Goal: Task Accomplishment & Management: Use online tool/utility

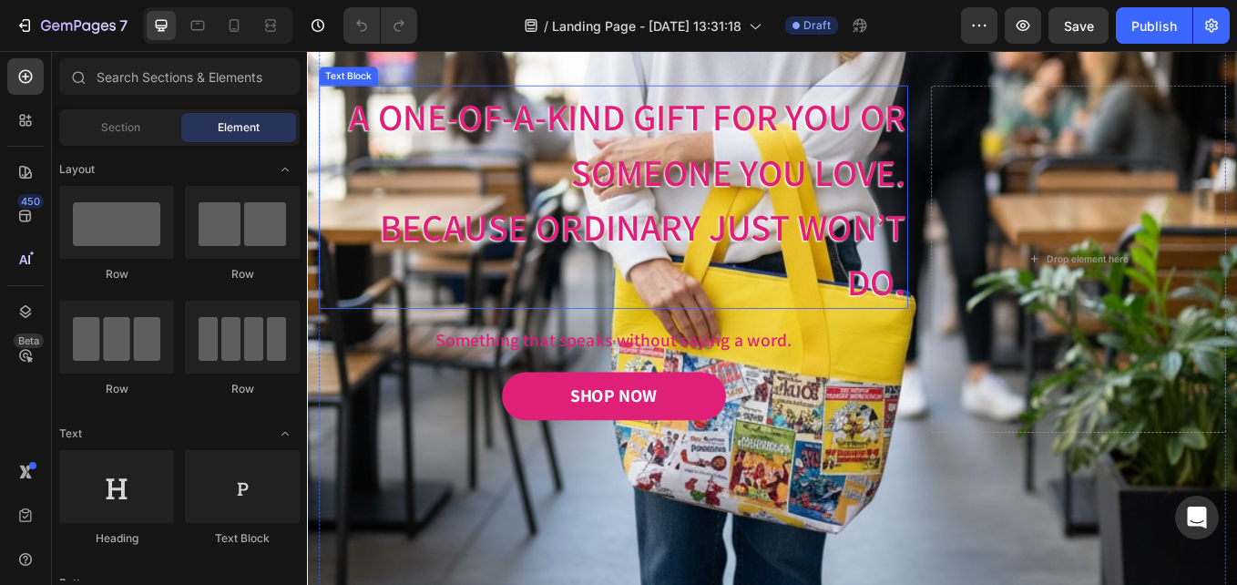
scroll to position [364, 0]
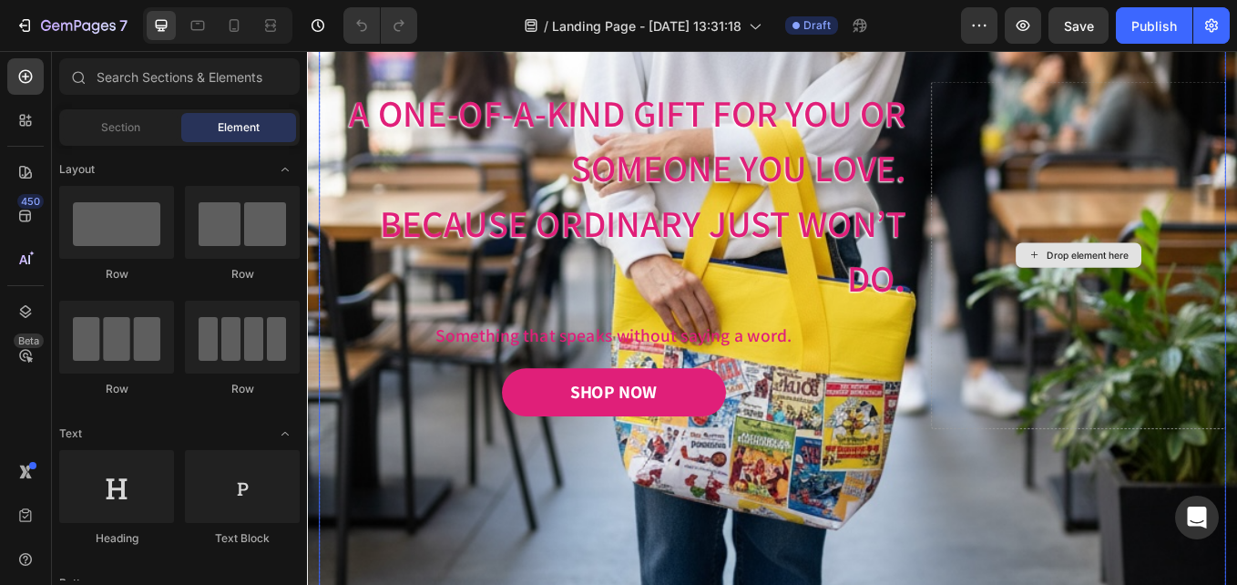
click at [1130, 398] on div "Drop element here" at bounding box center [1213, 291] width 346 height 408
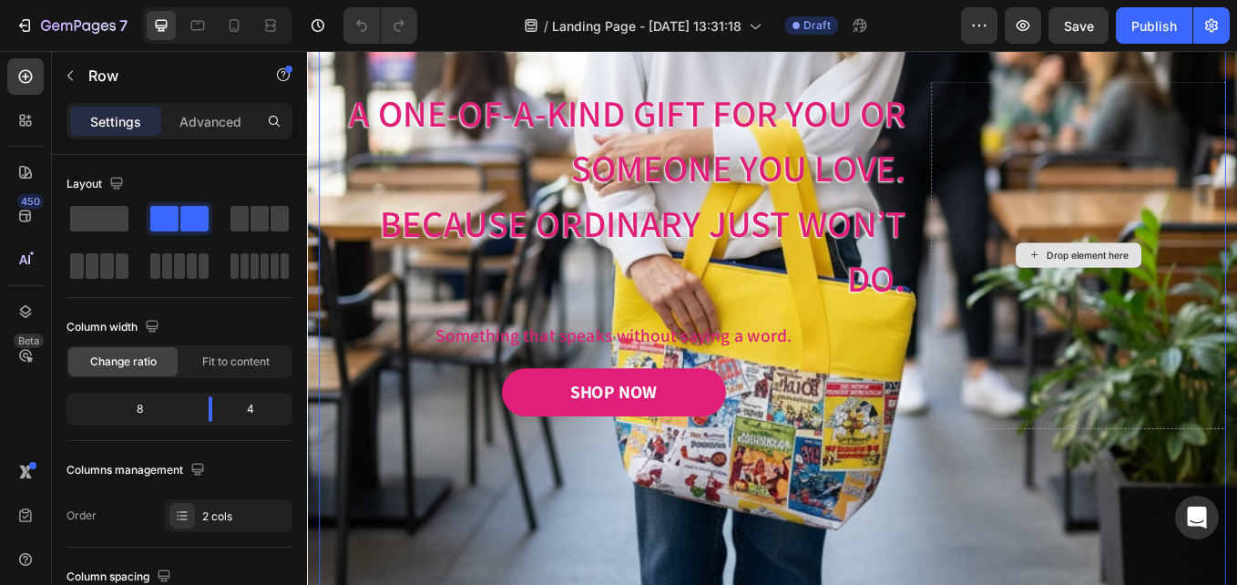
click at [1139, 489] on div "Drop element here" at bounding box center [1213, 291] width 346 height 408
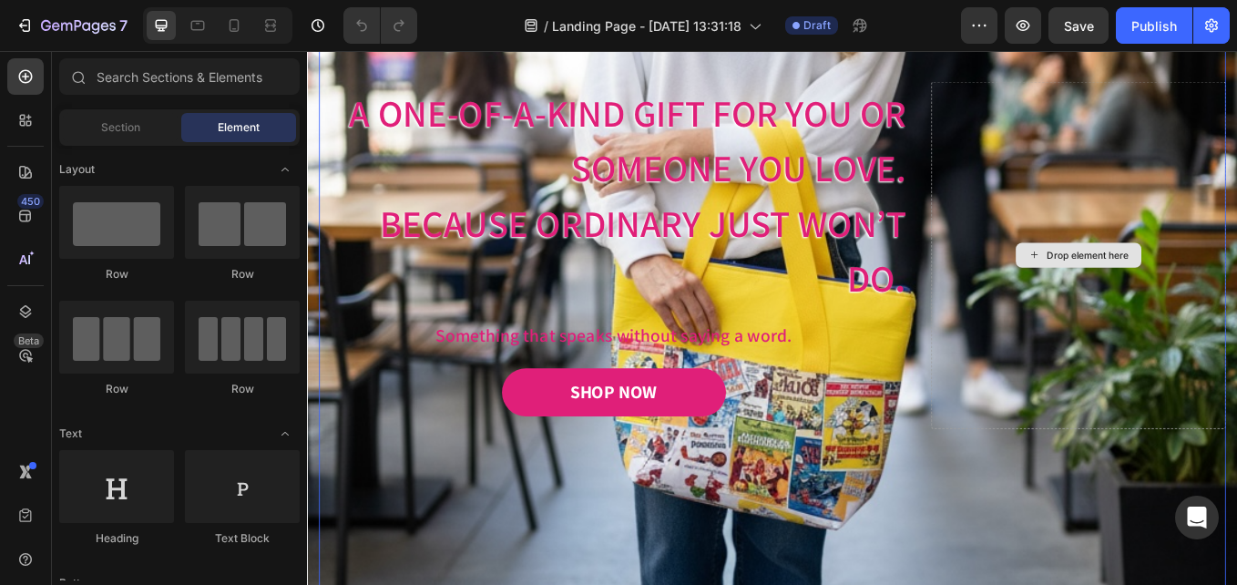
click at [1177, 281] on div "Drop element here" at bounding box center [1214, 290] width 148 height 29
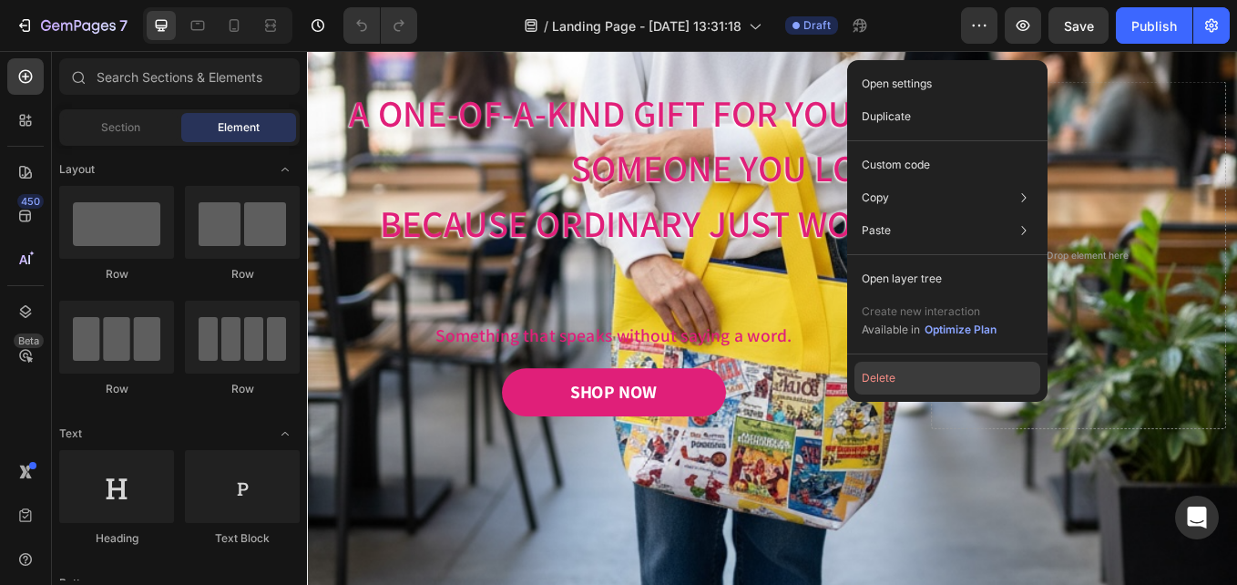
click at [915, 379] on button "Delete" at bounding box center [947, 378] width 186 height 33
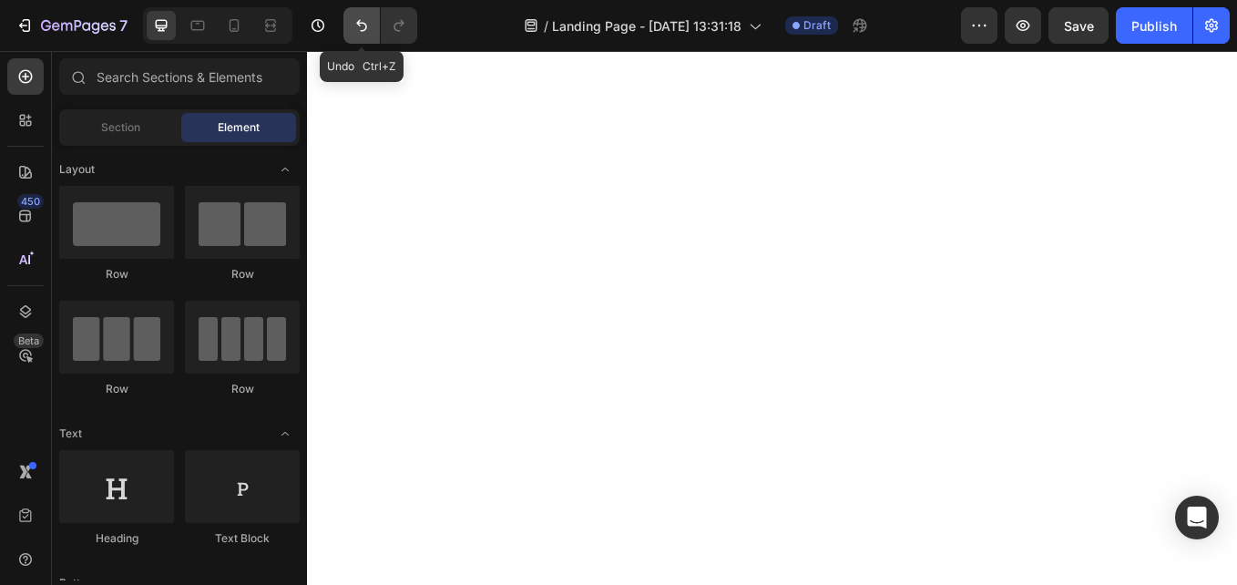
click at [358, 31] on icon "Undo/Redo" at bounding box center [362, 25] width 18 height 18
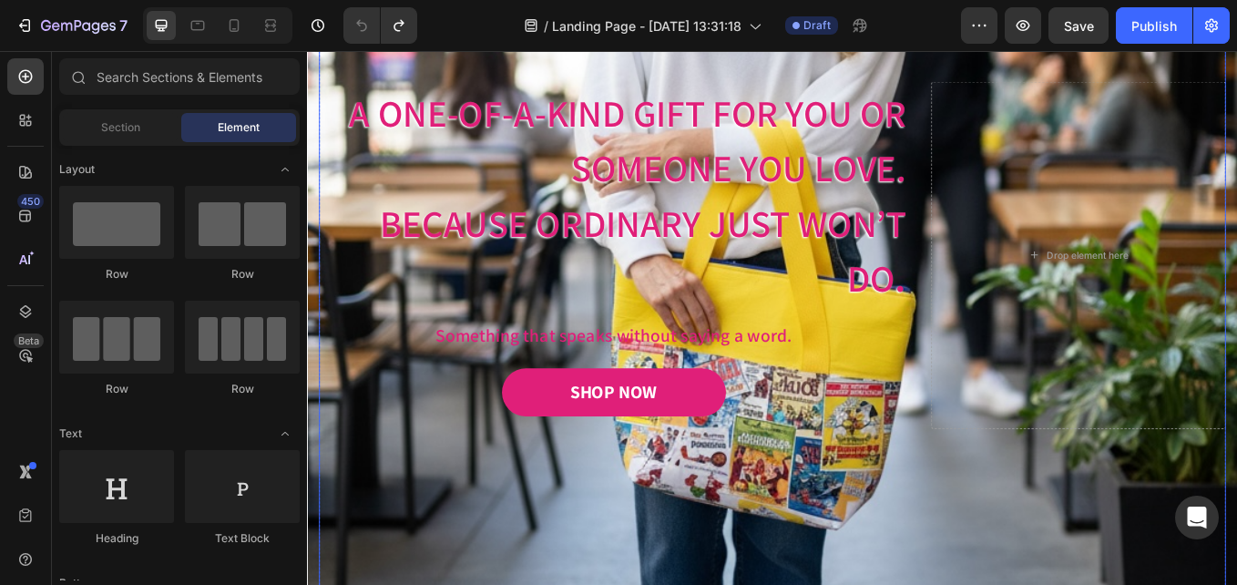
click at [1236, 455] on div "Drop element here" at bounding box center [1213, 291] width 346 height 408
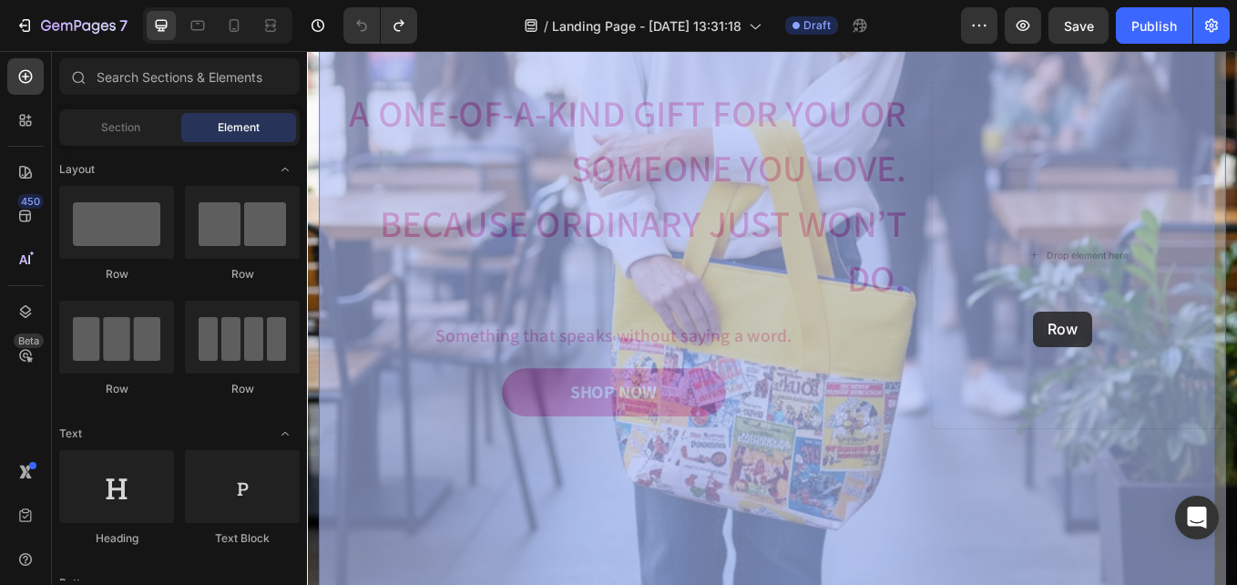
drag, startPoint x: 1178, startPoint y: 287, endPoint x: 1176, endPoint y: 297, distance: 10.2
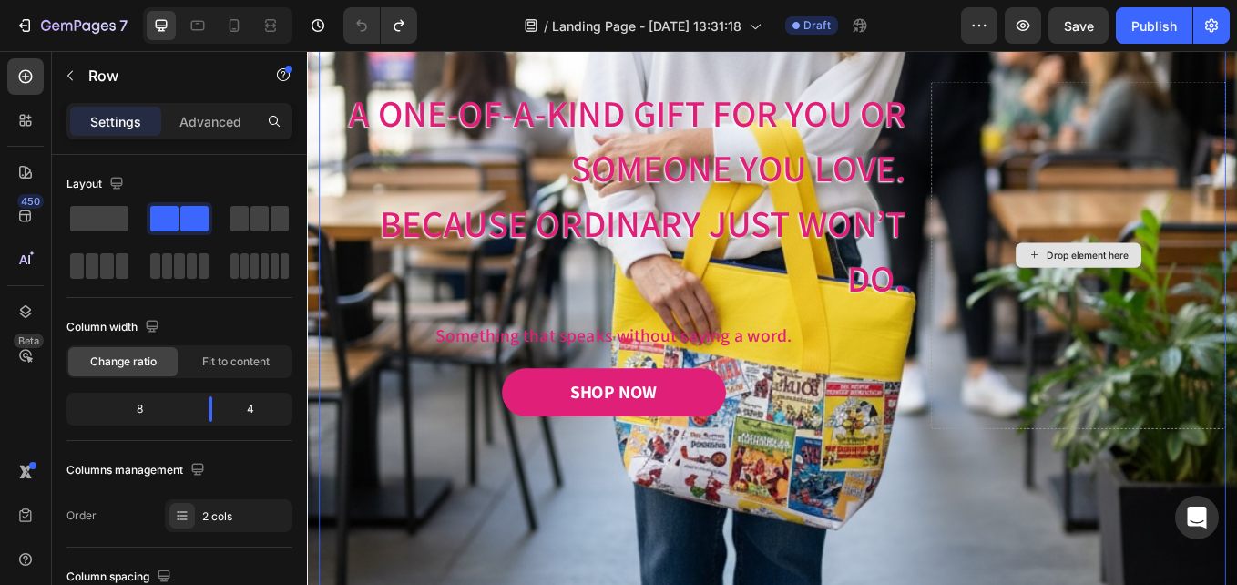
click at [1227, 370] on div "Drop element here" at bounding box center [1213, 291] width 346 height 408
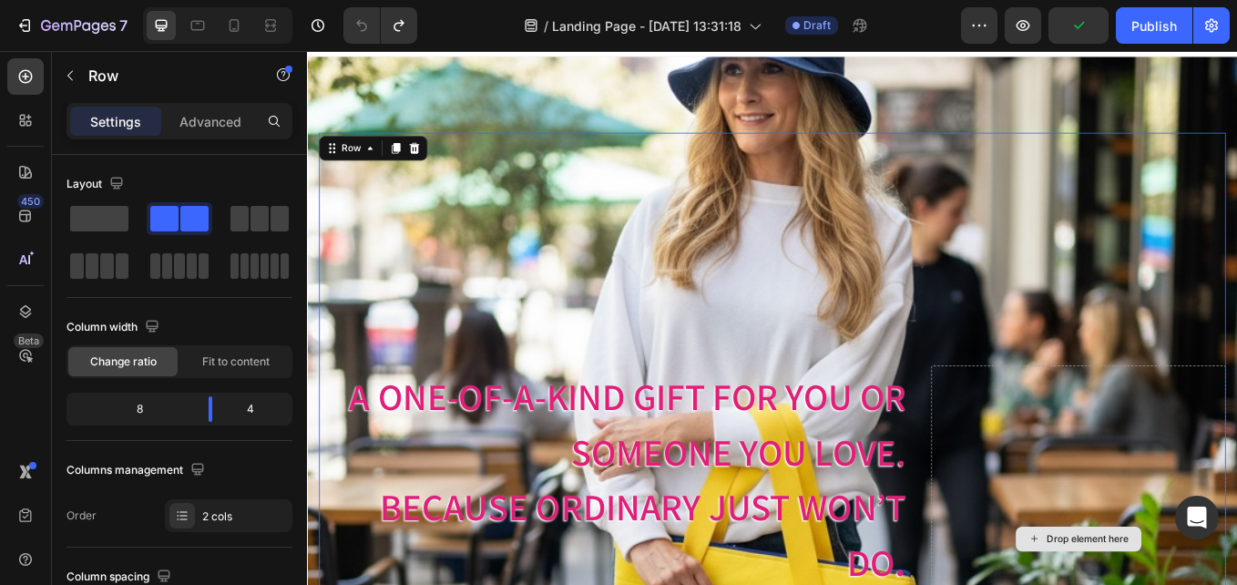
scroll to position [0, 0]
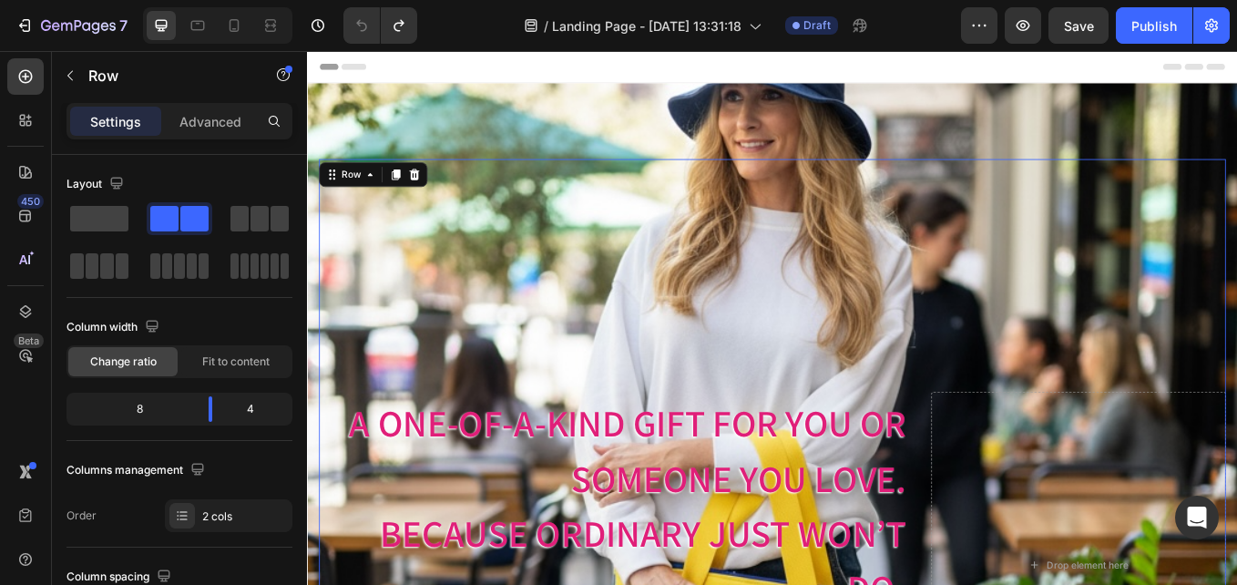
click at [823, 498] on span "A One-of-a-Kind Gift for You or Someone You Love." at bounding box center [683, 520] width 655 height 122
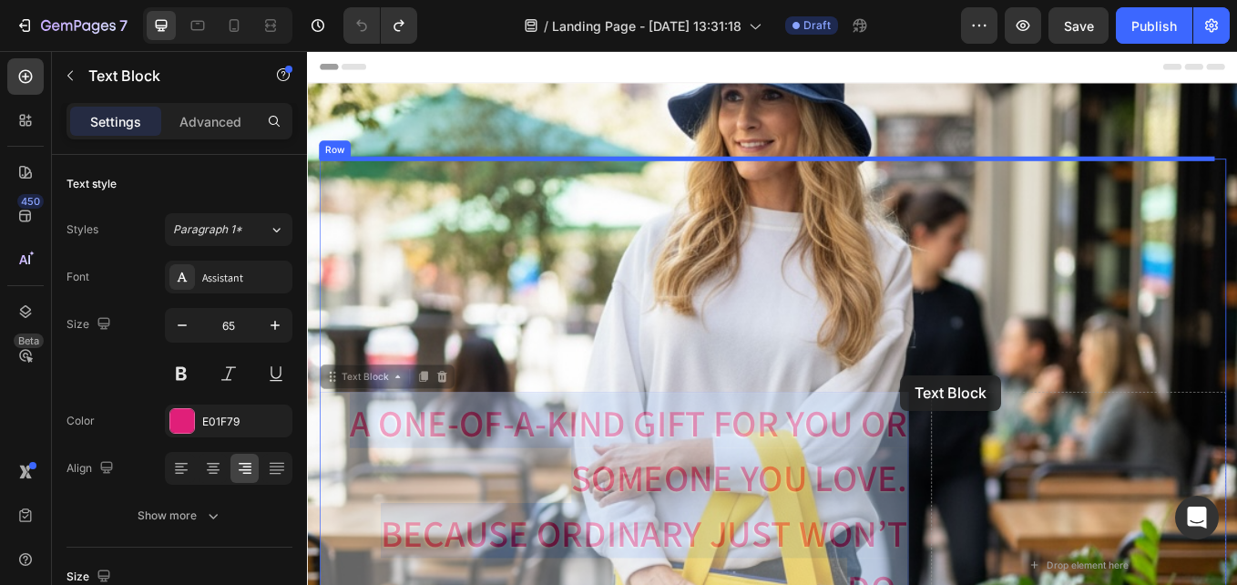
drag, startPoint x: 831, startPoint y: 492, endPoint x: 1004, endPoint y: 432, distance: 183.2
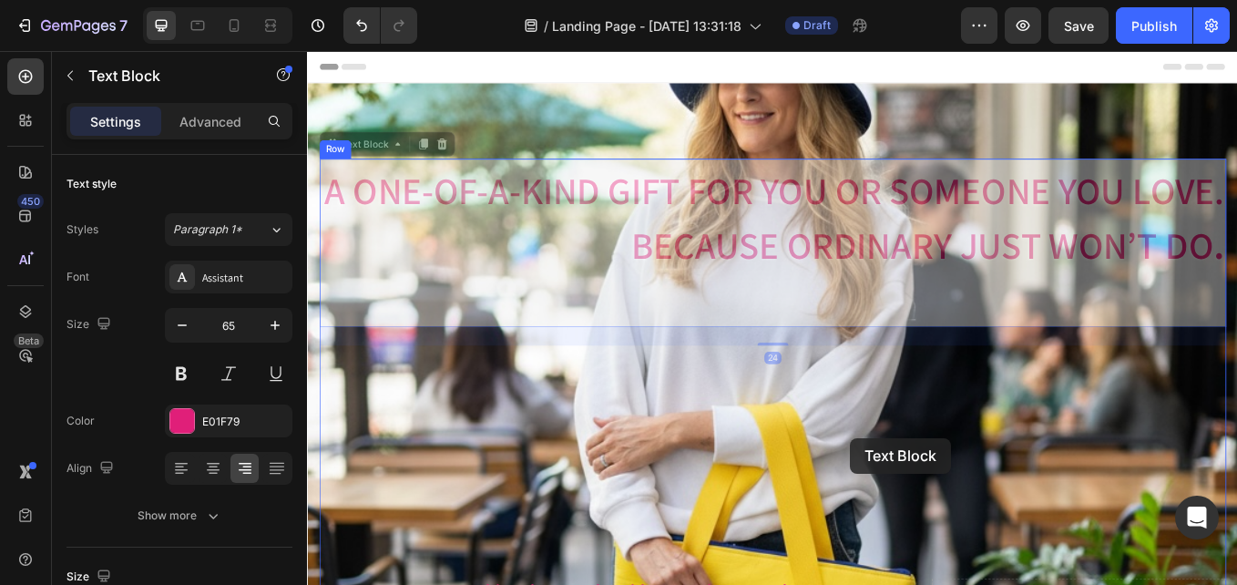
drag, startPoint x: 1007, startPoint y: 177, endPoint x: 946, endPoint y: 506, distance: 334.5
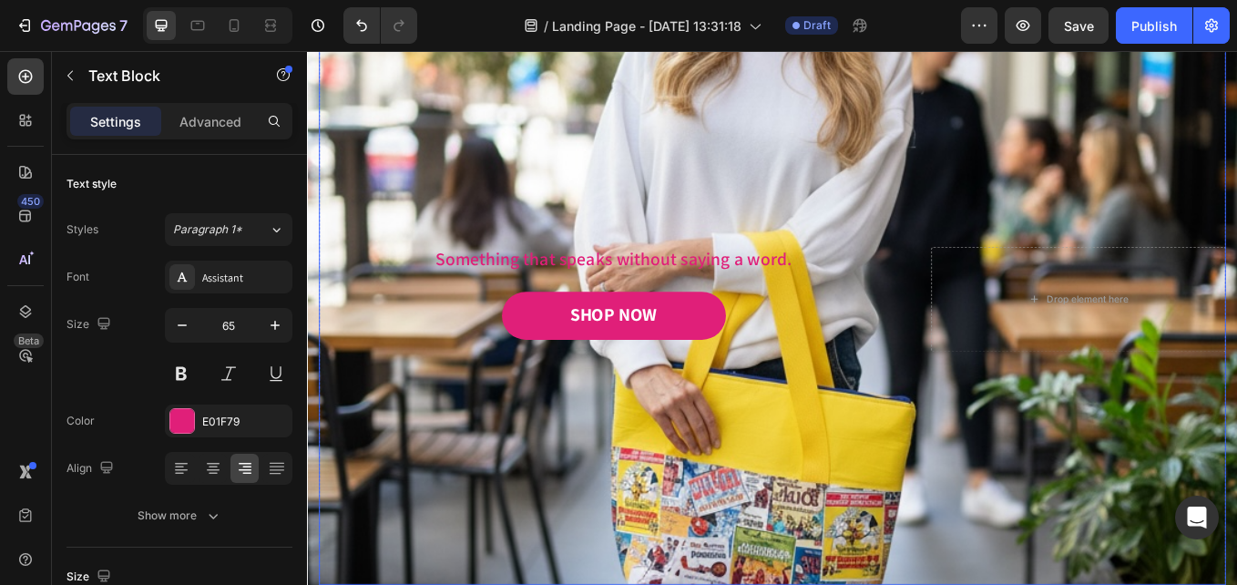
scroll to position [182, 0]
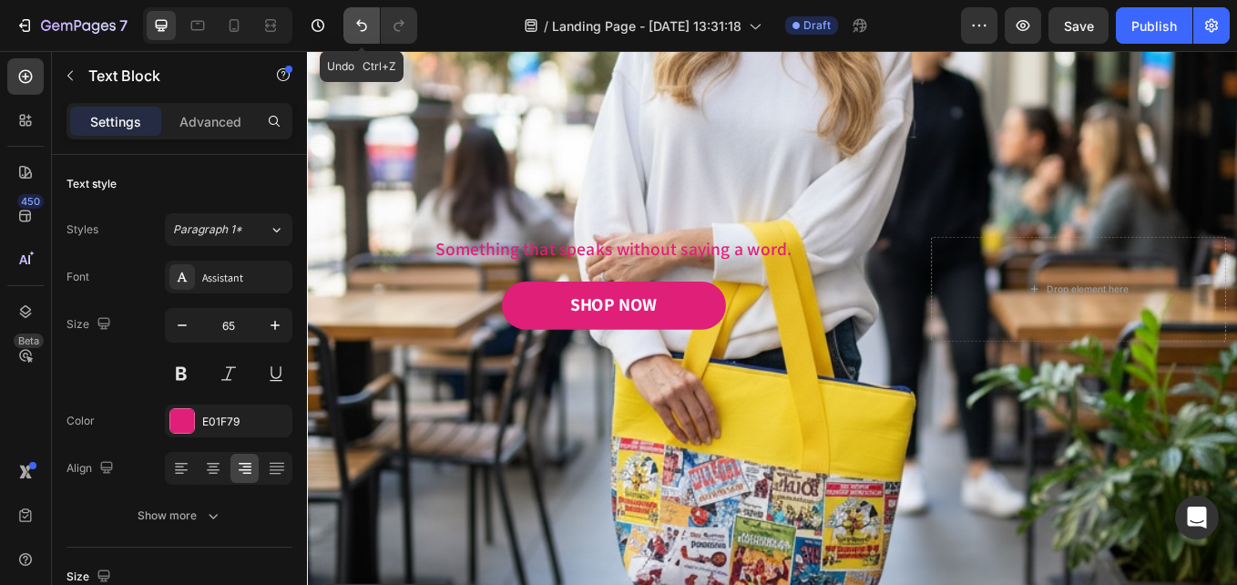
click at [363, 35] on button "Undo/Redo" at bounding box center [361, 25] width 36 height 36
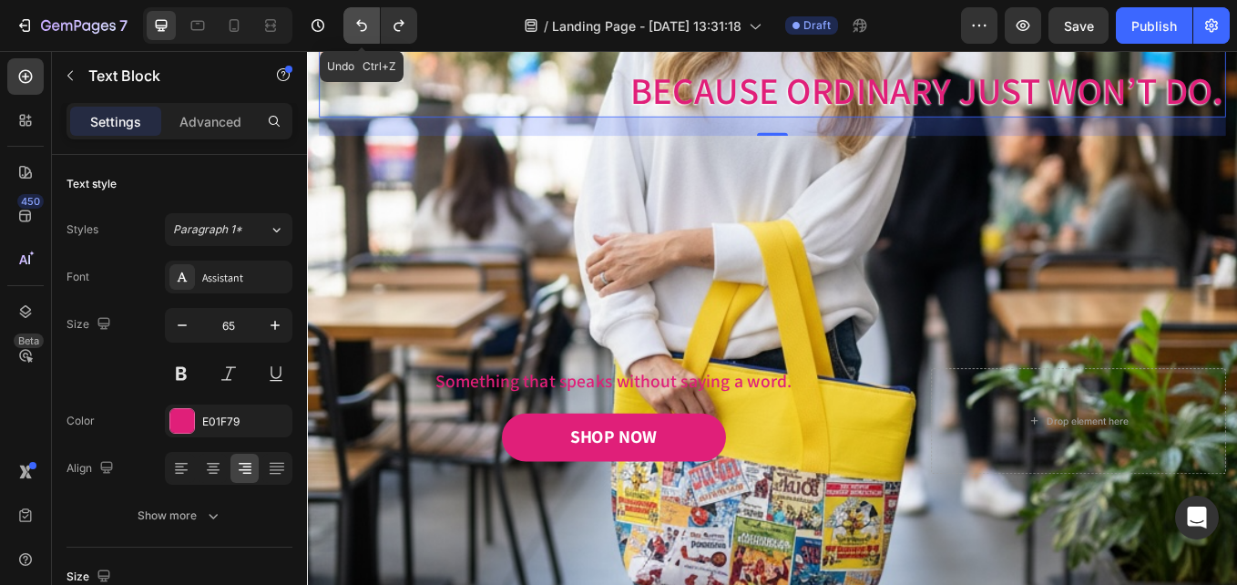
click at [363, 26] on icon "Undo/Redo" at bounding box center [362, 25] width 18 height 18
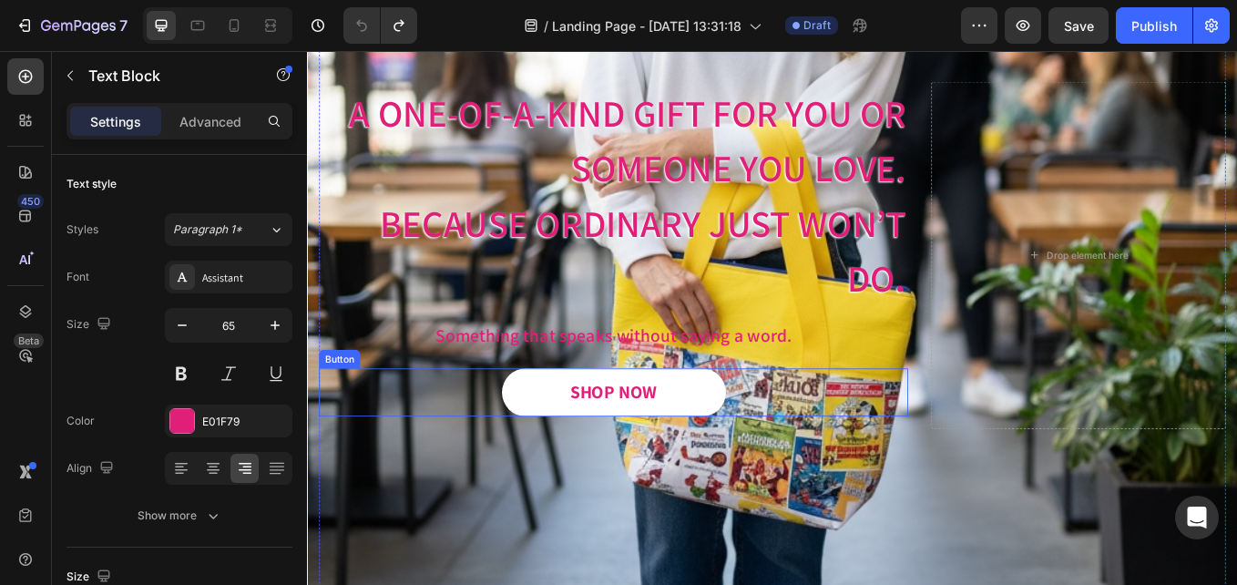
scroll to position [455, 0]
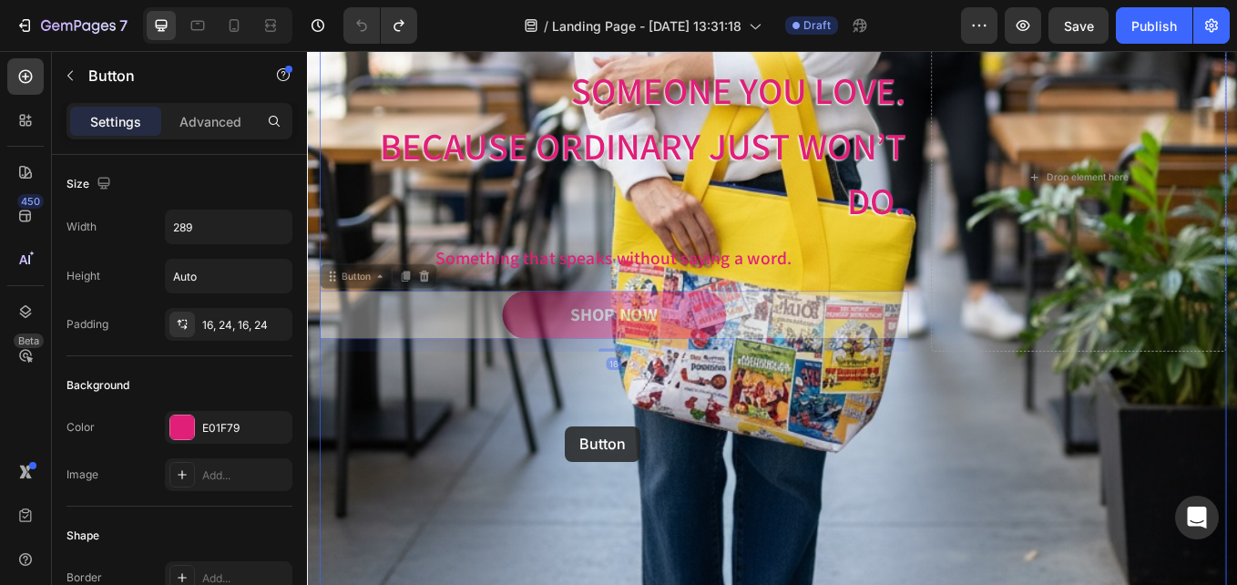
drag, startPoint x: 662, startPoint y: 372, endPoint x: 610, endPoint y: 492, distance: 131.0
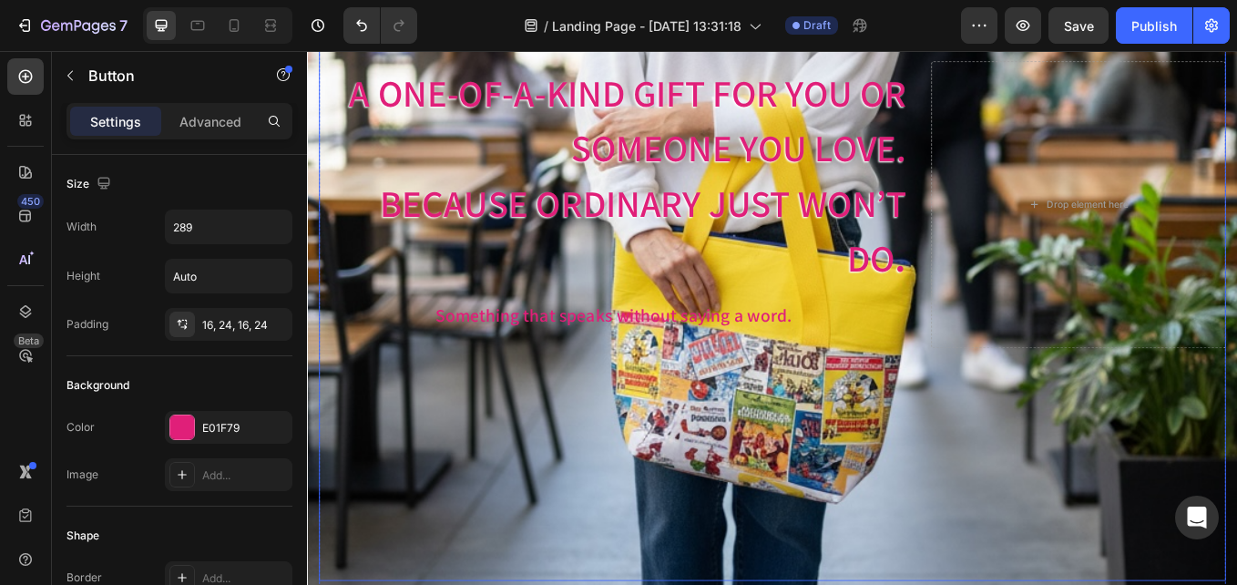
scroll to position [364, 0]
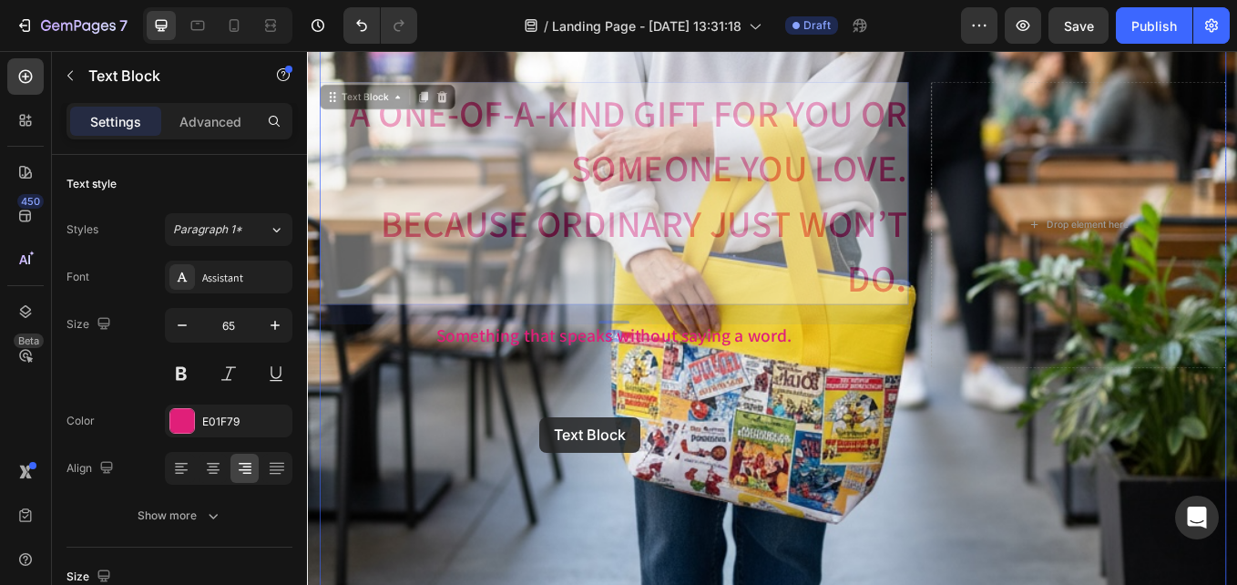
drag, startPoint x: 629, startPoint y: 128, endPoint x: 580, endPoint y: 481, distance: 356.0
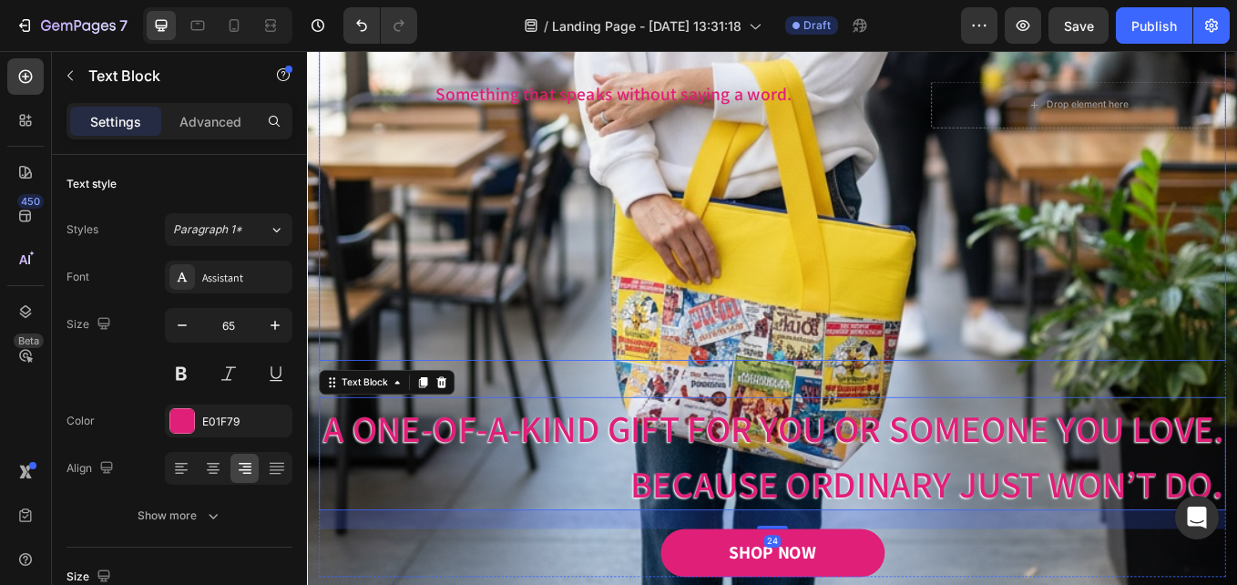
scroll to position [455, 0]
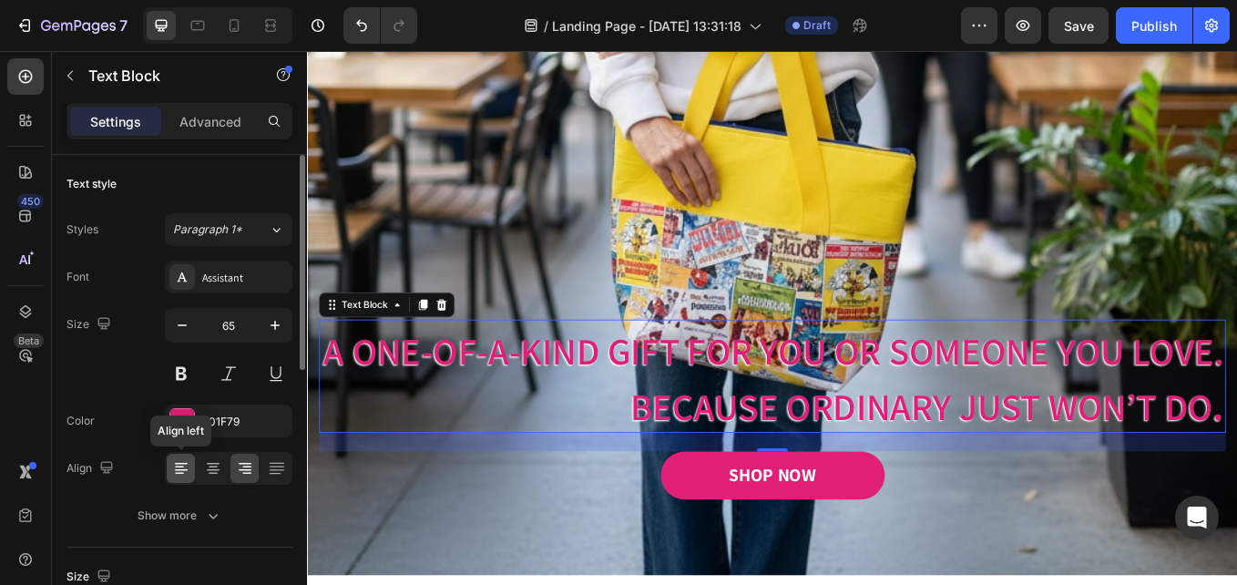
click at [187, 466] on icon at bounding box center [181, 468] width 18 height 18
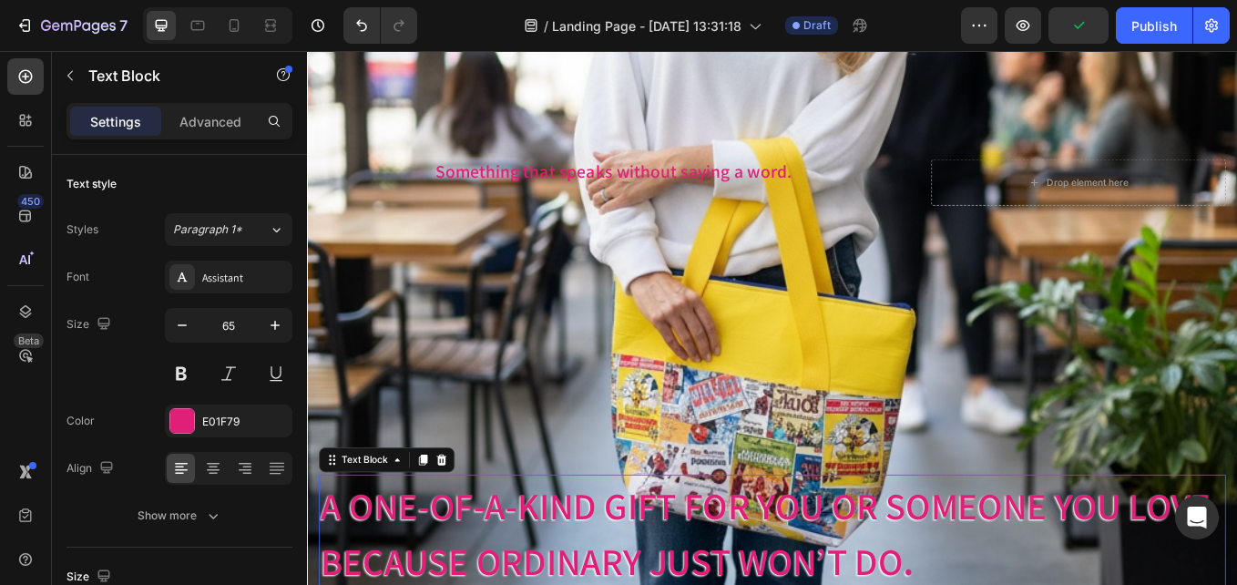
scroll to position [182, 0]
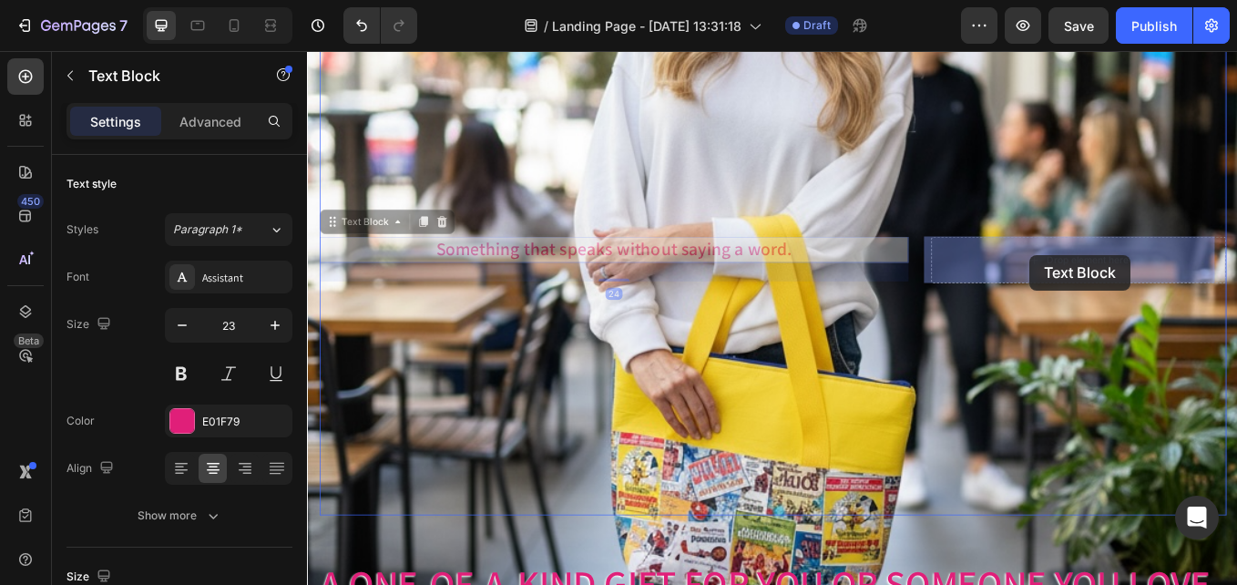
drag, startPoint x: 619, startPoint y: 270, endPoint x: 1156, endPoint y: 291, distance: 537.0
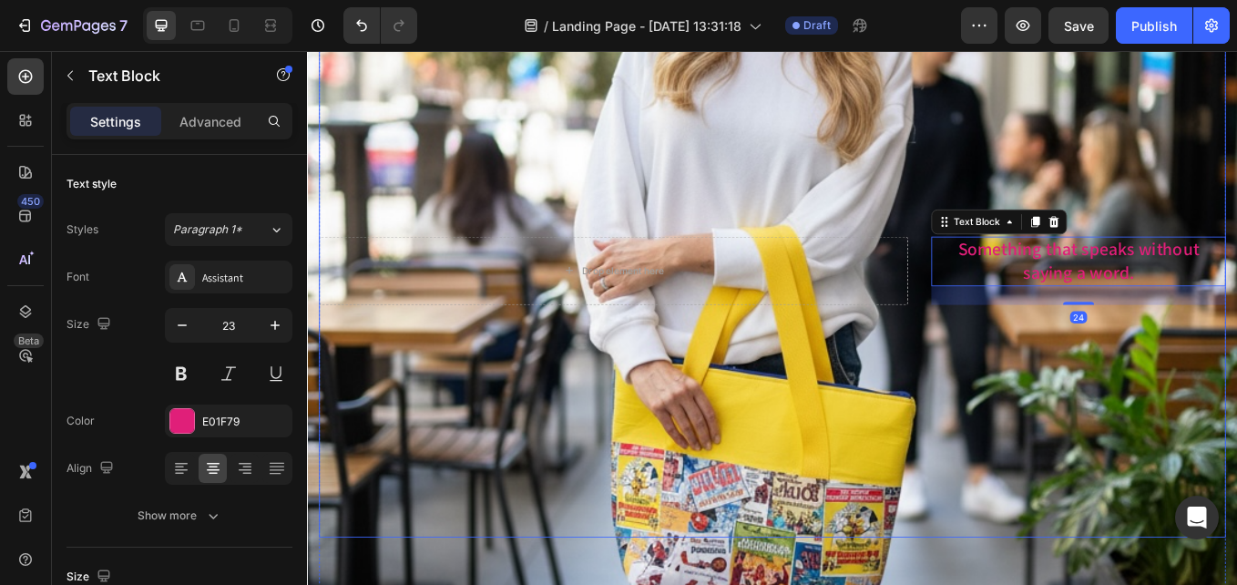
click at [1073, 441] on div "Drop element here Something that speaks without saying a word. Text Block 24 Row" at bounding box center [854, 308] width 1066 height 627
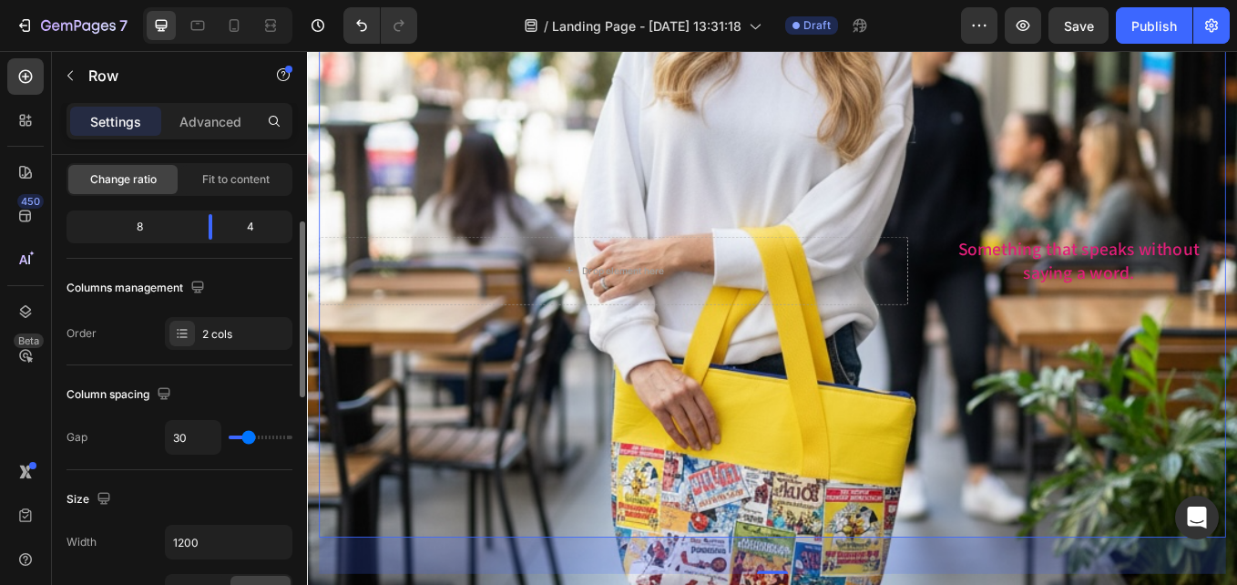
scroll to position [0, 0]
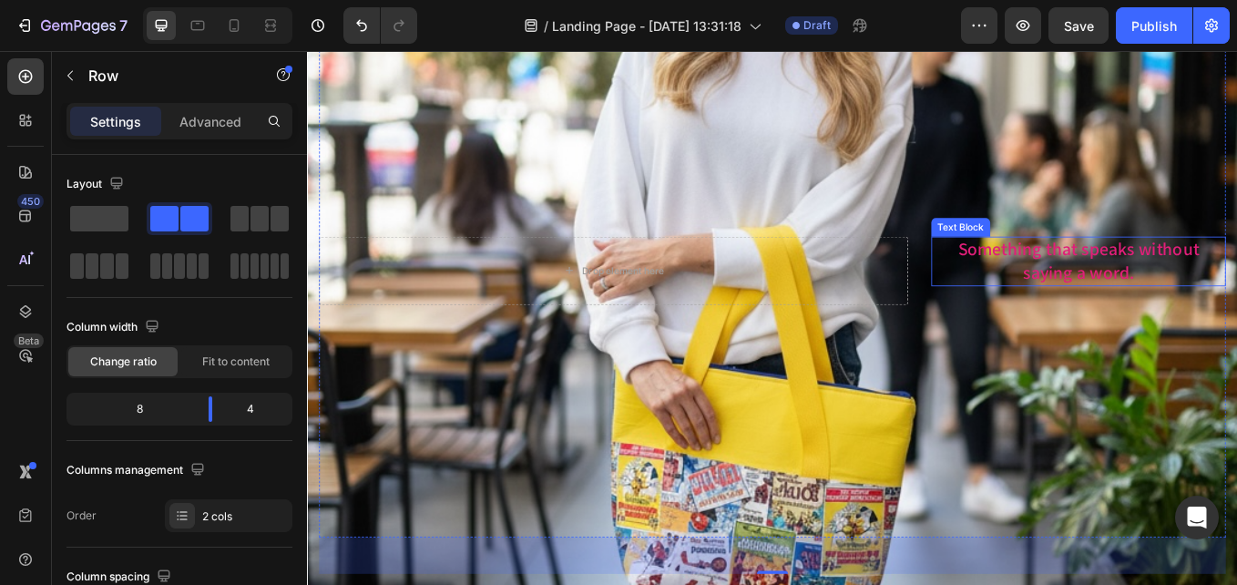
click at [1120, 314] on p "Something that speaks without saying a word." at bounding box center [1213, 298] width 343 height 55
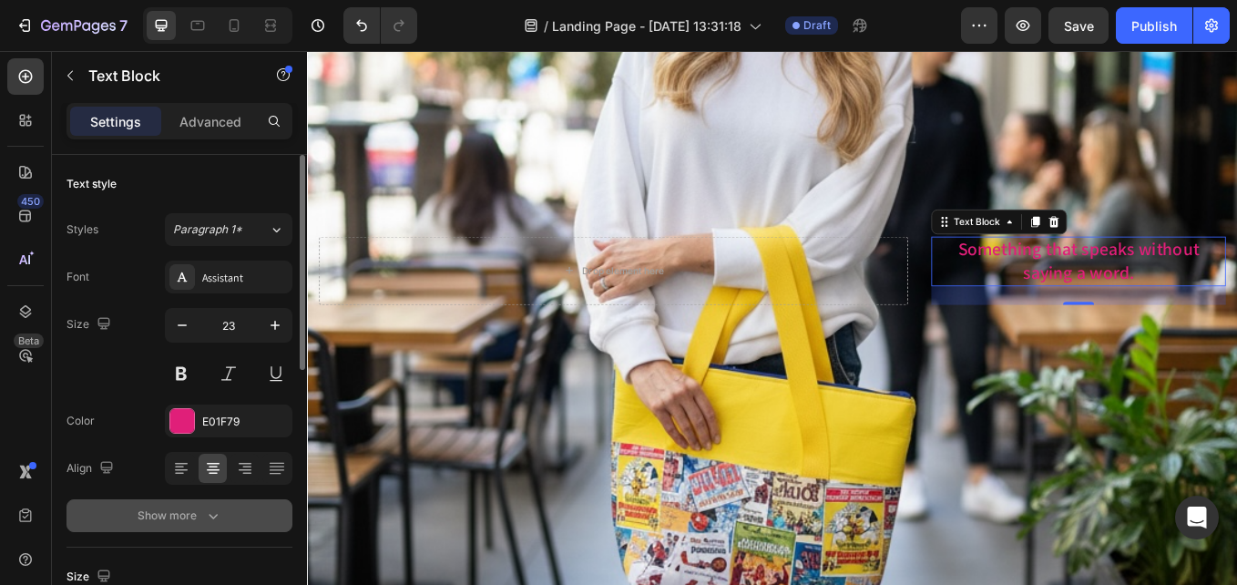
click at [179, 512] on div "Show more" at bounding box center [180, 515] width 85 height 18
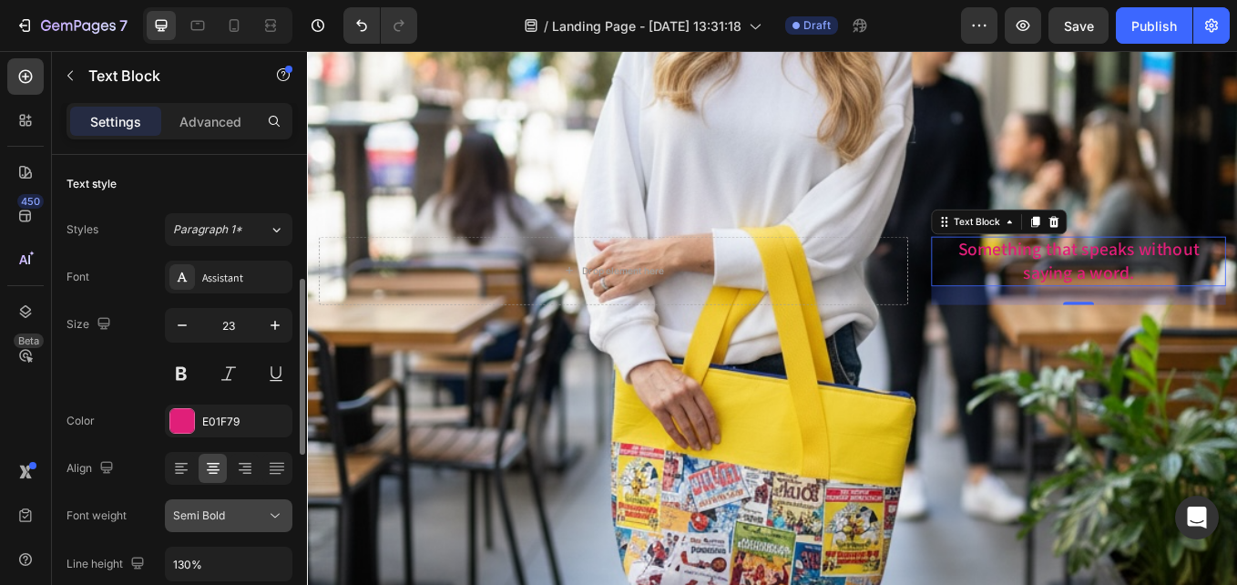
scroll to position [273, 0]
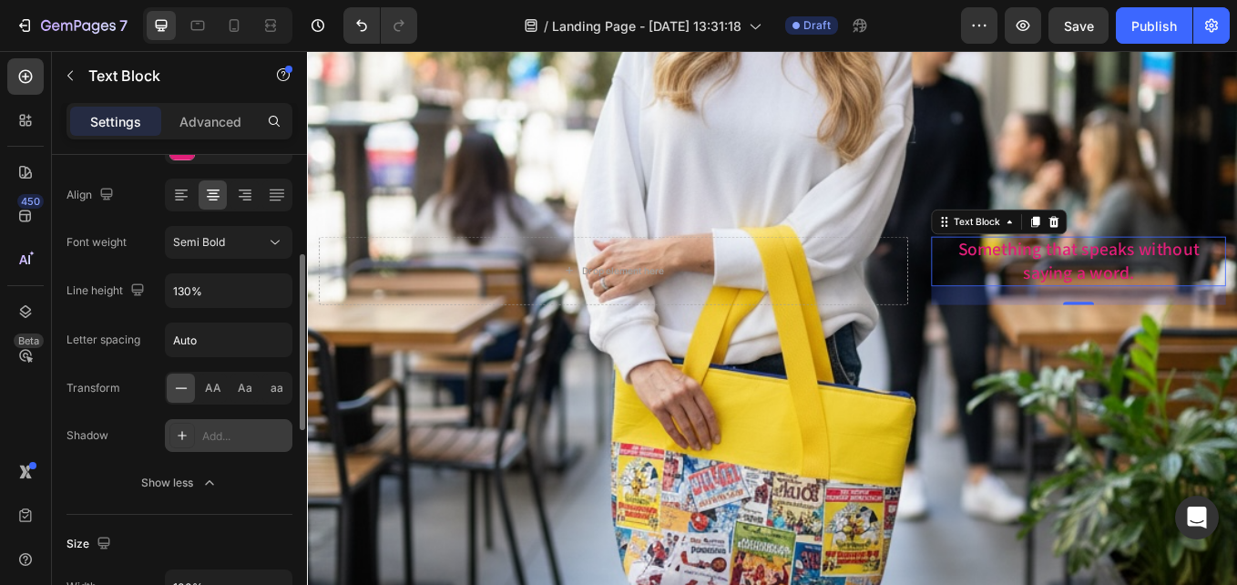
click at [194, 436] on div at bounding box center [182, 436] width 26 height 26
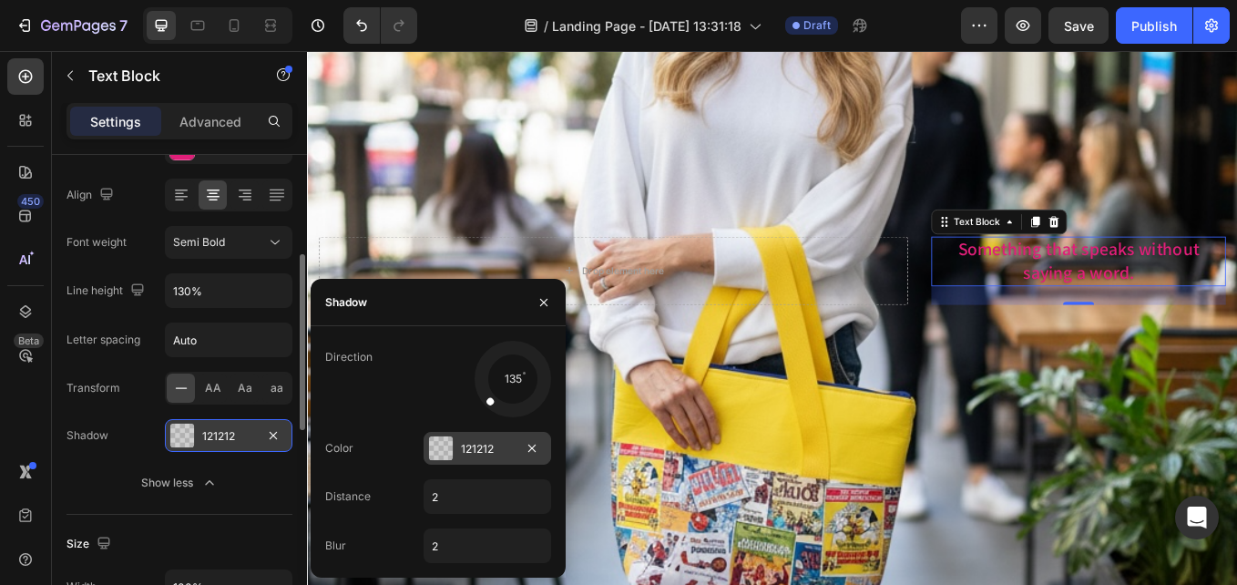
click at [467, 445] on div "121212" at bounding box center [487, 449] width 53 height 16
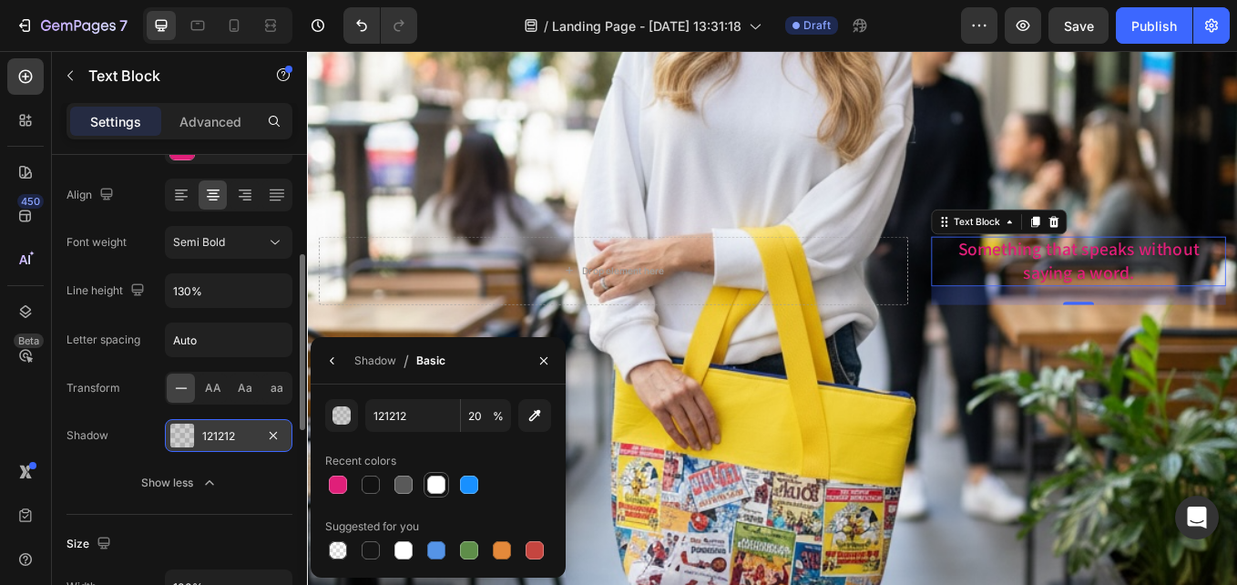
click at [435, 479] on div at bounding box center [436, 485] width 18 height 18
type input "FFFFFF"
type input "100"
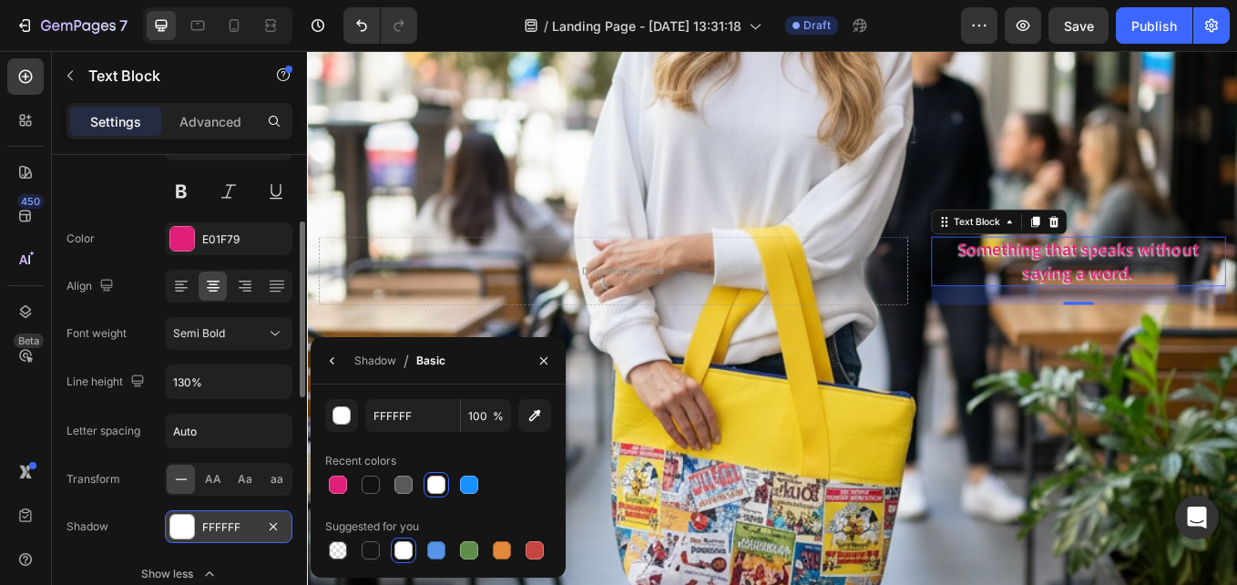
scroll to position [91, 0]
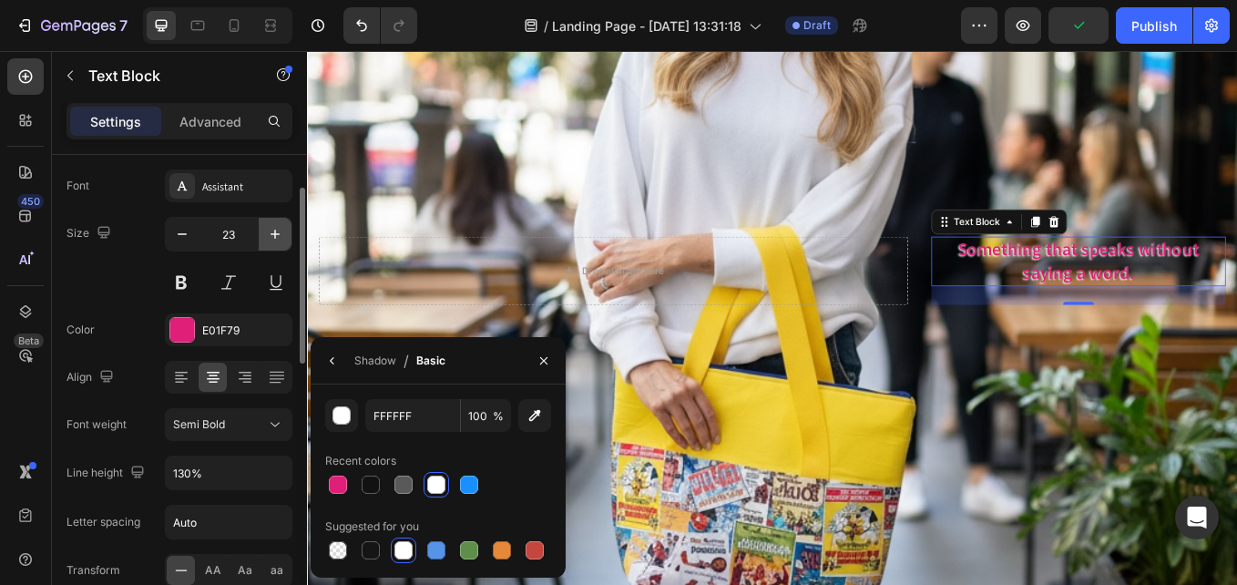
click at [268, 236] on icon "button" at bounding box center [275, 234] width 18 height 18
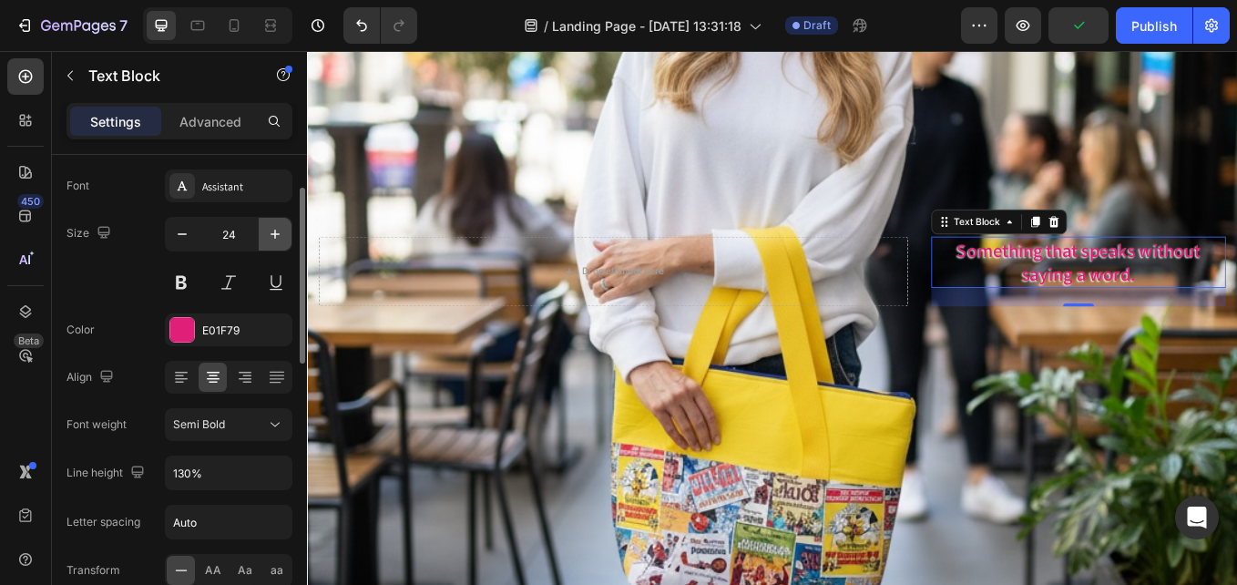
click at [271, 235] on icon "button" at bounding box center [275, 234] width 18 height 18
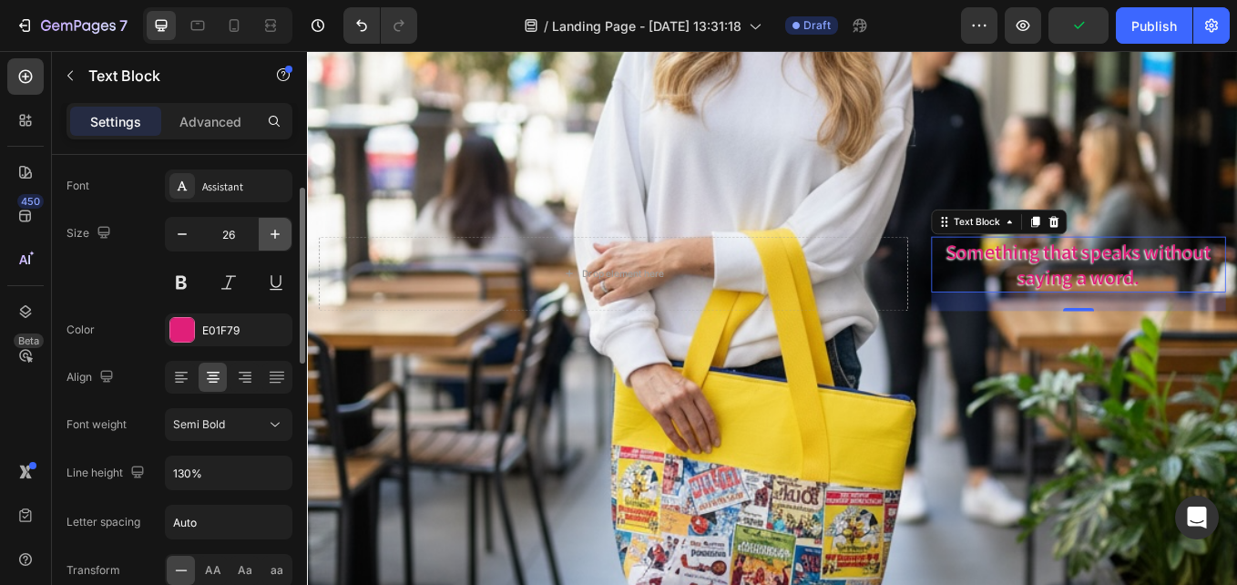
click at [271, 235] on icon "button" at bounding box center [275, 234] width 18 height 18
click at [271, 232] on icon "button" at bounding box center [275, 234] width 18 height 18
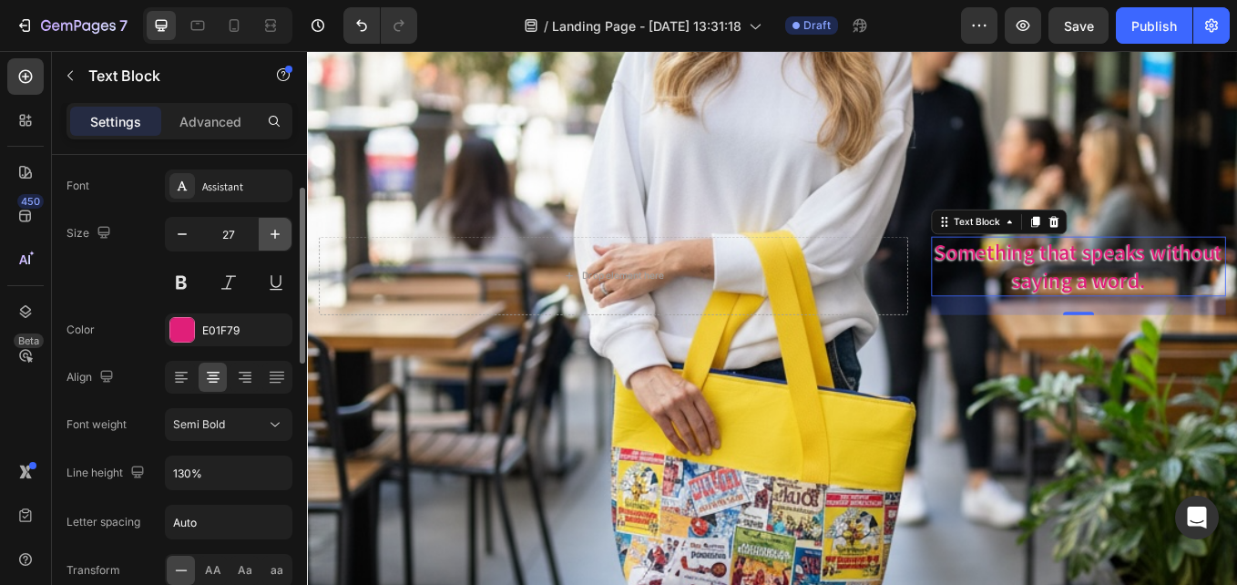
type input "28"
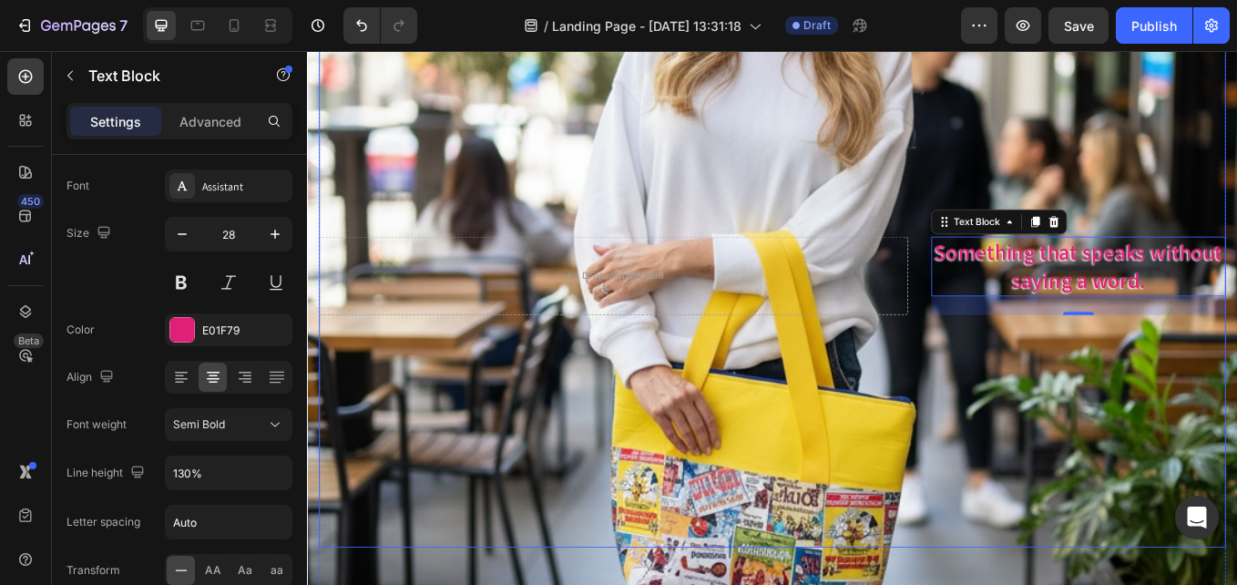
click at [1067, 389] on div "Drop element here Something that speaks without saying a word. Text Block 24 Row" at bounding box center [854, 314] width 1066 height 639
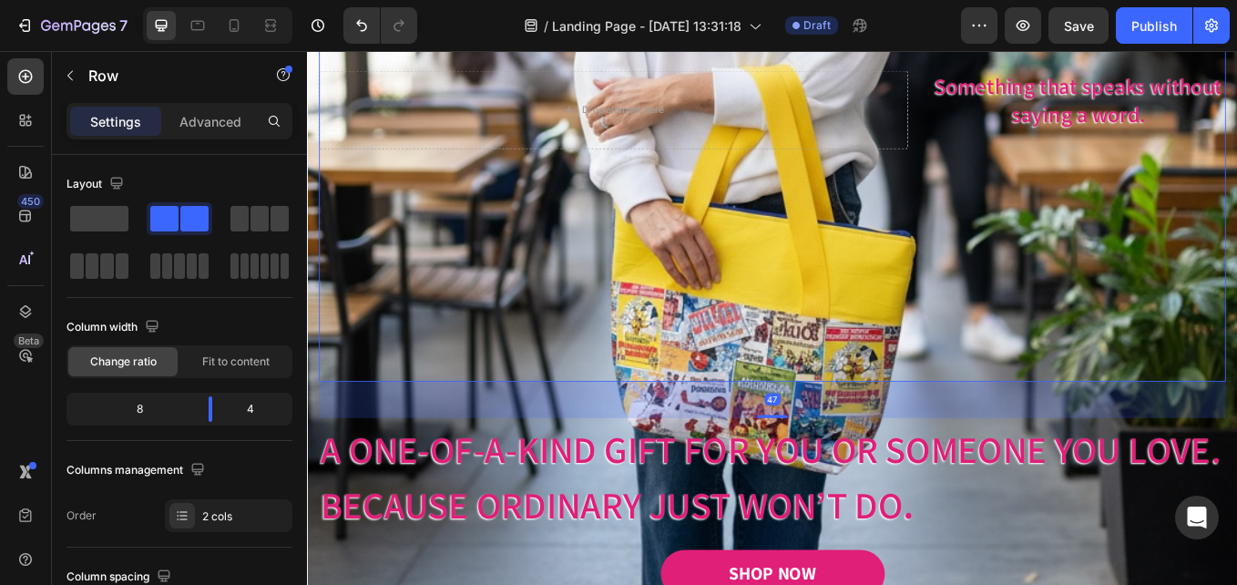
scroll to position [455, 0]
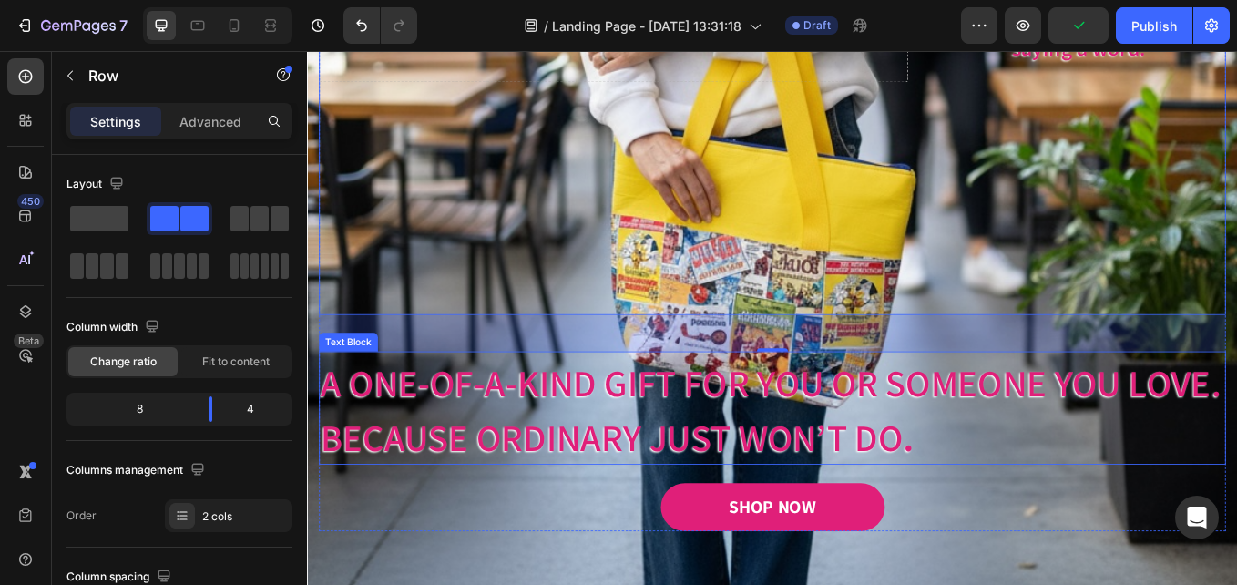
click at [619, 470] on p "A One-of-a-Kind Gift for You or Someone You Love." at bounding box center [853, 437] width 1062 height 65
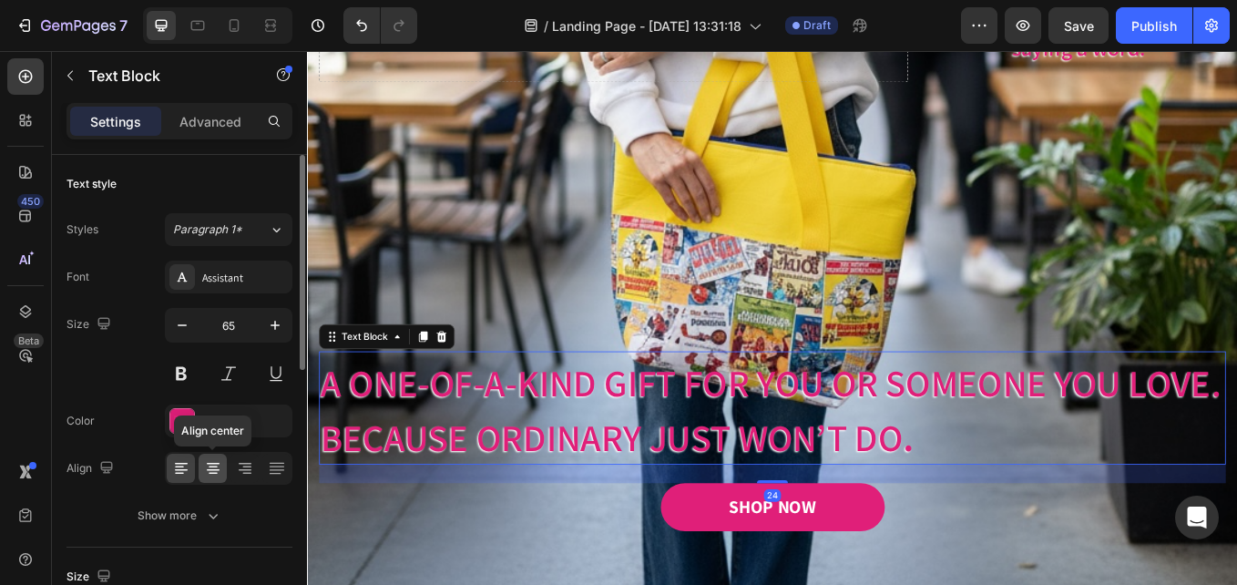
click at [219, 472] on icon at bounding box center [213, 468] width 18 height 18
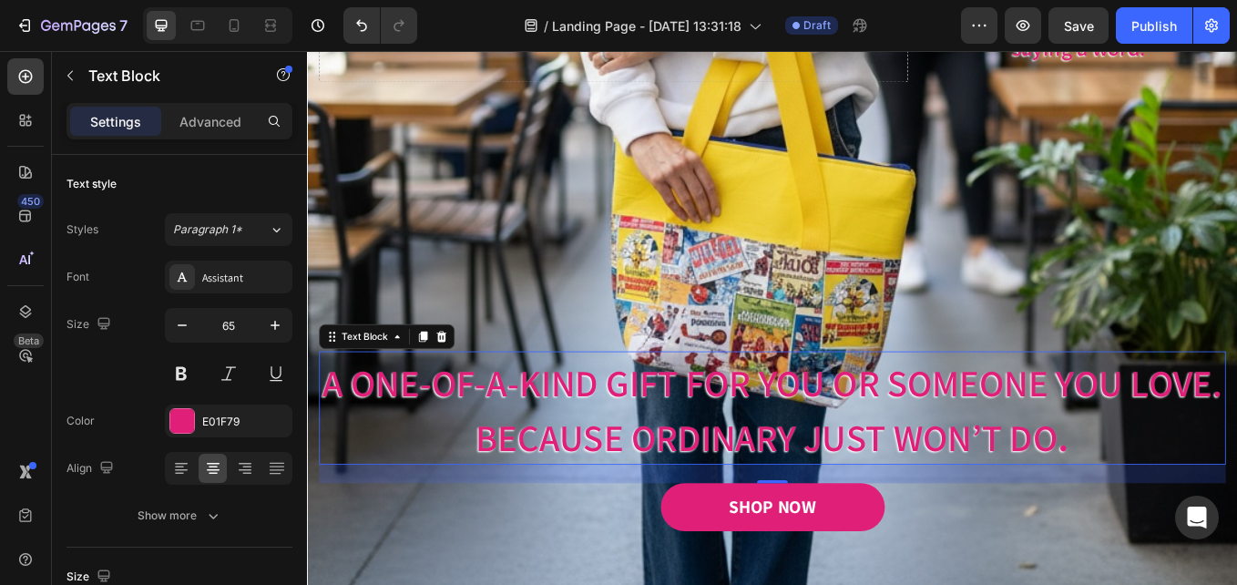
click at [971, 470] on p "A One-of-a-Kind Gift for You or Someone You Love." at bounding box center [853, 437] width 1062 height 65
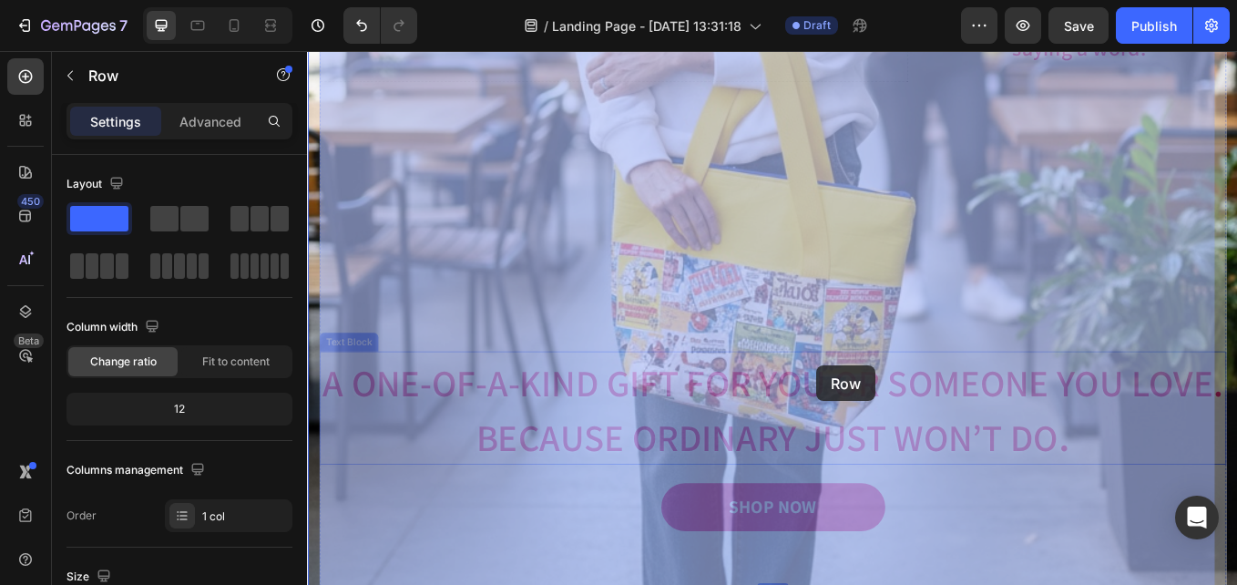
drag, startPoint x: 912, startPoint y: 400, endPoint x: 905, endPoint y: 421, distance: 21.9
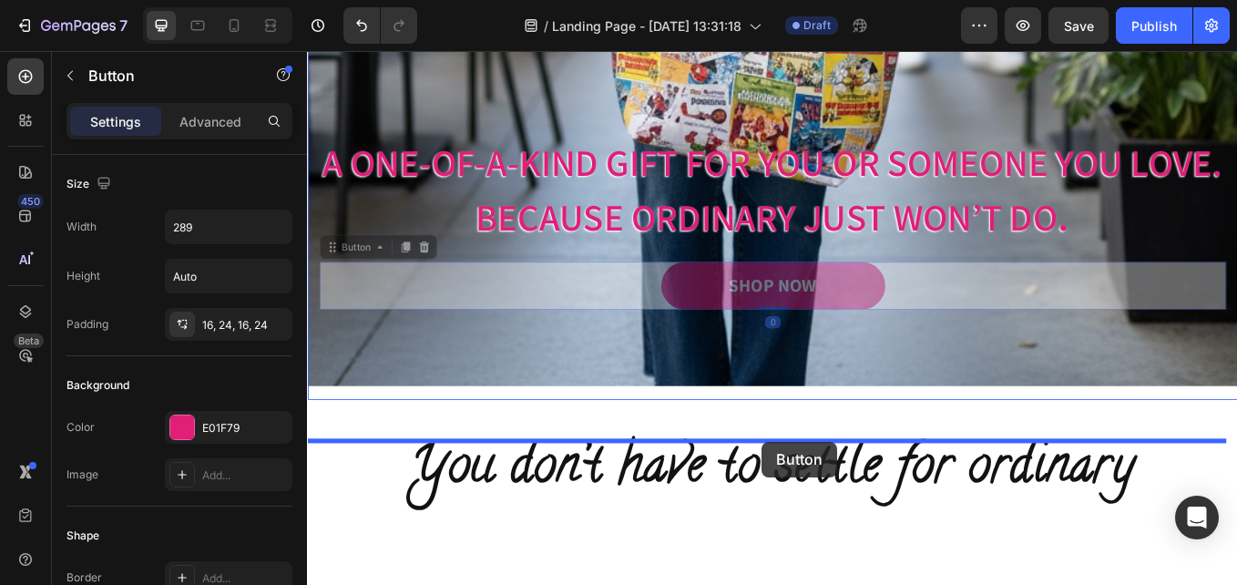
scroll to position [723, 0]
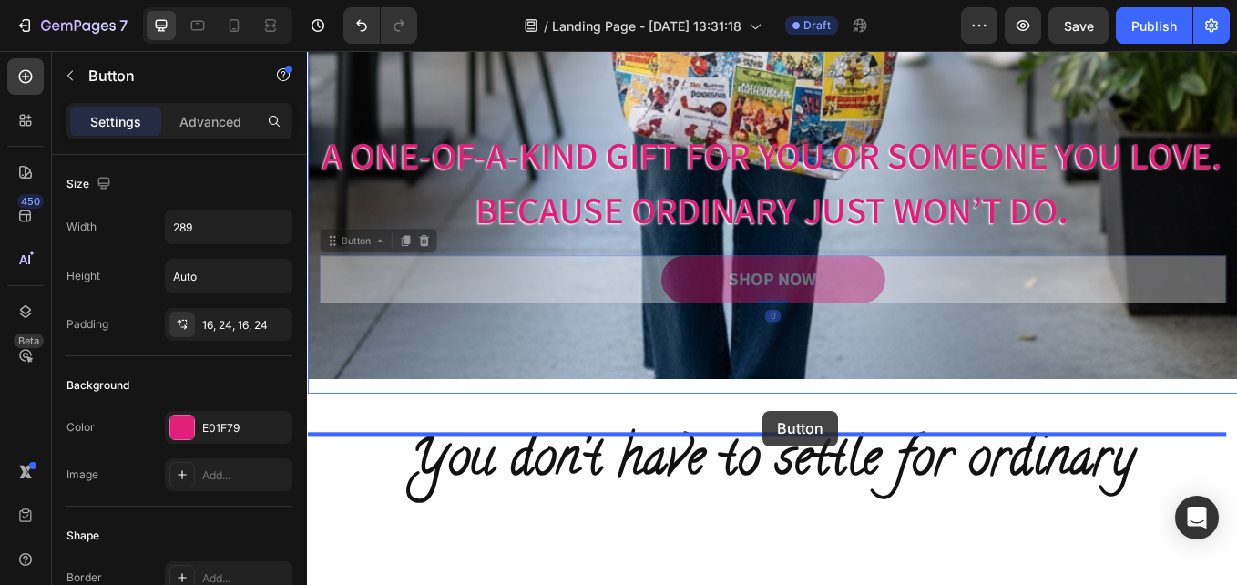
drag, startPoint x: 854, startPoint y: 462, endPoint x: 843, endPoint y: 474, distance: 16.7
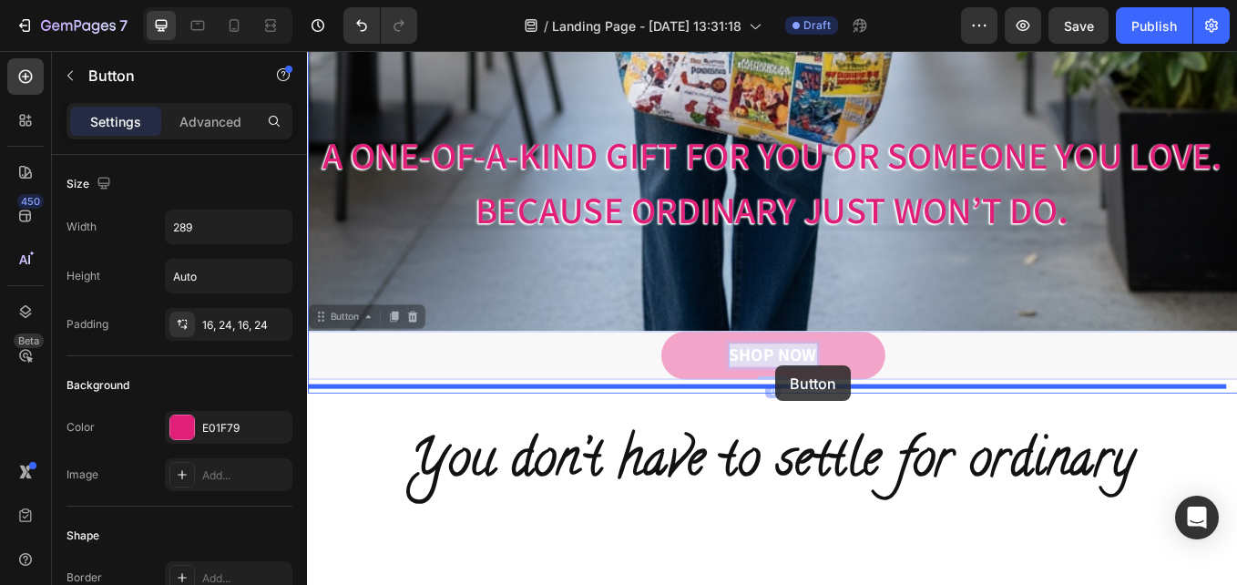
drag, startPoint x: 847, startPoint y: 463, endPoint x: 857, endPoint y: 420, distance: 44.0
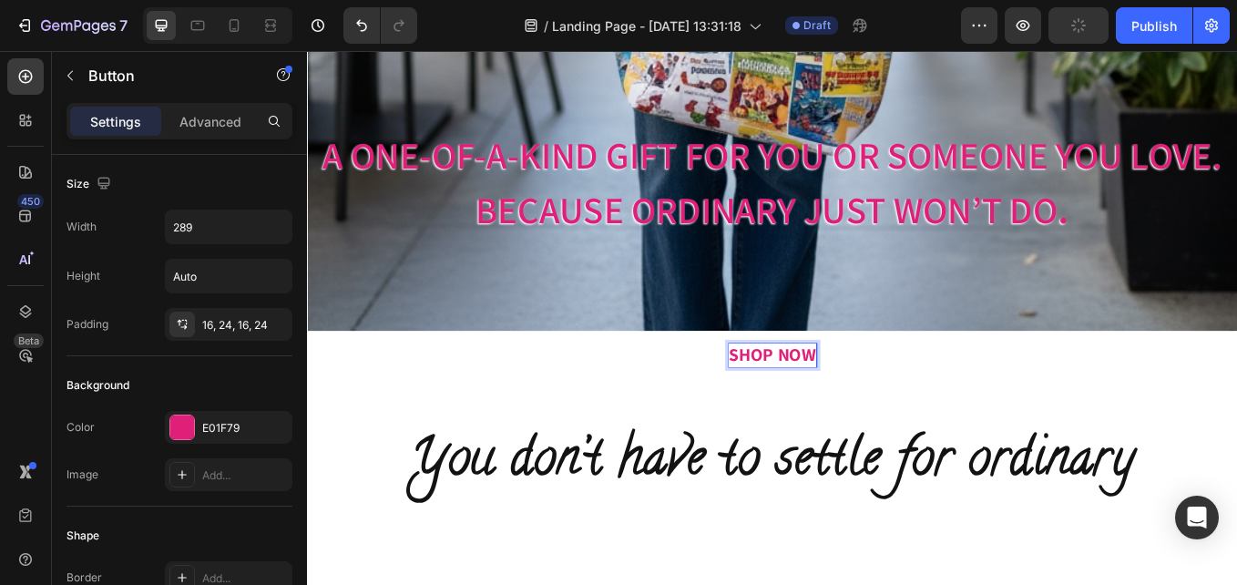
drag, startPoint x: 880, startPoint y: 481, endPoint x: 885, endPoint y: 461, distance: 20.6
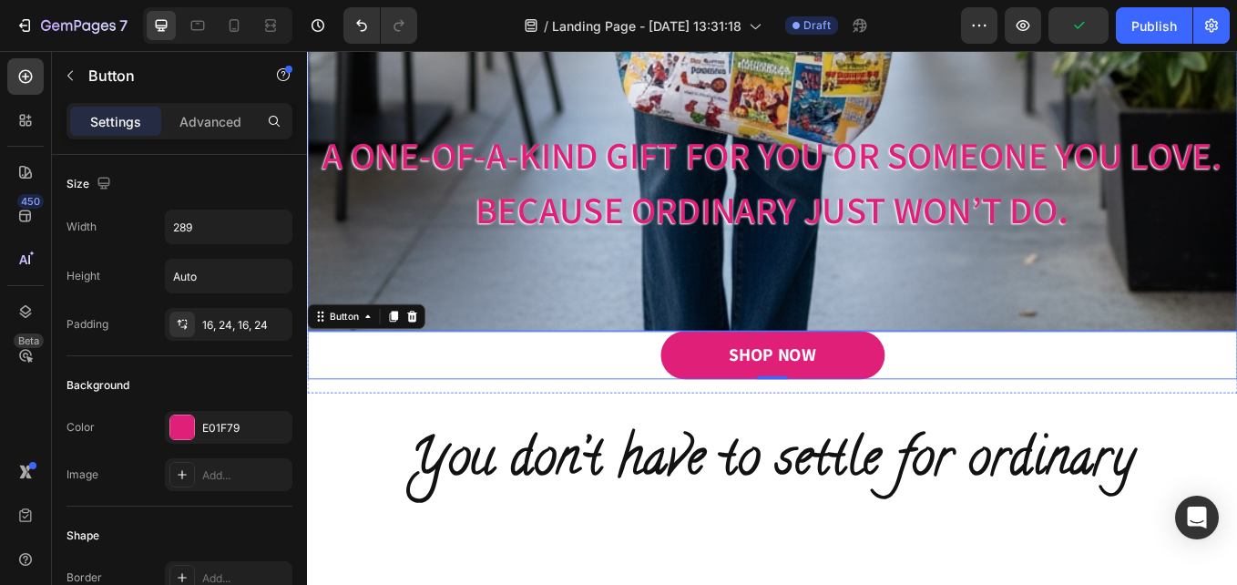
drag, startPoint x: 928, startPoint y: 486, endPoint x: 926, endPoint y: 395, distance: 90.2
drag, startPoint x: 732, startPoint y: 466, endPoint x: 733, endPoint y: 408, distance: 58.3
click at [365, 20] on icon "Undo/Redo" at bounding box center [362, 25] width 18 height 18
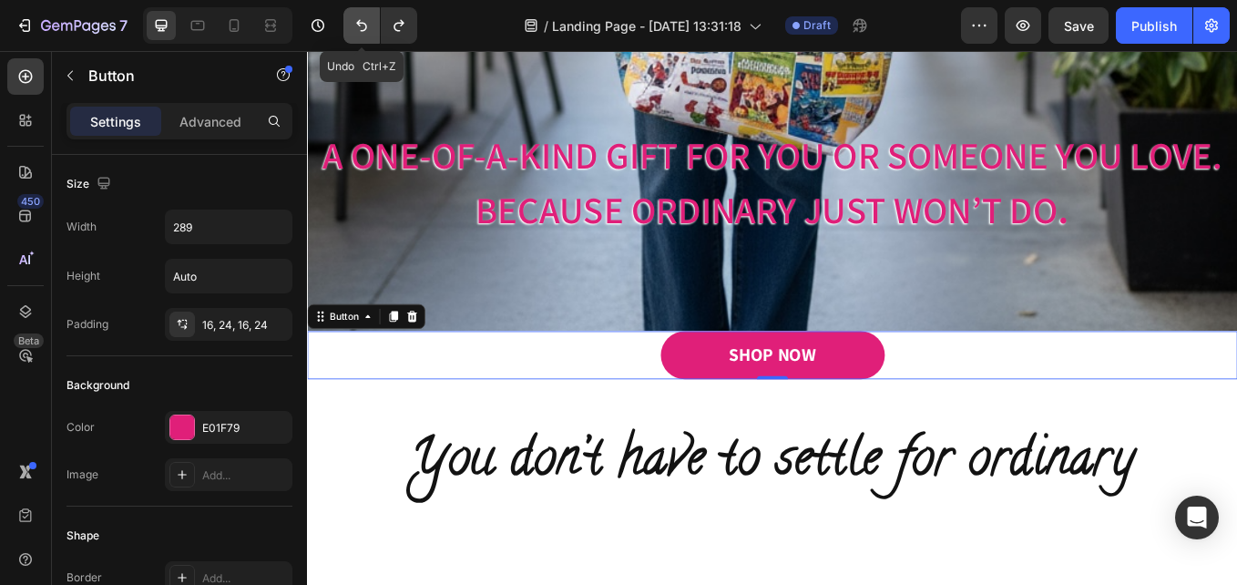
click at [365, 21] on icon "Undo/Redo" at bounding box center [362, 25] width 18 height 18
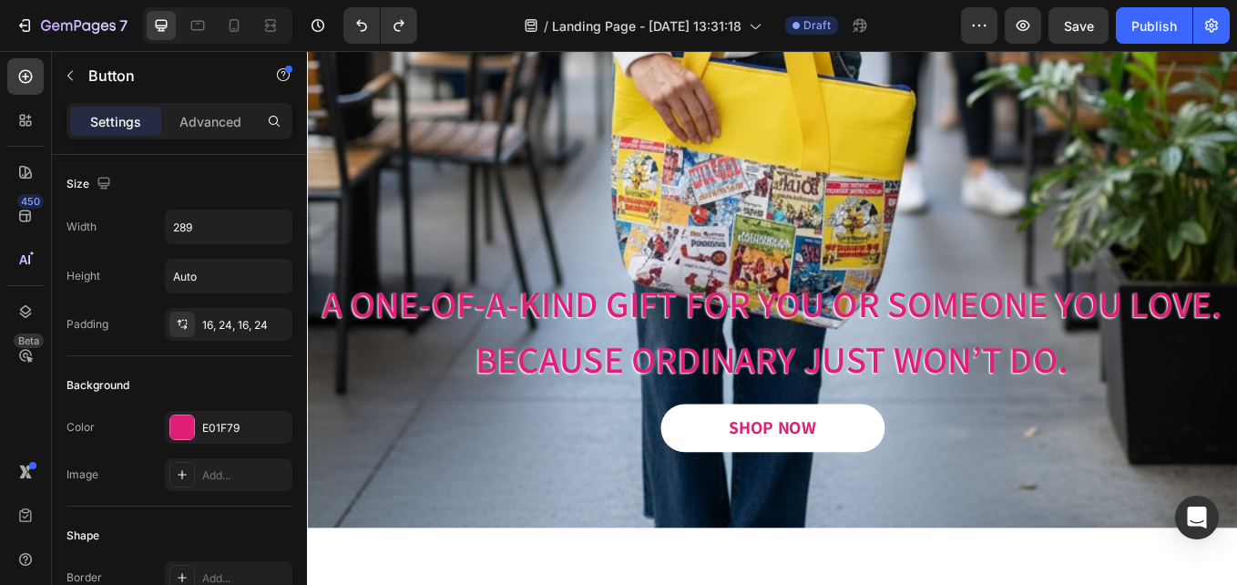
scroll to position [541, 0]
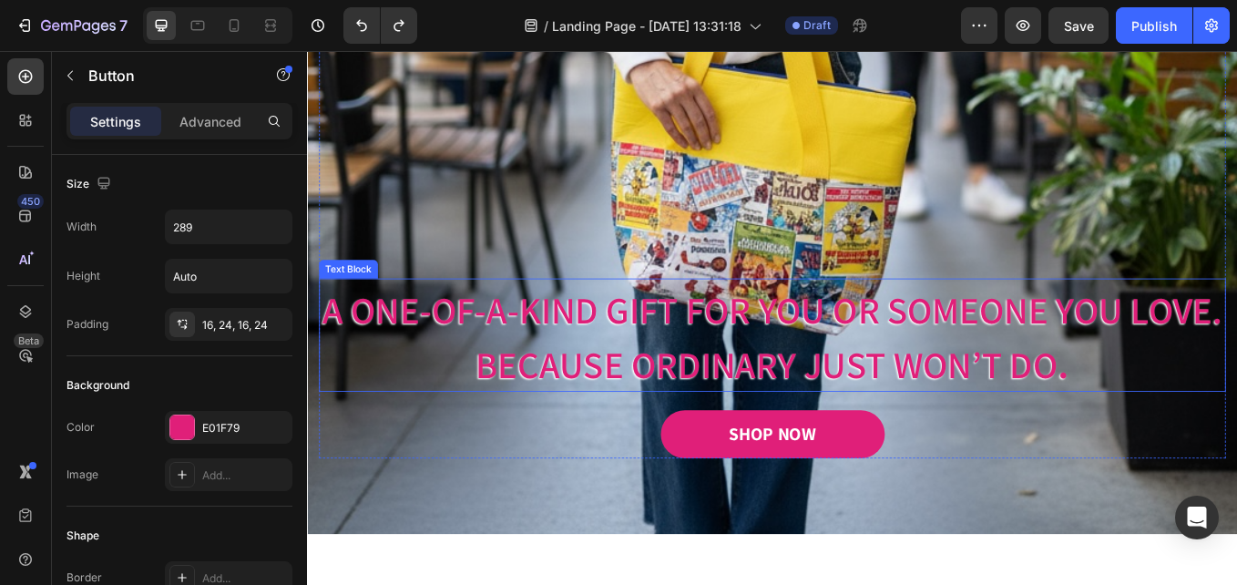
click at [772, 369] on span "A One-of-a-Kind Gift for You or Someone You Love." at bounding box center [853, 354] width 1059 height 57
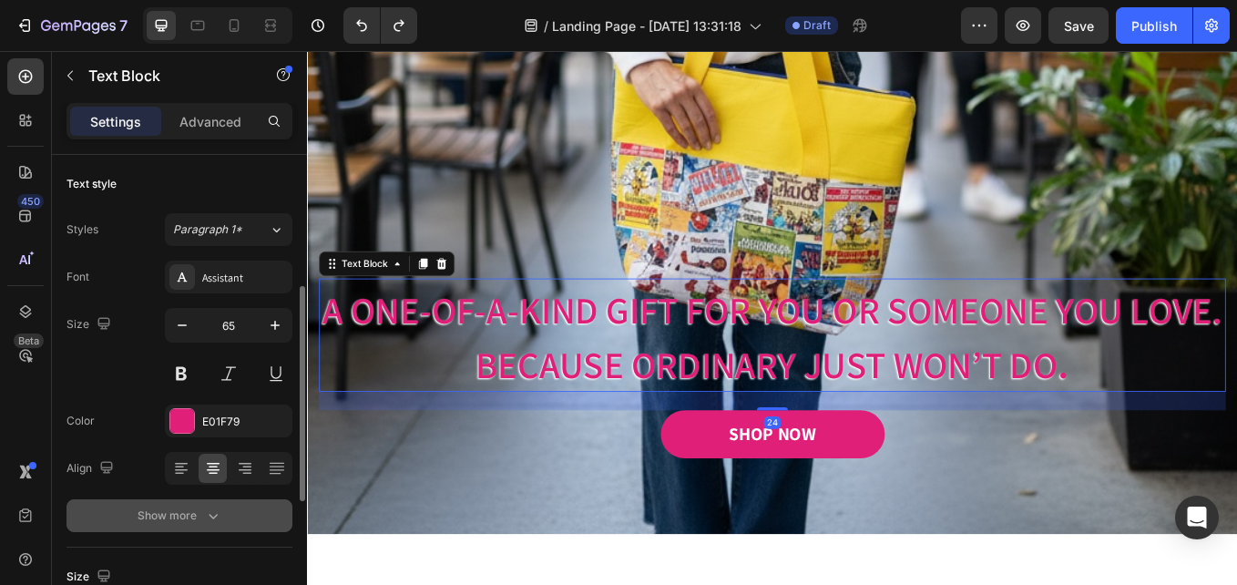
scroll to position [91, 0]
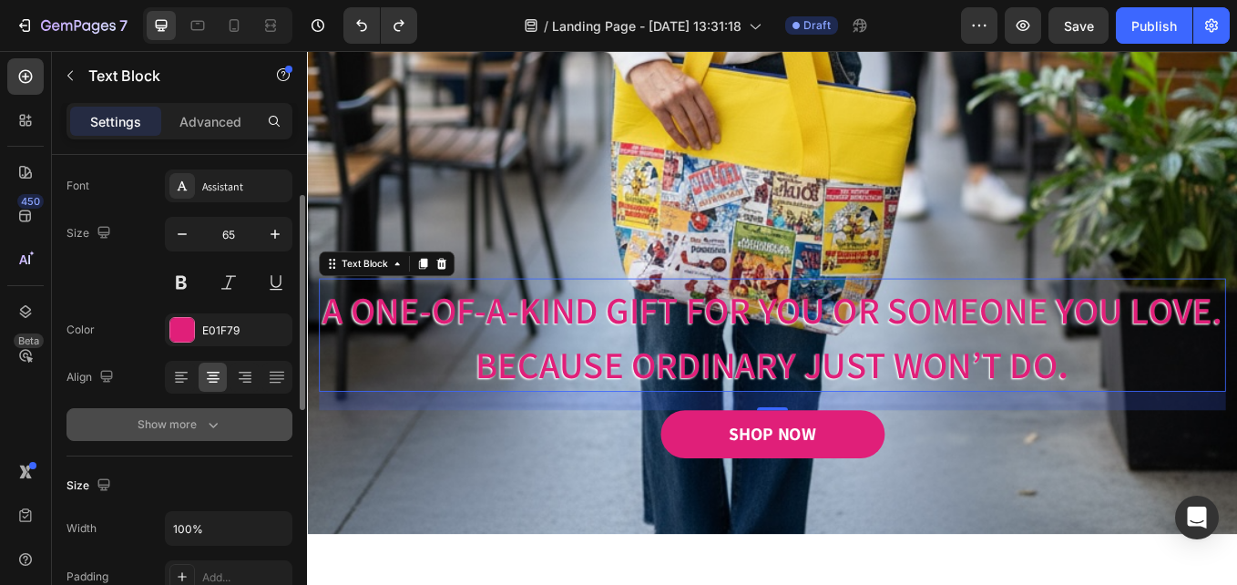
click at [234, 431] on button "Show more" at bounding box center [179, 424] width 226 height 33
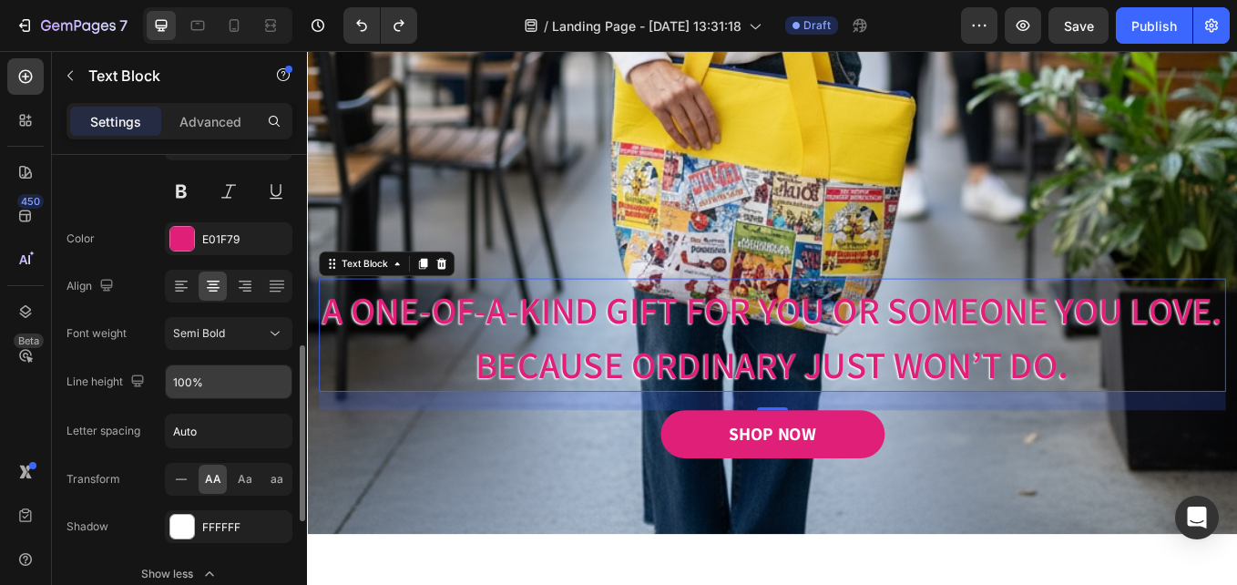
scroll to position [273, 0]
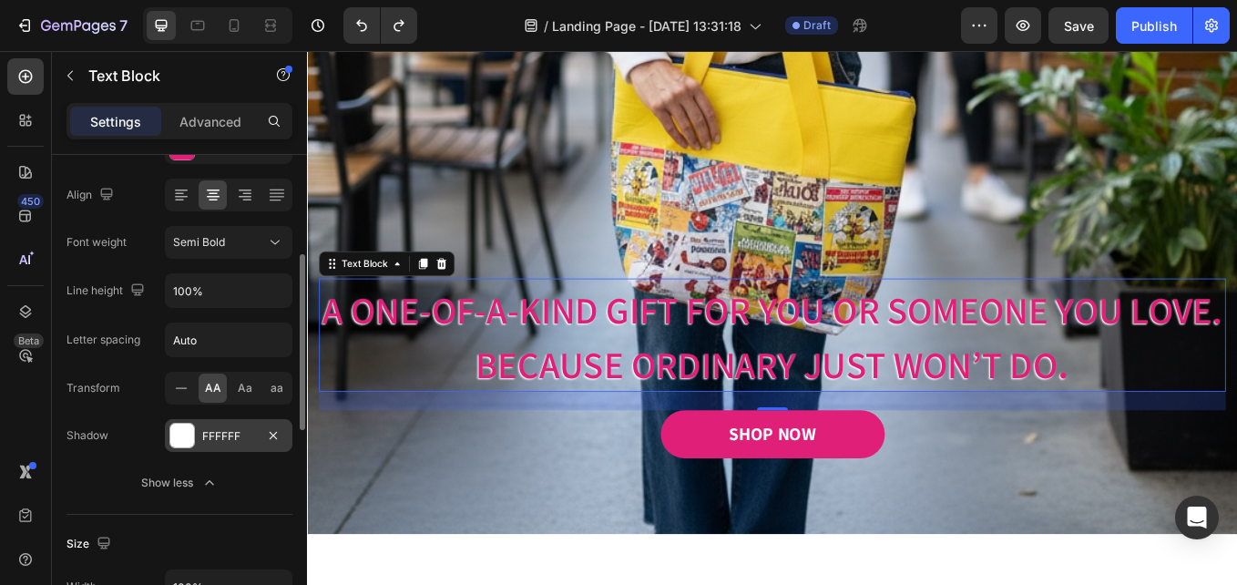
click at [236, 438] on div "FFFFFF" at bounding box center [228, 436] width 53 height 16
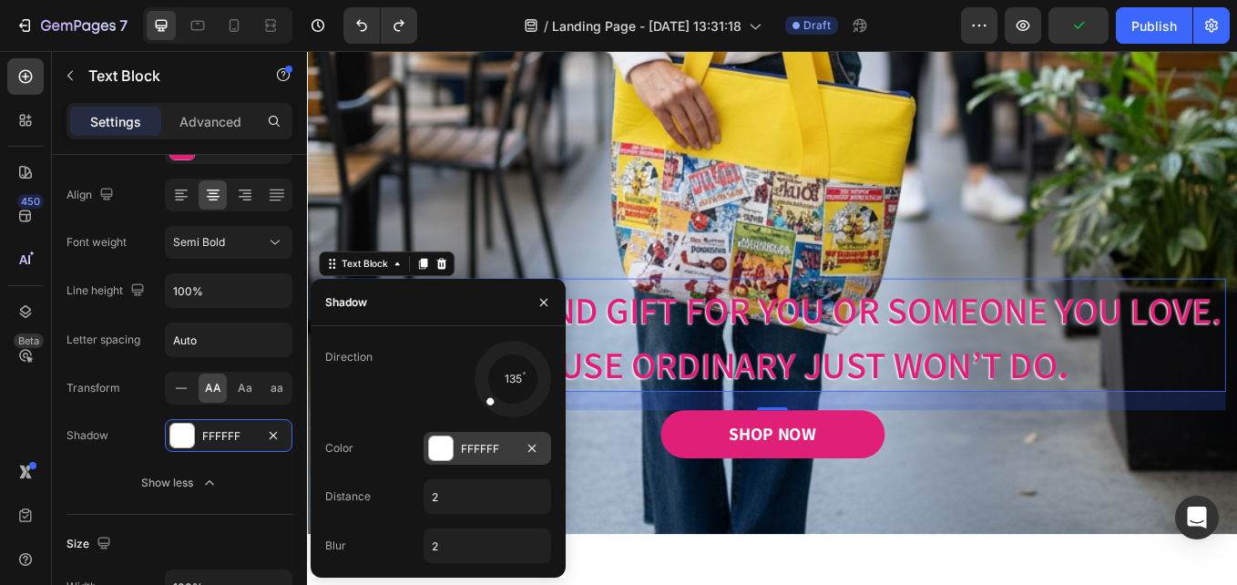
click at [506, 449] on div "FFFFFF" at bounding box center [487, 449] width 53 height 16
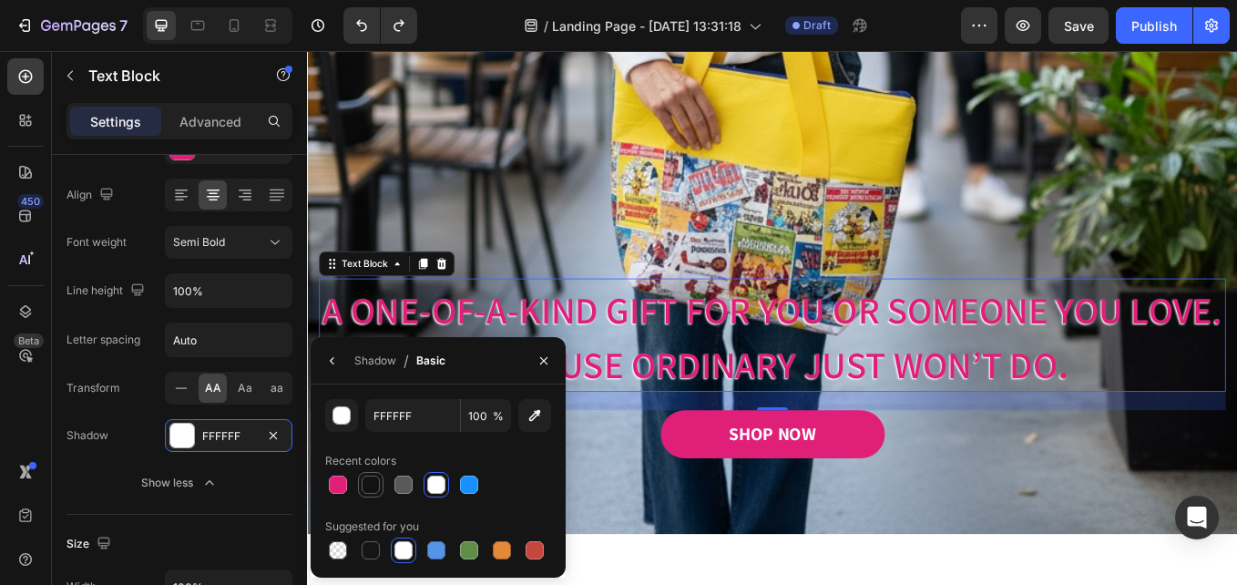
click at [378, 480] on div at bounding box center [371, 485] width 18 height 18
type input "121212"
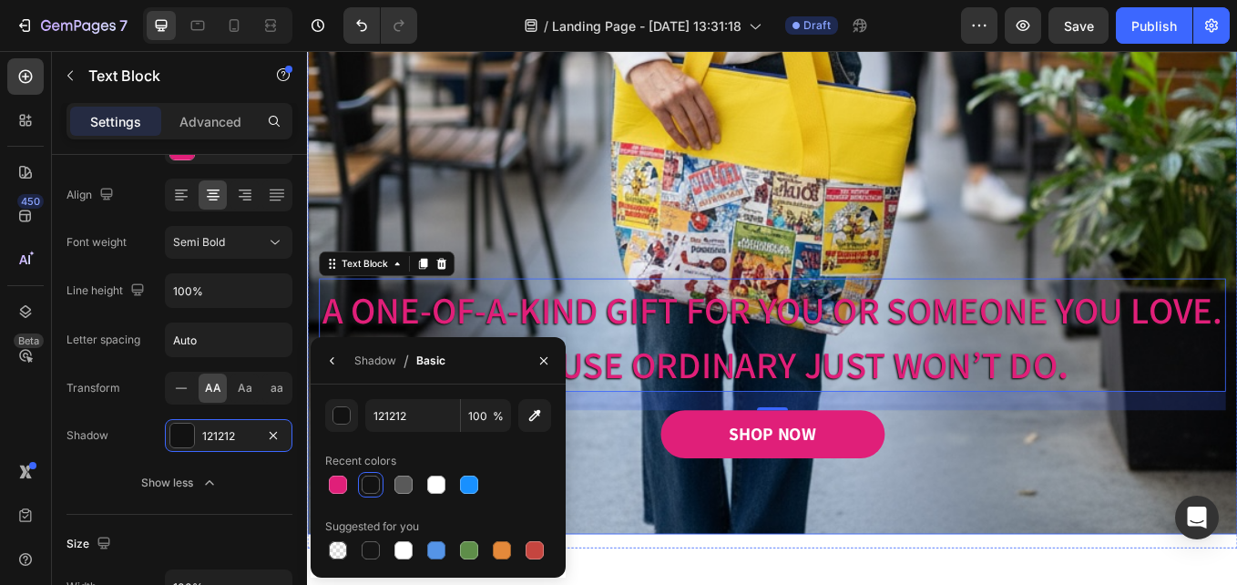
click at [982, 584] on div "Image Image Free shipping Text Block from The States Text Block Advanced List I…" at bounding box center [853, 82] width 1093 height 1071
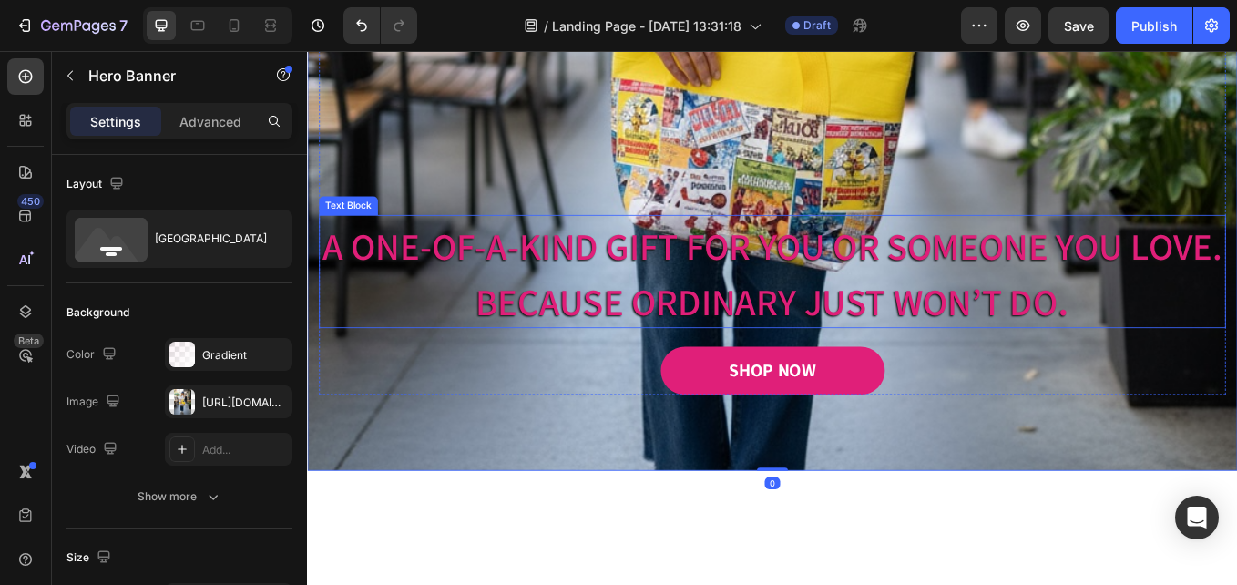
scroll to position [632, 0]
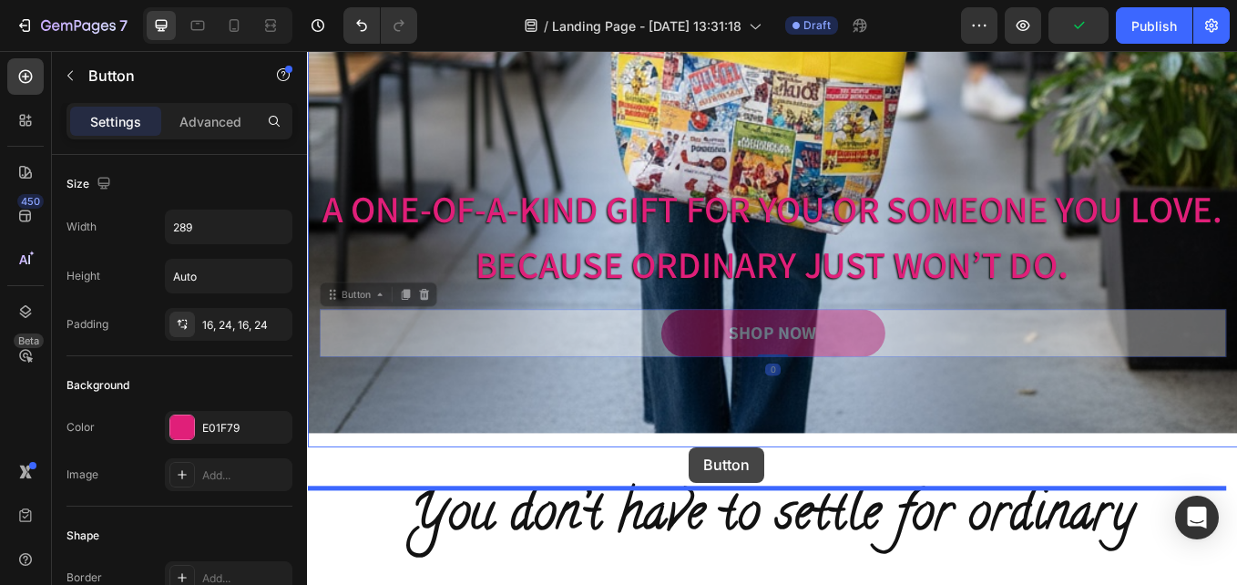
drag, startPoint x: 707, startPoint y: 453, endPoint x: 758, endPoint y: 506, distance: 73.4
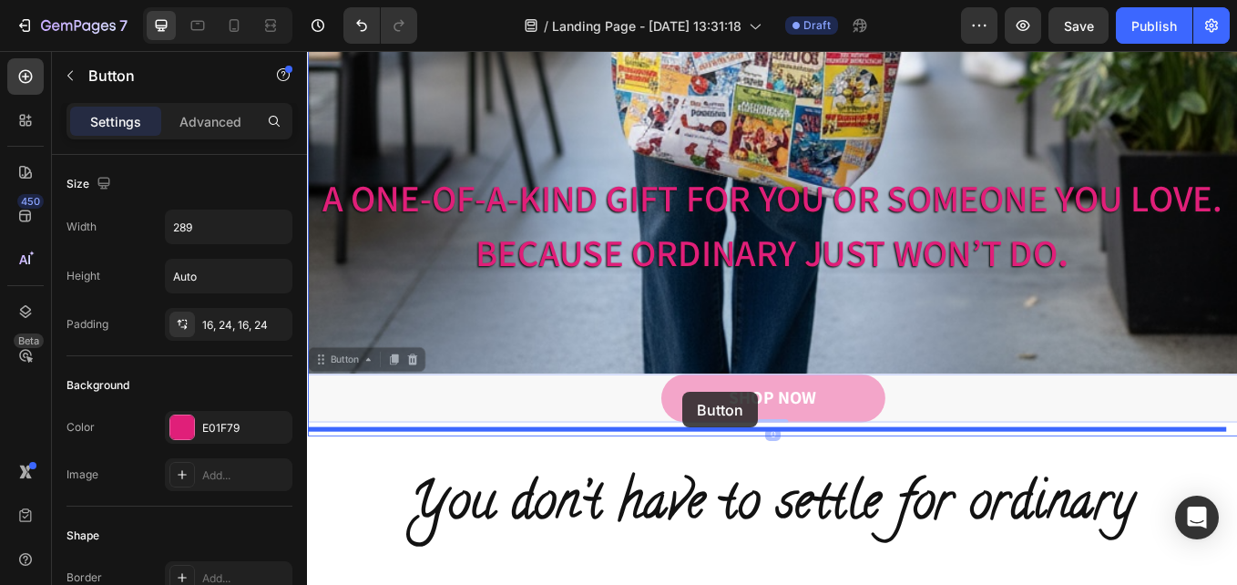
drag, startPoint x: 748, startPoint y: 511, endPoint x: 748, endPoint y: 452, distance: 59.2
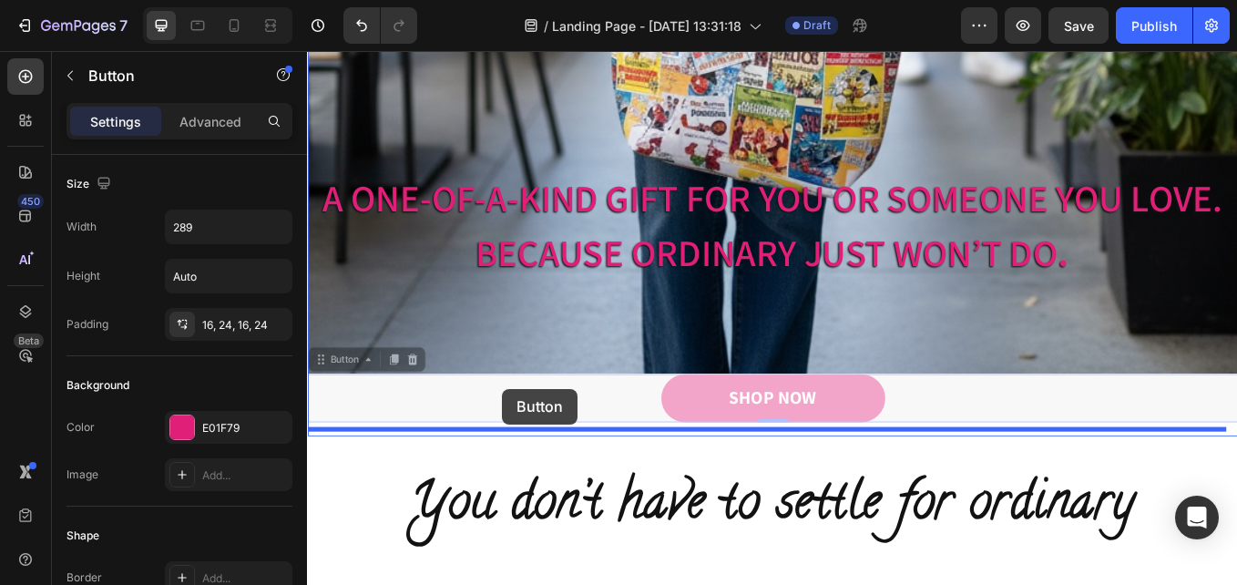
drag, startPoint x: 513, startPoint y: 531, endPoint x: 537, endPoint y: 448, distance: 86.2
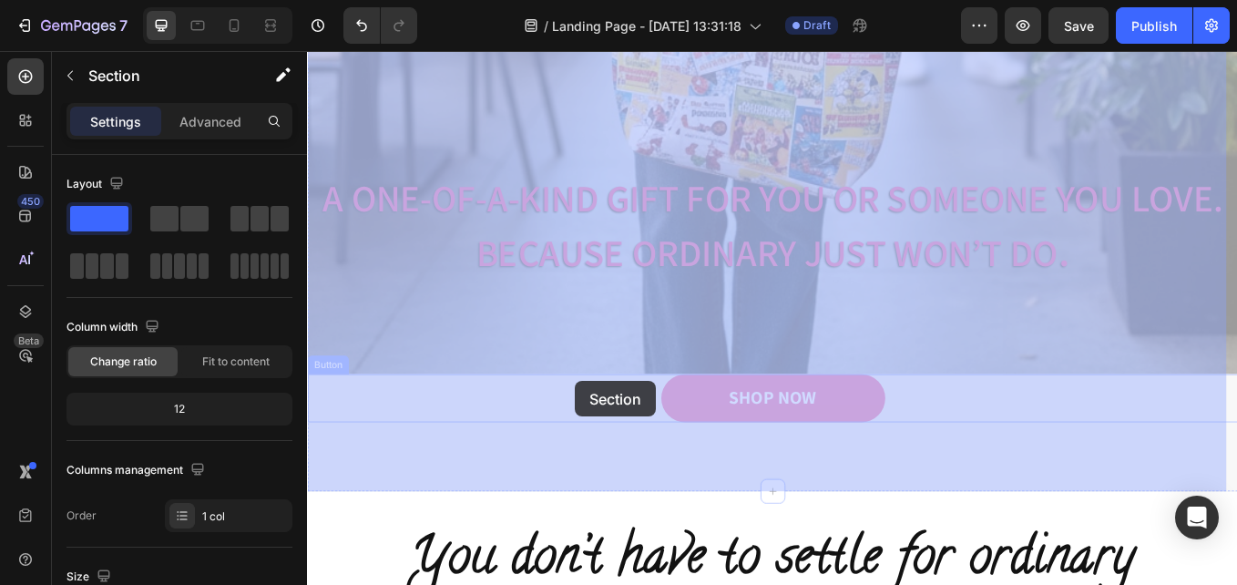
drag, startPoint x: 602, startPoint y: 555, endPoint x: 619, endPoint y: 452, distance: 104.2
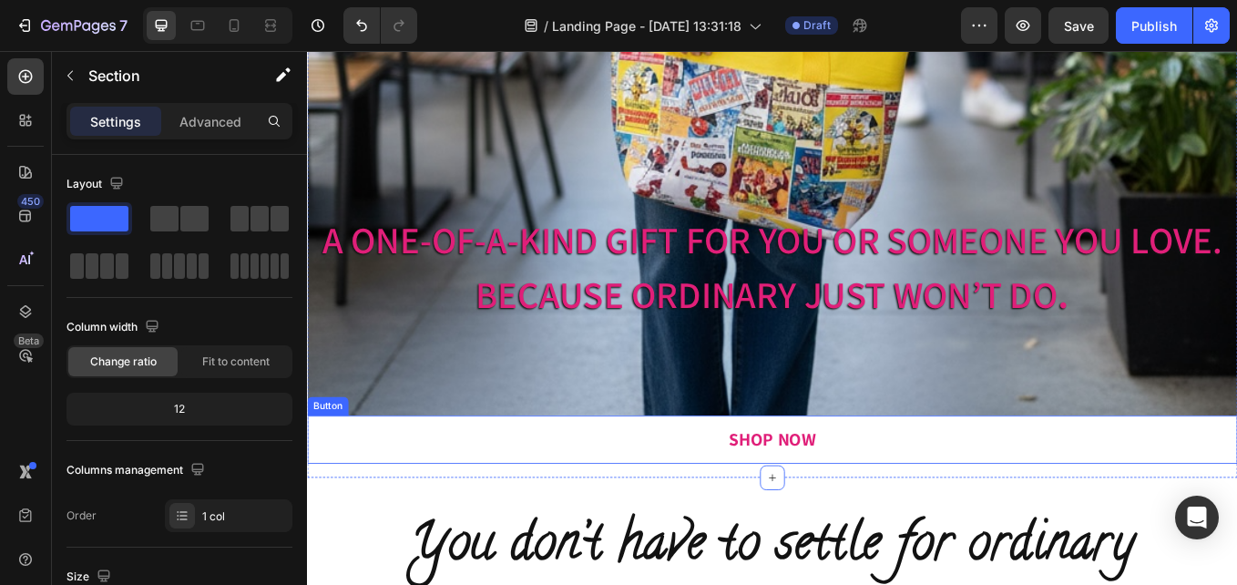
scroll to position [638, 0]
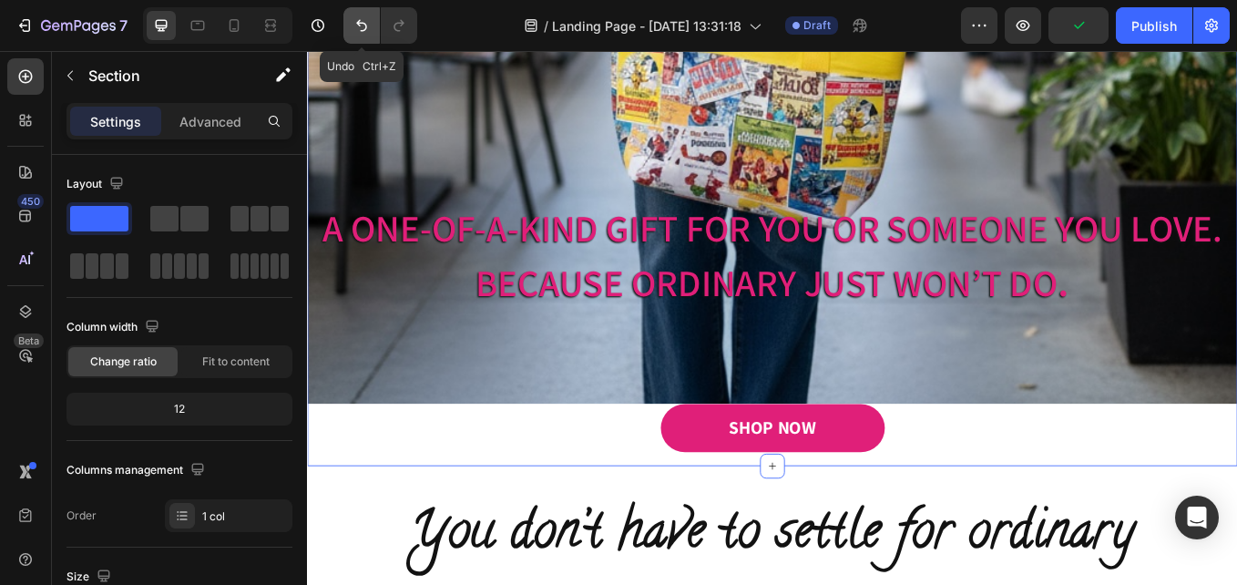
click at [362, 25] on icon "Undo/Redo" at bounding box center [362, 25] width 18 height 18
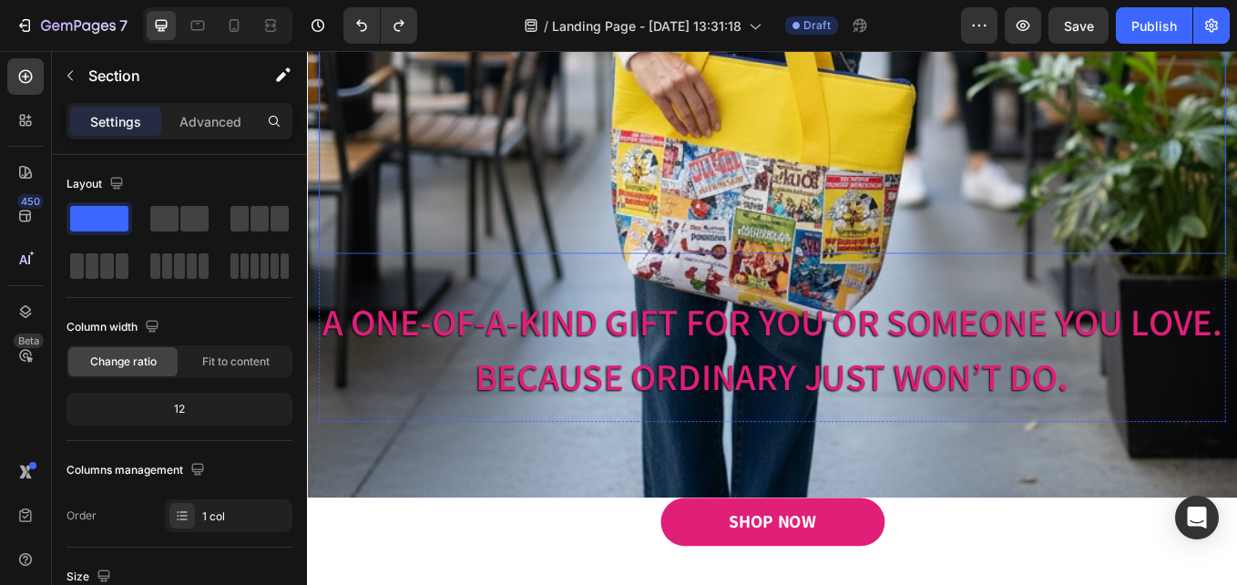
scroll to position [547, 0]
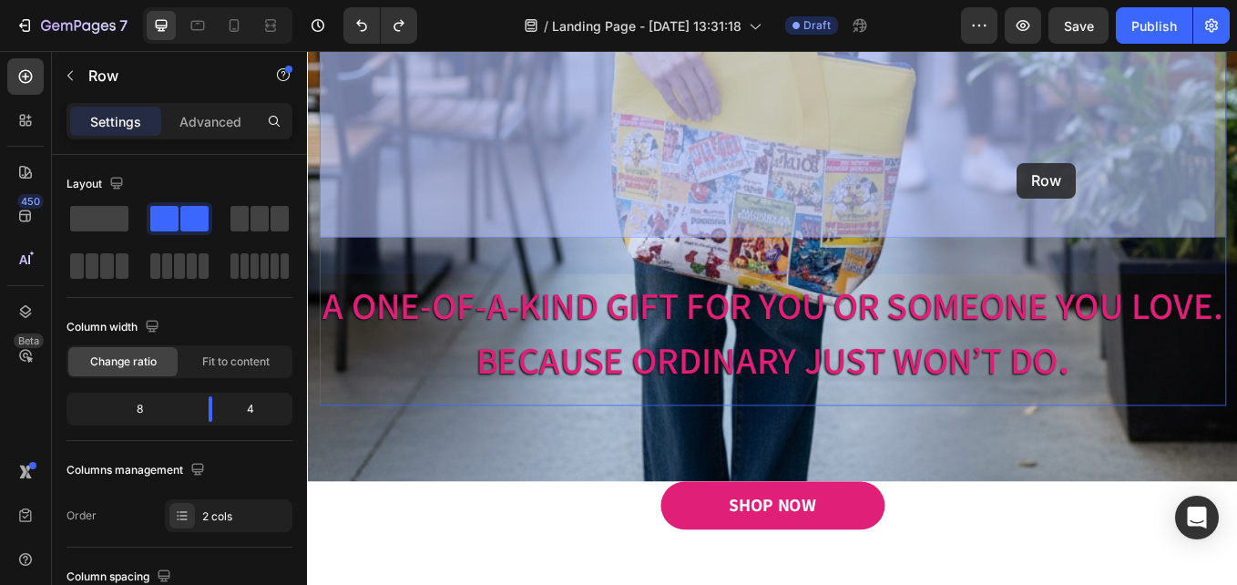
drag, startPoint x: 1139, startPoint y: 128, endPoint x: 1141, endPoint y: 182, distance: 53.8
drag, startPoint x: 1141, startPoint y: 182, endPoint x: 1134, endPoint y: 269, distance: 86.8
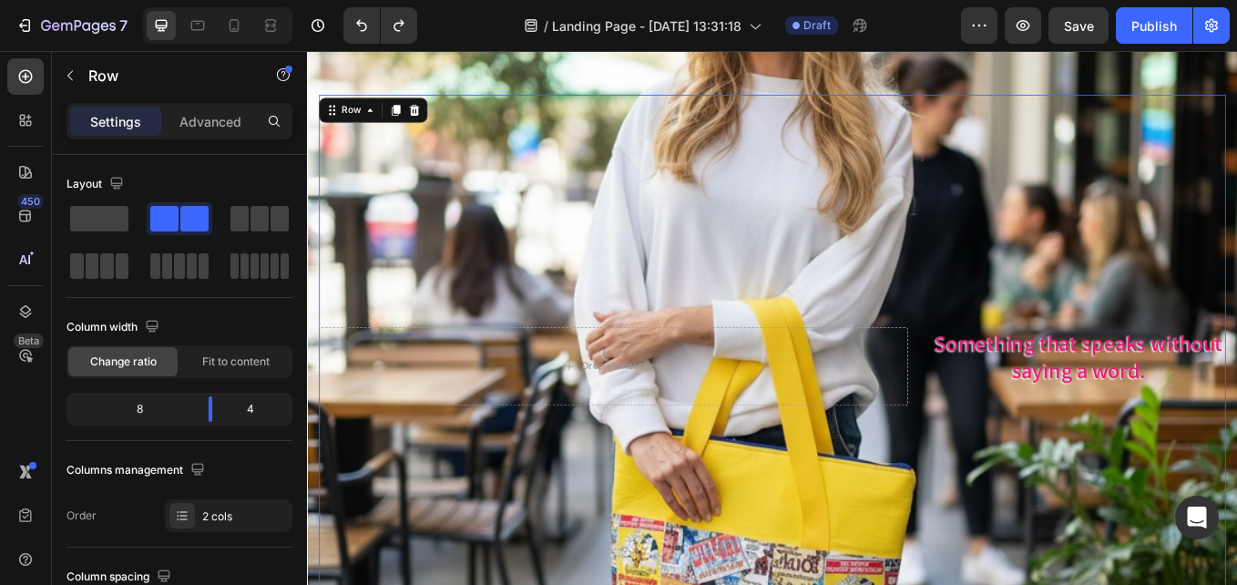
scroll to position [0, 0]
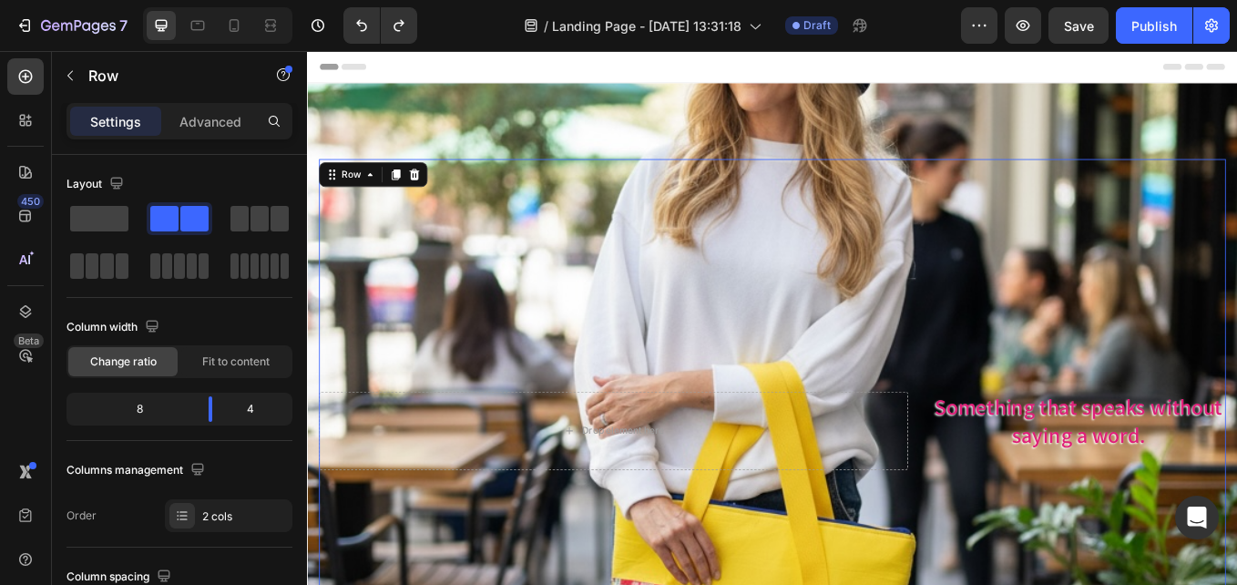
click at [535, 265] on div "Drop element here Something that speaks without saying a word. Text Block Row 47" at bounding box center [854, 497] width 1066 height 639
click at [592, 145] on div "Image Image Free shipping Text Block from The States Text Block Advanced List I…" at bounding box center [853, 595] width 1093 height 1015
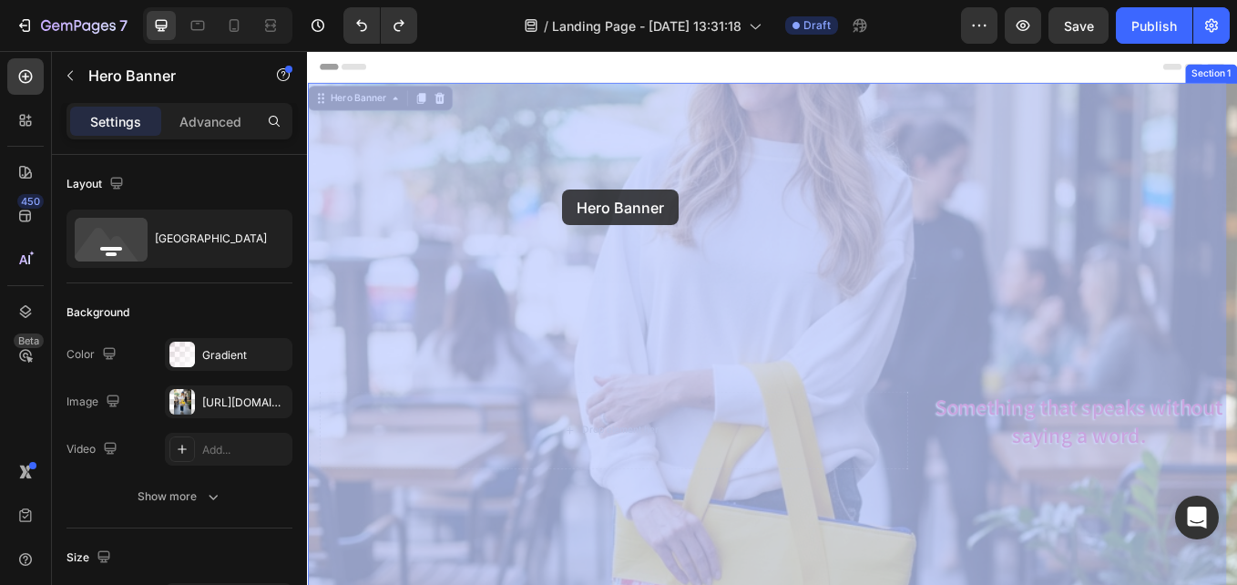
drag, startPoint x: 621, startPoint y: 128, endPoint x: 607, endPoint y: 214, distance: 86.9
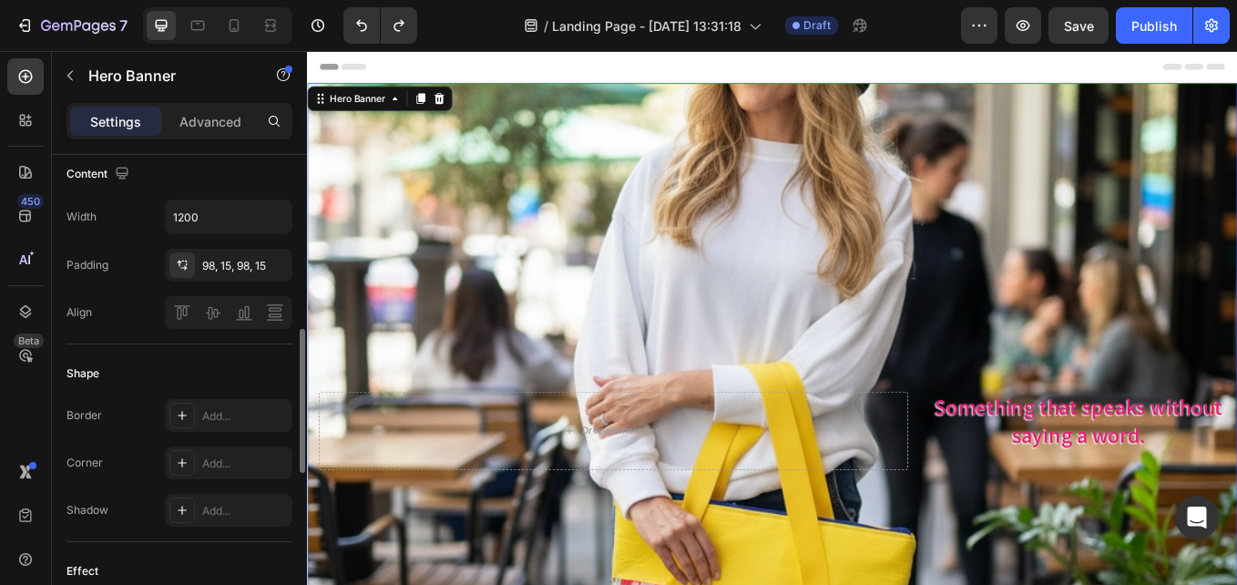
scroll to position [399, 0]
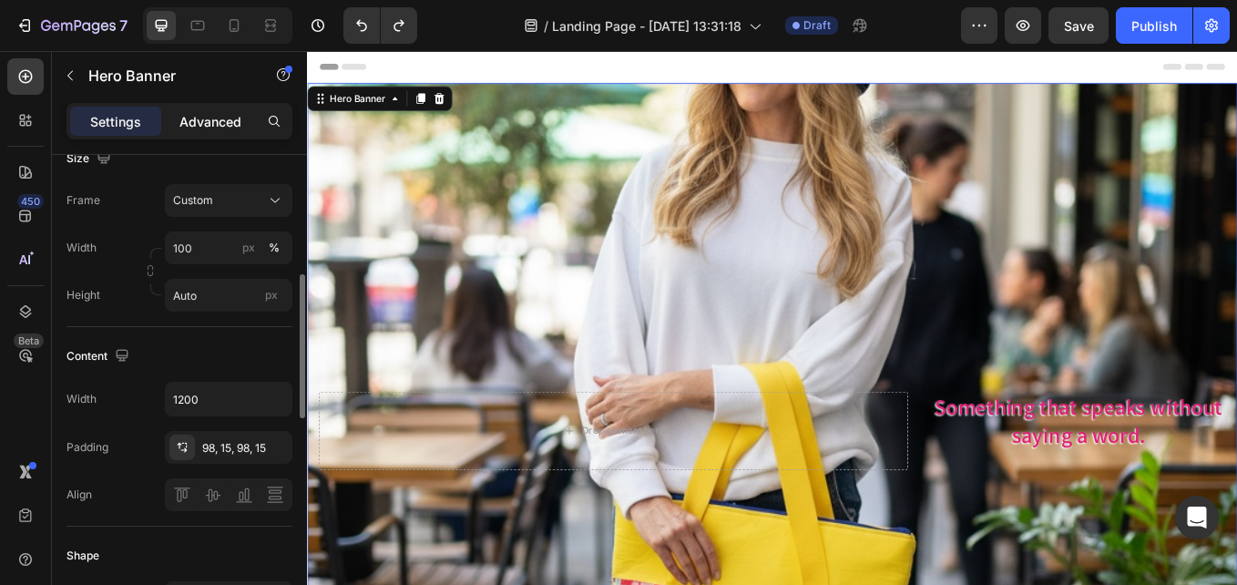
click at [208, 120] on p "Advanced" at bounding box center [210, 121] width 62 height 19
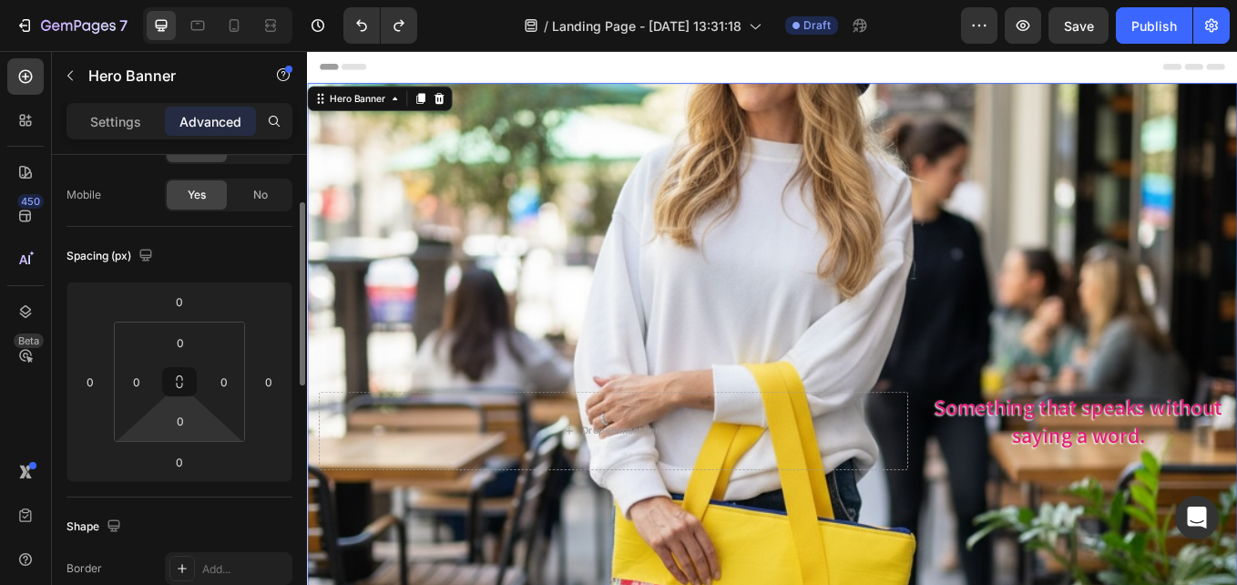
scroll to position [35, 0]
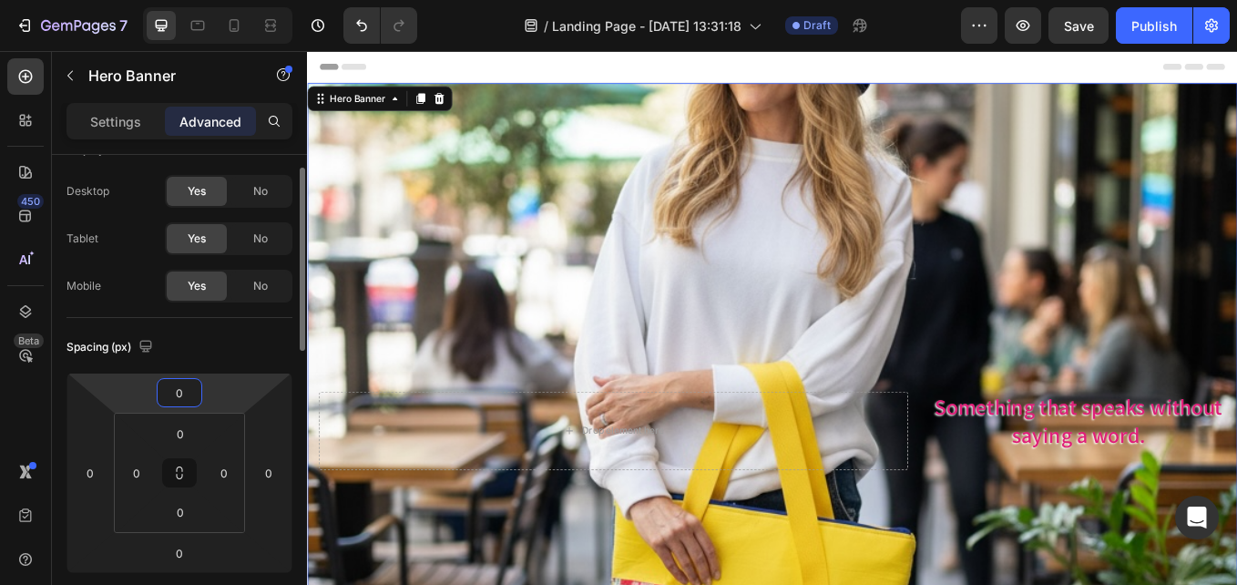
click at [177, 394] on input "0" at bounding box center [179, 392] width 36 height 27
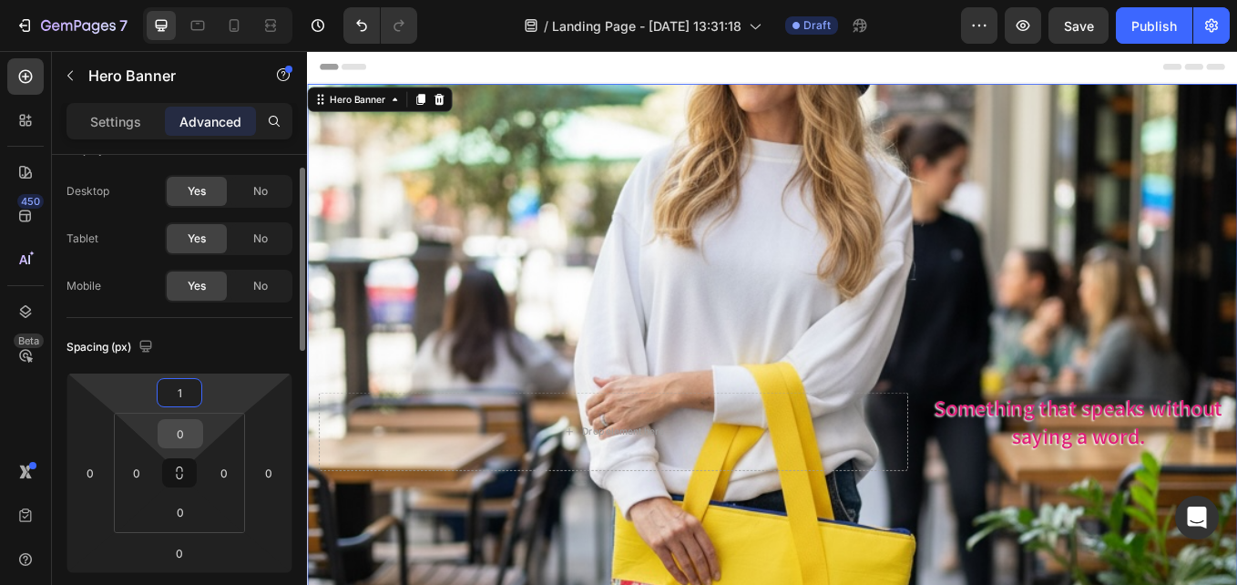
type input "1"
click at [165, 428] on input "0" at bounding box center [180, 433] width 36 height 27
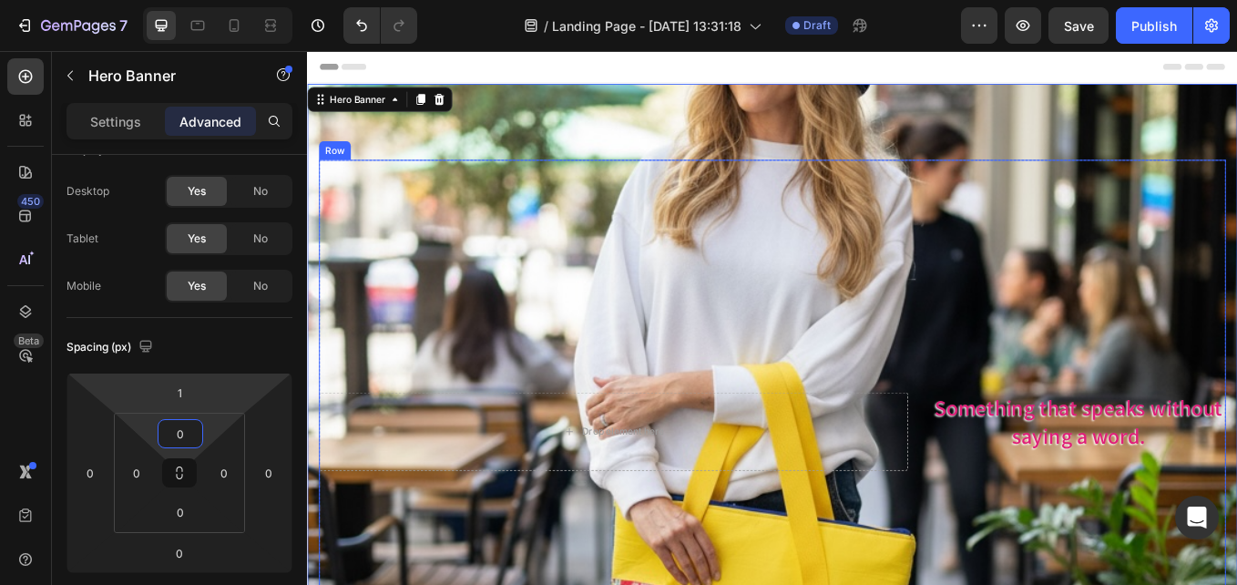
drag, startPoint x: 827, startPoint y: 419, endPoint x: 833, endPoint y: 410, distance: 10.6
click at [828, 419] on div "Drop element here Something that speaks without saying a word. Text Block Row" at bounding box center [854, 498] width 1066 height 639
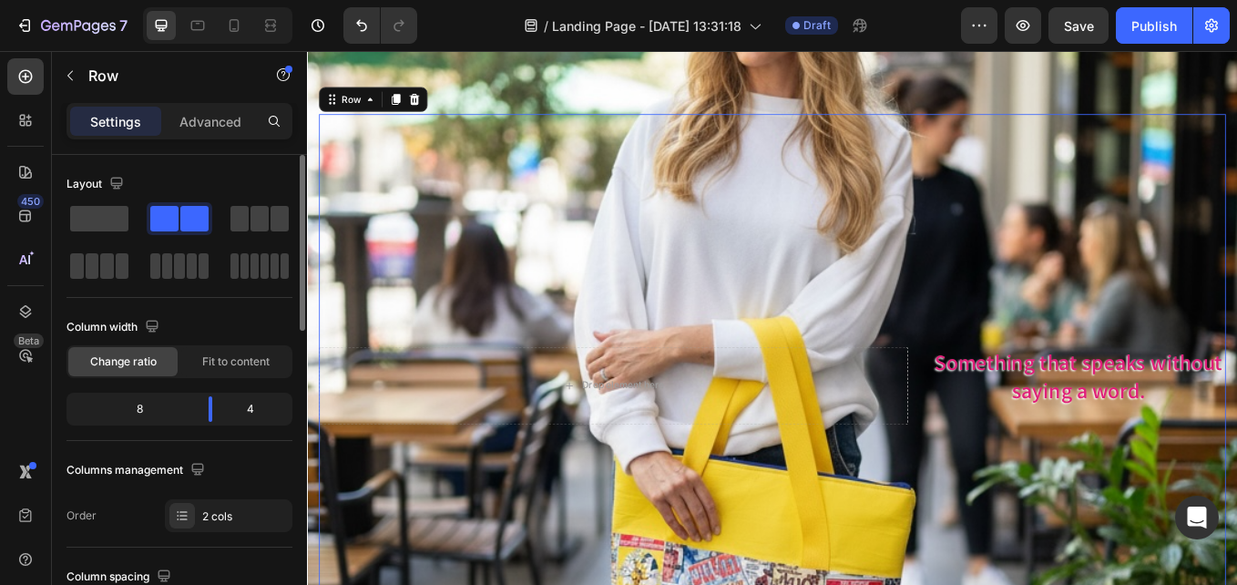
scroll to position [91, 0]
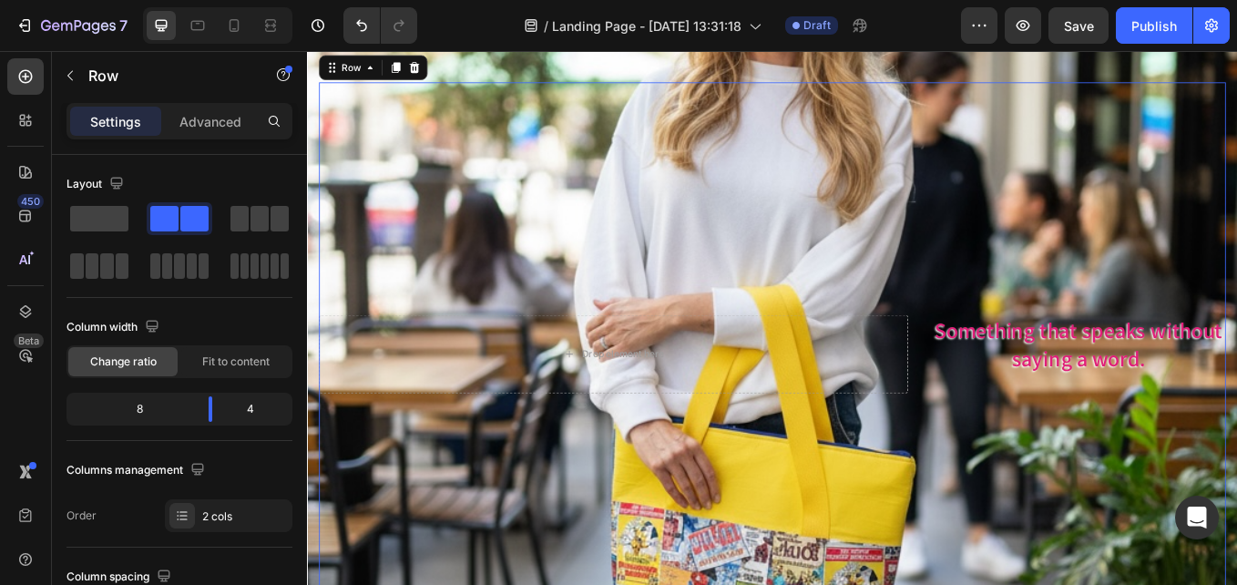
click at [1164, 235] on div "Drop element here Something that speaks without saying a word. Text Block Row 47" at bounding box center [854, 406] width 1066 height 639
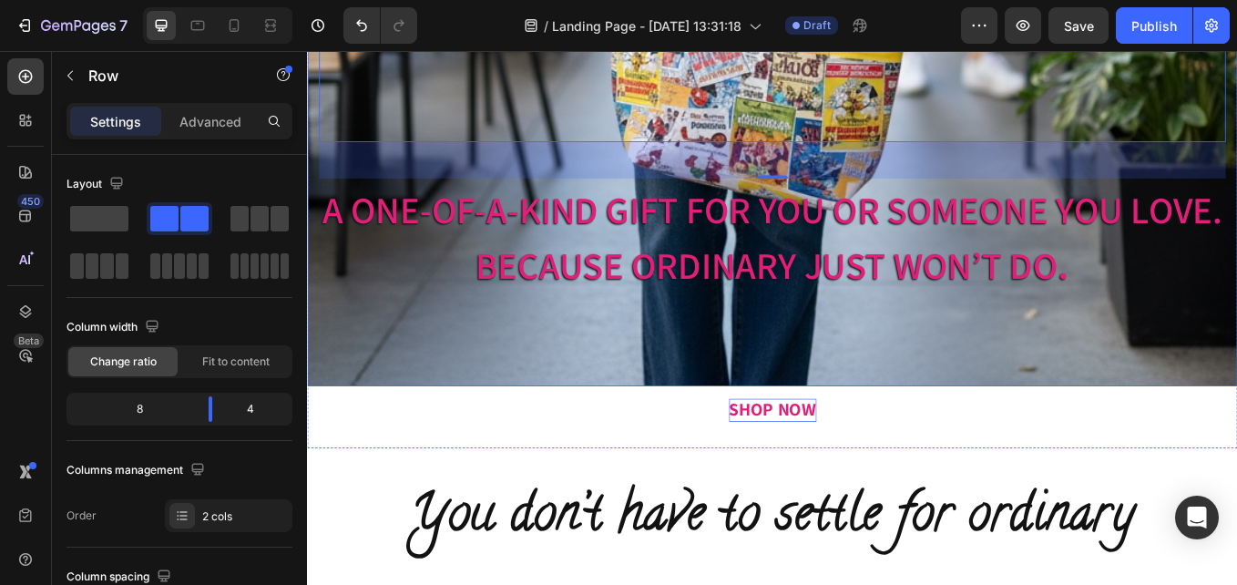
scroll to position [729, 0]
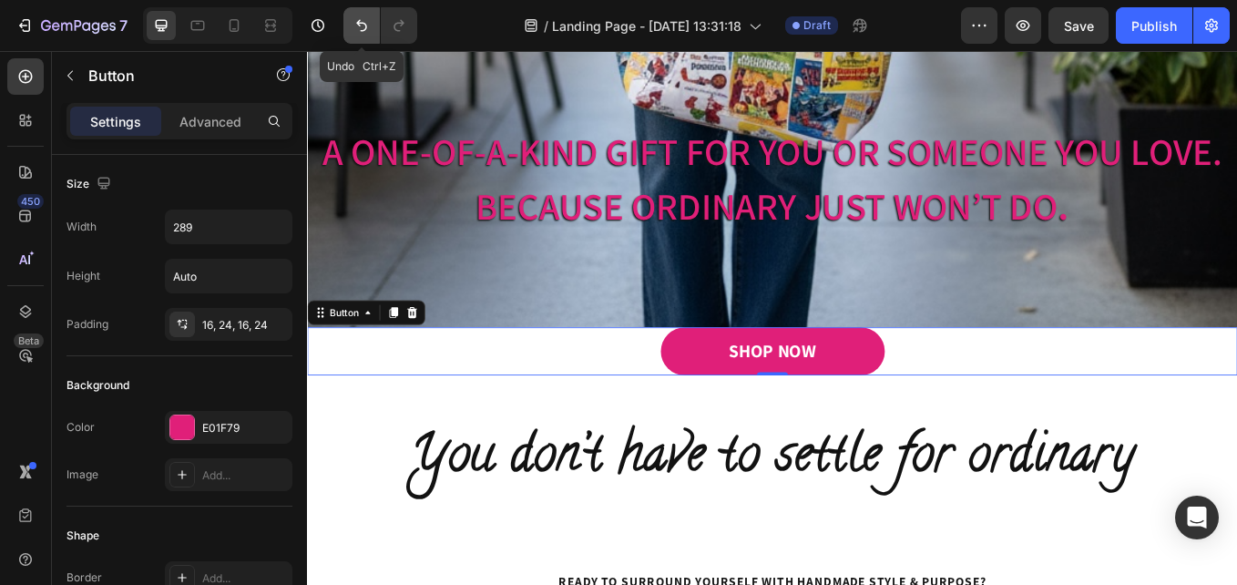
click at [365, 24] on icon "Undo/Redo" at bounding box center [361, 26] width 11 height 12
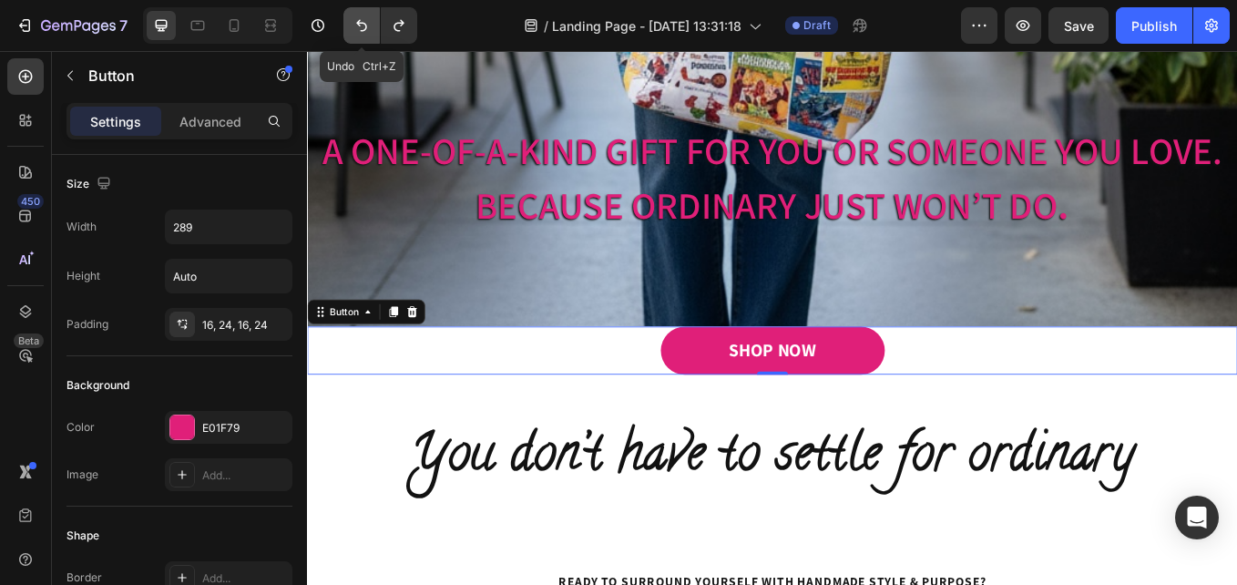
click at [365, 24] on icon "Undo/Redo" at bounding box center [361, 26] width 11 height 12
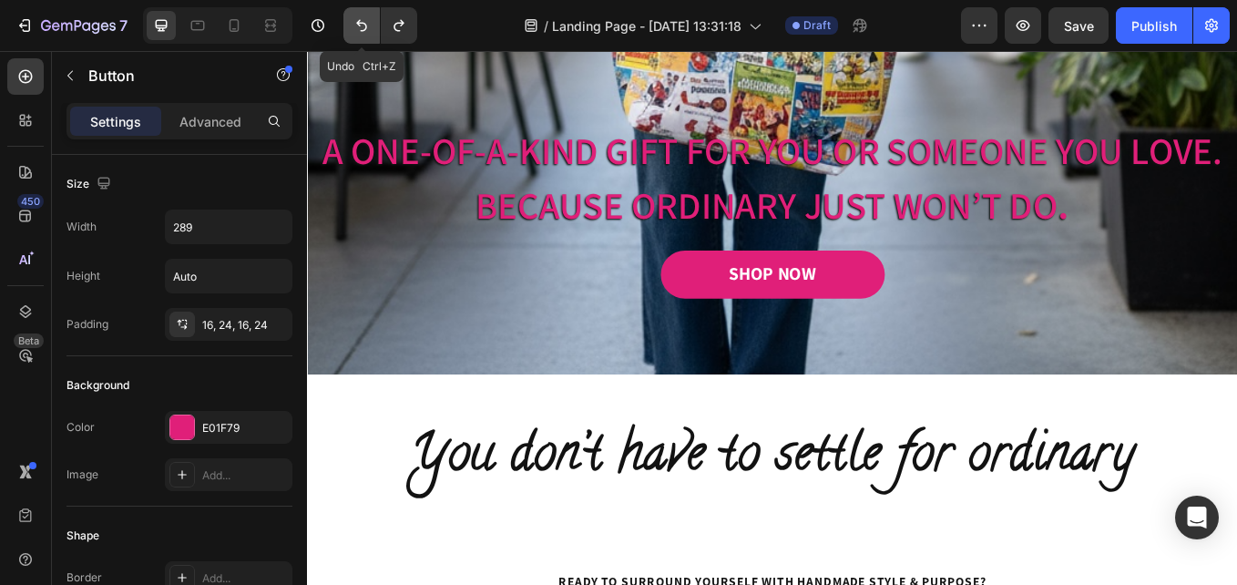
click at [365, 24] on icon "Undo/Redo" at bounding box center [361, 26] width 11 height 12
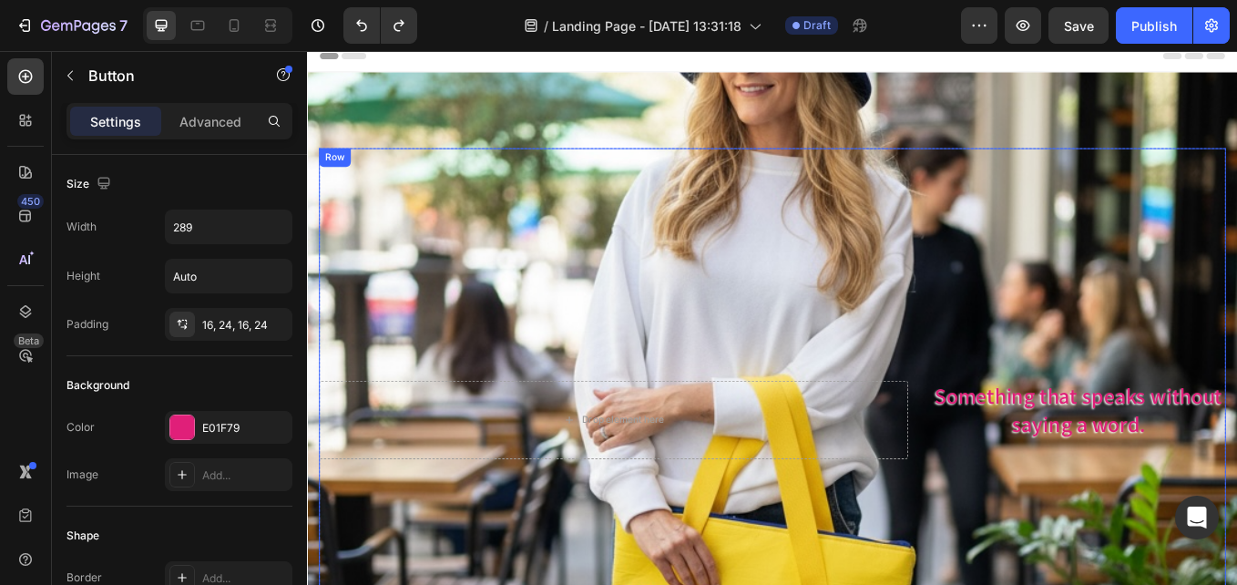
scroll to position [0, 0]
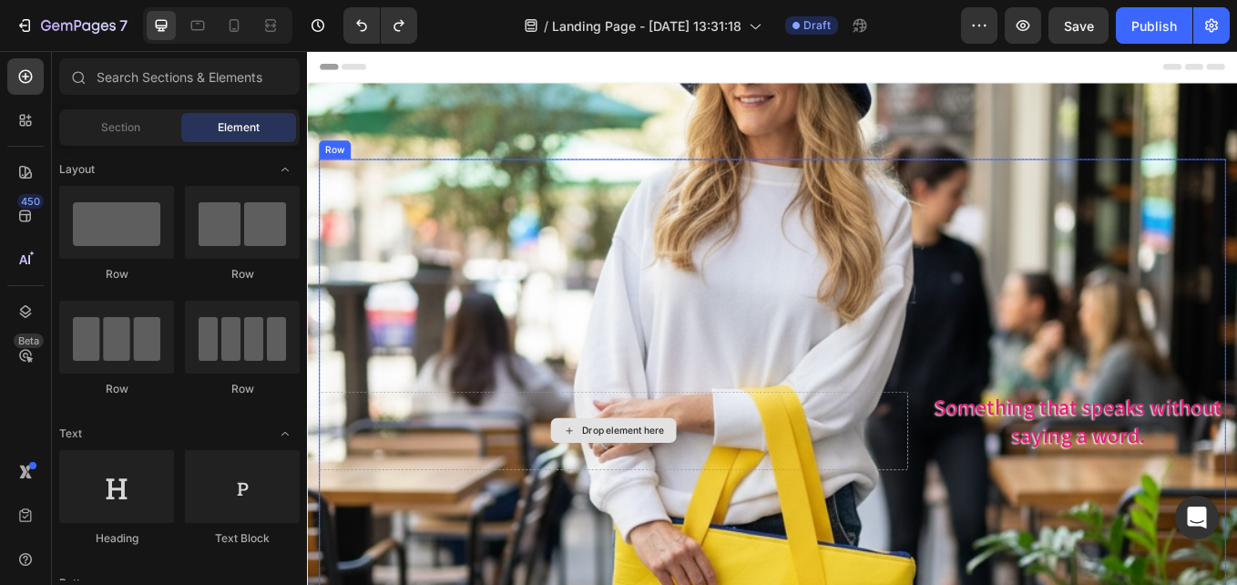
click at [682, 491] on div "Drop element here" at bounding box center [677, 496] width 97 height 15
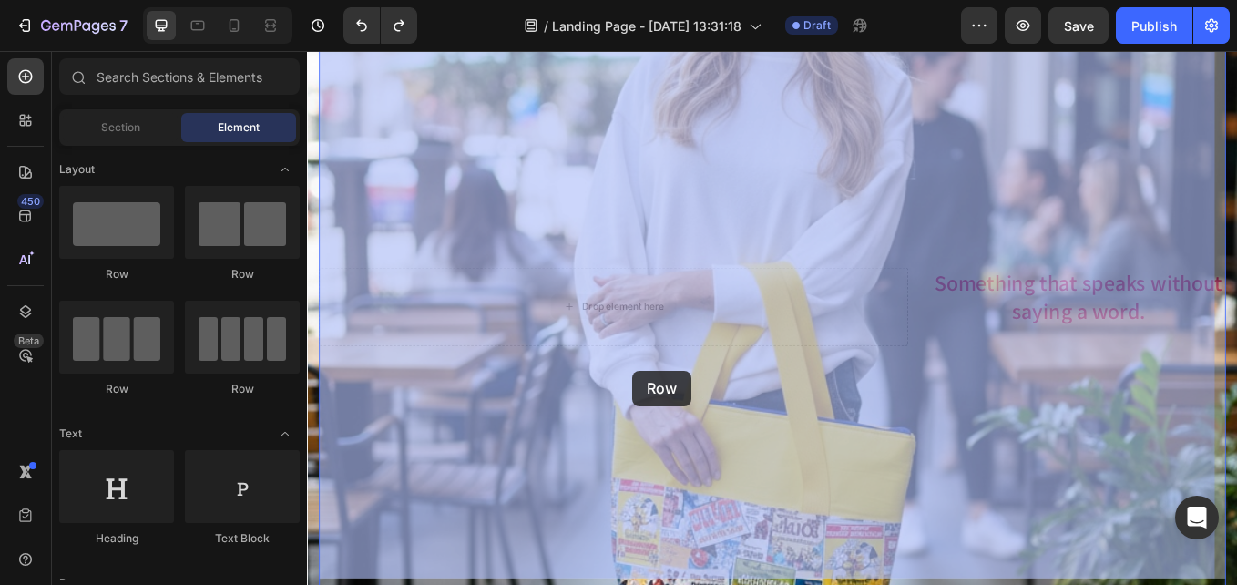
scroll to position [164, 0]
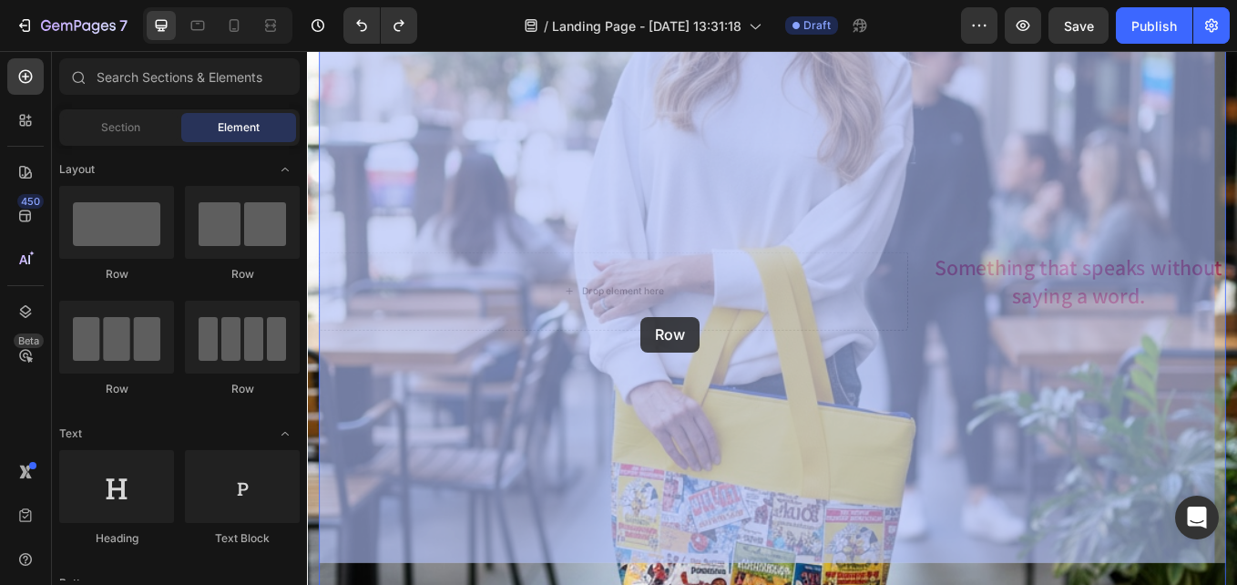
drag, startPoint x: 676, startPoint y: 493, endPoint x: 699, endPoint y: 363, distance: 131.3
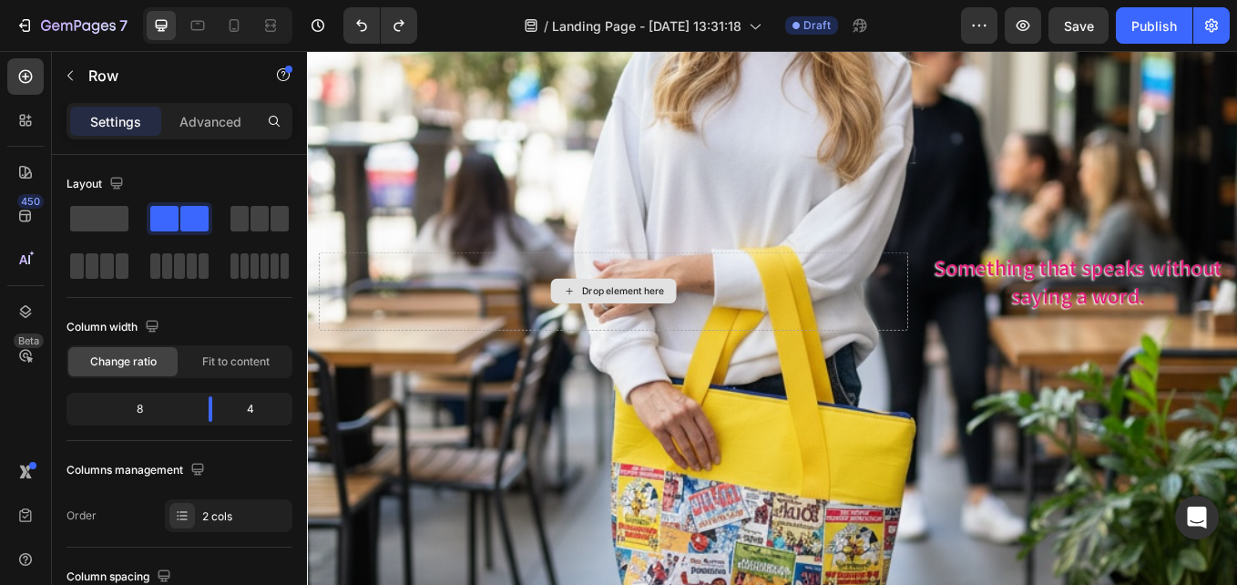
click at [696, 336] on div "Drop element here" at bounding box center [677, 332] width 97 height 15
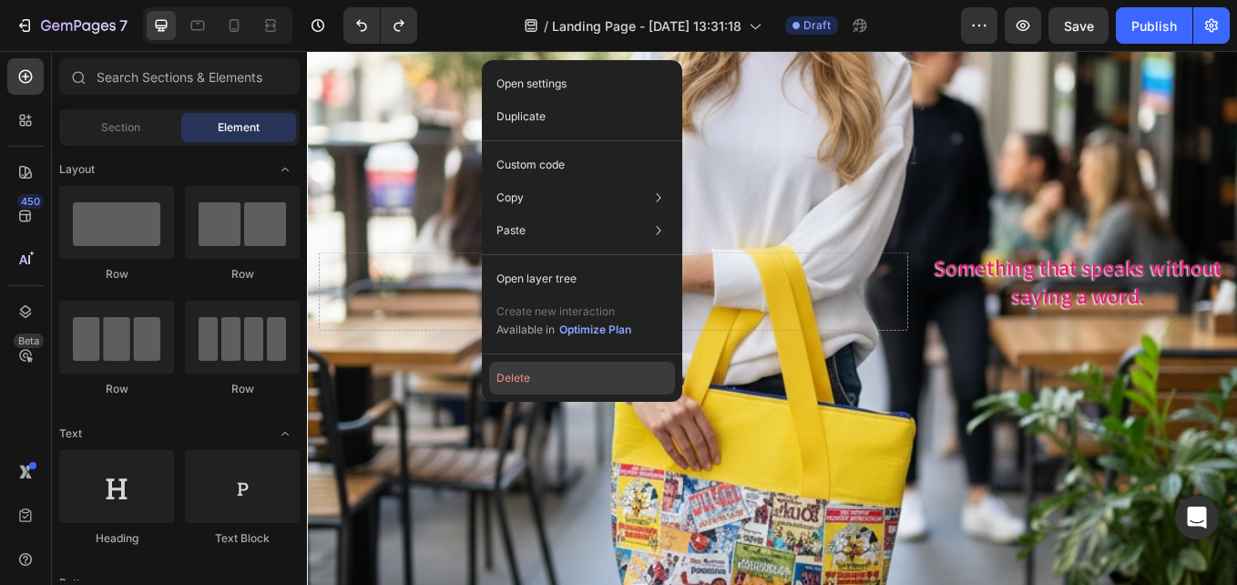
click at [545, 384] on button "Delete" at bounding box center [582, 378] width 186 height 33
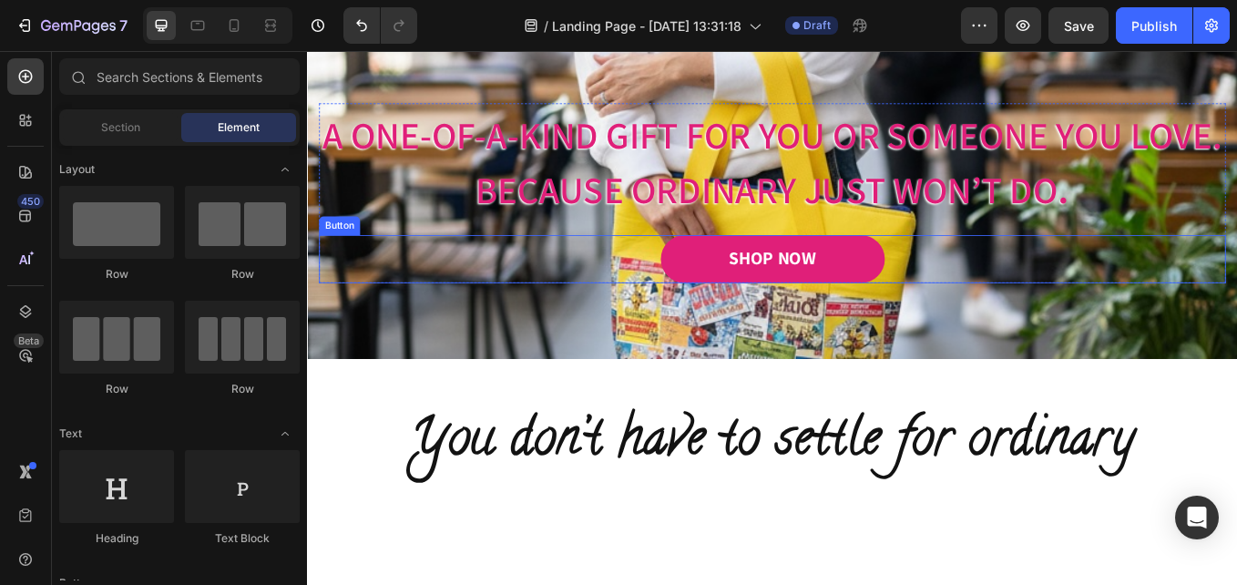
scroll to position [0, 0]
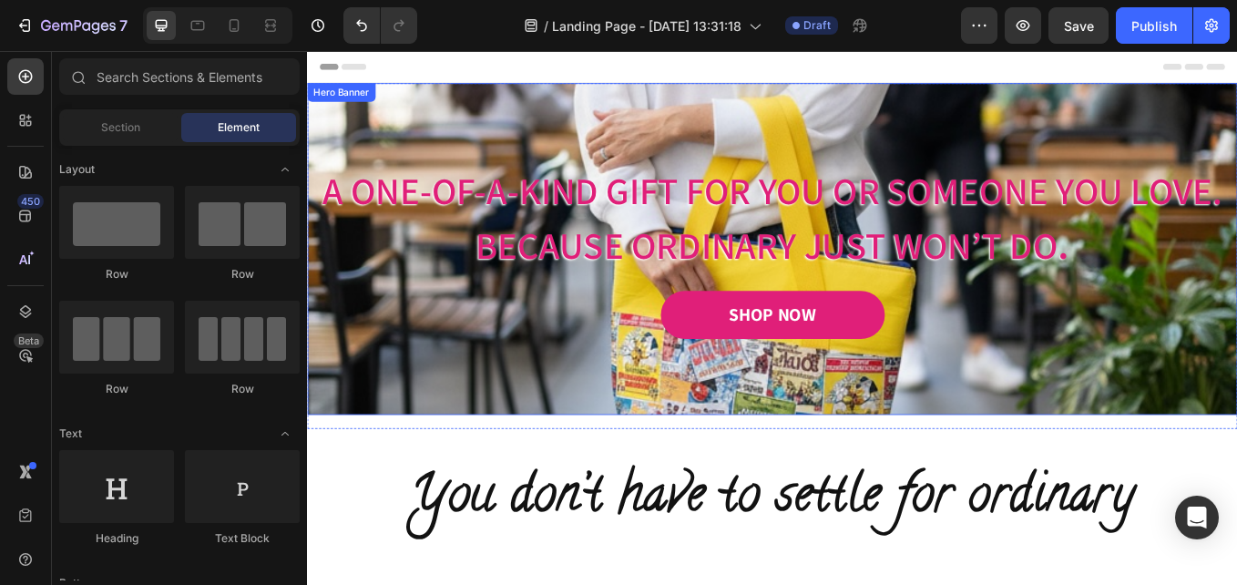
click at [1010, 478] on div "Image Image Free shipping Text Block from The States Text Block Advanced List I…" at bounding box center [853, 283] width 1093 height 390
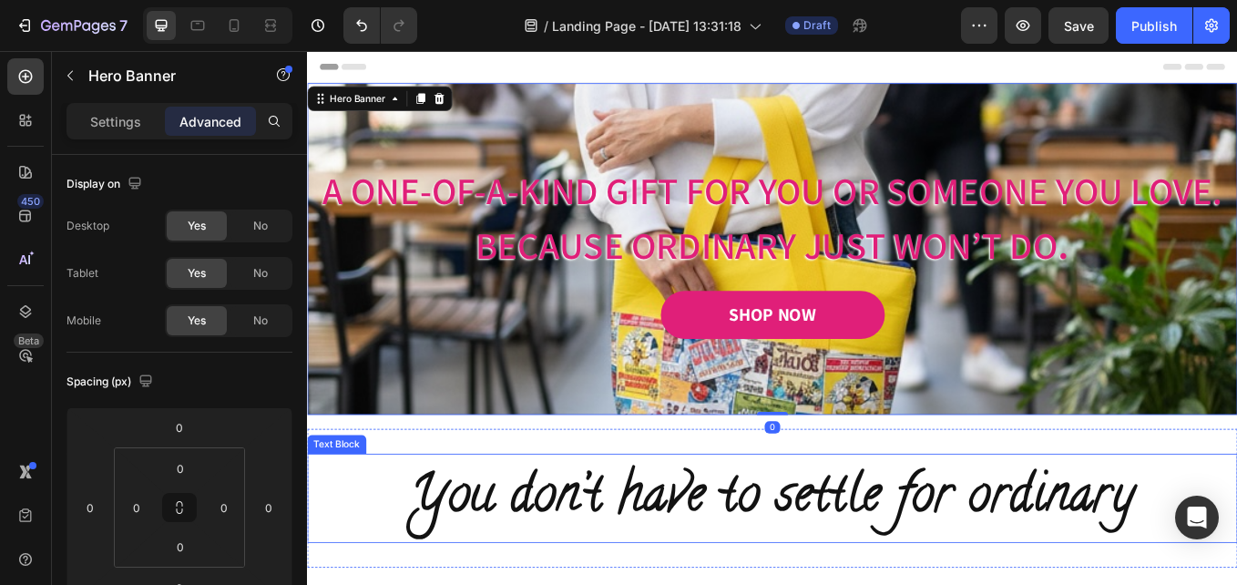
drag, startPoint x: 851, startPoint y: 557, endPoint x: 851, endPoint y: 586, distance: 29.2
click at [909, 478] on div "Image Image Free shipping Text Block from The States Text Block Advanced List I…" at bounding box center [853, 283] width 1093 height 390
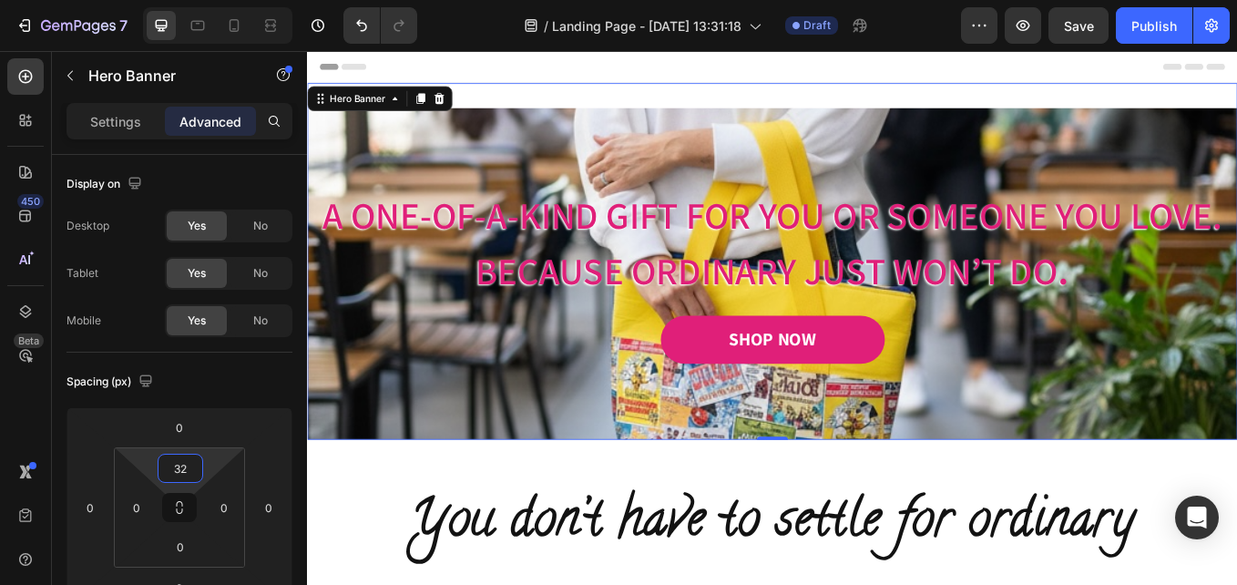
drag, startPoint x: 194, startPoint y: 489, endPoint x: 196, endPoint y: 475, distance: 14.7
click at [196, 0] on html "7 / Landing Page - [DATE] 13:31:18 Draft Preview Save Publish 450 Beta Sections…" at bounding box center [618, 0] width 1237 height 0
type input "3"
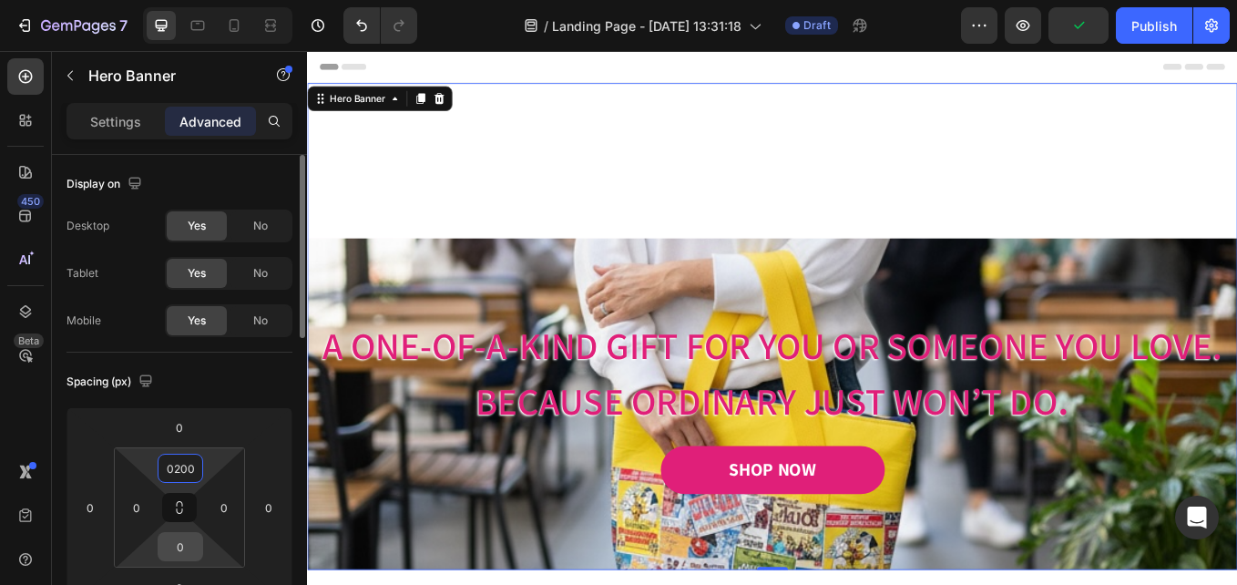
type input "200"
click at [176, 541] on input "0" at bounding box center [180, 546] width 36 height 27
type input "200"
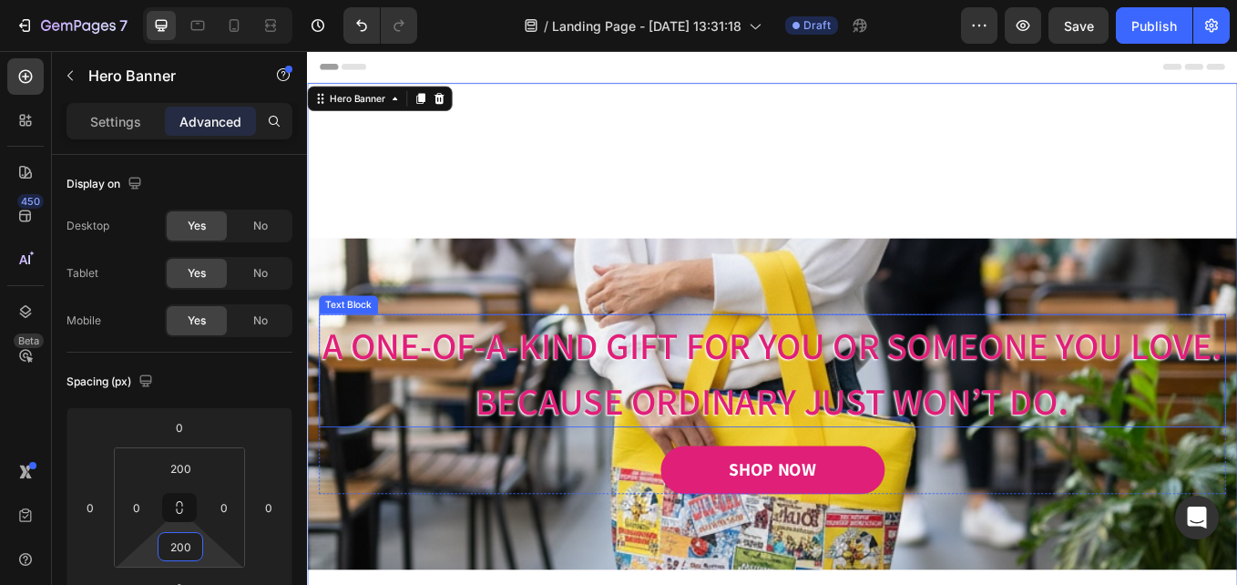
click at [546, 377] on span "A One-of-a-Kind Gift for You or Someone You Love." at bounding box center [853, 396] width 1059 height 57
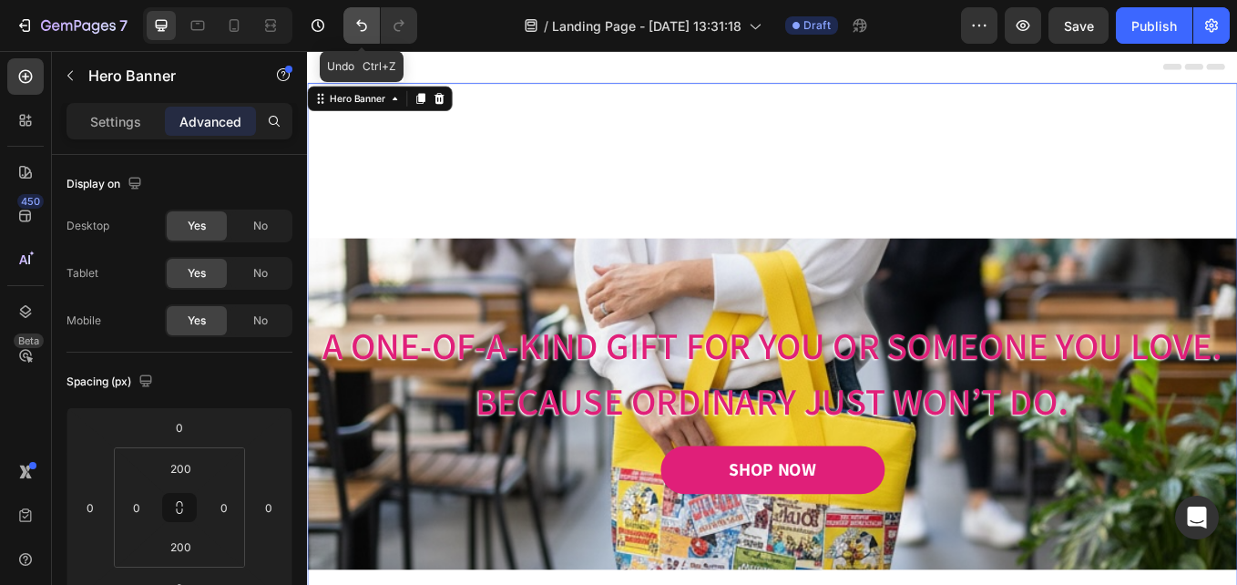
click at [351, 24] on button "Undo/Redo" at bounding box center [361, 25] width 36 height 36
type input "0"
click at [352, 23] on button "Undo/Redo" at bounding box center [361, 25] width 36 height 36
type input "32"
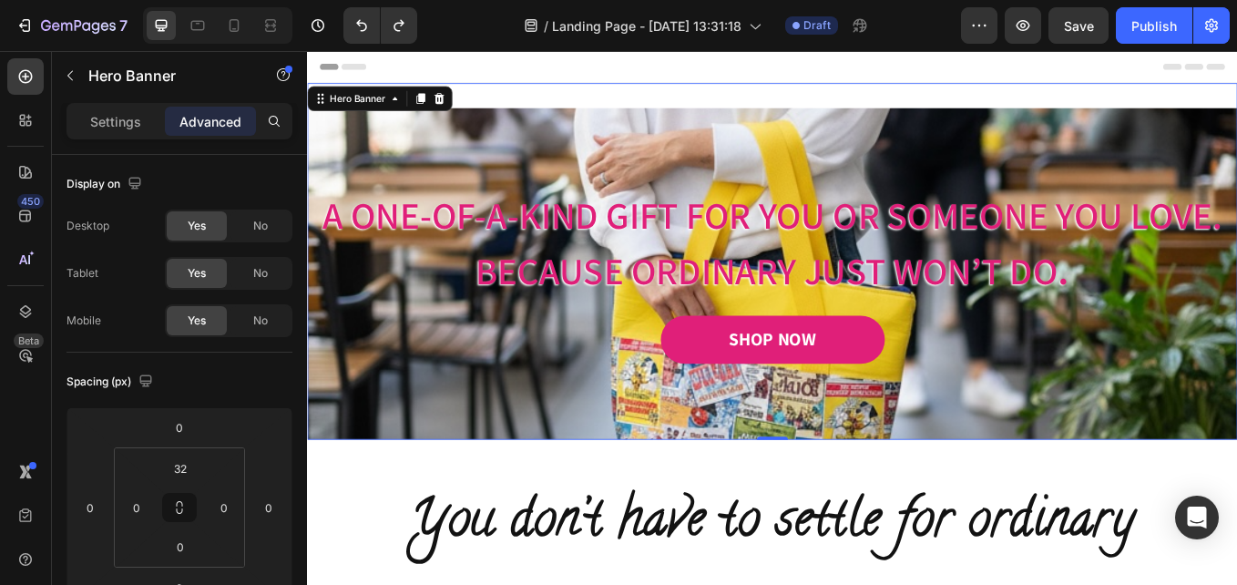
click at [613, 101] on div "Image Image Free shipping Text Block from The States Text Block Advanced List I…" at bounding box center [853, 297] width 1093 height 419
click at [107, 116] on p "Settings" at bounding box center [115, 121] width 51 height 19
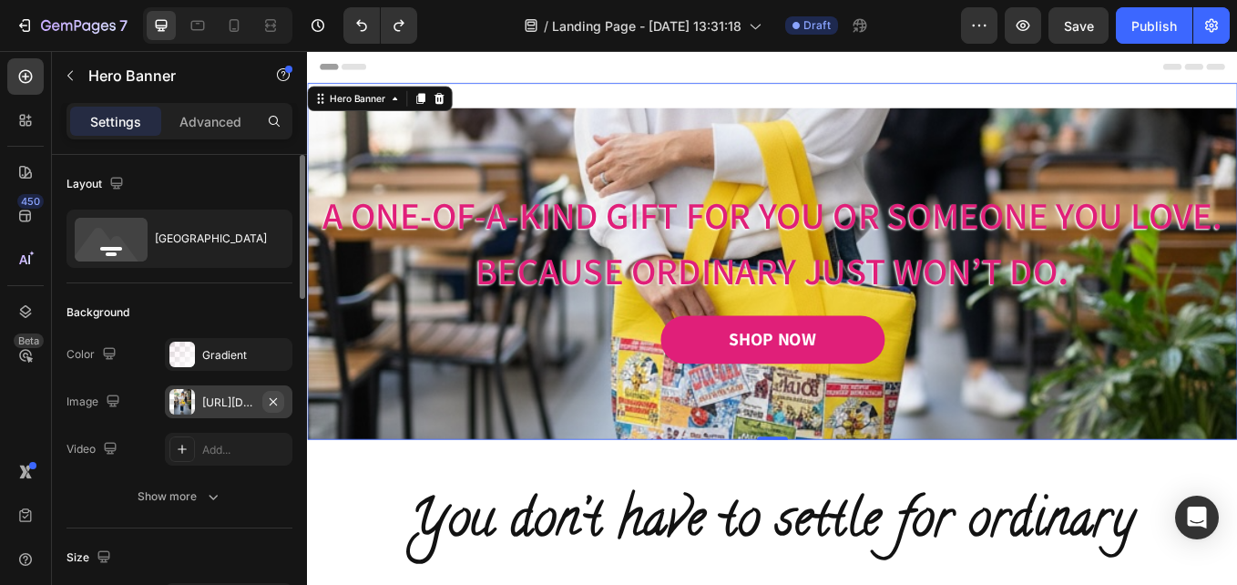
click at [276, 399] on icon "button" at bounding box center [273, 400] width 7 height 7
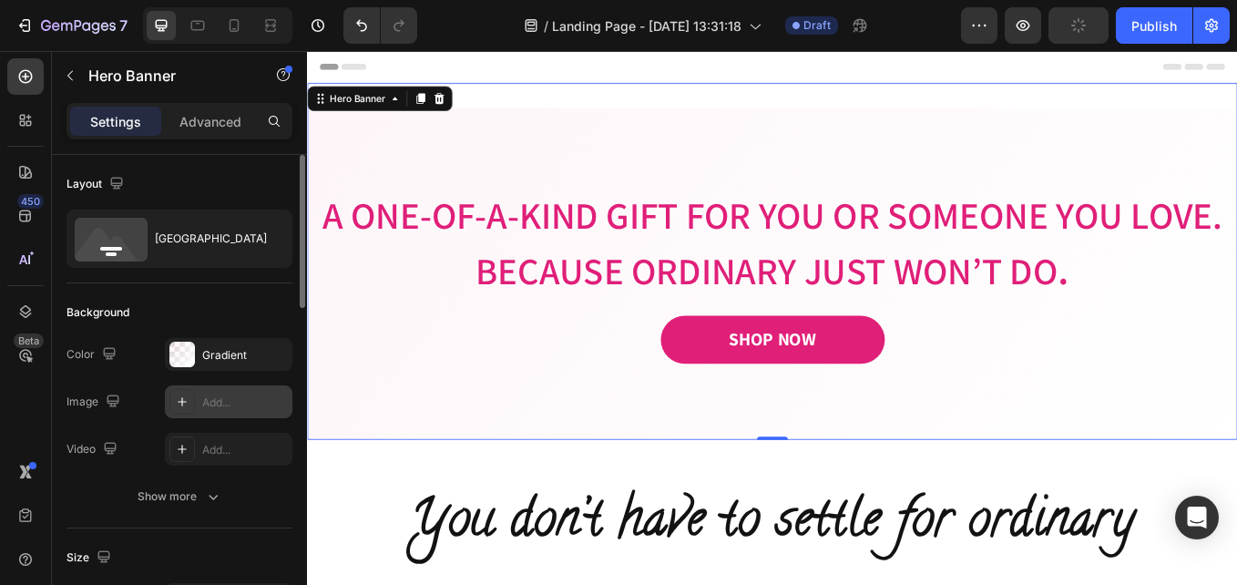
click at [222, 405] on div "Add..." at bounding box center [245, 402] width 86 height 16
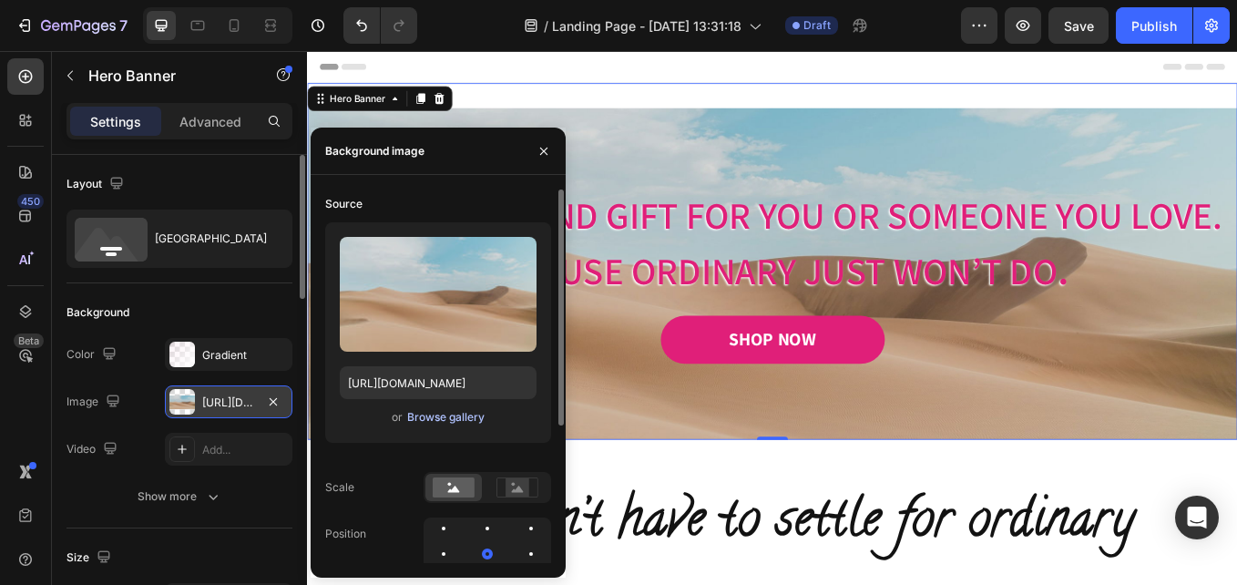
click at [453, 424] on div "Browse gallery" at bounding box center [445, 417] width 77 height 16
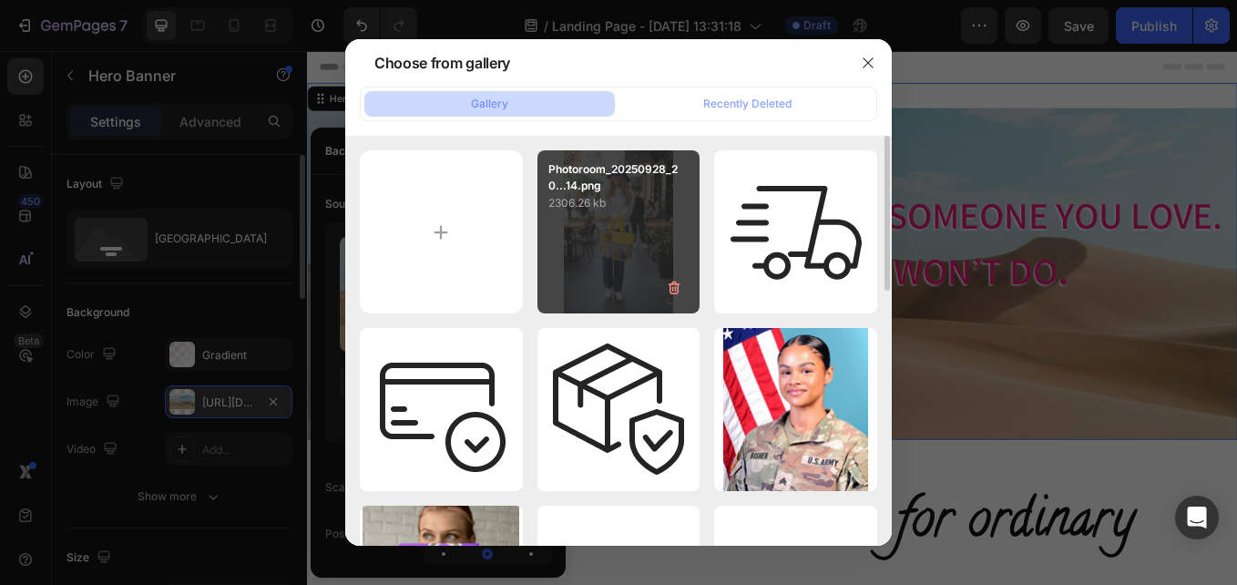
click at [585, 261] on div "Photoroom_20250928_20...14.png 2306.26 kb" at bounding box center [618, 231] width 163 height 163
type input "[URL][DOMAIN_NAME]"
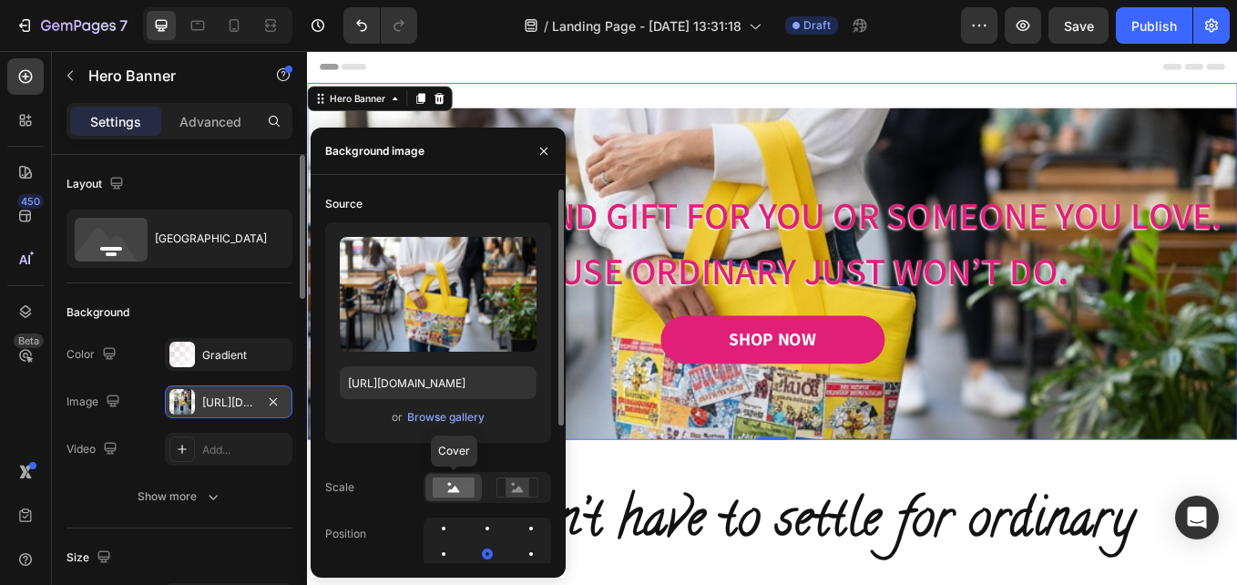
click at [467, 493] on rect at bounding box center [454, 487] width 42 height 20
click at [450, 485] on circle at bounding box center [450, 485] width 4 height 4
click at [553, 140] on button "button" at bounding box center [543, 151] width 29 height 29
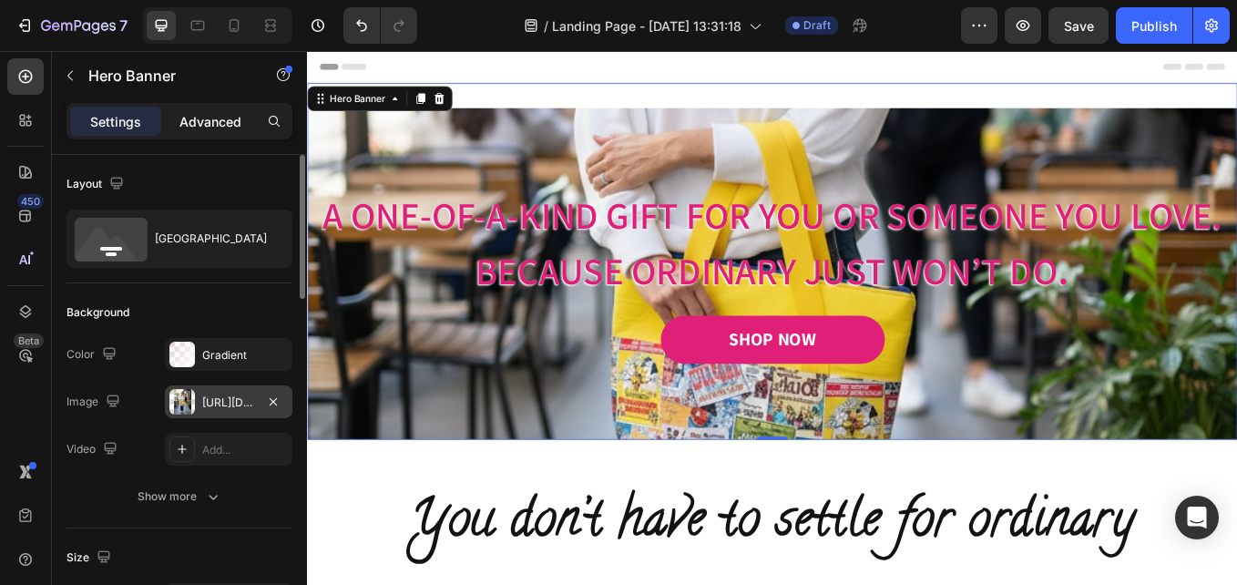
click at [199, 124] on p "Advanced" at bounding box center [210, 121] width 62 height 19
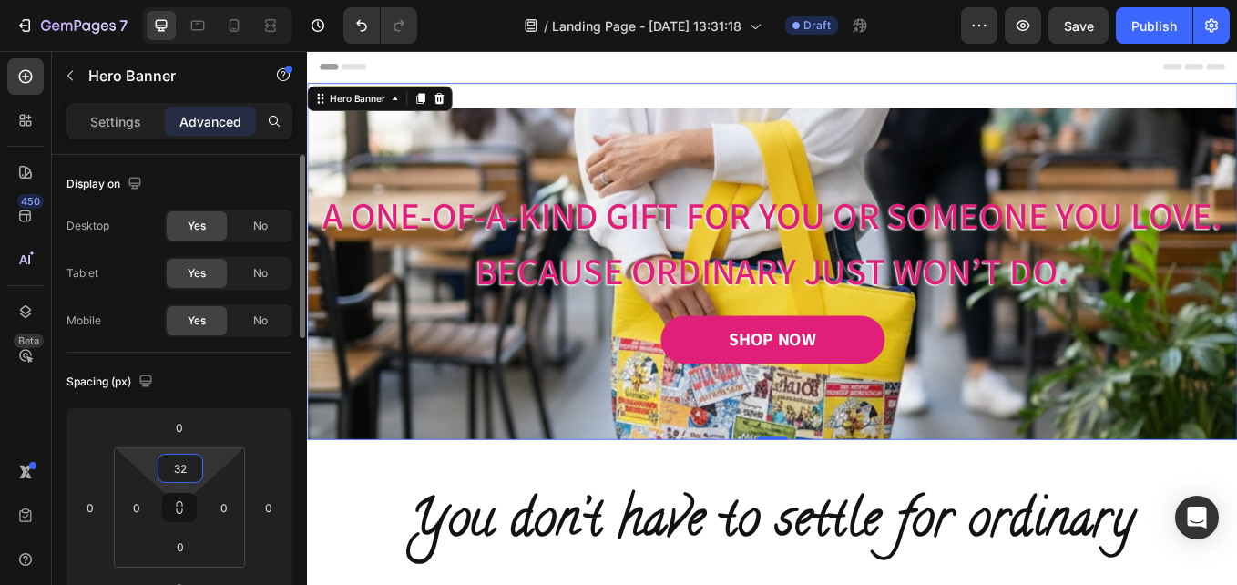
drag, startPoint x: 190, startPoint y: 472, endPoint x: 174, endPoint y: 472, distance: 16.4
click at [174, 472] on input "32" at bounding box center [180, 468] width 36 height 27
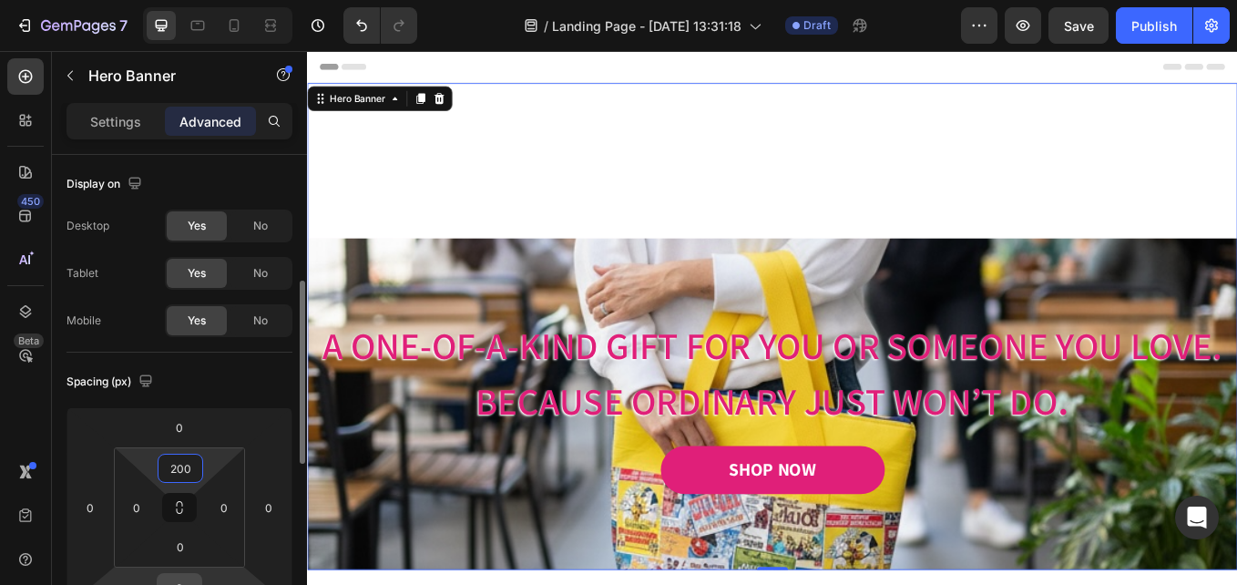
scroll to position [91, 0]
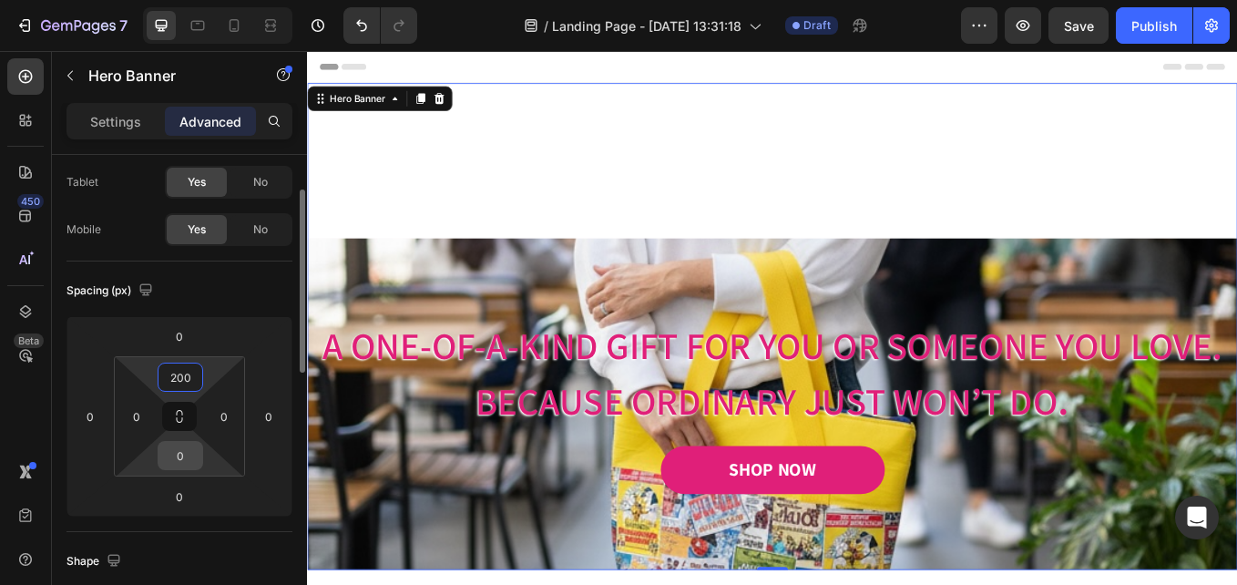
type input "200"
drag, startPoint x: 190, startPoint y: 458, endPoint x: 164, endPoint y: 452, distance: 27.2
click at [164, 452] on input "0" at bounding box center [180, 455] width 36 height 27
type input "2"
type input "300"
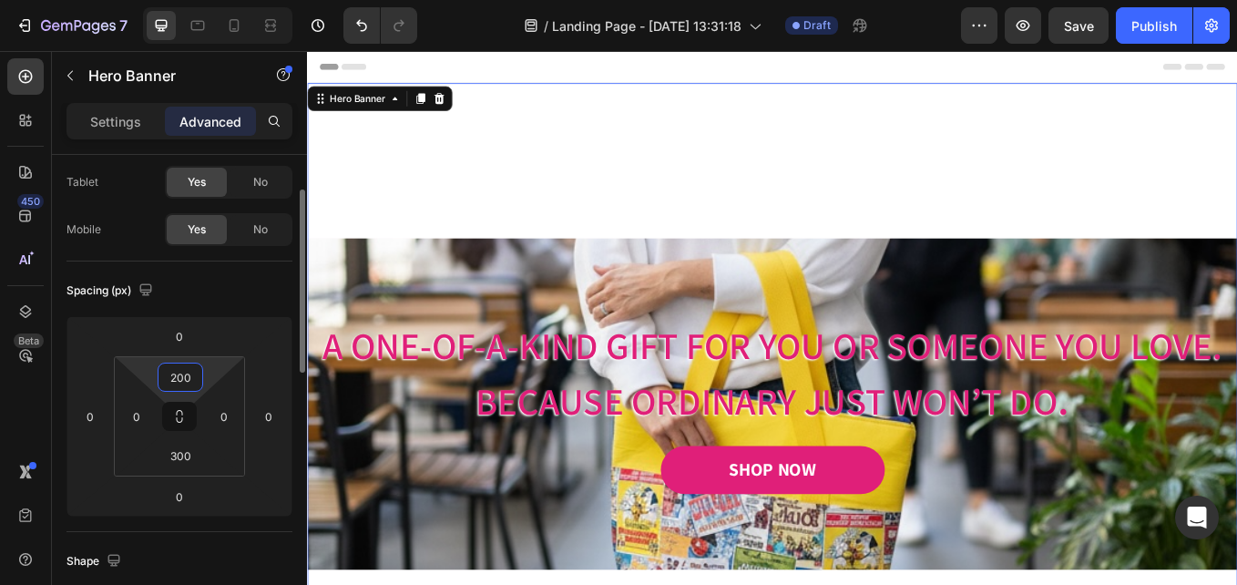
drag, startPoint x: 196, startPoint y: 380, endPoint x: 170, endPoint y: 378, distance: 25.6
click at [170, 378] on input "200" at bounding box center [180, 376] width 36 height 27
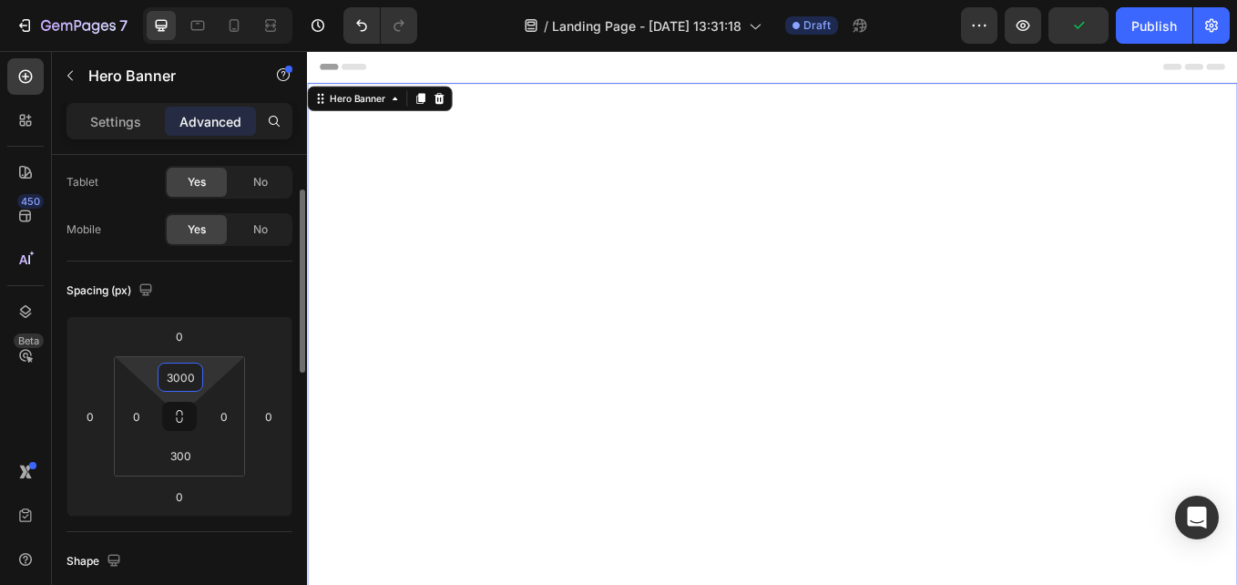
type input "300"
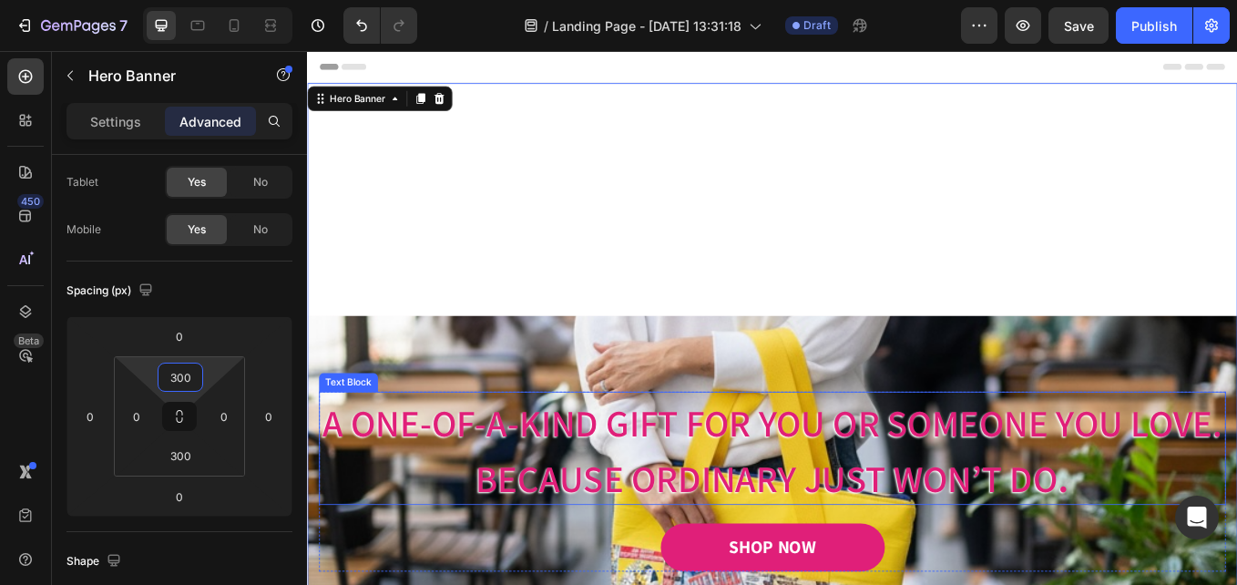
click at [952, 517] on p "A One-of-a-Kind Gift for You or Someone You Love." at bounding box center [853, 485] width 1062 height 65
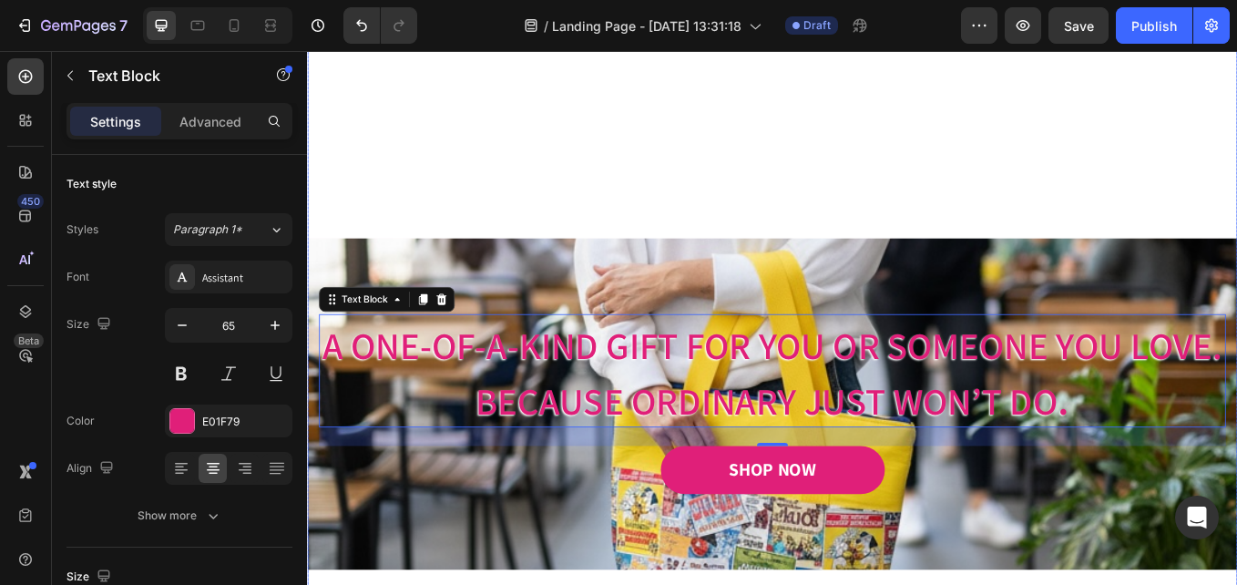
click at [902, 303] on div "Image Image Free shipping Text Block from The States Text Block Advanced List I…" at bounding box center [853, 466] width 1093 height 390
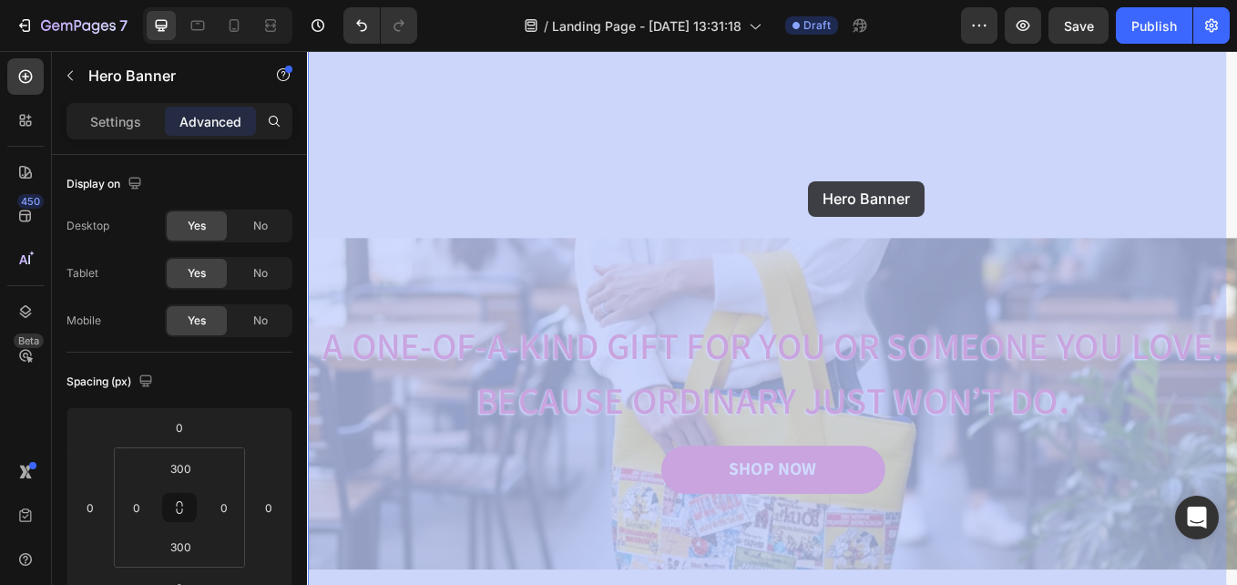
drag, startPoint x: 888, startPoint y: 271, endPoint x: 895, endPoint y: 204, distance: 67.8
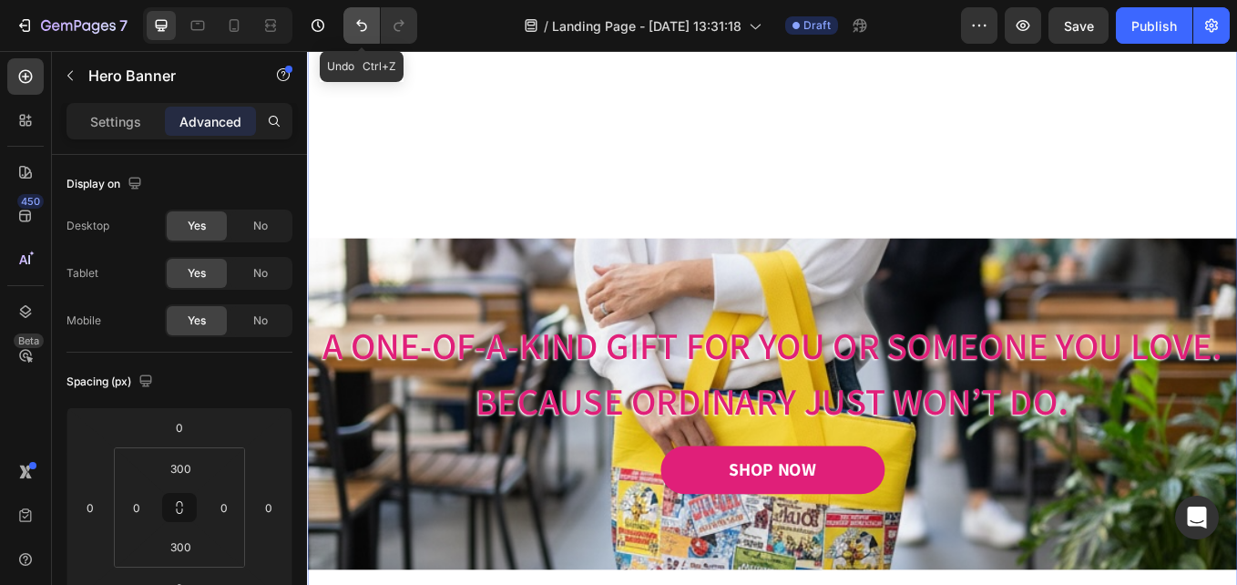
click at [366, 26] on icon "Undo/Redo" at bounding box center [361, 26] width 11 height 12
type input "200"
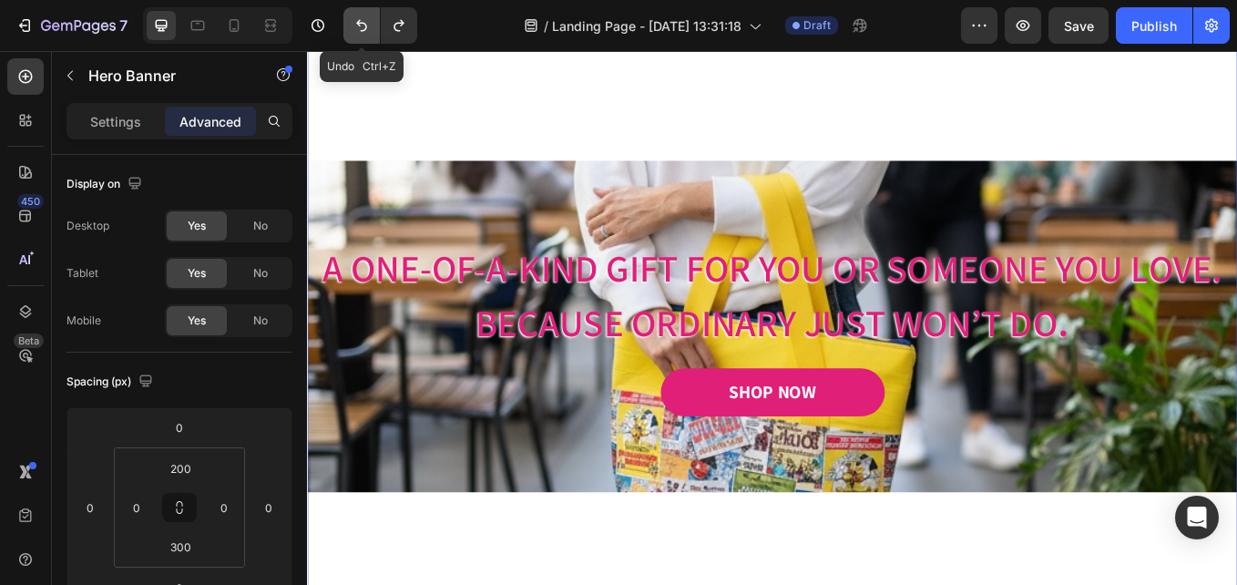
click at [366, 26] on icon "Undo/Redo" at bounding box center [361, 26] width 11 height 12
type input "0"
click at [365, 24] on icon "Undo/Redo" at bounding box center [361, 26] width 11 height 12
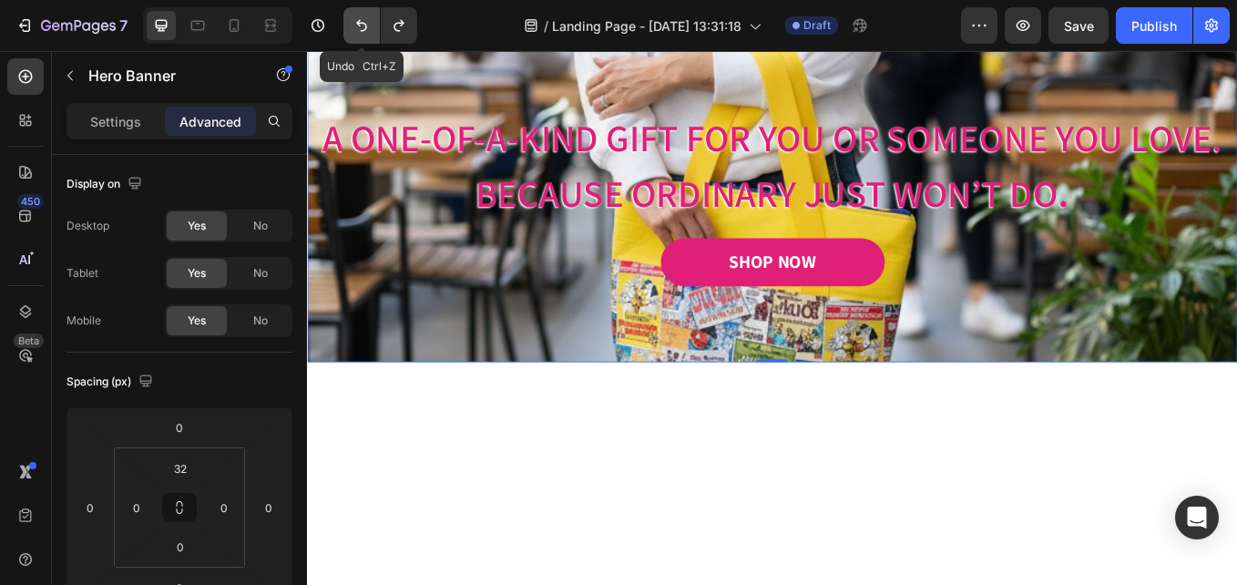
click at [363, 20] on icon "Undo/Redo" at bounding box center [362, 25] width 18 height 18
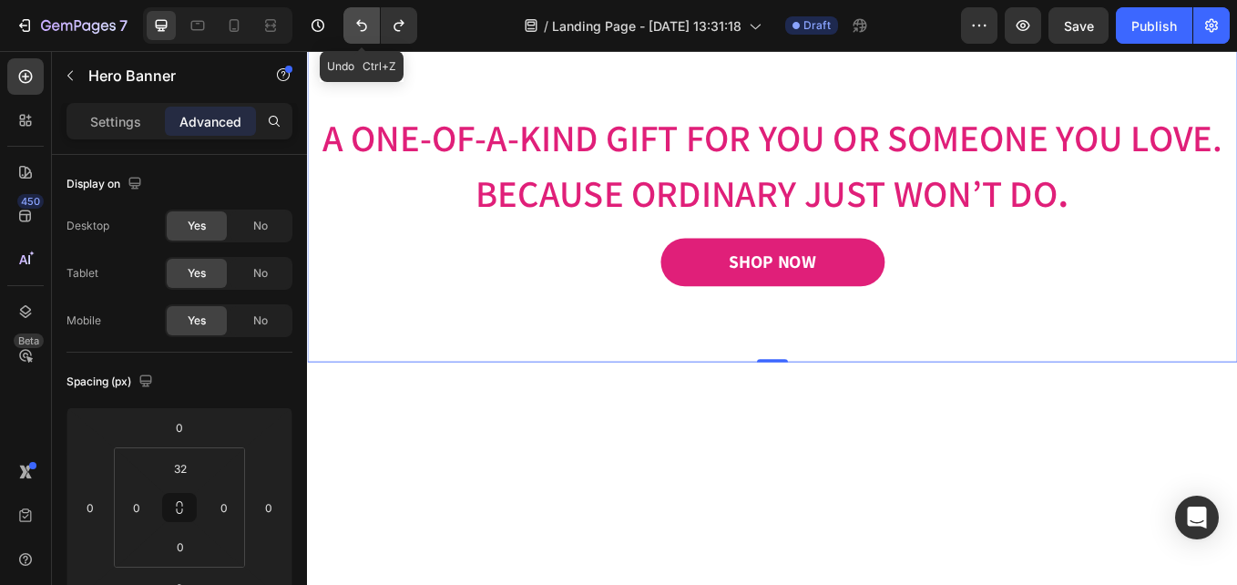
click at [362, 17] on icon "Undo/Redo" at bounding box center [362, 25] width 18 height 18
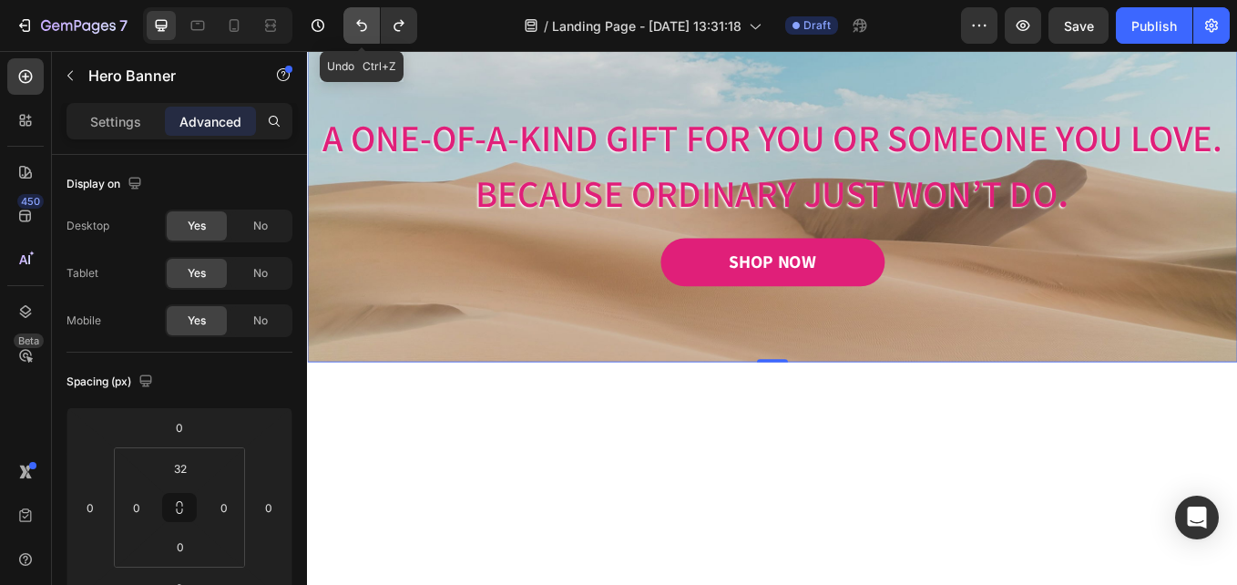
click at [360, 16] on icon "Undo/Redo" at bounding box center [362, 25] width 18 height 18
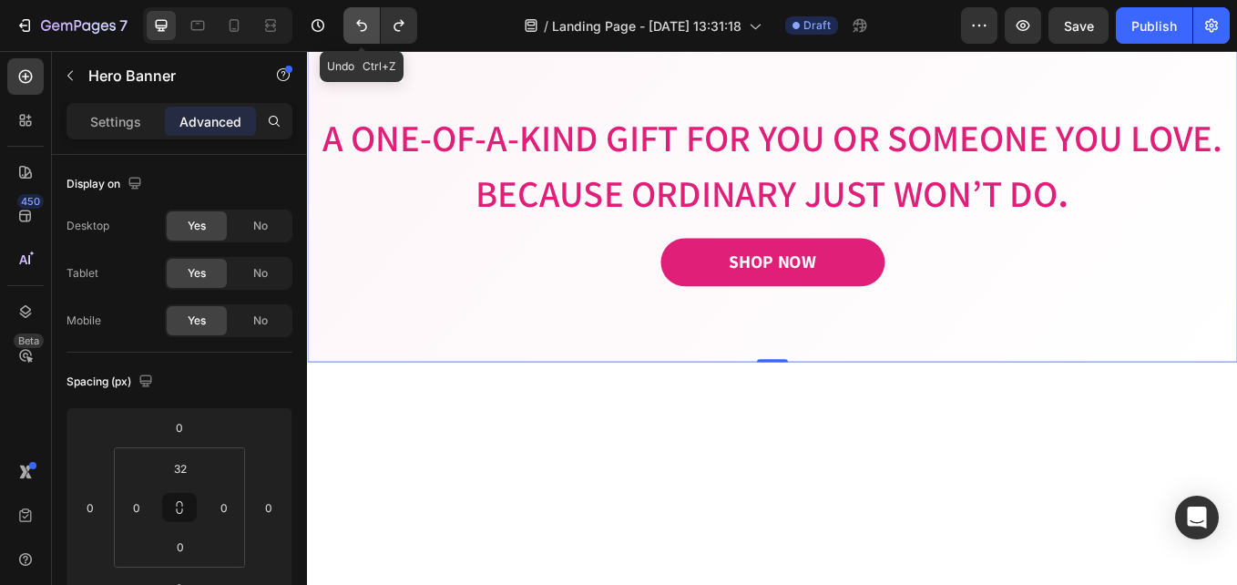
click at [360, 16] on icon "Undo/Redo" at bounding box center [362, 25] width 18 height 18
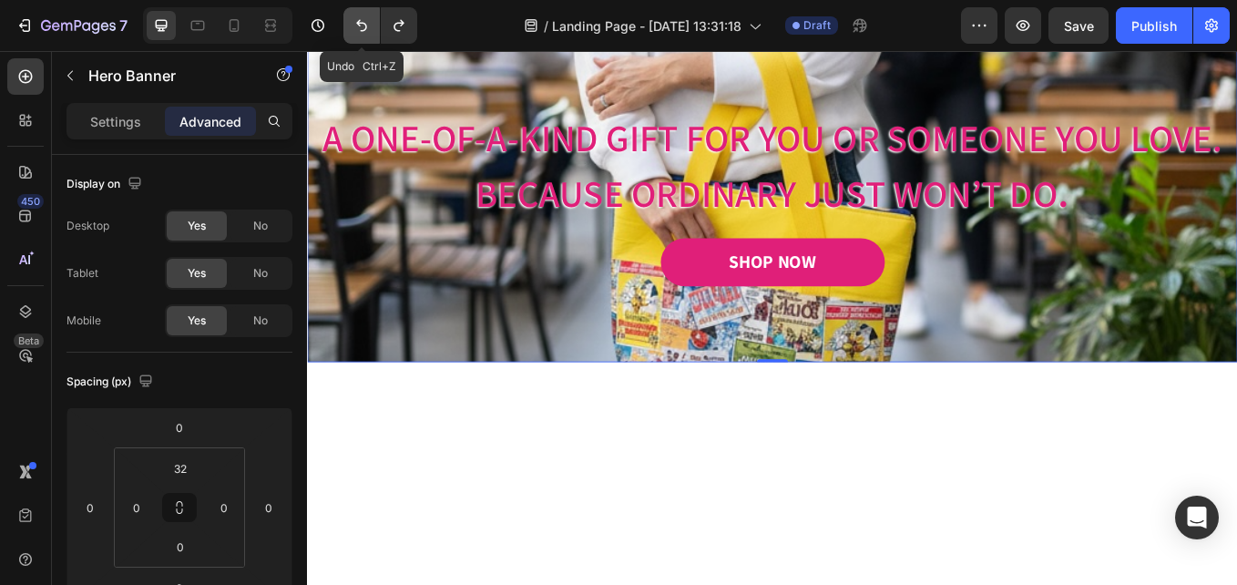
click at [360, 16] on icon "Undo/Redo" at bounding box center [362, 25] width 18 height 18
type input "0"
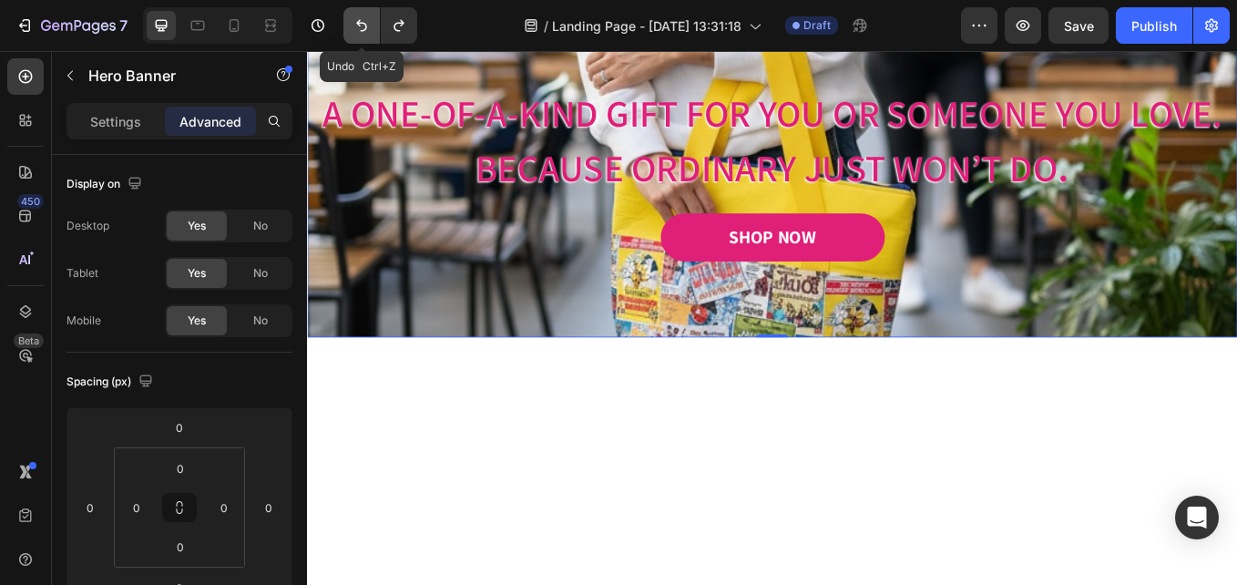
click at [360, 16] on icon "Undo/Redo" at bounding box center [362, 25] width 18 height 18
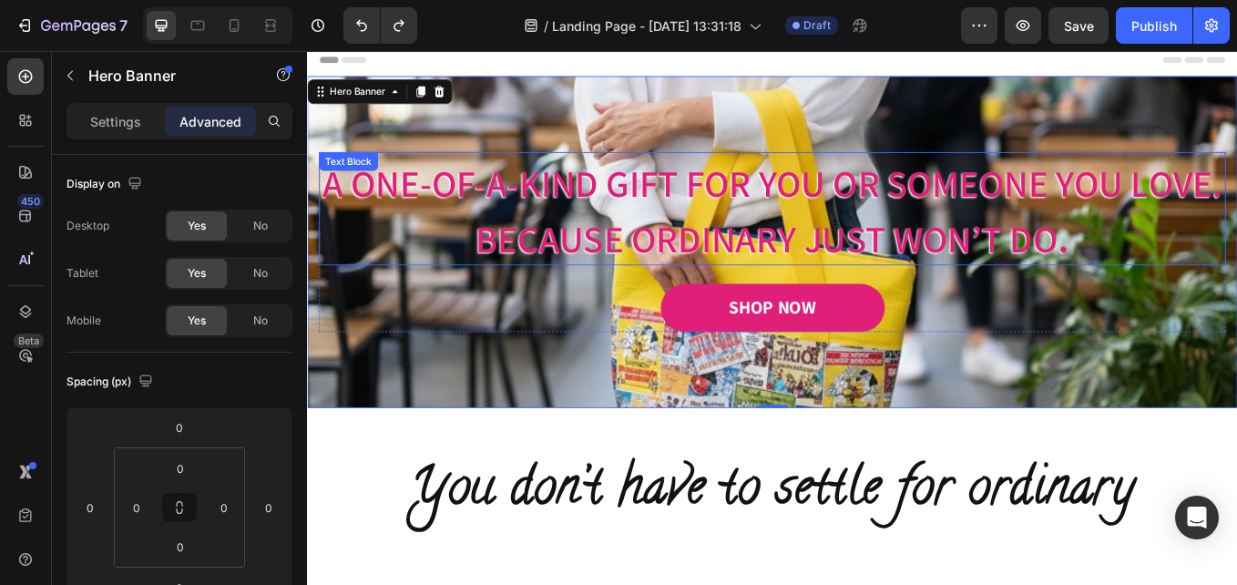
scroll to position [0, 0]
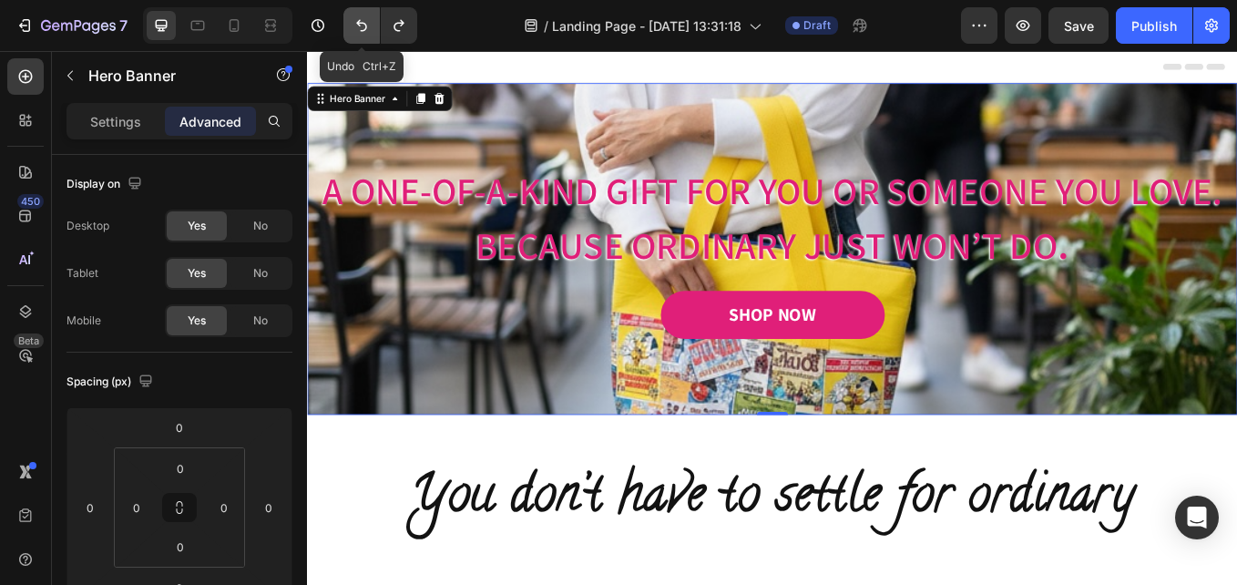
click at [368, 21] on icon "Undo/Redo" at bounding box center [362, 25] width 18 height 18
click at [364, 25] on icon "Undo/Redo" at bounding box center [362, 25] width 18 height 18
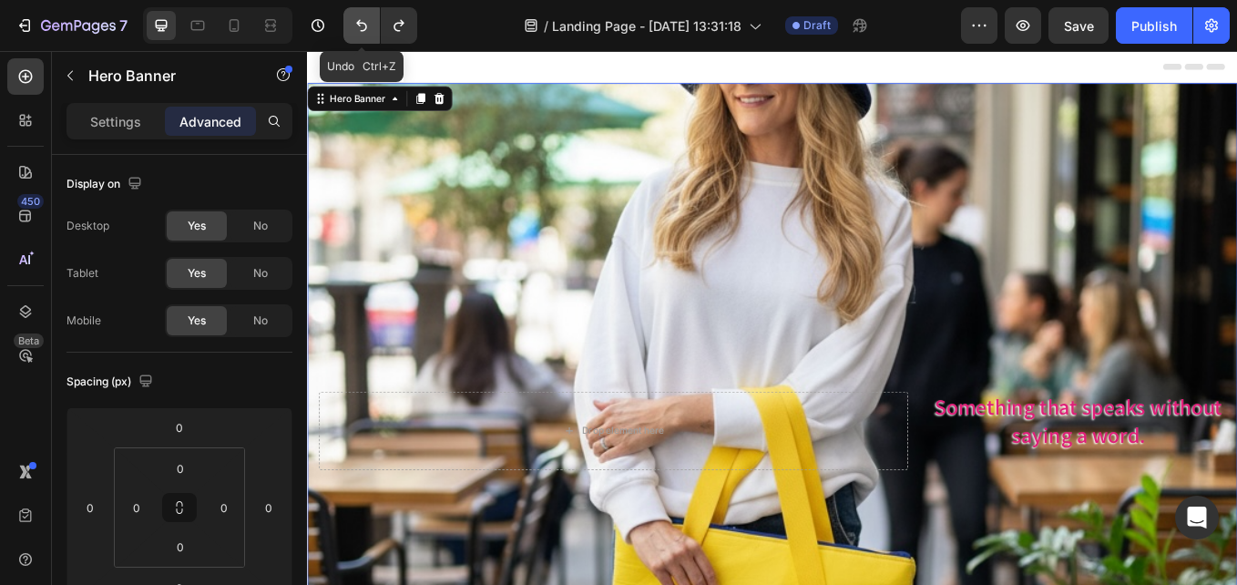
click at [359, 25] on icon "Undo/Redo" at bounding box center [361, 26] width 11 height 12
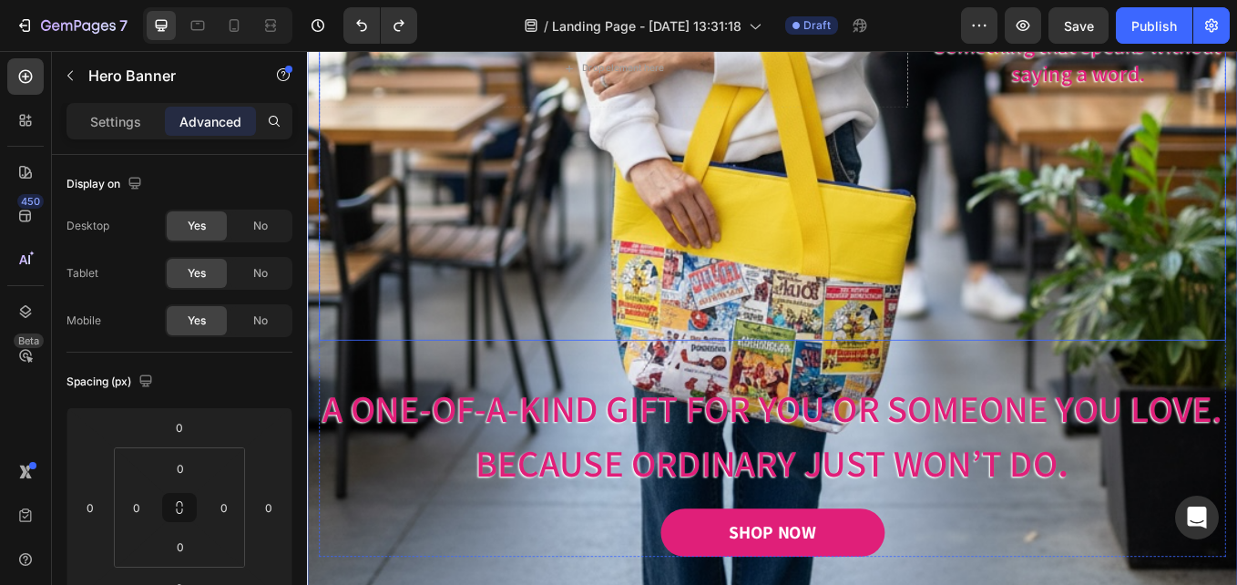
scroll to position [547, 0]
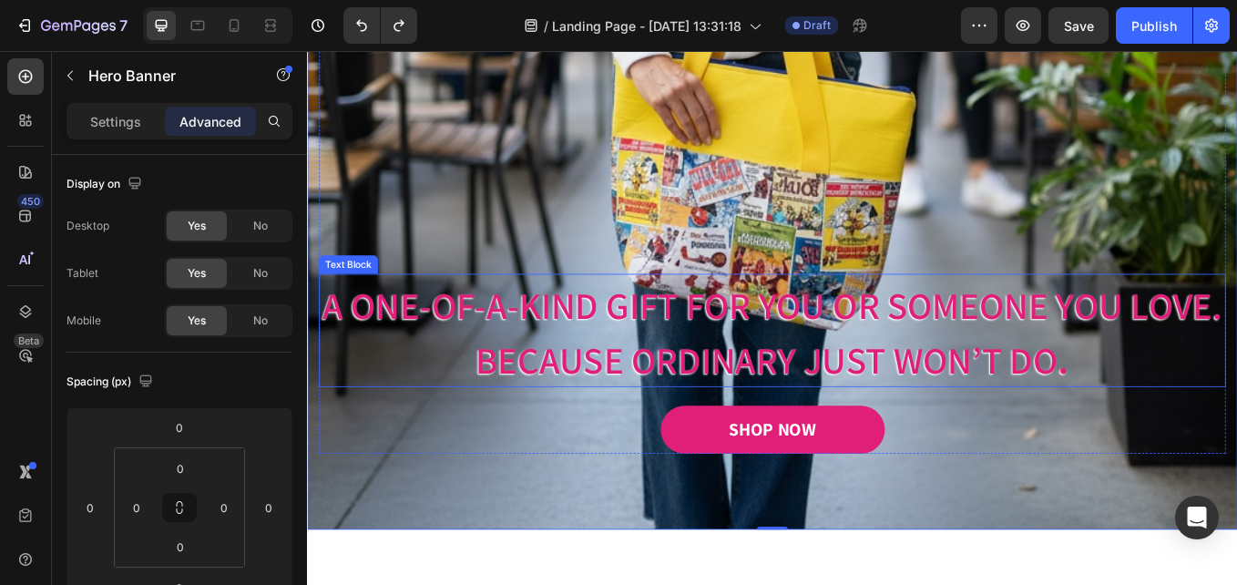
click at [635, 379] on p "A One-of-a-Kind Gift for You or Someone You Love." at bounding box center [853, 346] width 1062 height 65
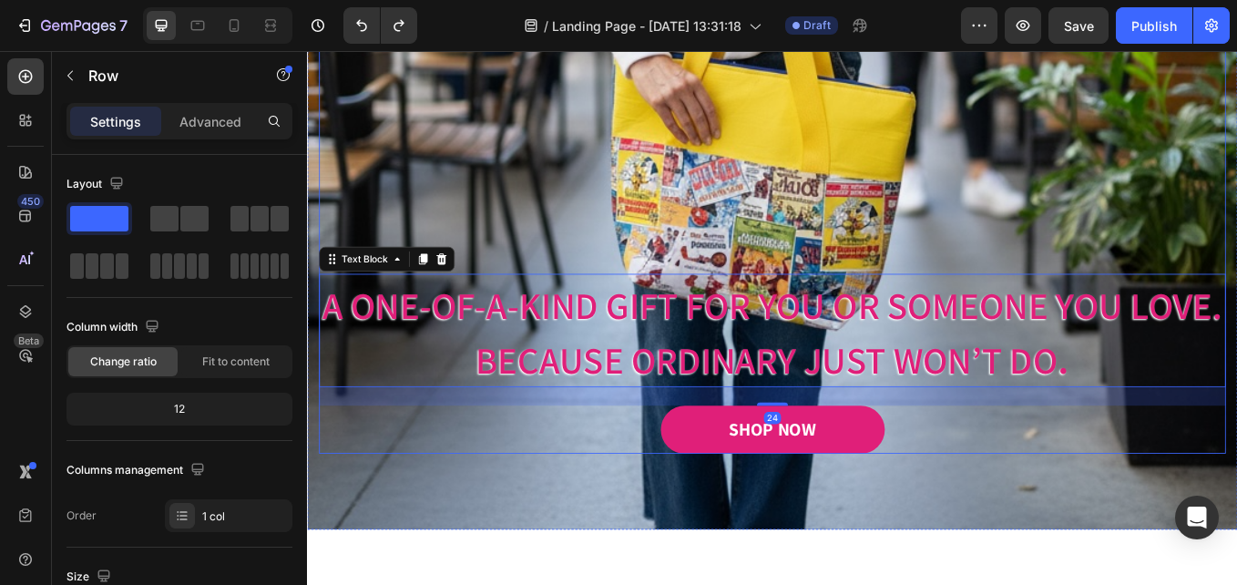
click at [585, 311] on div "Image Free shipping Text Block from The States Text Block Advanced List Image 3…" at bounding box center [854, 77] width 1066 height 893
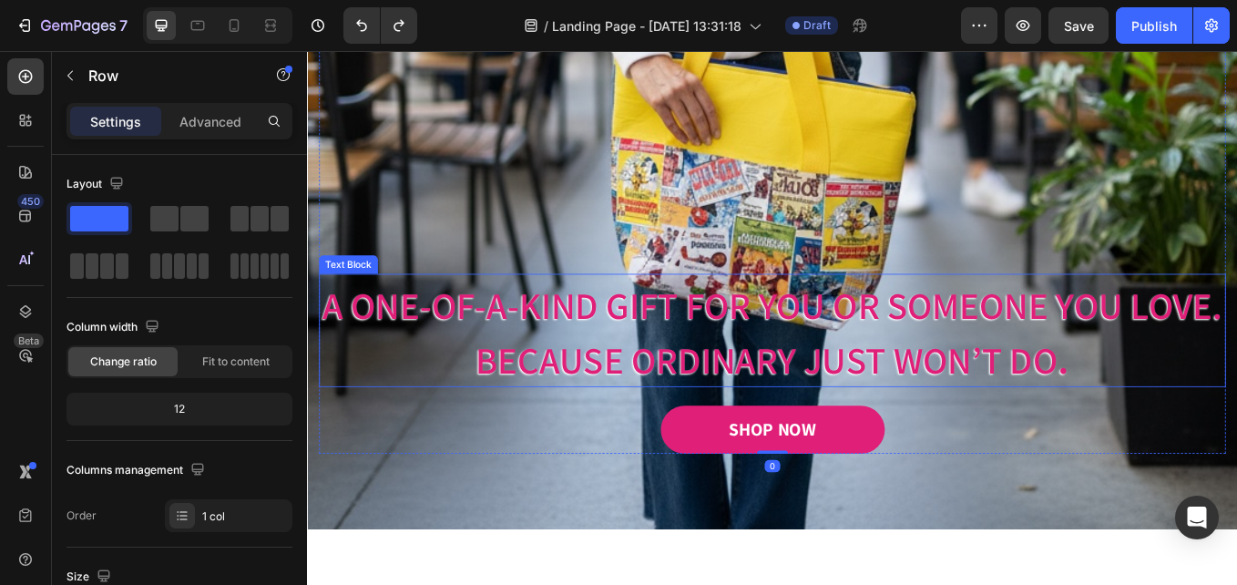
click at [585, 312] on div "Image Free shipping Text Block from The States Text Block Advanced List Image 3…" at bounding box center [854, 77] width 1066 height 893
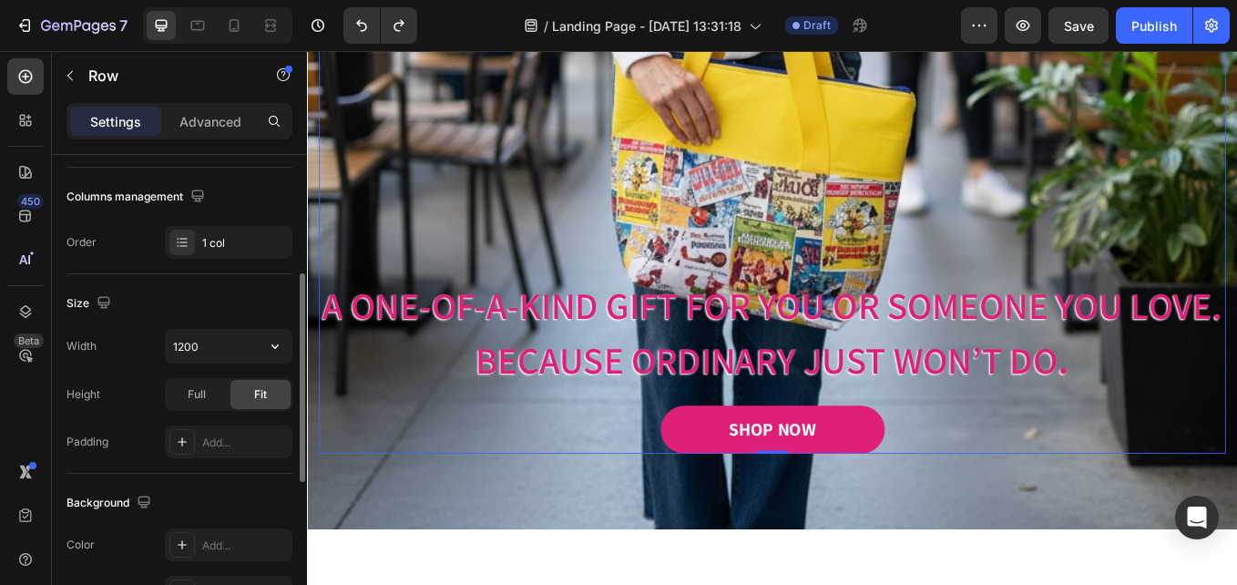
scroll to position [364, 0]
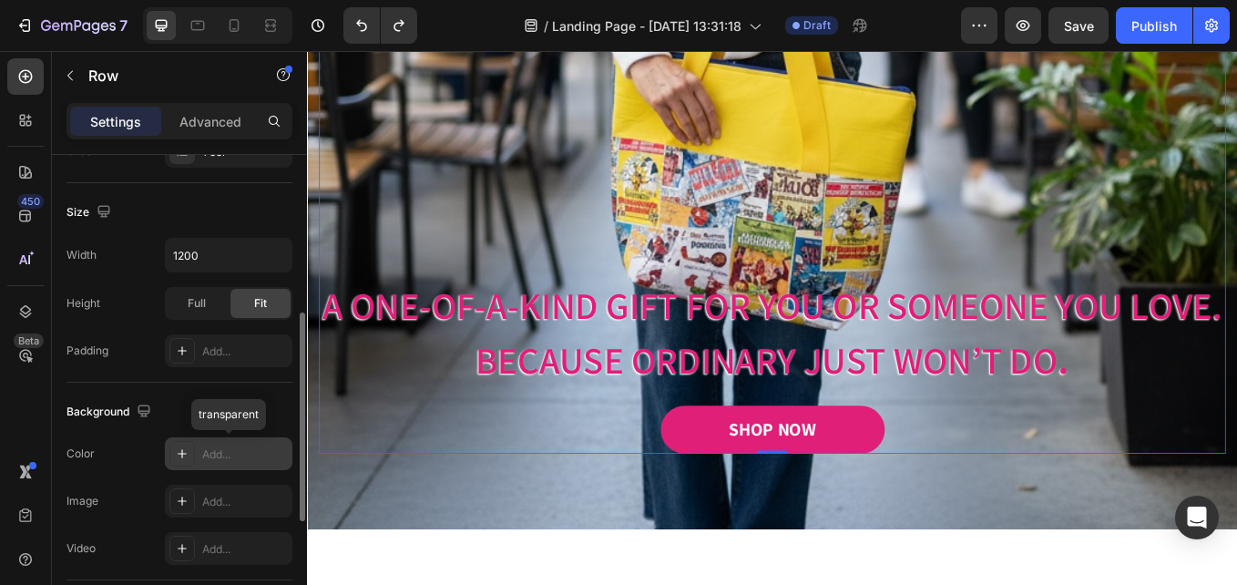
click at [199, 454] on div "Add..." at bounding box center [229, 453] width 128 height 33
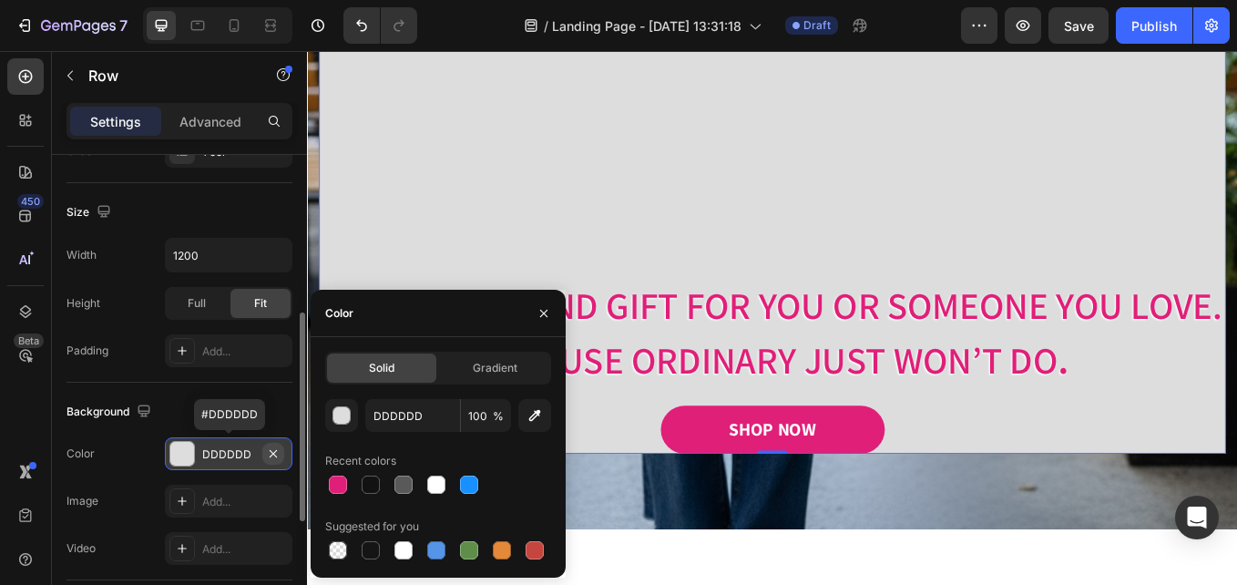
click at [271, 454] on icon "button" at bounding box center [273, 453] width 15 height 15
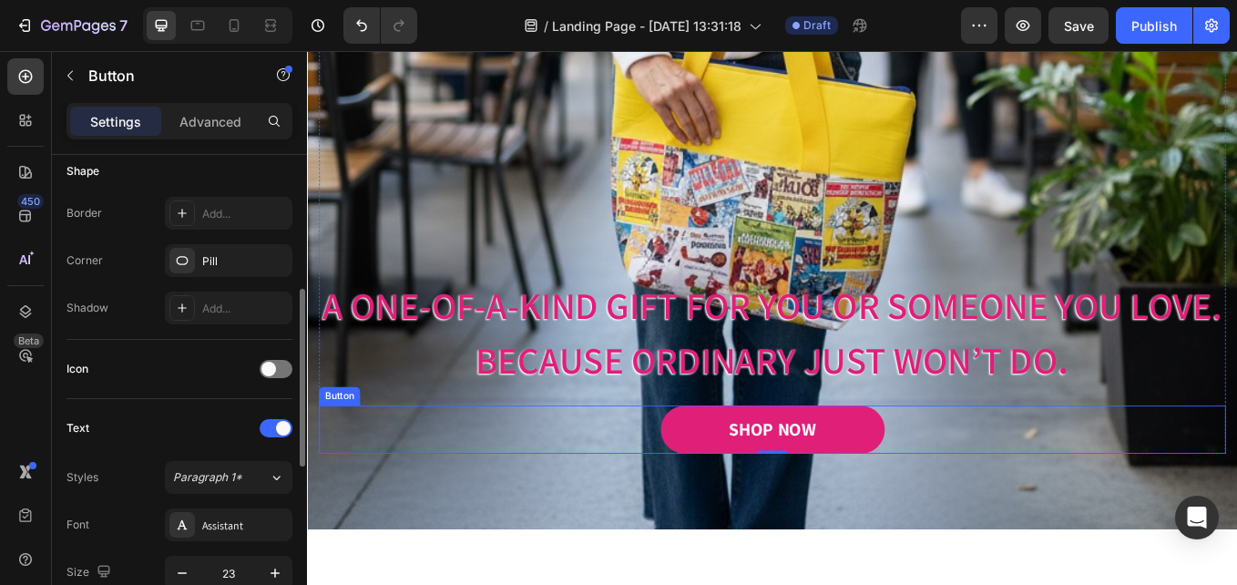
click at [474, 524] on div "SHOP NOW Button" at bounding box center [854, 495] width 1066 height 56
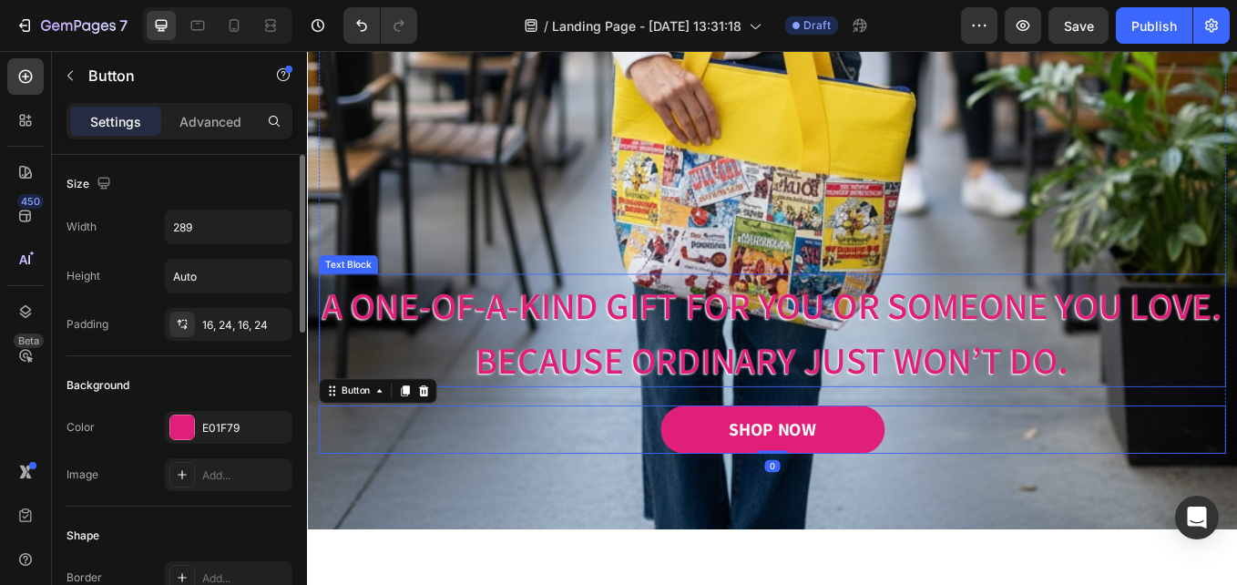
click at [513, 443] on span "Because ordinary just won’t do" at bounding box center [847, 413] width 684 height 57
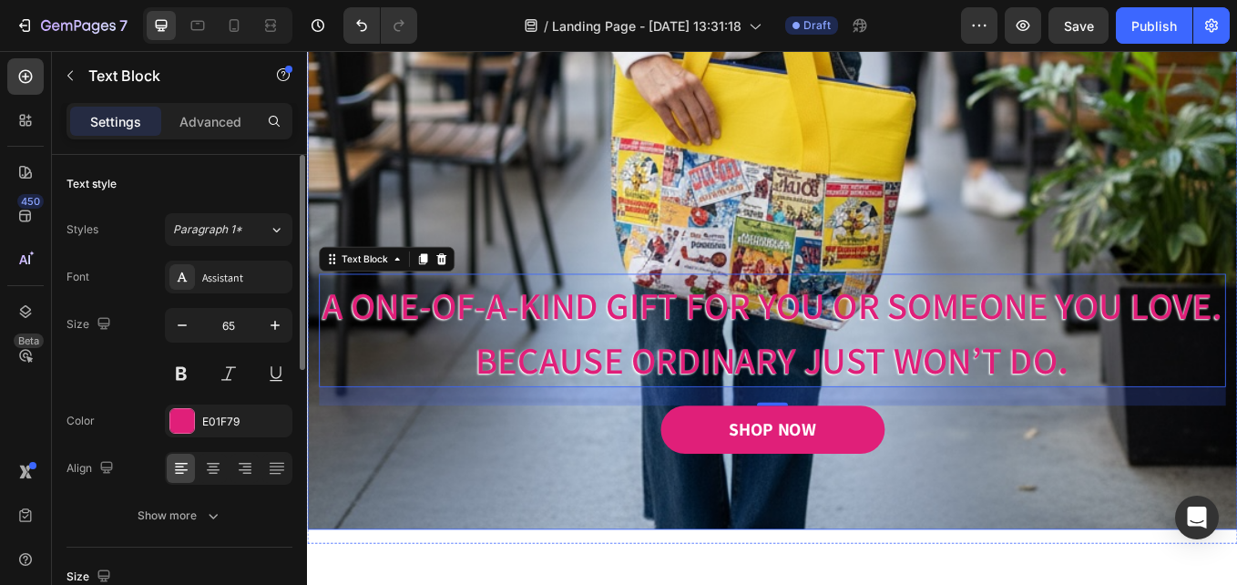
click at [1156, 584] on div "Image Image Free shipping Text Block from The States Text Block Advanced List I…" at bounding box center [853, 77] width 1093 height 1071
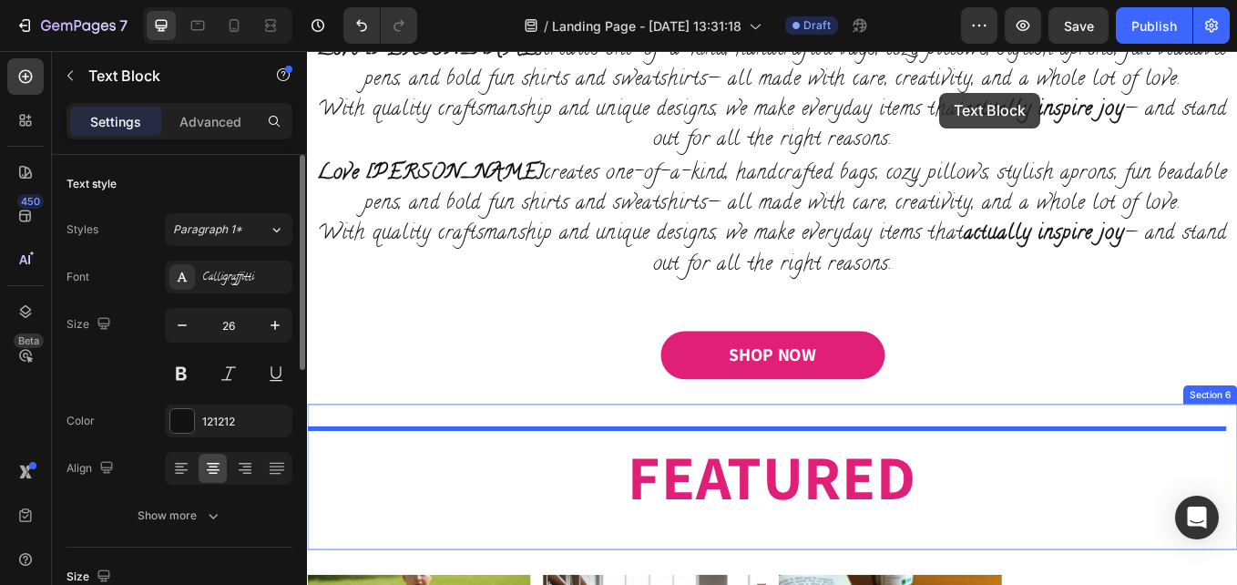
scroll to position [1538, 0]
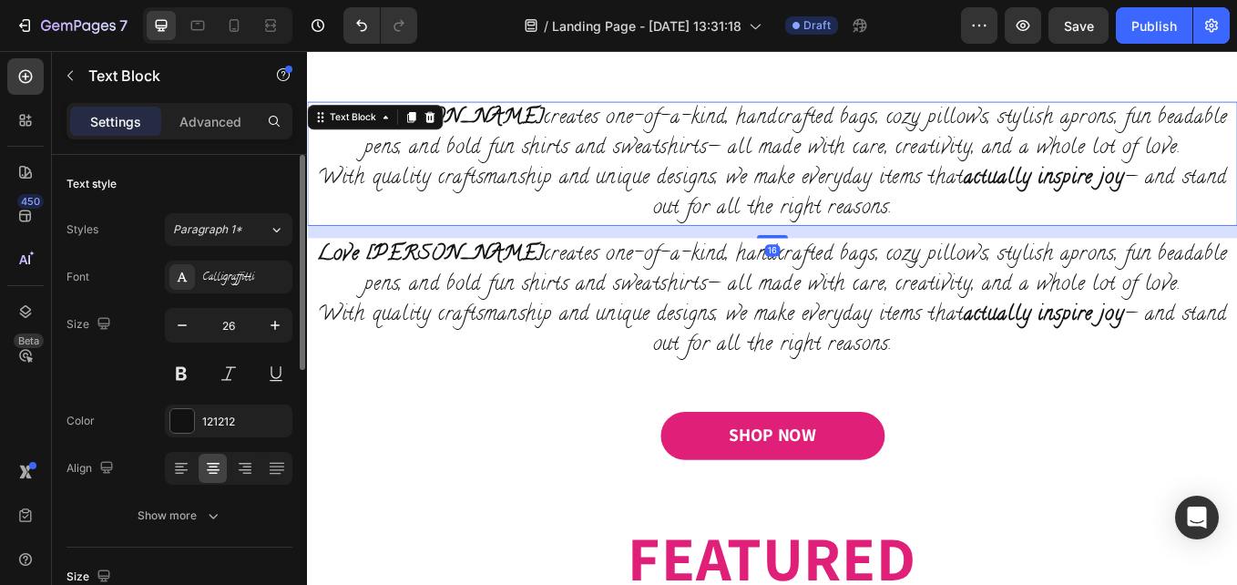
click at [1040, 192] on p "Love [PERSON_NAME] creates one-of-a-kind, handcrafted bags, cozy pillows, styli…" at bounding box center [854, 183] width 1090 height 142
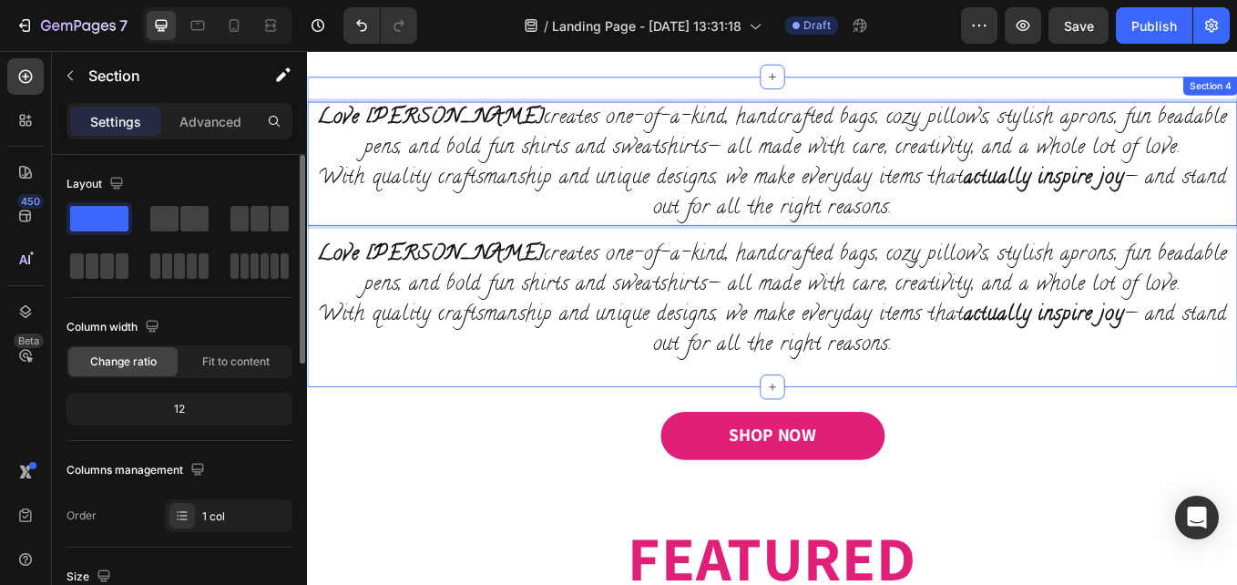
click at [500, 104] on div "Love [PERSON_NAME] creates one-of-a-kind, handcrafted bags, cozy pillows, styli…" at bounding box center [853, 263] width 1093 height 364
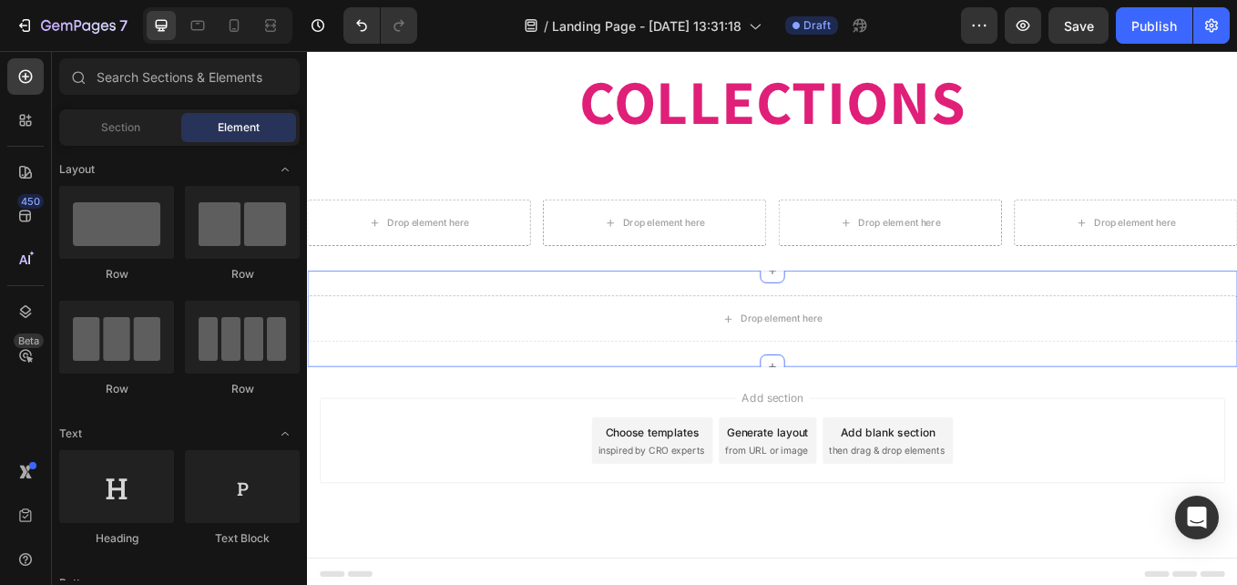
scroll to position [2480, 0]
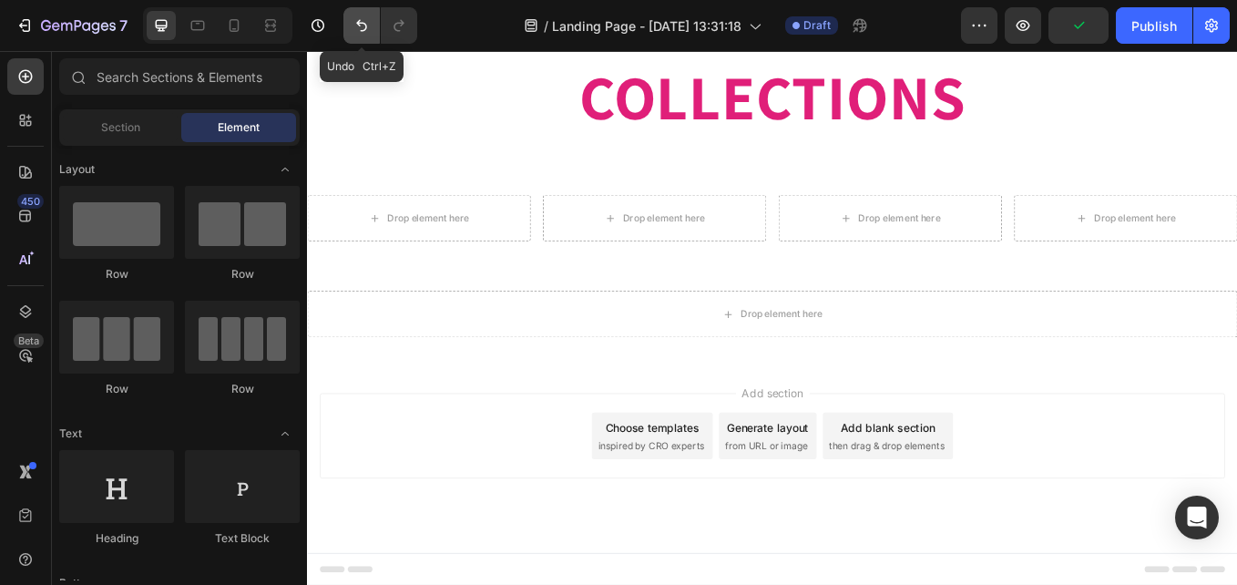
drag, startPoint x: 357, startPoint y: 33, endPoint x: 92, endPoint y: 15, distance: 265.7
click at [357, 33] on icon "Undo/Redo" at bounding box center [362, 25] width 18 height 18
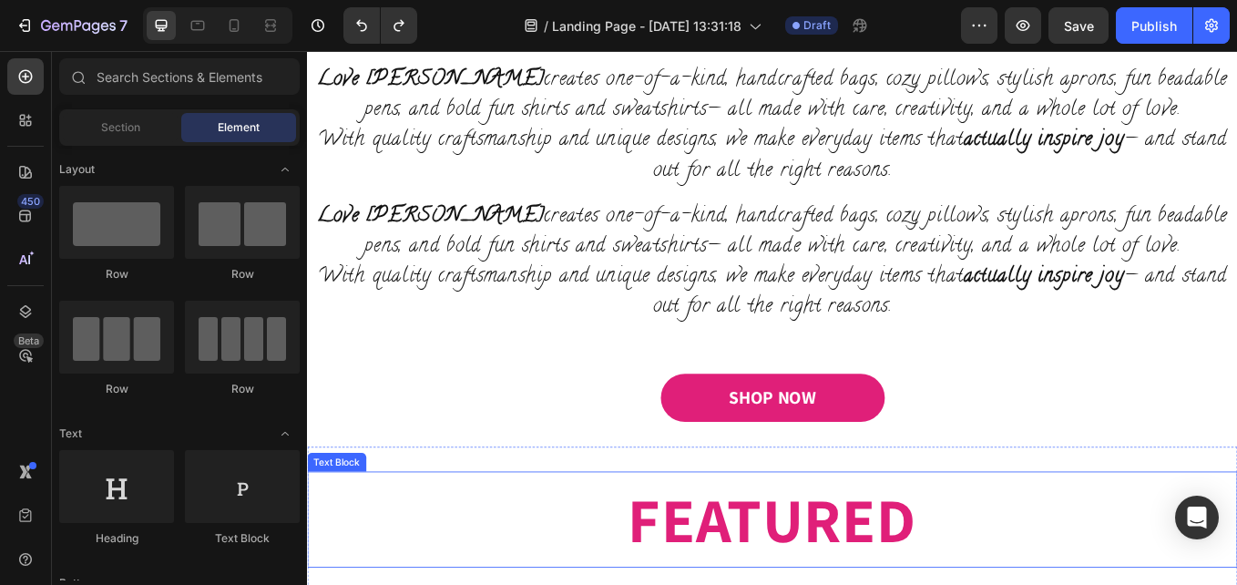
scroll to position [1569, 0]
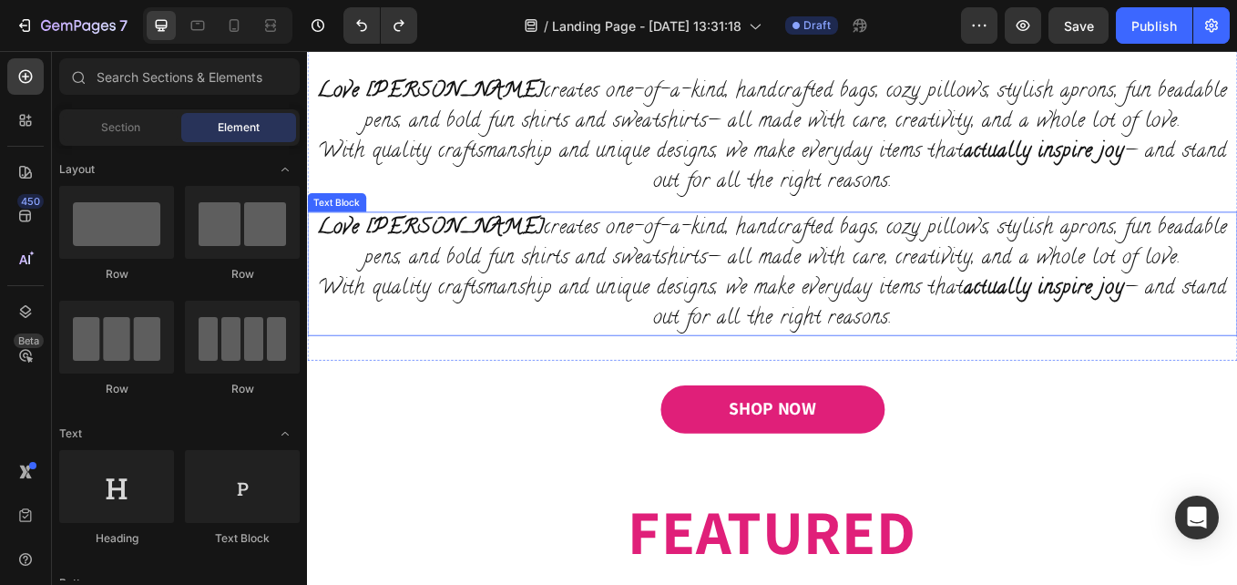
click at [619, 290] on p "Love [PERSON_NAME] creates one-of-a-kind, handcrafted bags, cozy pillows, styli…" at bounding box center [854, 312] width 1090 height 142
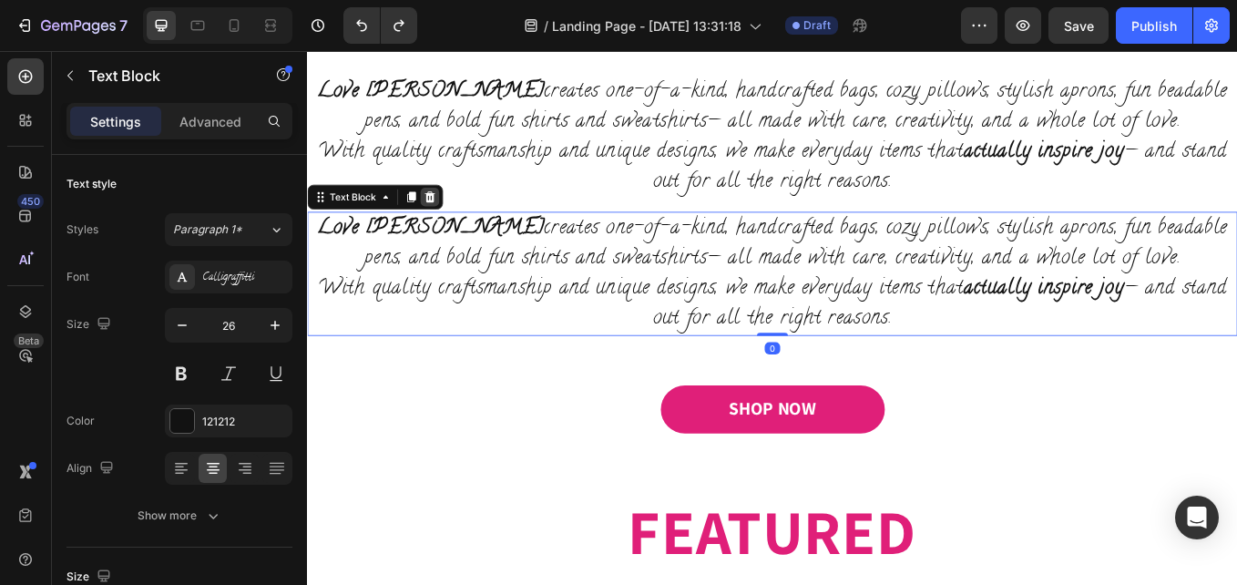
click at [449, 226] on icon at bounding box center [451, 222] width 12 height 13
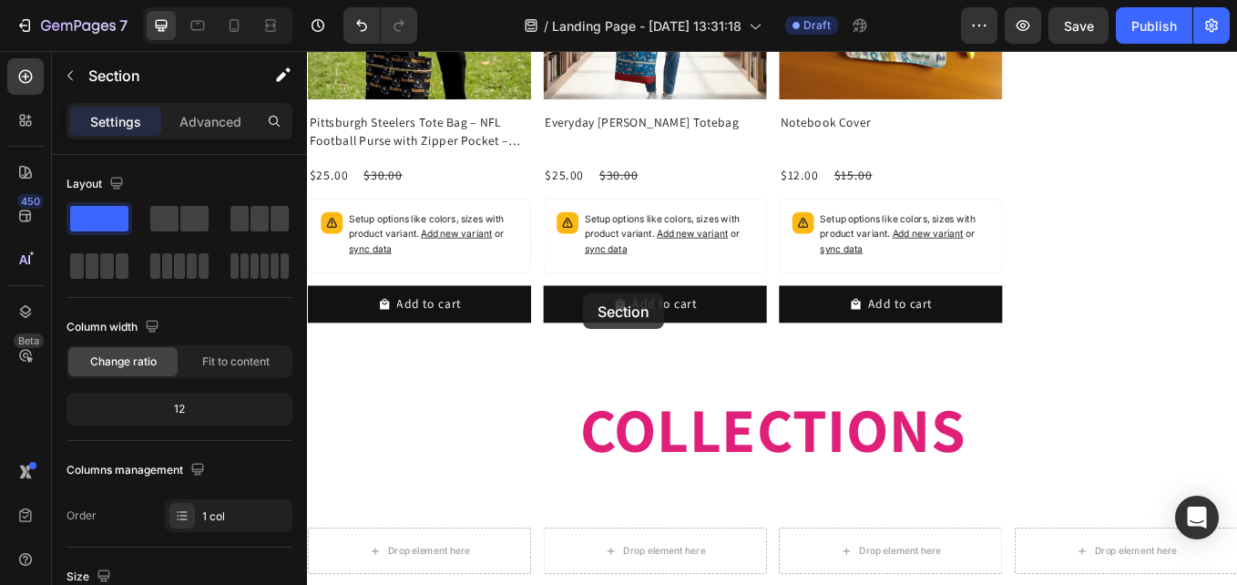
scroll to position [2325, 0]
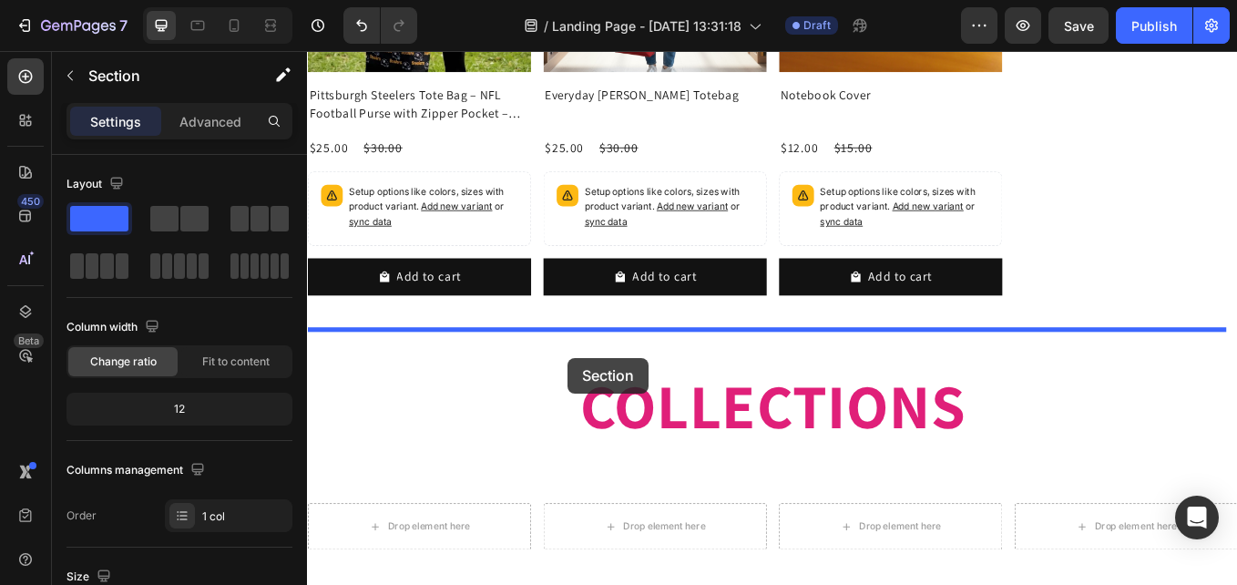
drag, startPoint x: 588, startPoint y: 310, endPoint x: 613, endPoint y: 412, distance: 104.9
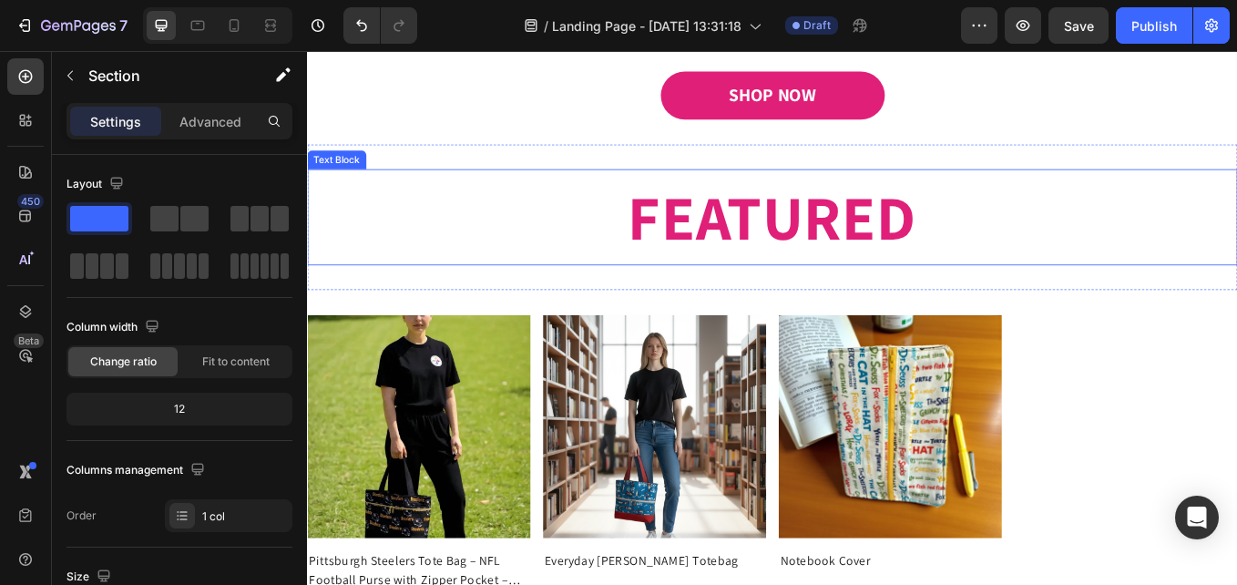
scroll to position [1731, 0]
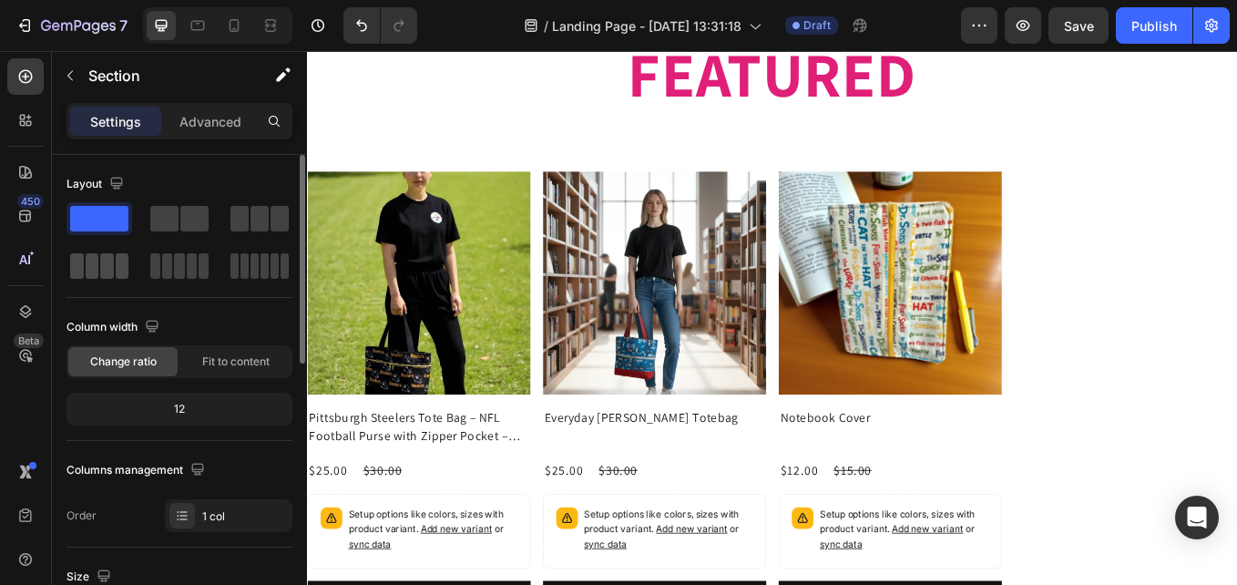
drag, startPoint x: 122, startPoint y: 270, endPoint x: 192, endPoint y: 291, distance: 73.2
click at [122, 270] on span at bounding box center [123, 266] width 14 height 26
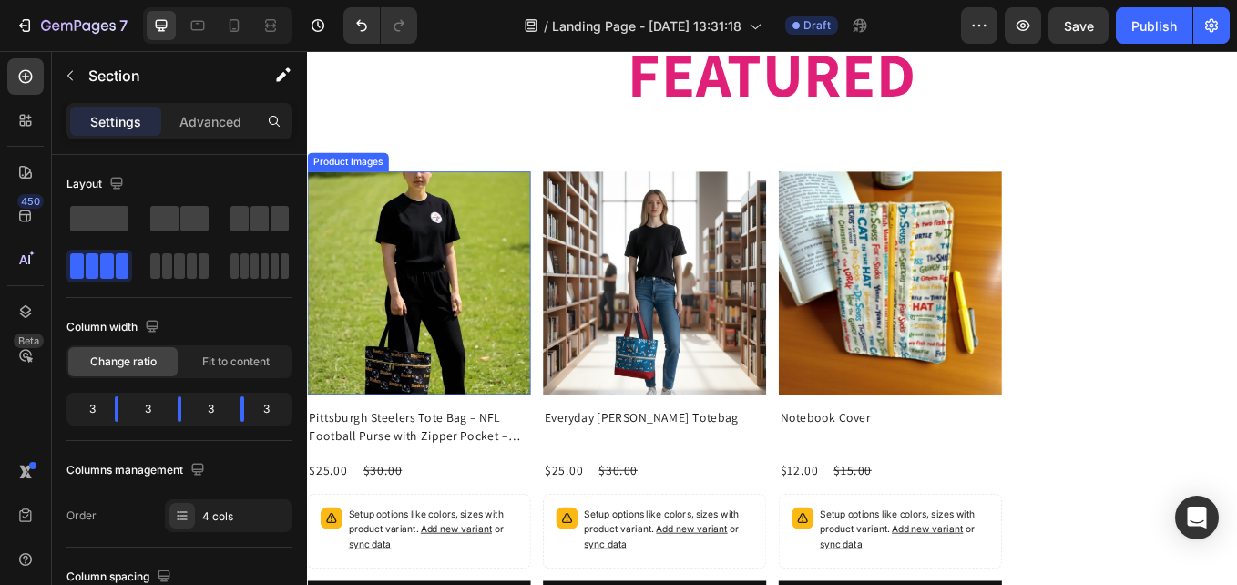
click at [454, 346] on img at bounding box center [438, 323] width 262 height 262
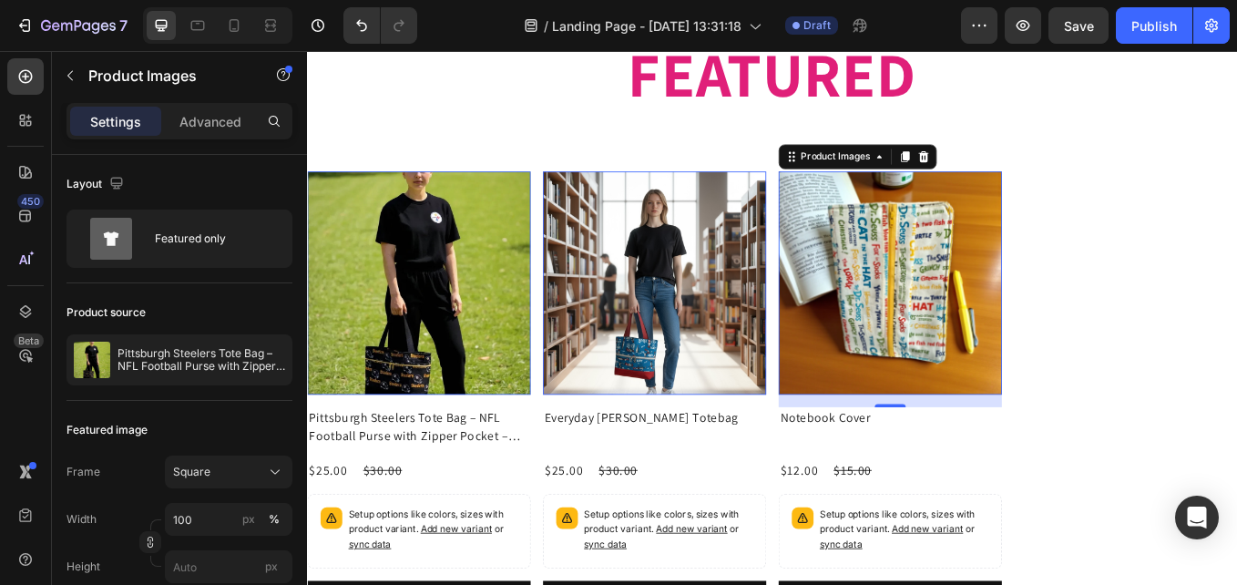
click at [1041, 382] on img at bounding box center [992, 323] width 262 height 262
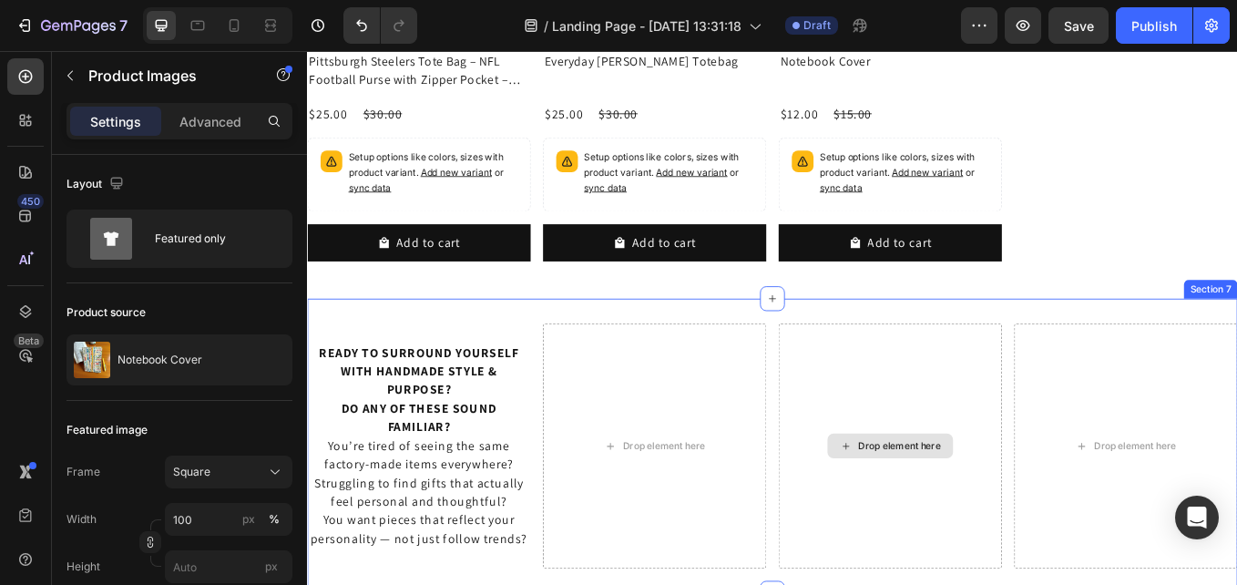
scroll to position [2186, 0]
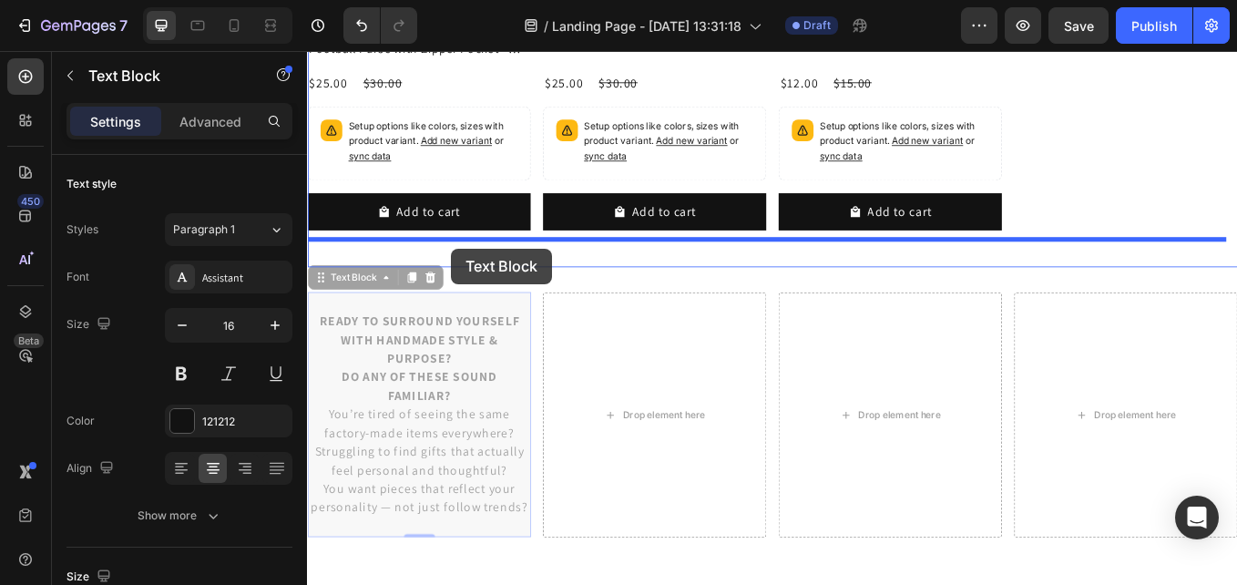
drag, startPoint x: 469, startPoint y: 436, endPoint x: 476, endPoint y: 283, distance: 153.2
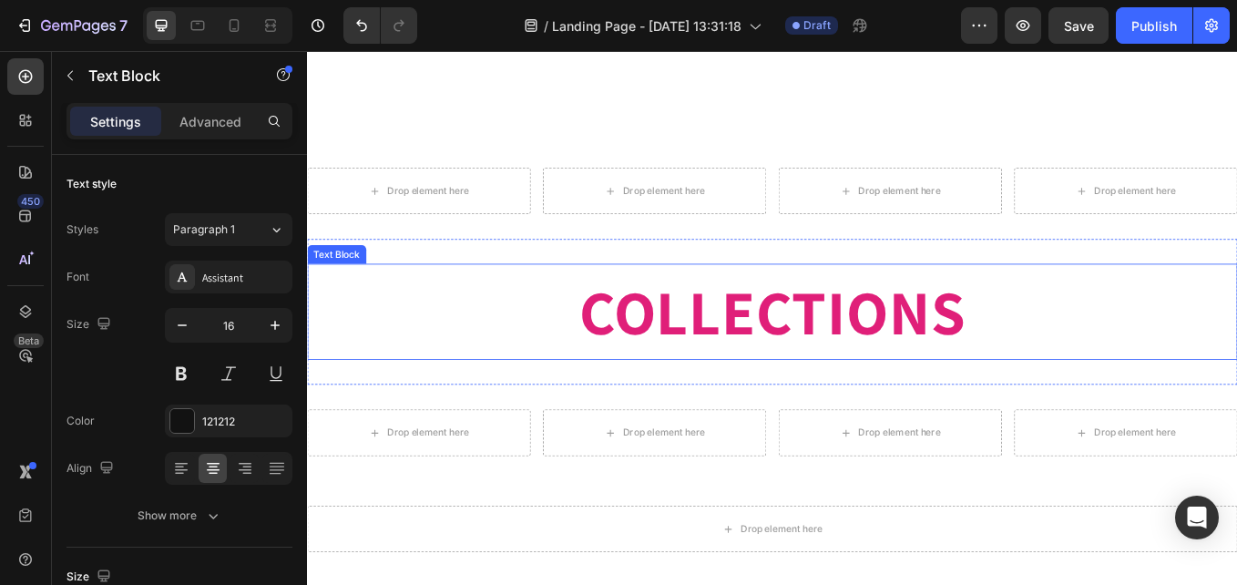
scroll to position [2460, 0]
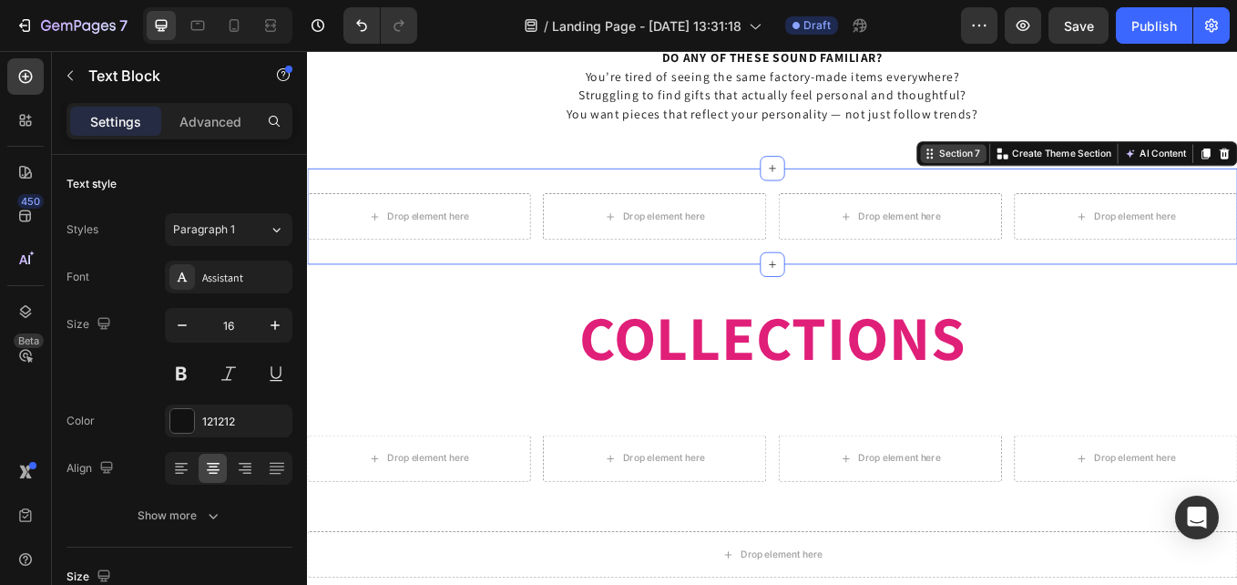
click at [1236, 179] on div "Section 7 You can create reusable sections Create Theme Section AI Content Writ…" at bounding box center [1211, 171] width 377 height 29
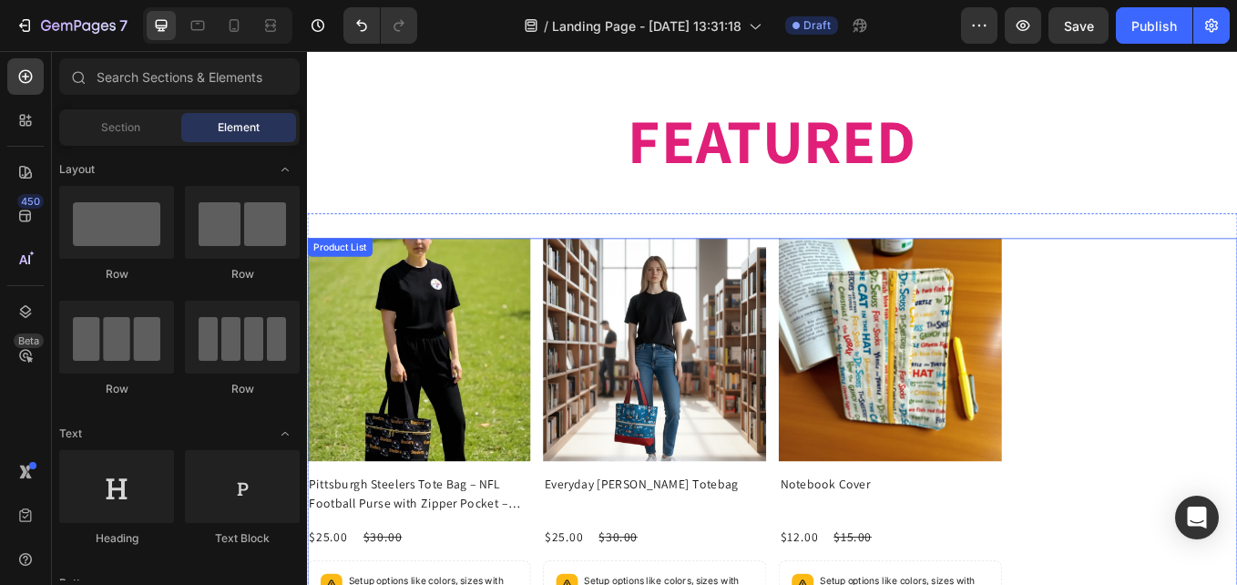
scroll to position [1640, 0]
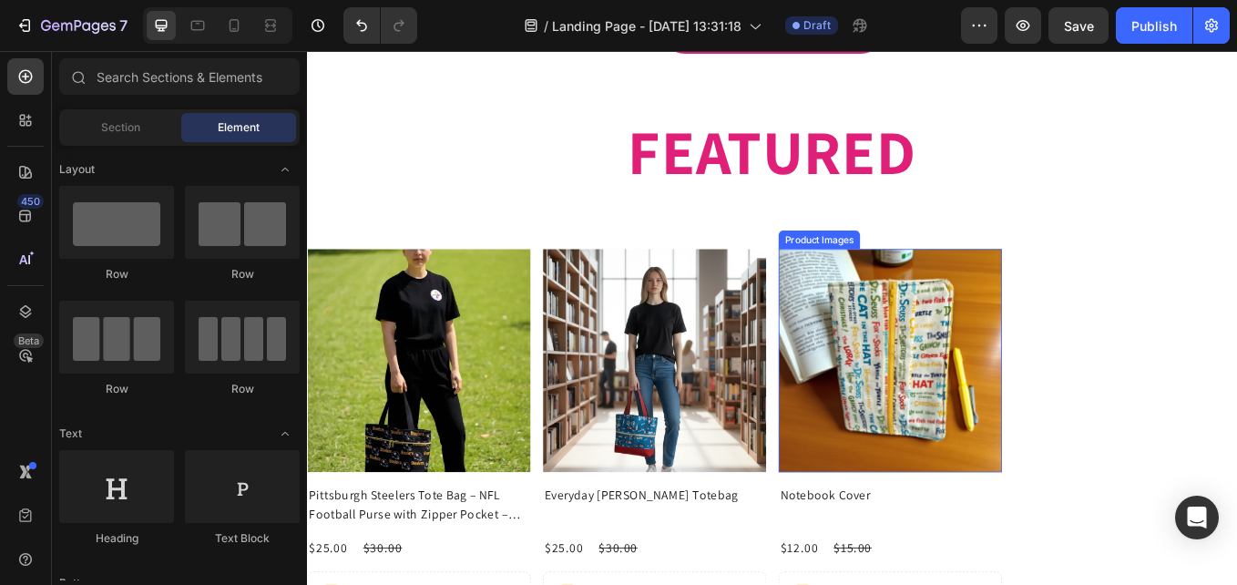
click at [1070, 355] on img at bounding box center [992, 414] width 262 height 262
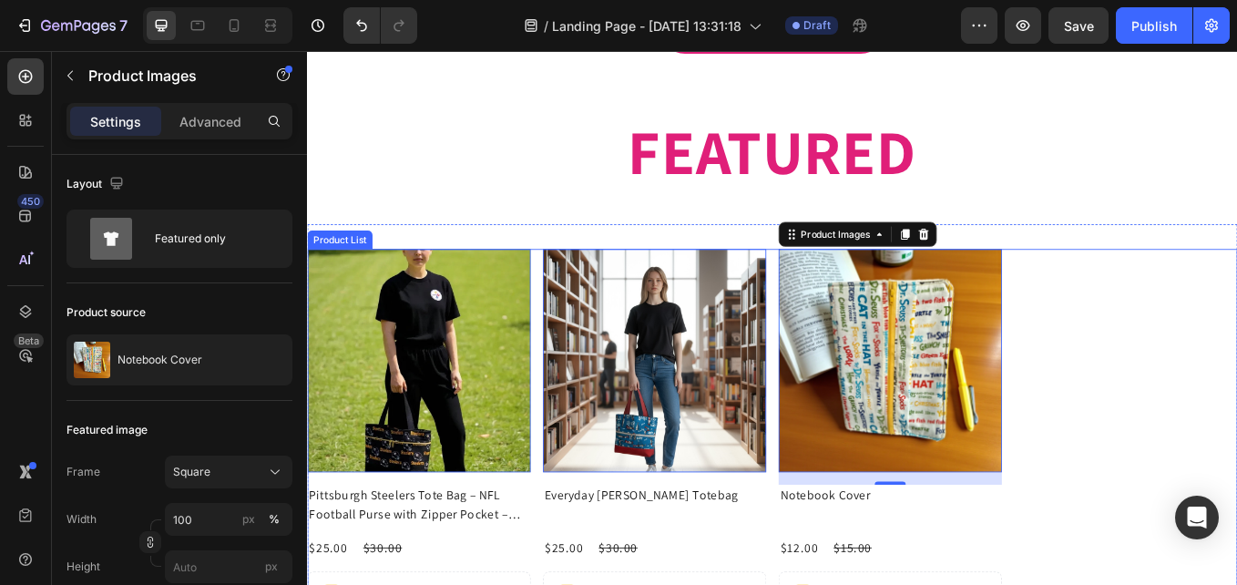
click at [1236, 389] on div "Product Images 0 Pittsburgh Steelers Tote Bag – NFL Football Purse with Zipper …" at bounding box center [853, 552] width 1093 height 539
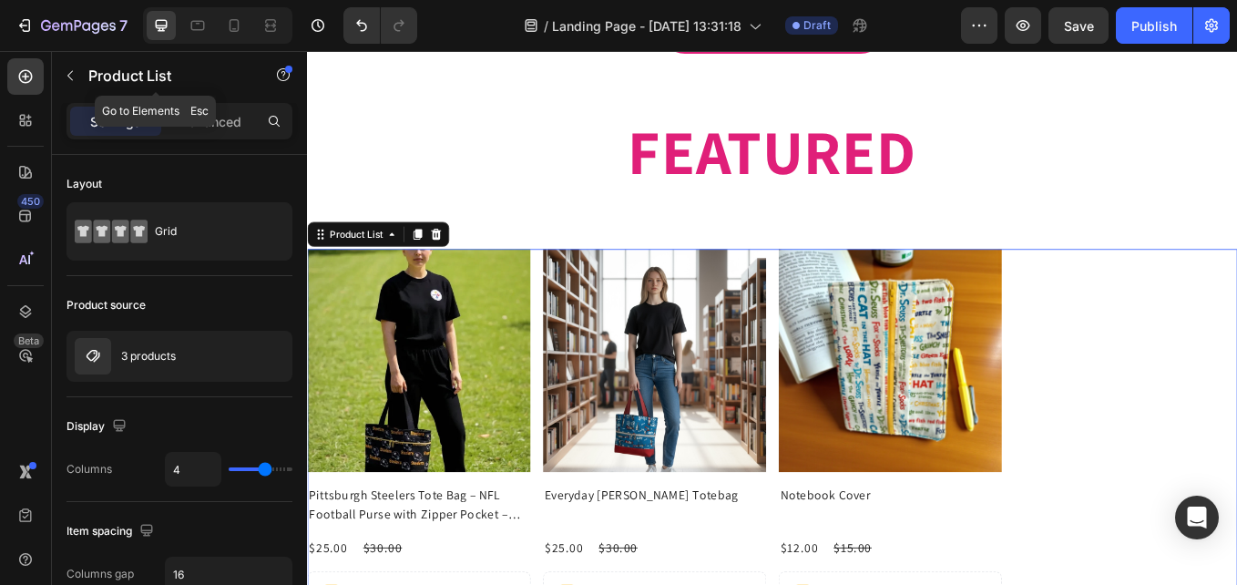
click at [229, 77] on p "Product List" at bounding box center [165, 76] width 155 height 22
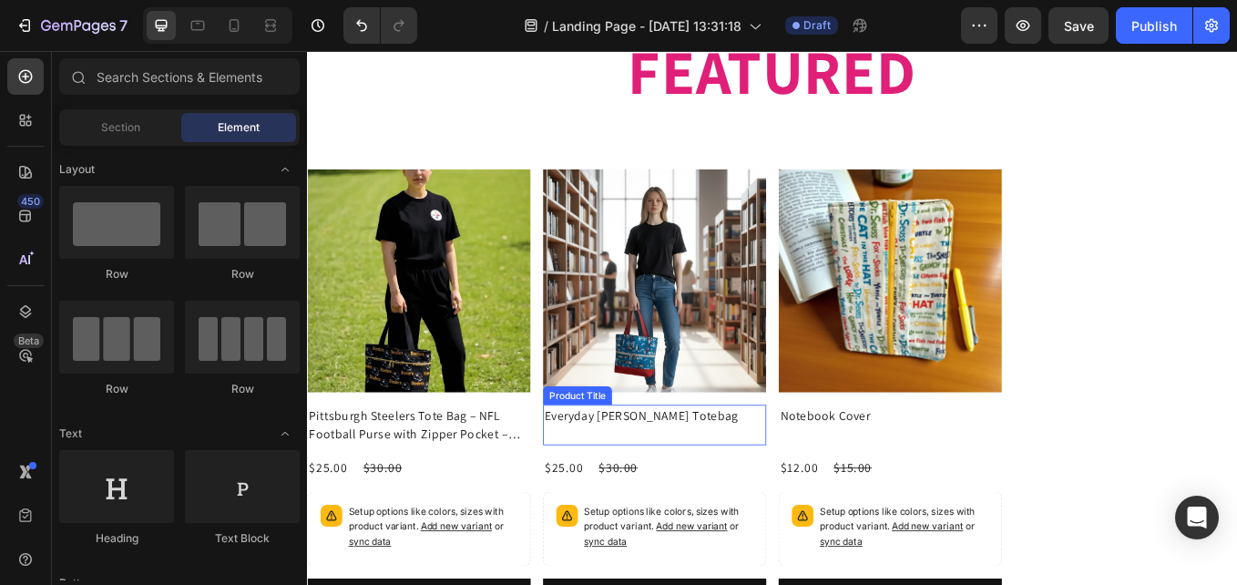
scroll to position [1714, 0]
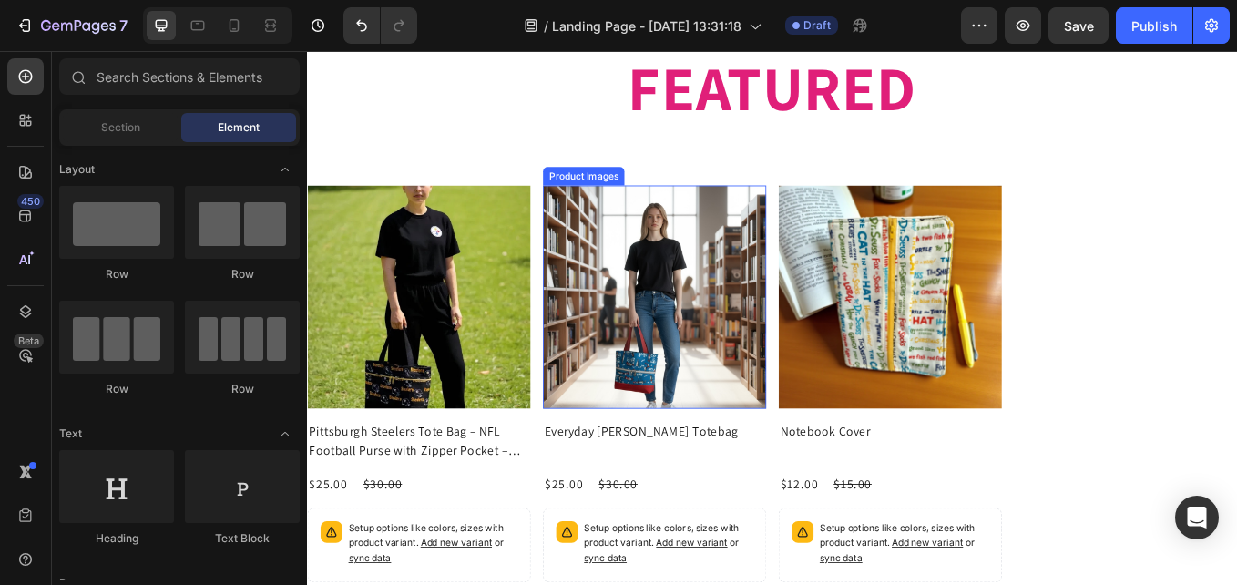
click at [584, 369] on img at bounding box center [715, 340] width 262 height 262
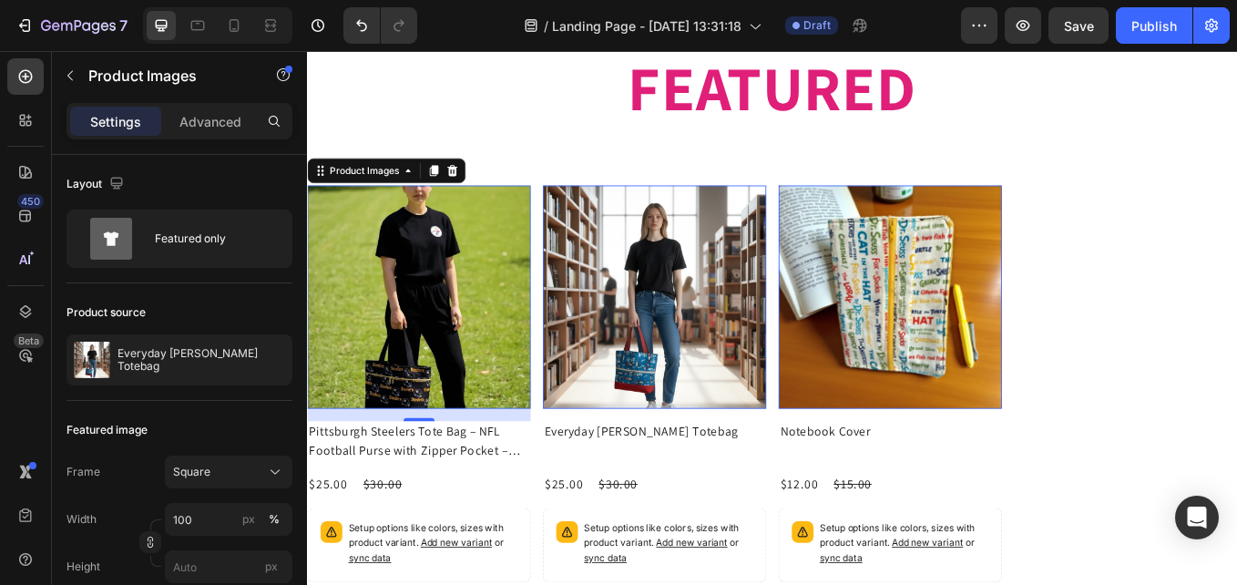
click at [480, 343] on img at bounding box center [438, 340] width 262 height 262
click at [460, 194] on icon at bounding box center [456, 191] width 10 height 13
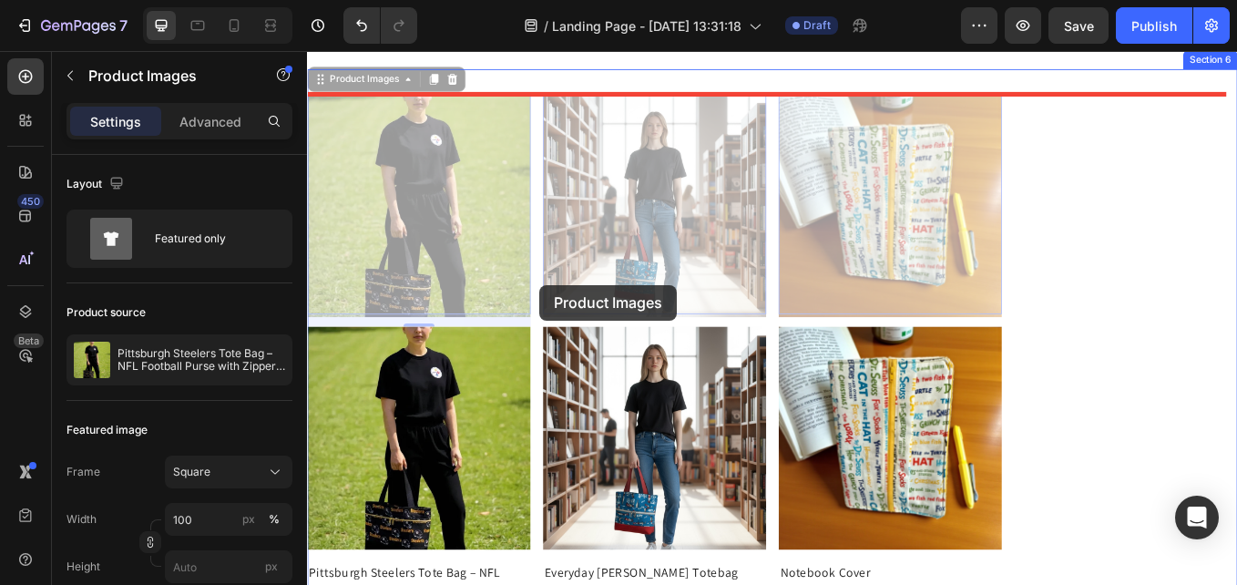
scroll to position [1640, 0]
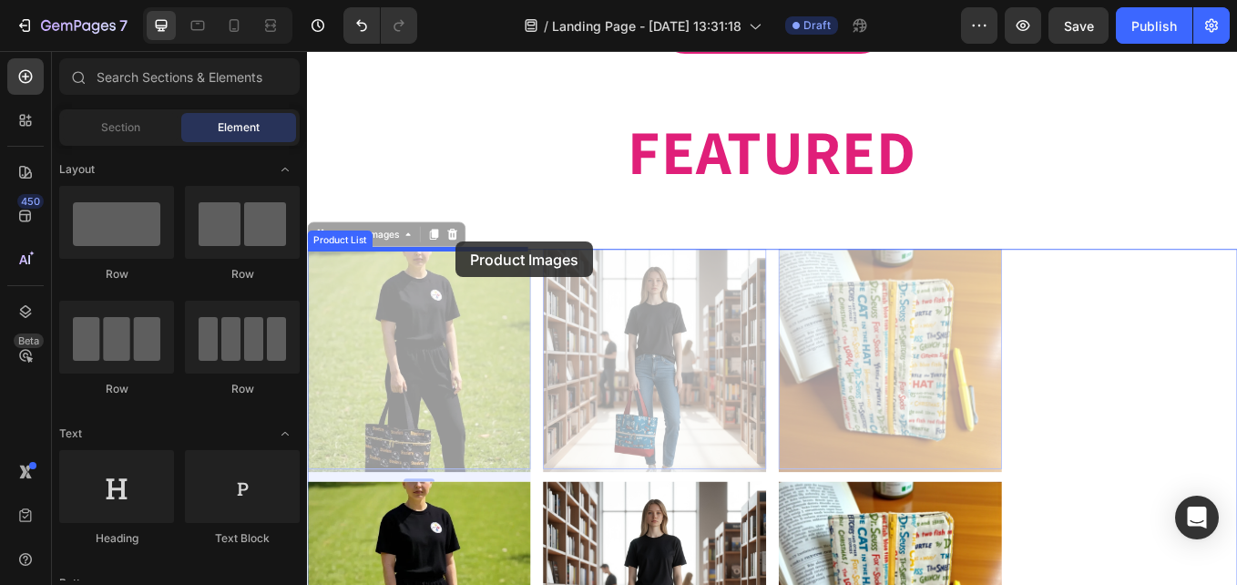
click at [482, 276] on div at bounding box center [853, 147] width 1093 height 3472
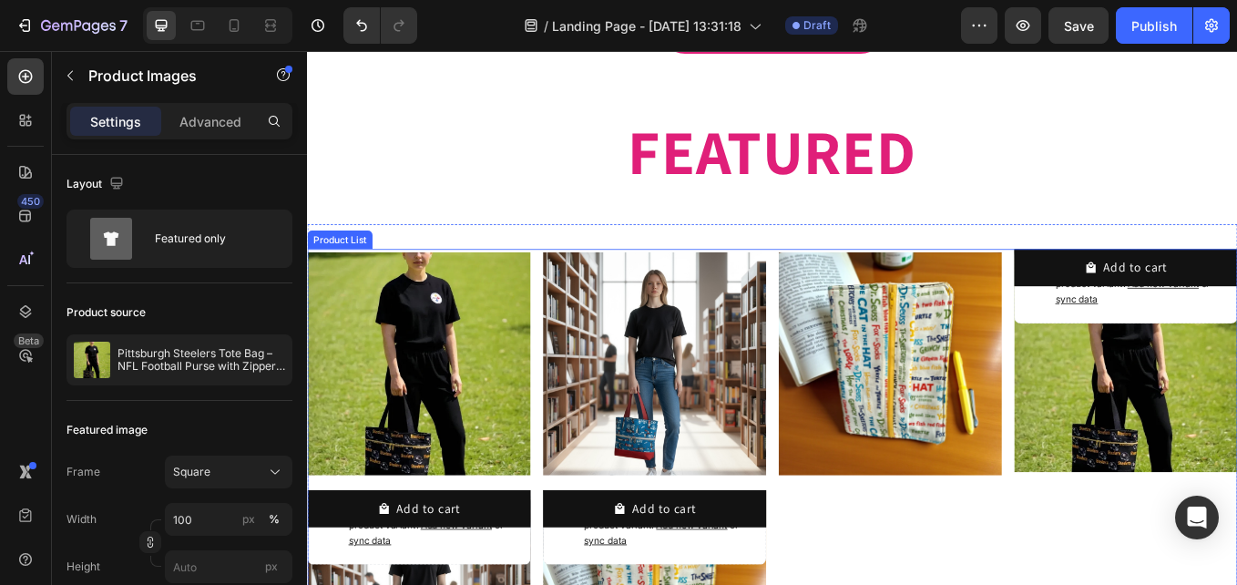
click at [1162, 584] on div "Product Images 0 Product Images Pittsburgh Steelers Tote Bag – NFL Football Pur…" at bounding box center [853, 563] width 1093 height 560
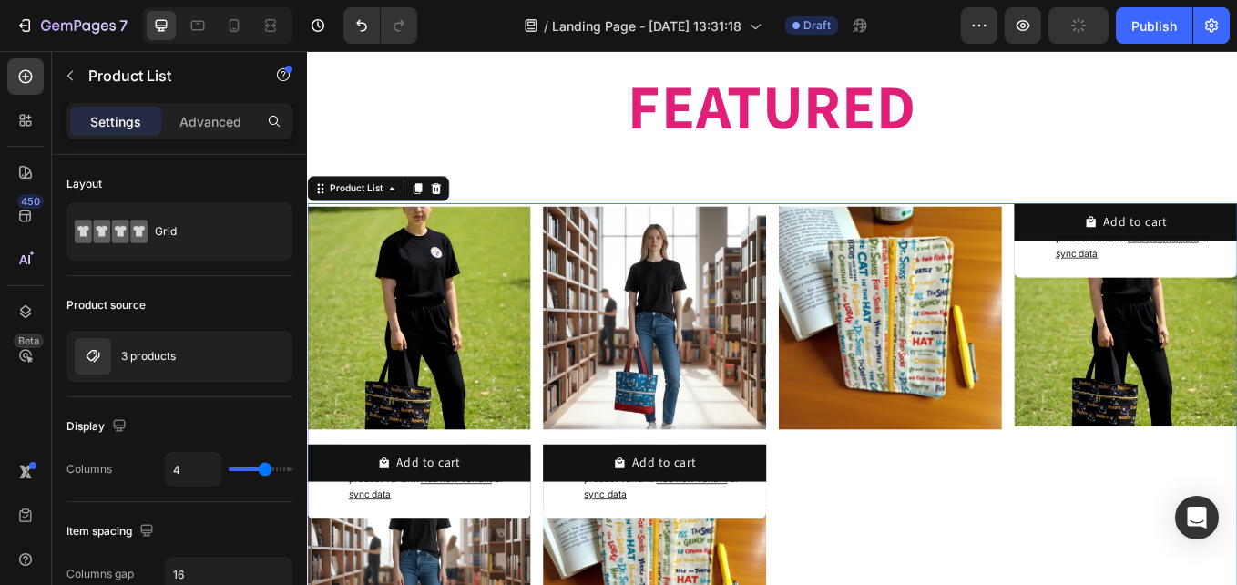
scroll to position [1731, 0]
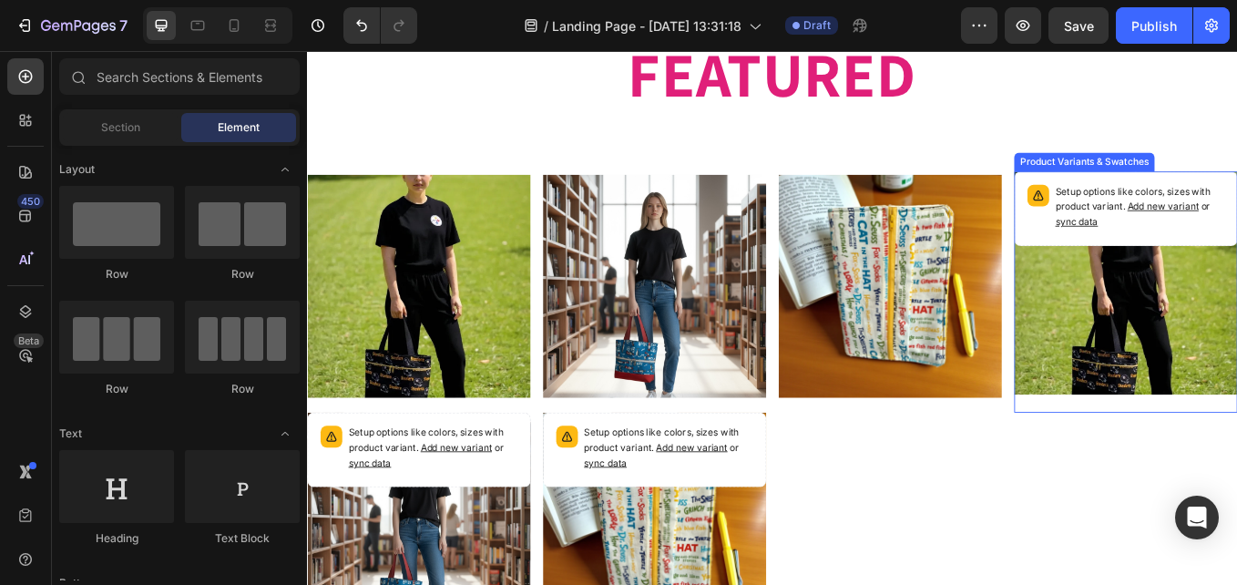
drag, startPoint x: 1217, startPoint y: 420, endPoint x: 1242, endPoint y: 354, distance: 70.0
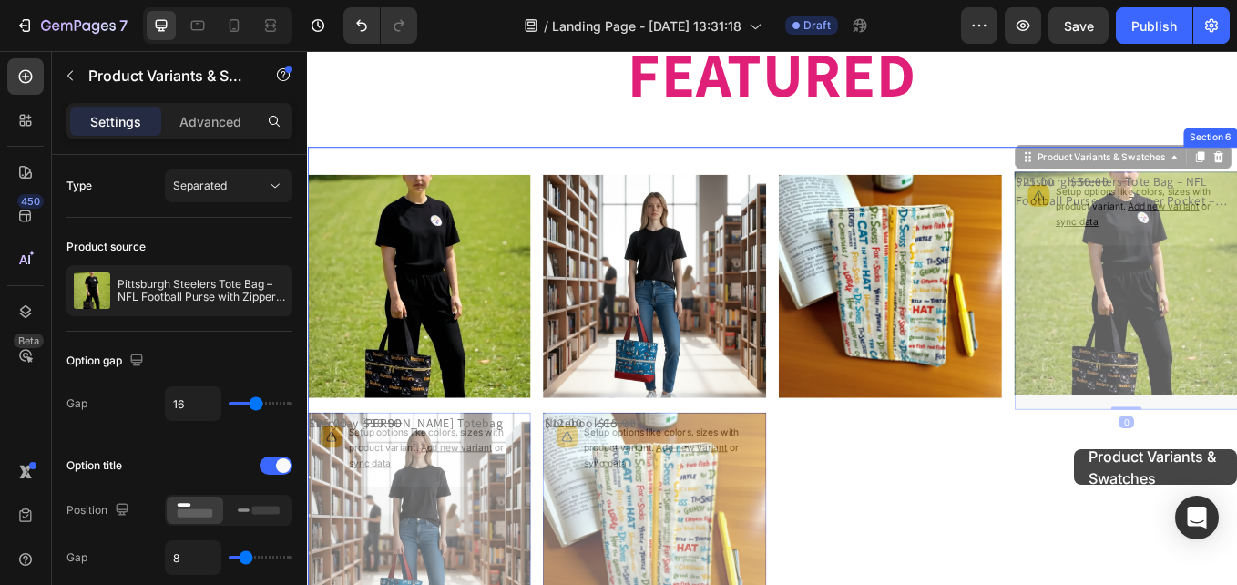
scroll to position [1778, 0]
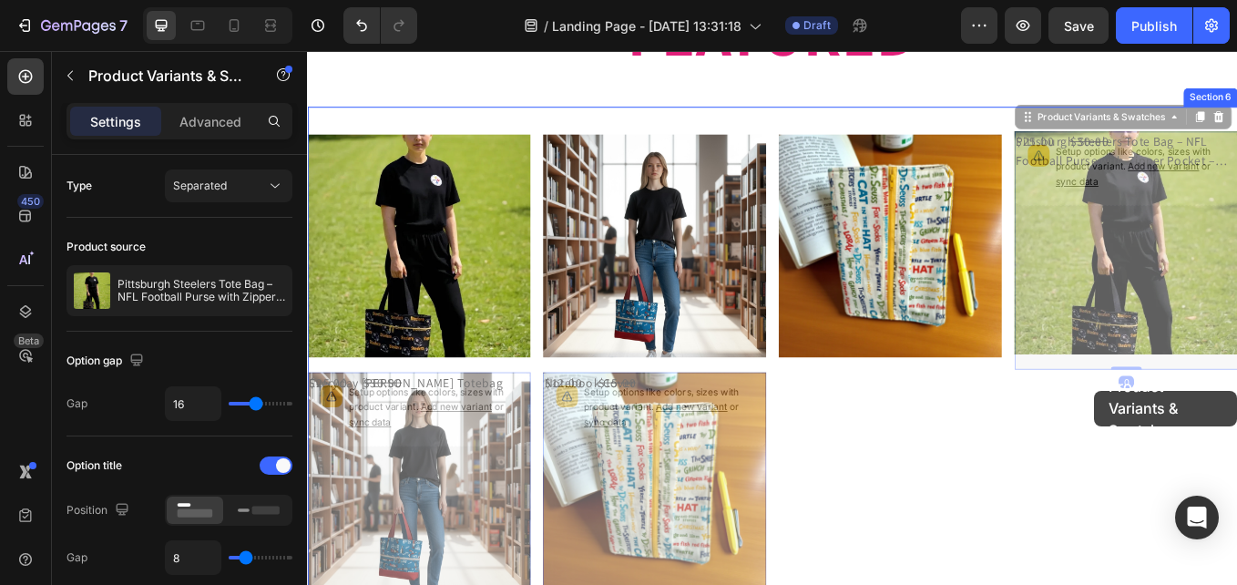
drag, startPoint x: 1228, startPoint y: 218, endPoint x: 1232, endPoint y: 450, distance: 232.3
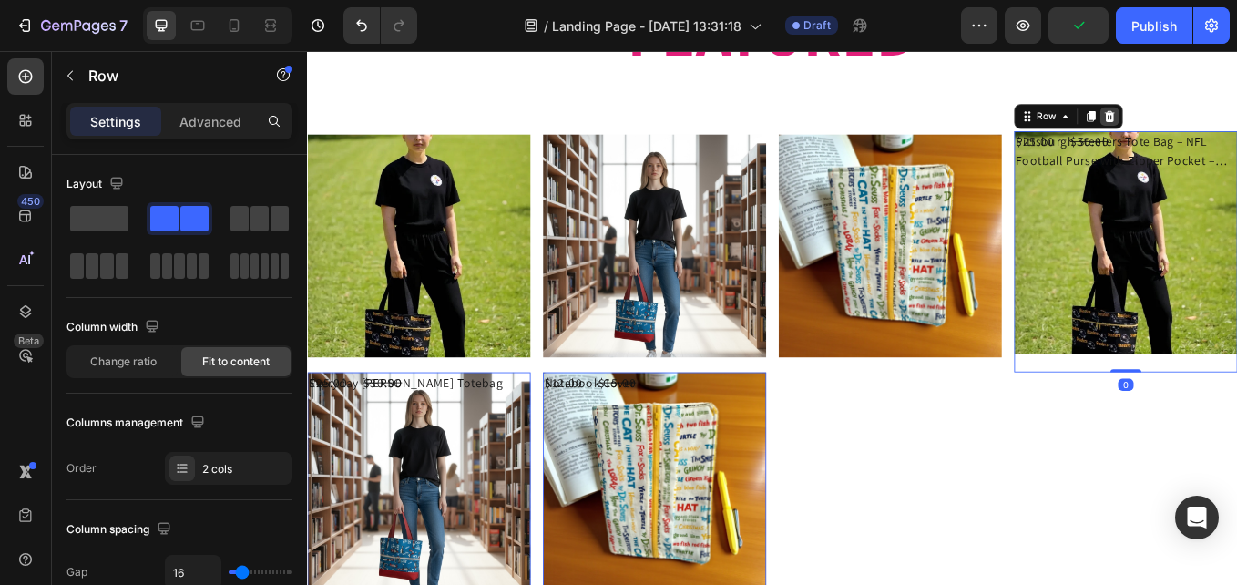
click at [1236, 126] on icon at bounding box center [1250, 127] width 12 height 13
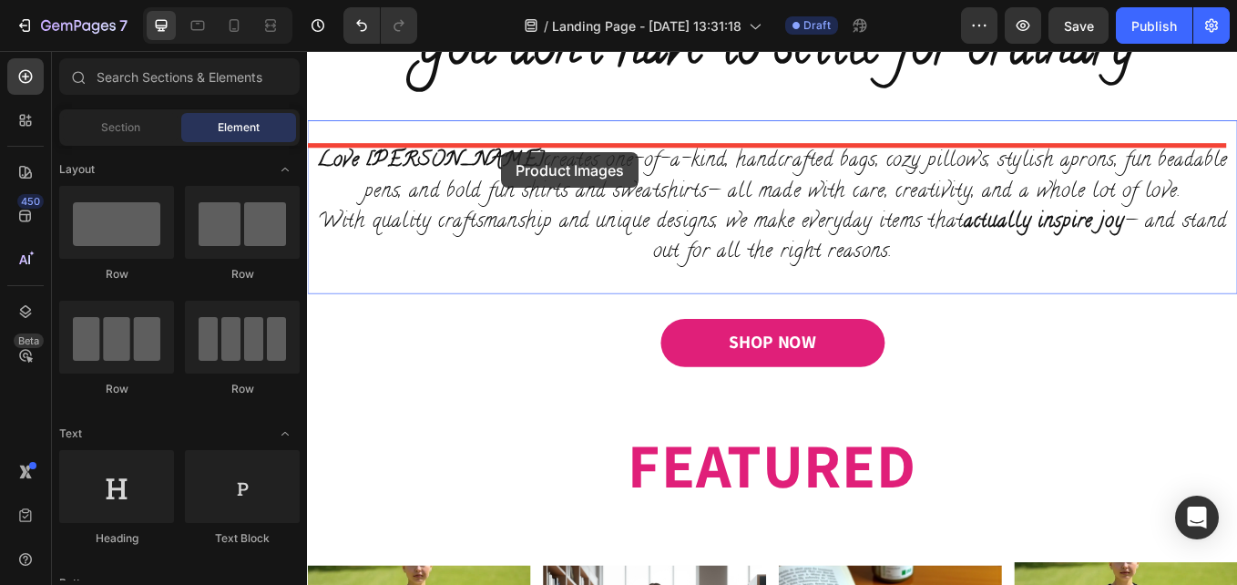
click at [535, 170] on div at bounding box center [853, 410] width 1093 height 3263
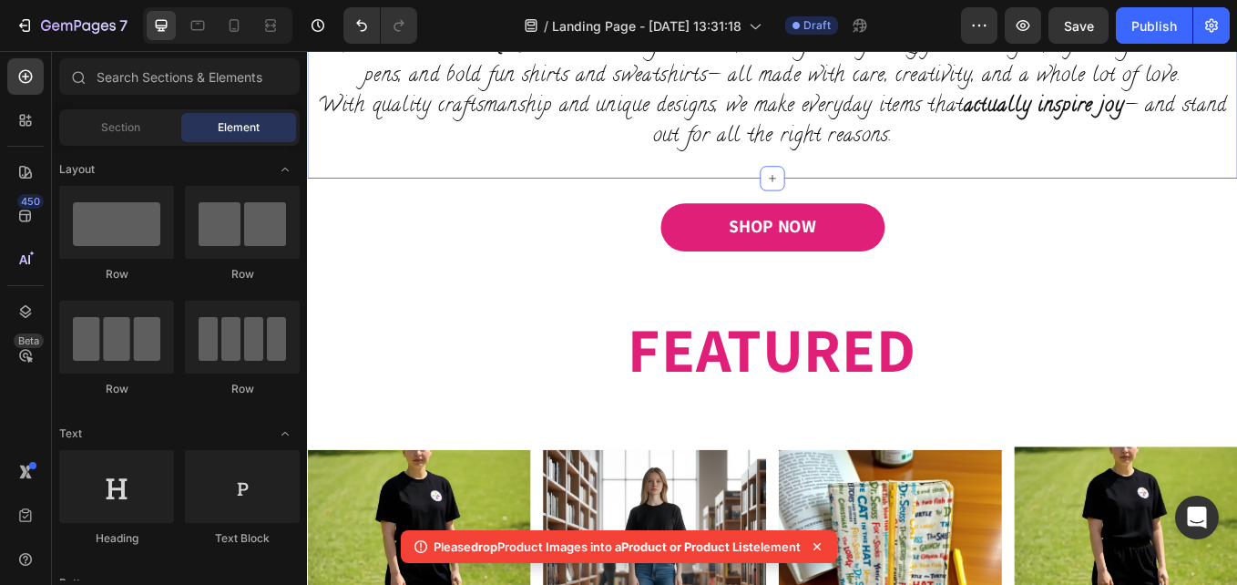
scroll to position [1454, 0]
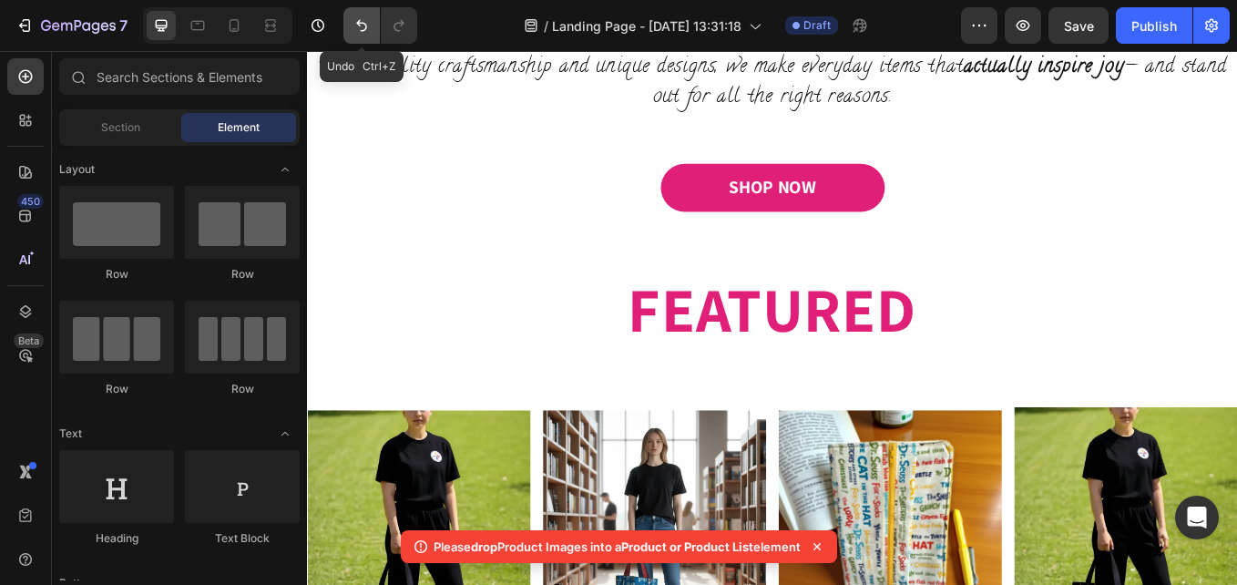
click at [363, 33] on icon "Undo/Redo" at bounding box center [362, 25] width 18 height 18
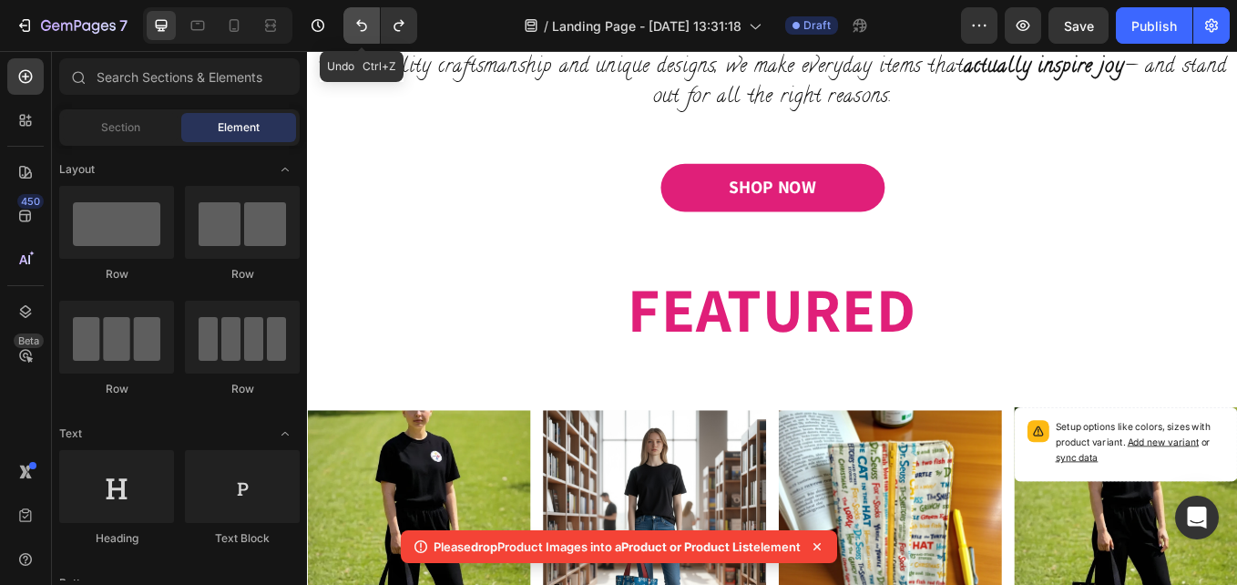
click at [363, 33] on icon "Undo/Redo" at bounding box center [362, 25] width 18 height 18
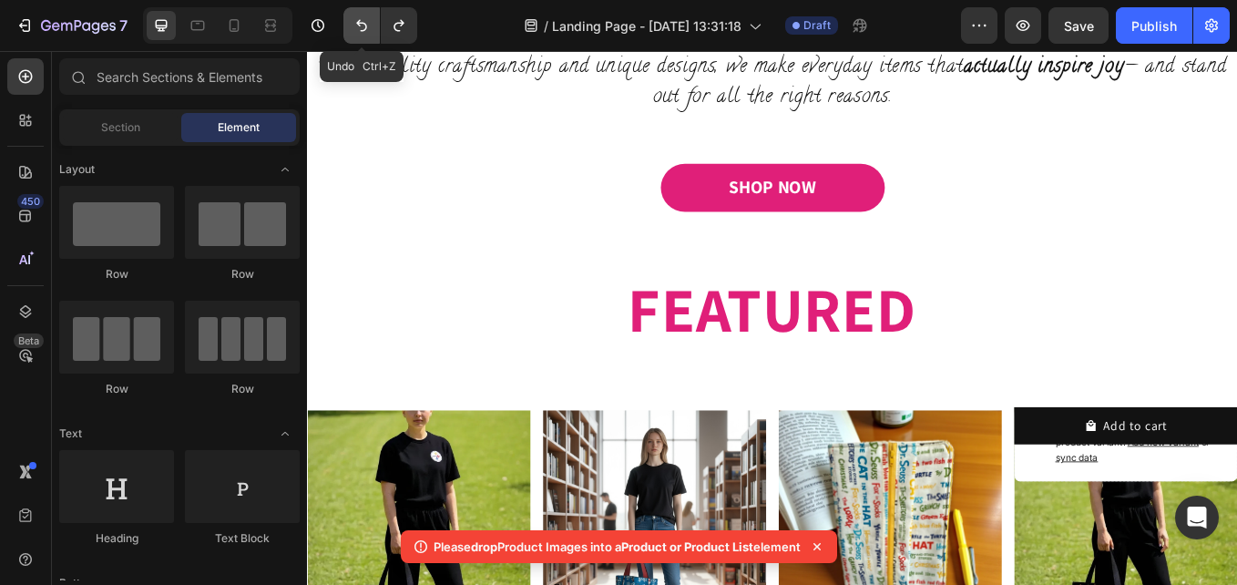
click at [363, 33] on icon "Undo/Redo" at bounding box center [362, 25] width 18 height 18
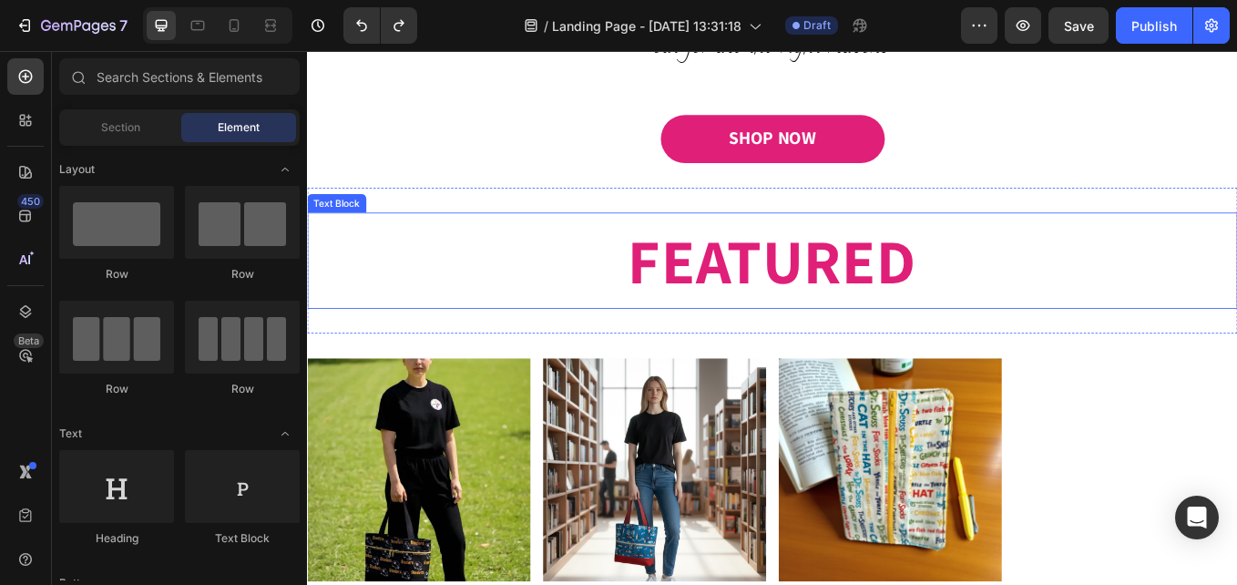
scroll to position [1636, 0]
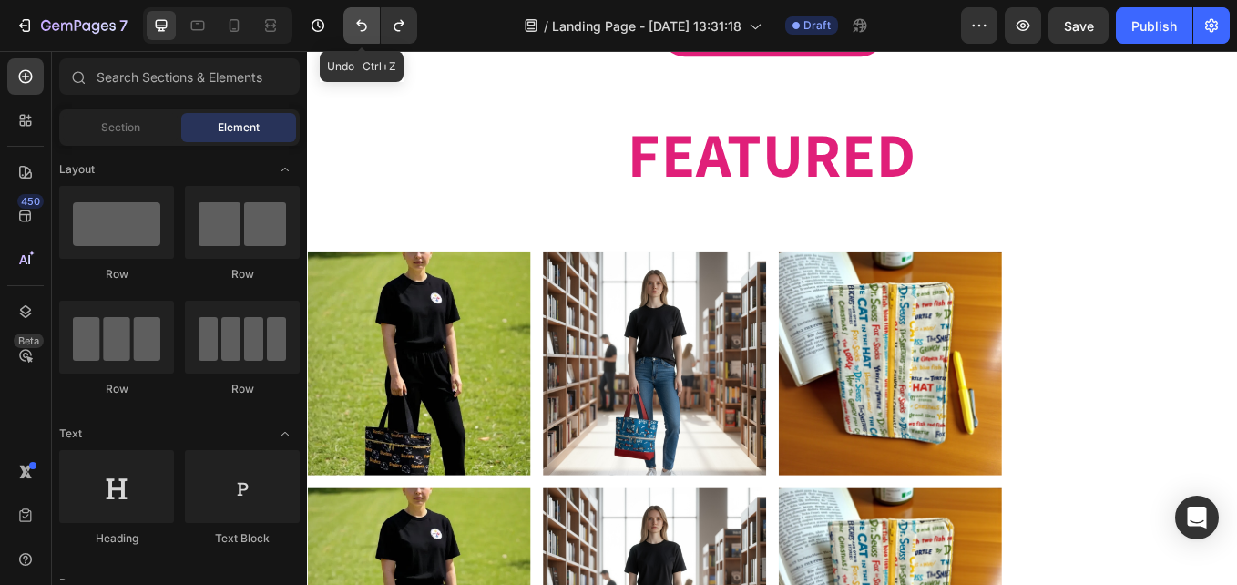
click at [371, 20] on icon "Undo/Redo" at bounding box center [362, 25] width 18 height 18
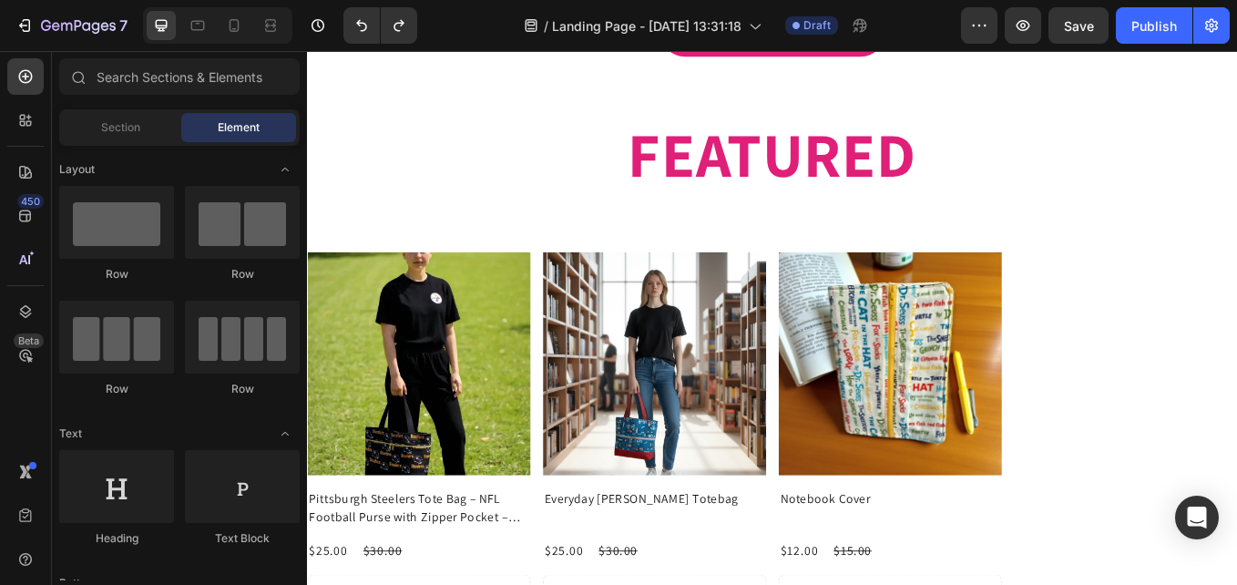
click at [343, 7] on button "Undo/Redo" at bounding box center [361, 25] width 36 height 36
click at [143, 129] on div "Section" at bounding box center [120, 127] width 115 height 29
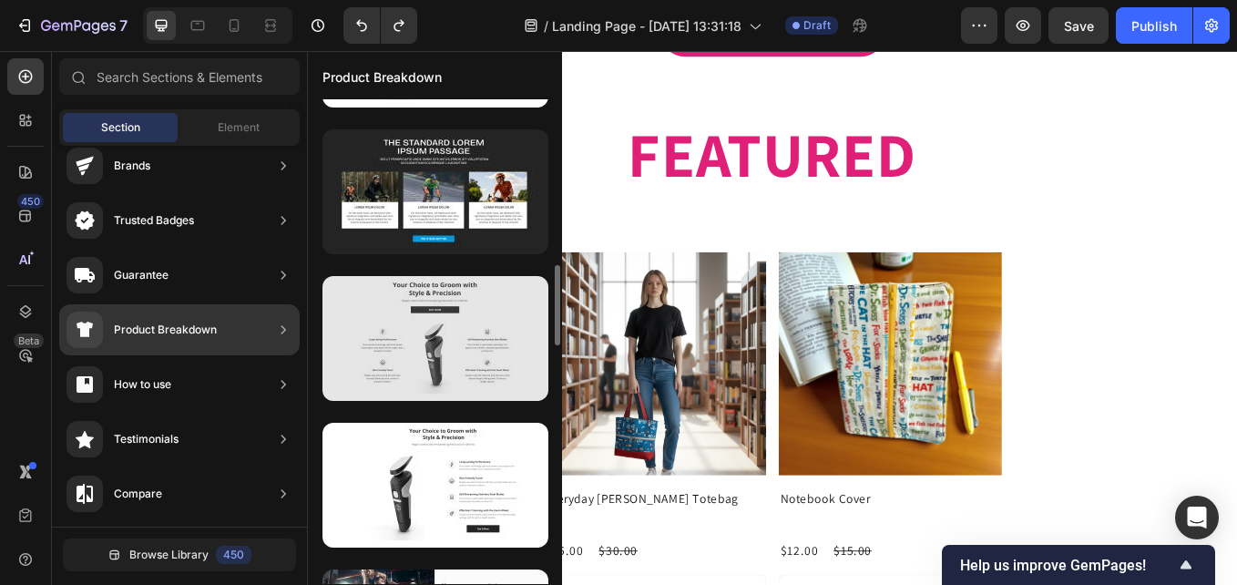
scroll to position [911, 0]
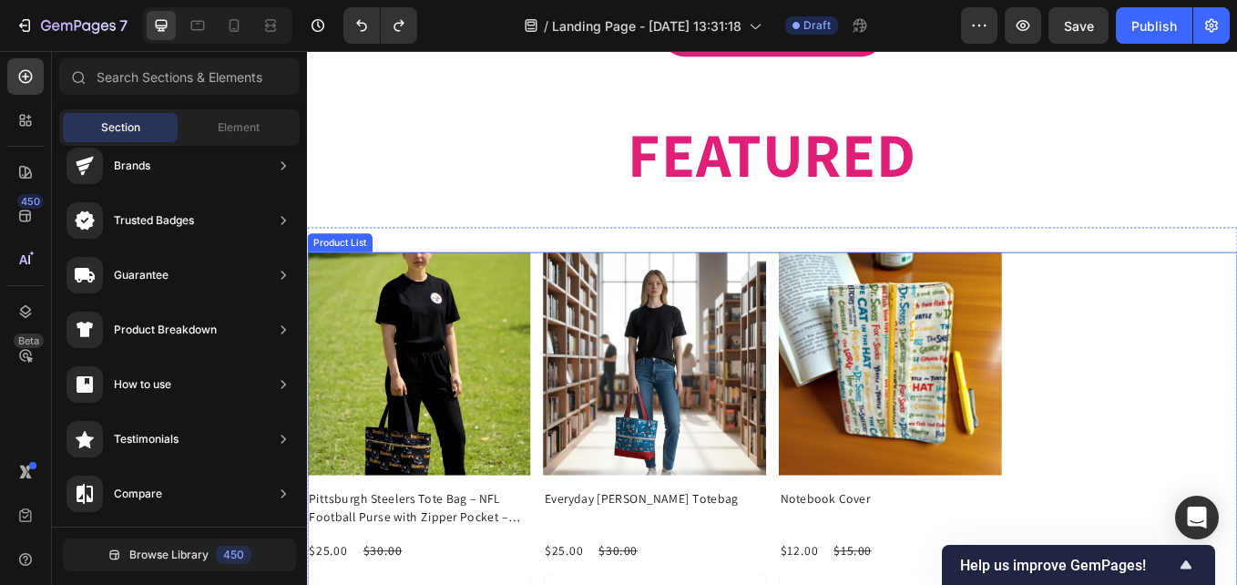
click at [1236, 506] on div "Product Images Pittsburgh Steelers Tote Bag – NFL Football Purse with Zipper Po…" at bounding box center [853, 556] width 1093 height 539
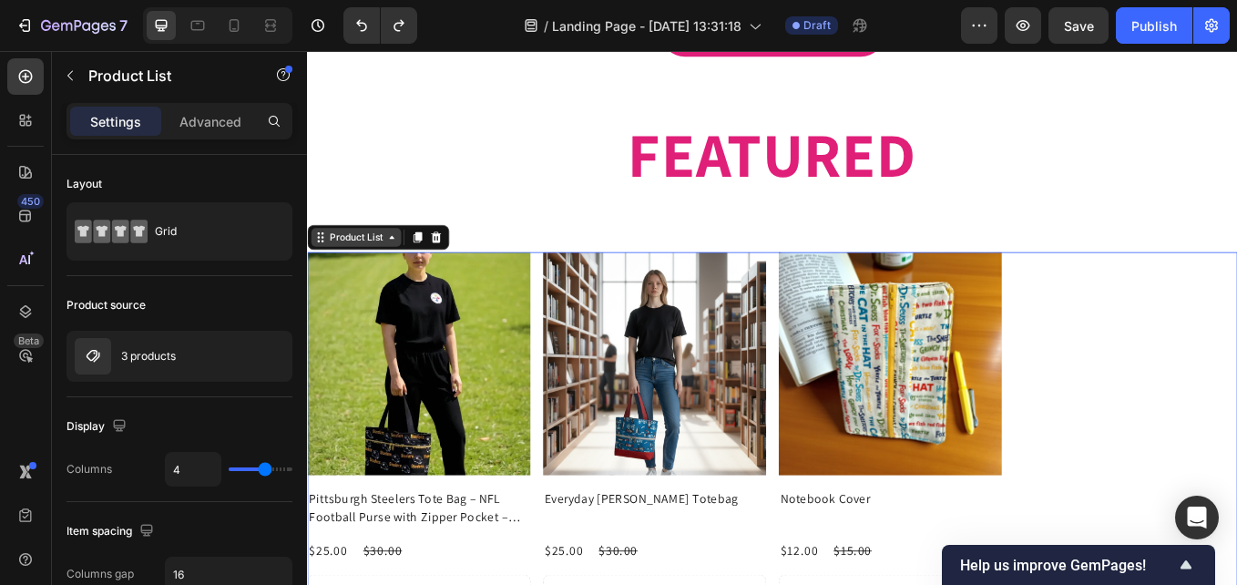
click at [322, 274] on icon at bounding box center [322, 269] width 15 height 15
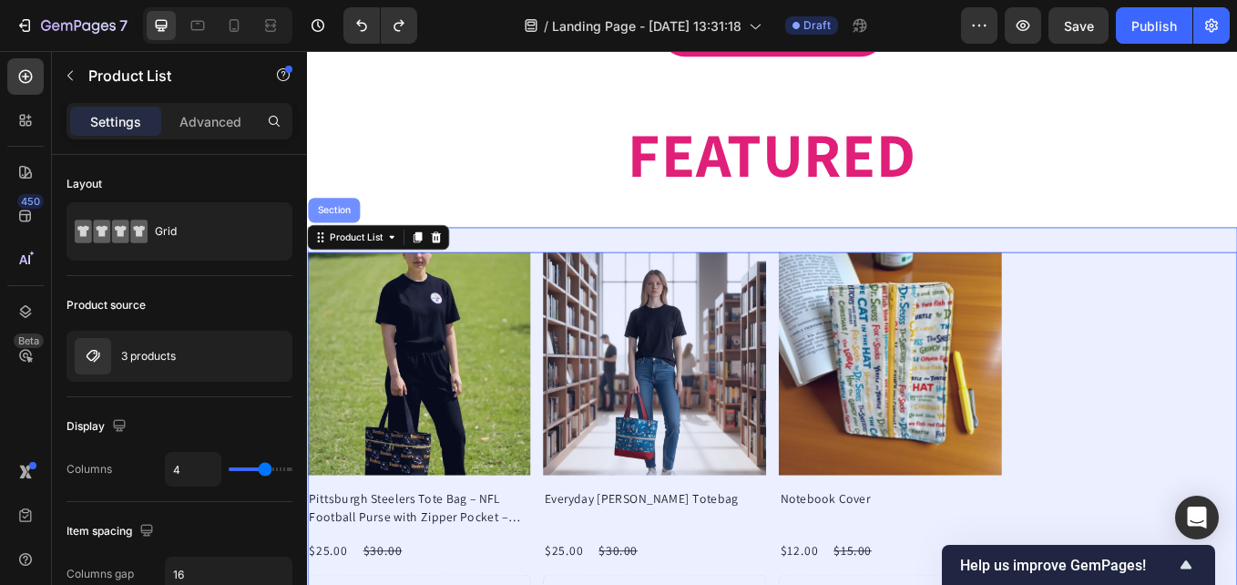
click at [339, 239] on div "Section" at bounding box center [338, 237] width 46 height 11
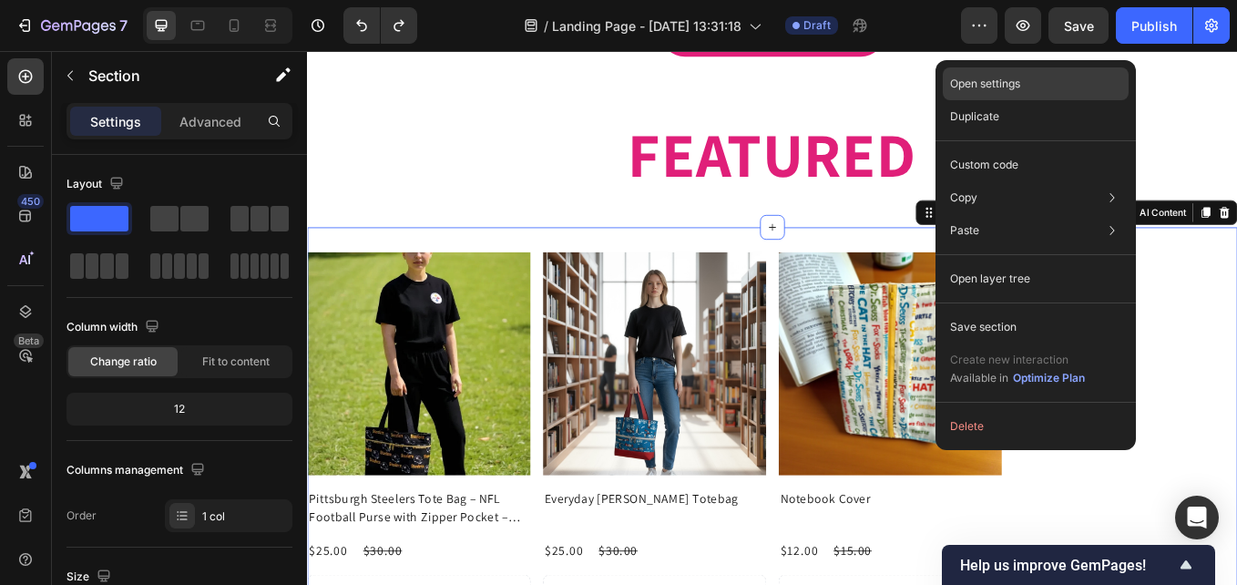
click at [1019, 85] on p "Open settings" at bounding box center [985, 84] width 70 height 16
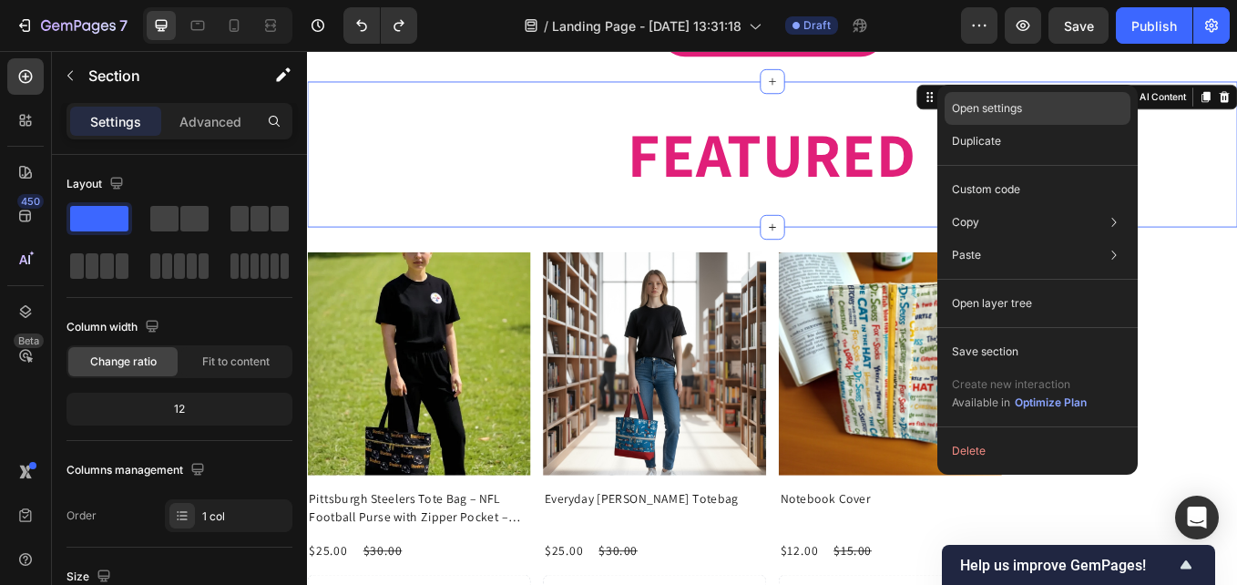
drag, startPoint x: 1014, startPoint y: 103, endPoint x: 831, endPoint y: 62, distance: 187.6
click at [1014, 104] on p "Open settings" at bounding box center [987, 108] width 70 height 16
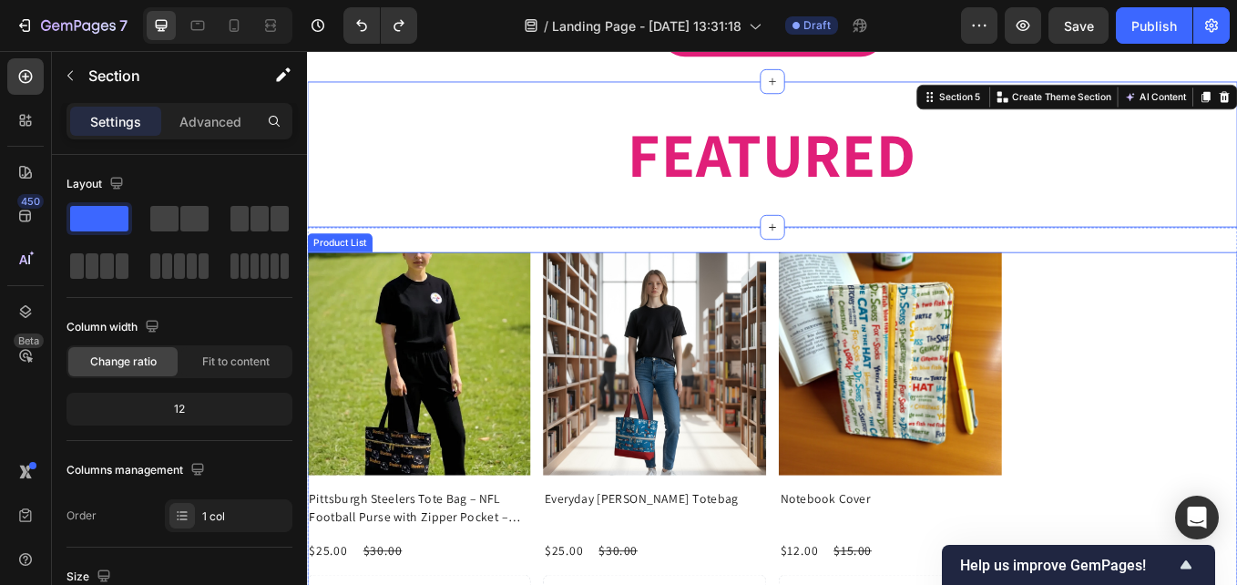
click at [1236, 354] on div "Product Images Pittsburgh Steelers Tote Bag – NFL Football Purse with Zipper Po…" at bounding box center [853, 556] width 1093 height 539
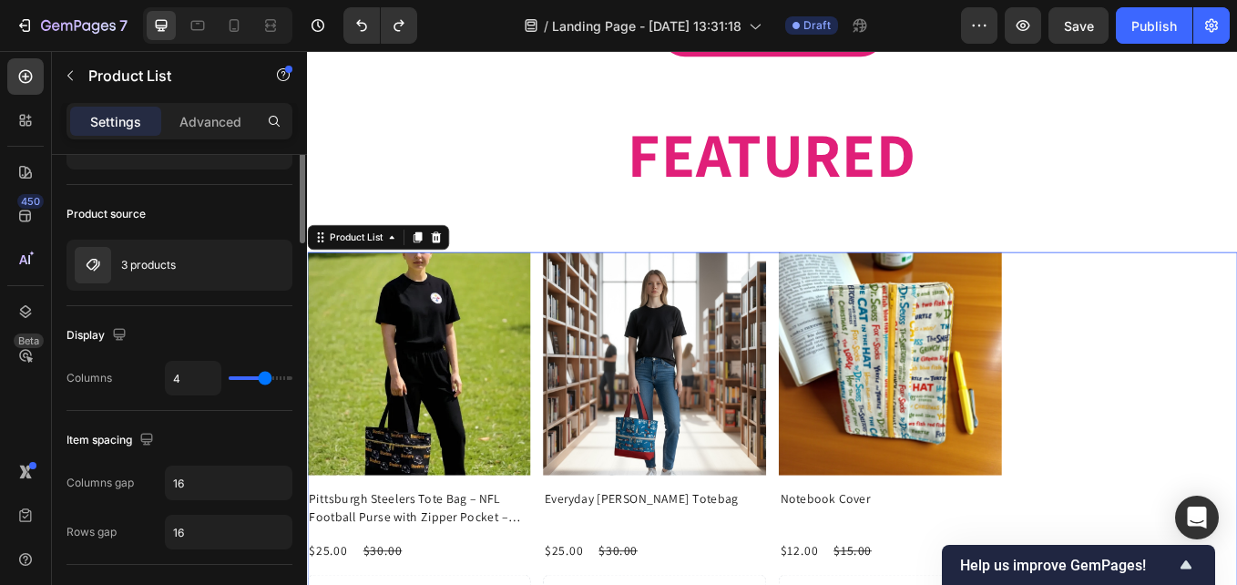
scroll to position [0, 0]
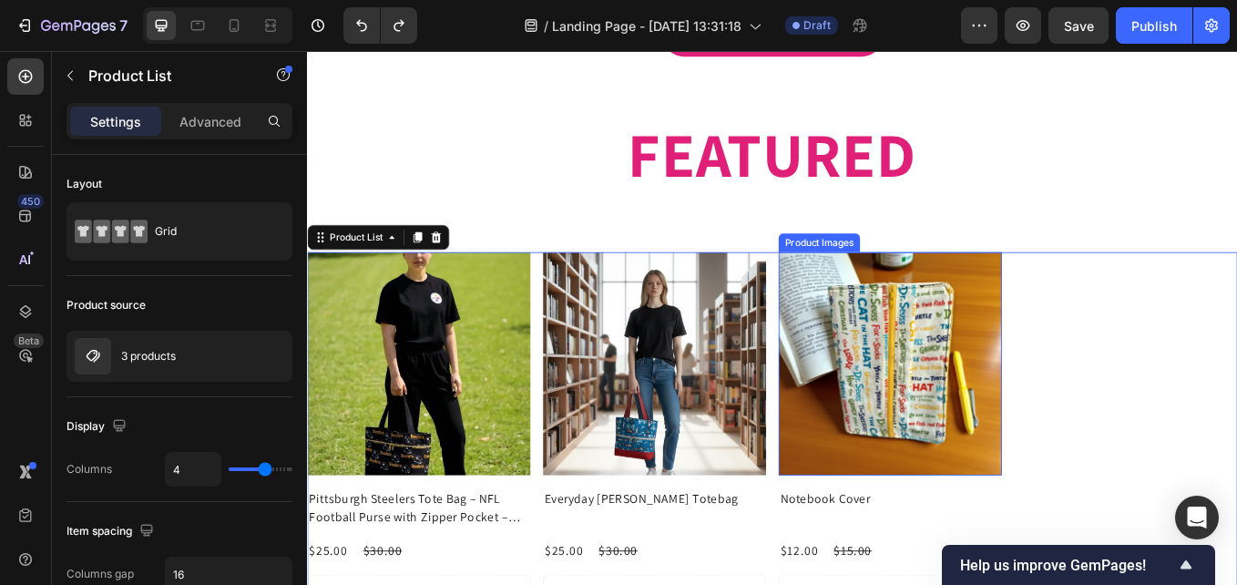
click at [1060, 385] on img at bounding box center [992, 418] width 262 height 262
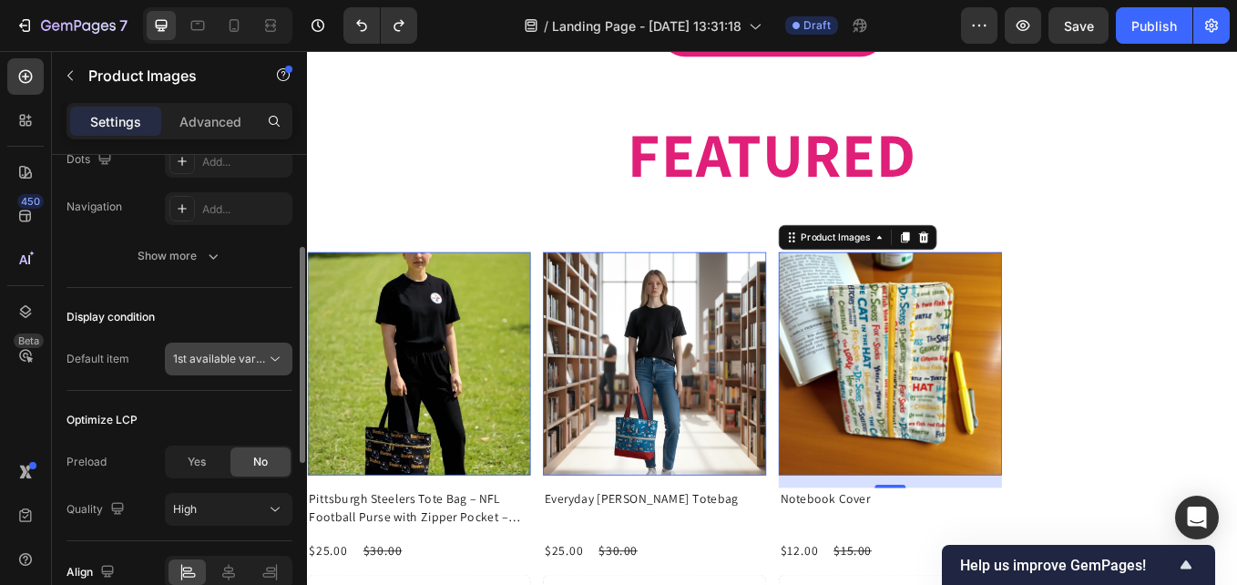
scroll to position [407, 0]
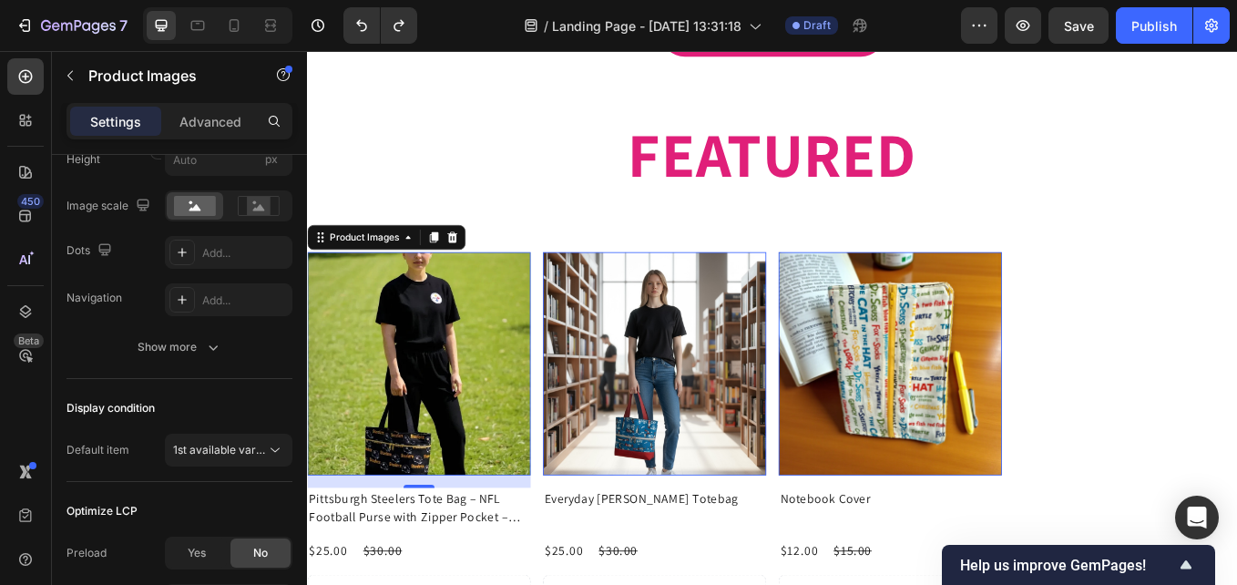
click at [421, 306] on img at bounding box center [438, 418] width 262 height 262
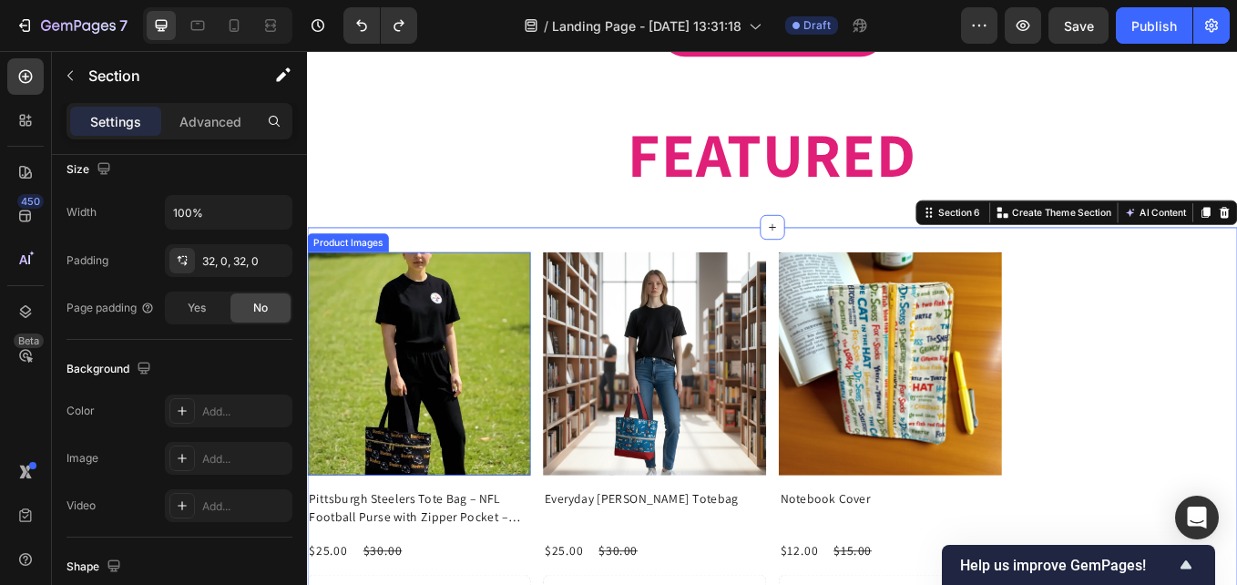
scroll to position [0, 0]
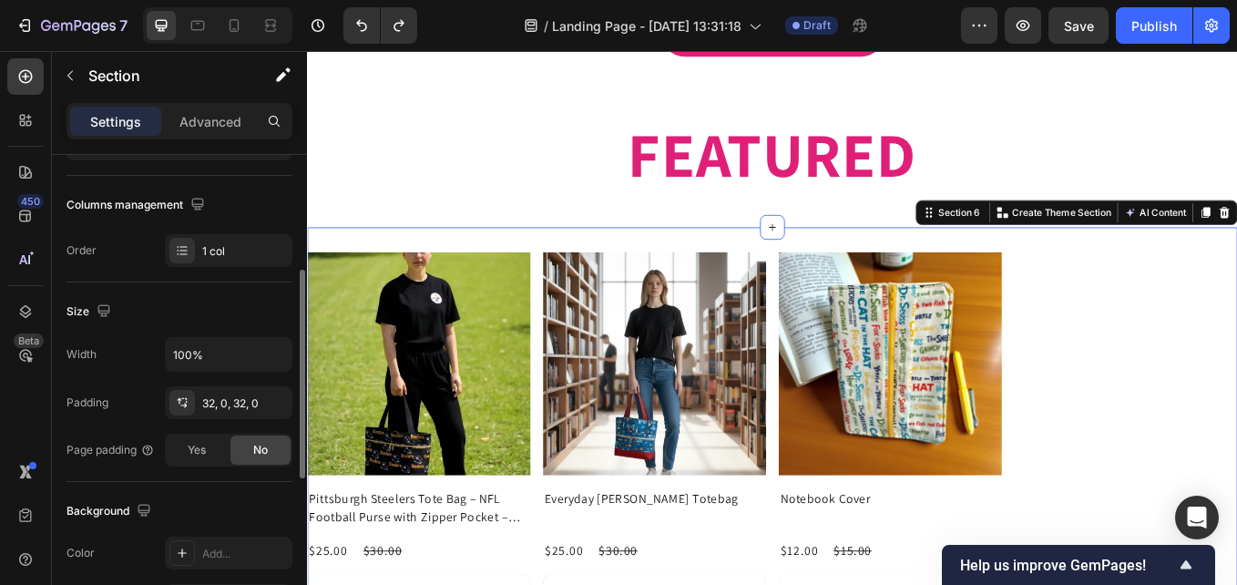
scroll to position [174, 0]
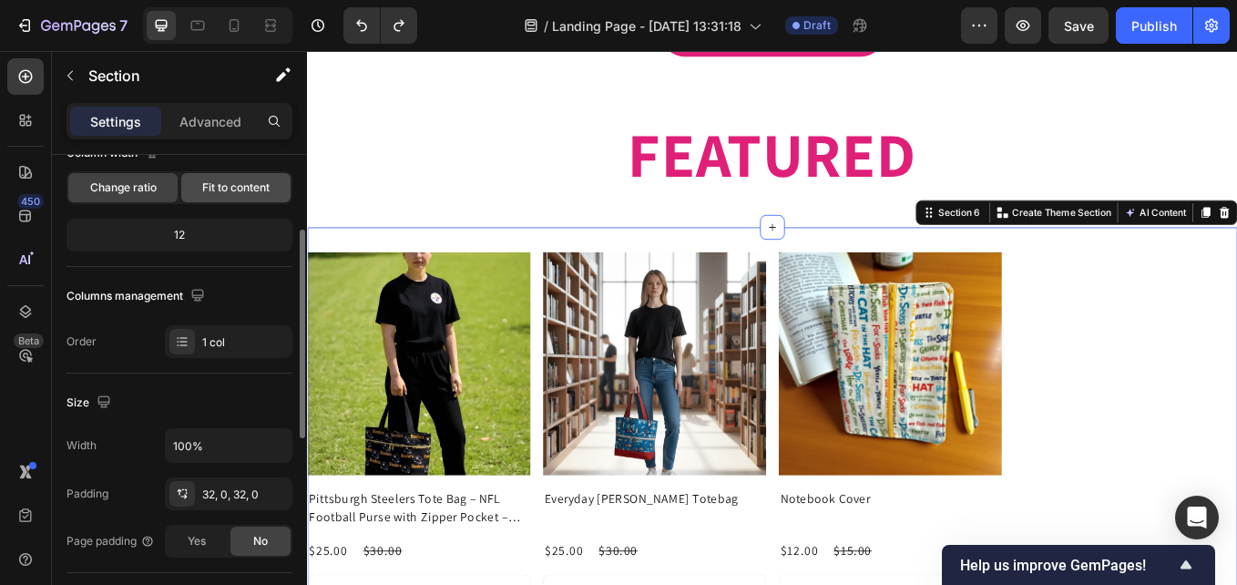
click at [219, 190] on span "Fit to content" at bounding box center [235, 187] width 67 height 16
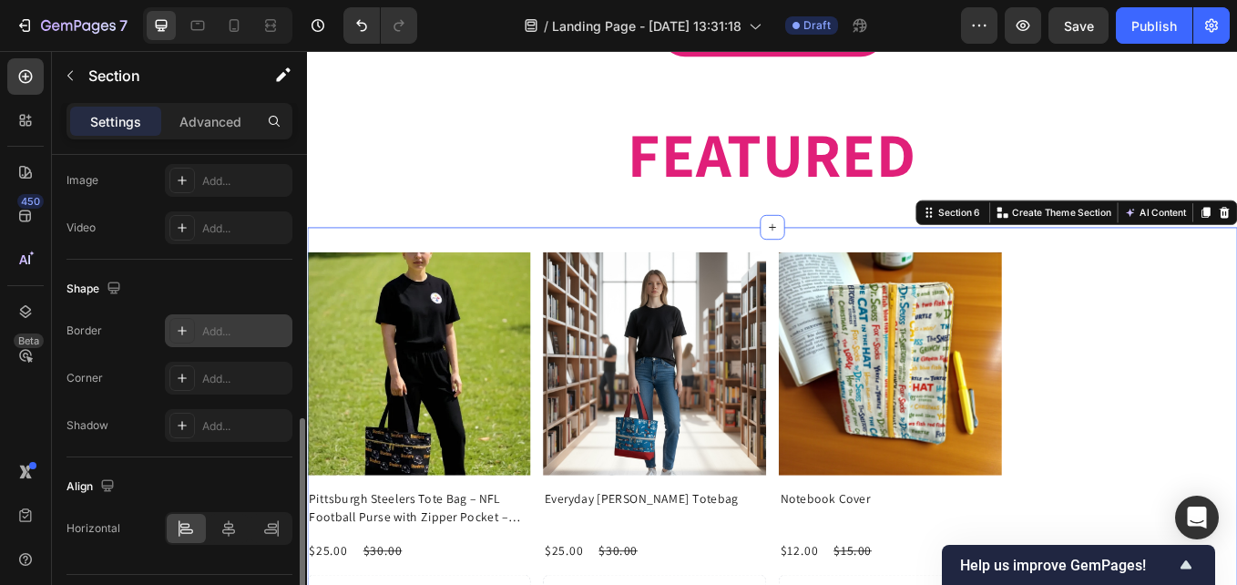
scroll to position [685, 0]
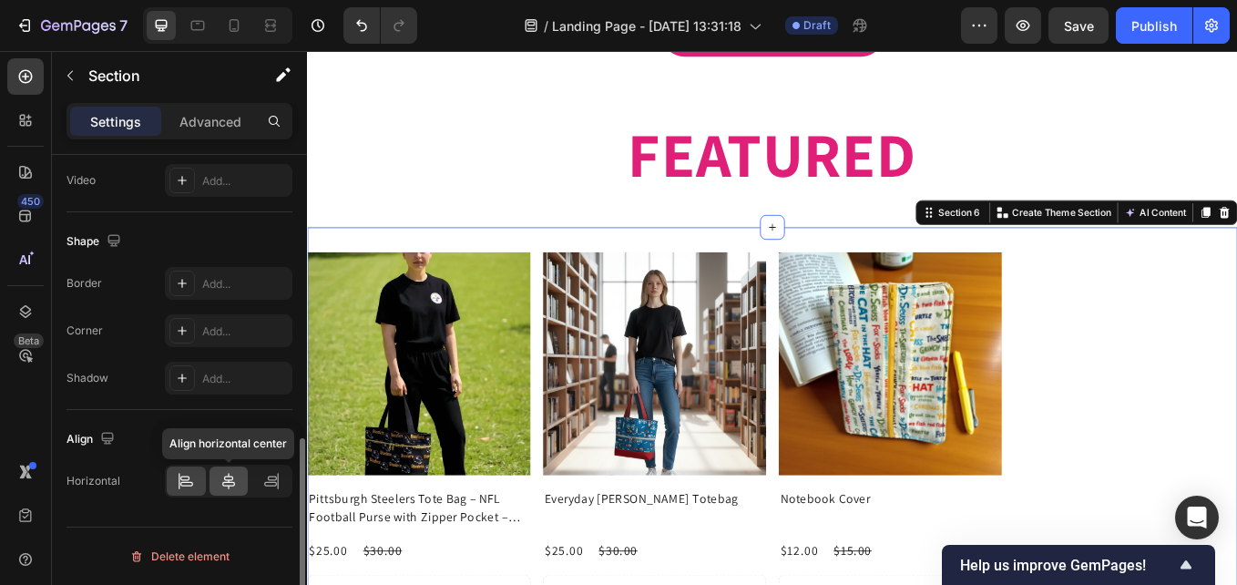
click at [228, 484] on icon at bounding box center [229, 481] width 18 height 18
click at [231, 479] on icon at bounding box center [229, 481] width 18 height 18
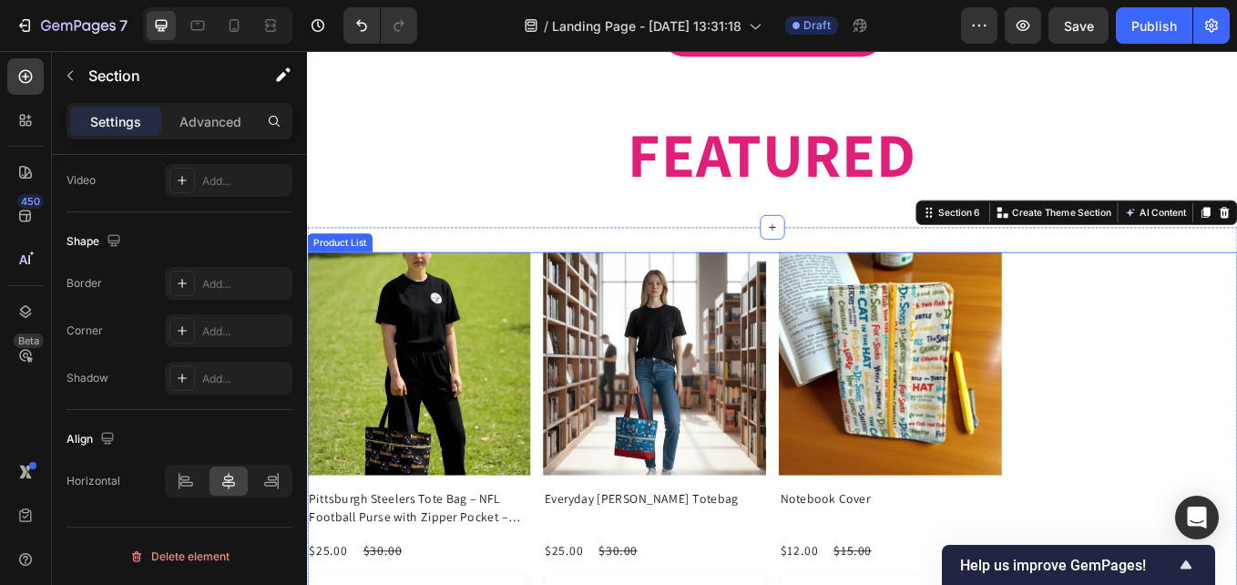
click at [1236, 491] on div "Product Images Pittsburgh Steelers Tote Bag – NFL Football Purse with Zipper Po…" at bounding box center [853, 556] width 1093 height 539
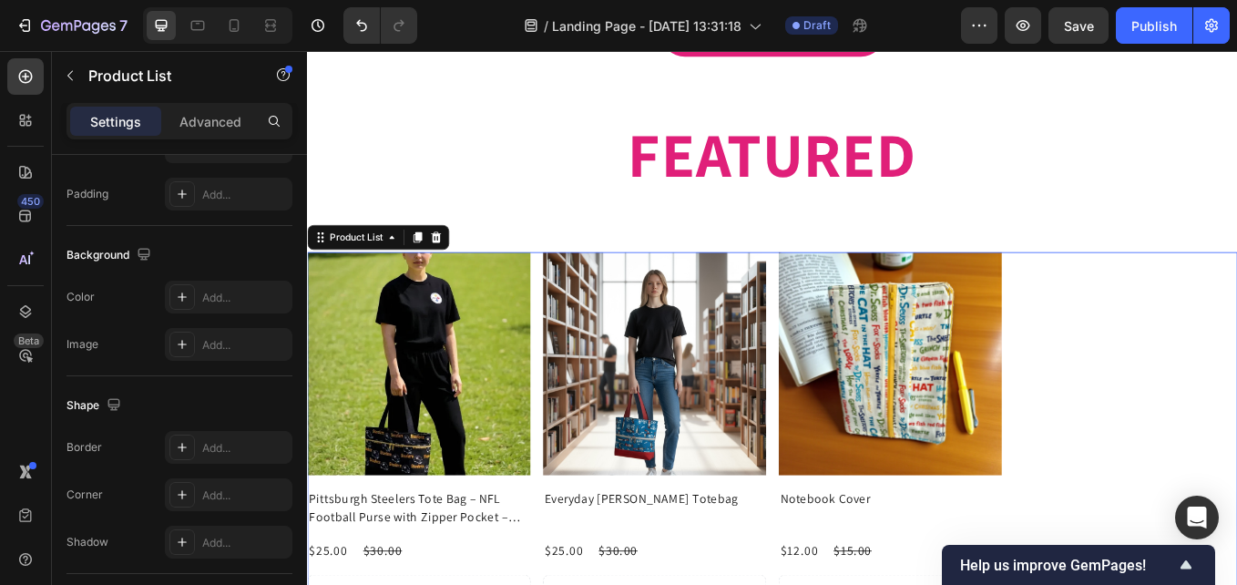
scroll to position [0, 0]
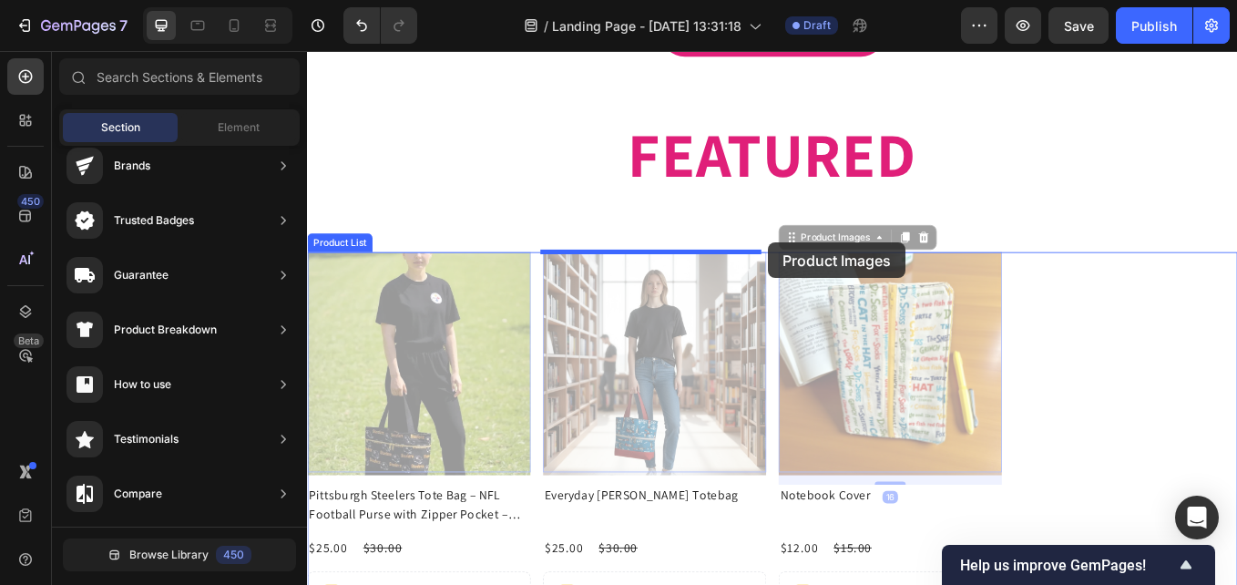
drag, startPoint x: 791, startPoint y: 263, endPoint x: 769, endPoint y: 254, distance: 23.7
click at [848, 276] on div at bounding box center [853, 41] width 1093 height 3253
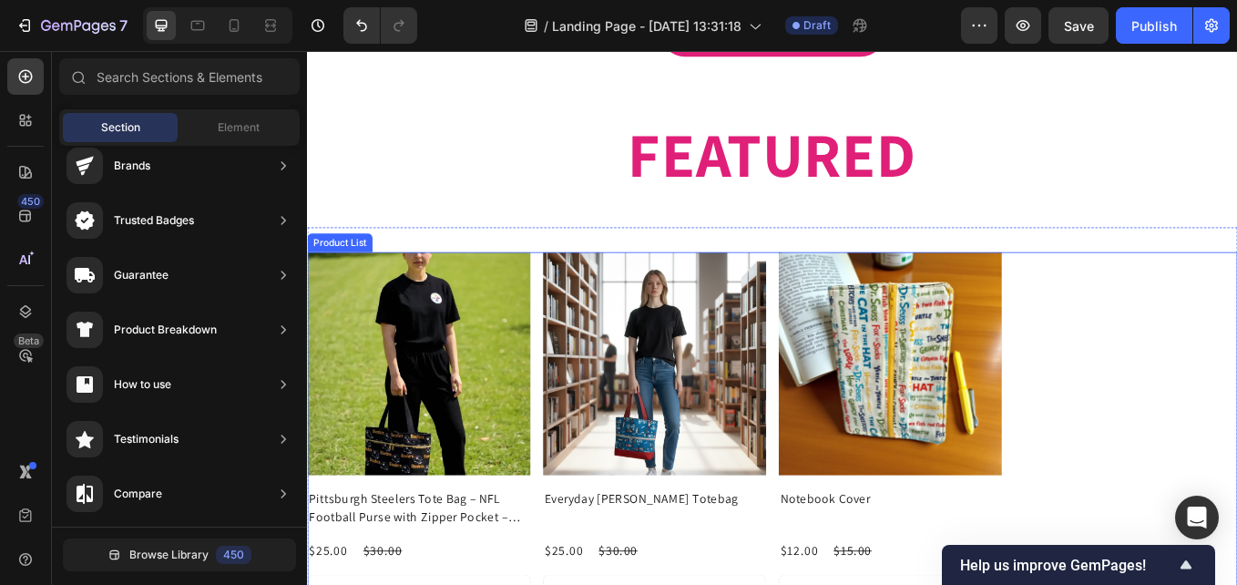
click at [1236, 419] on div "Product Images Pittsburgh Steelers Tote Bag – NFL Football Purse with Zipper Po…" at bounding box center [853, 556] width 1093 height 539
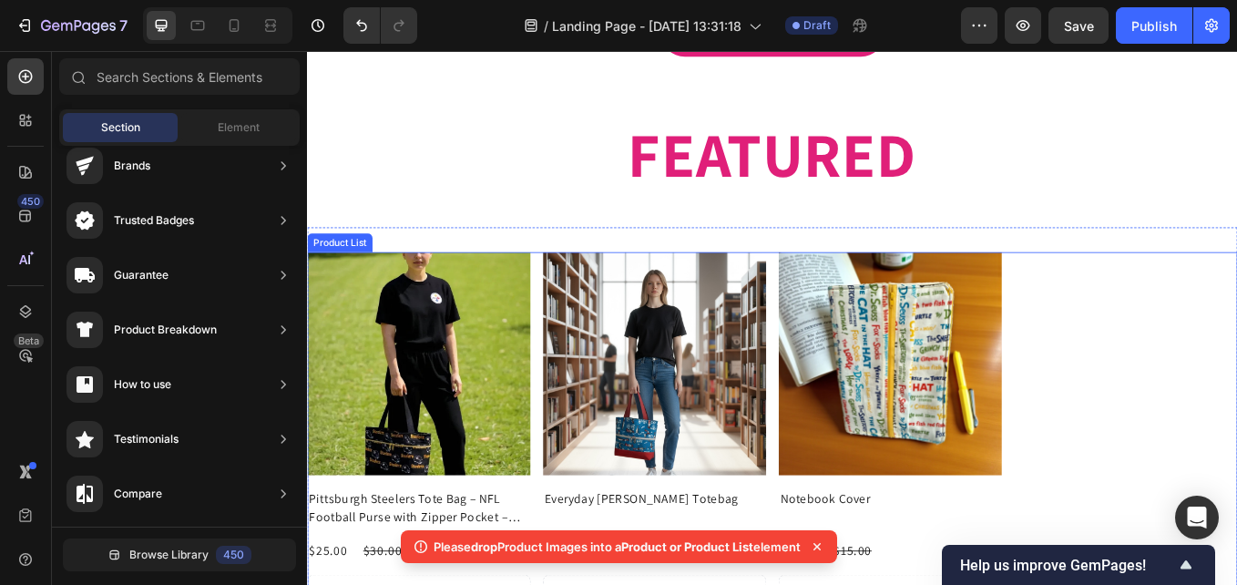
click at [1113, 388] on div "Product Images Pittsburgh Steelers Tote Bag – NFL Football Purse with Zipper Po…" at bounding box center [853, 556] width 1093 height 539
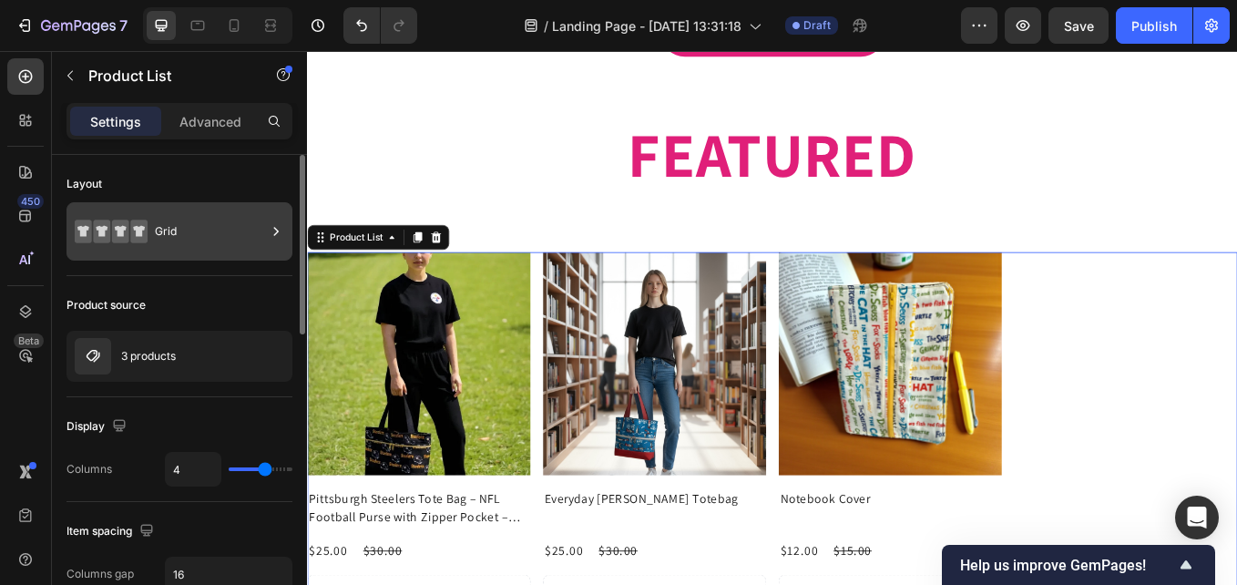
click at [205, 240] on div "Grid" at bounding box center [210, 231] width 111 height 42
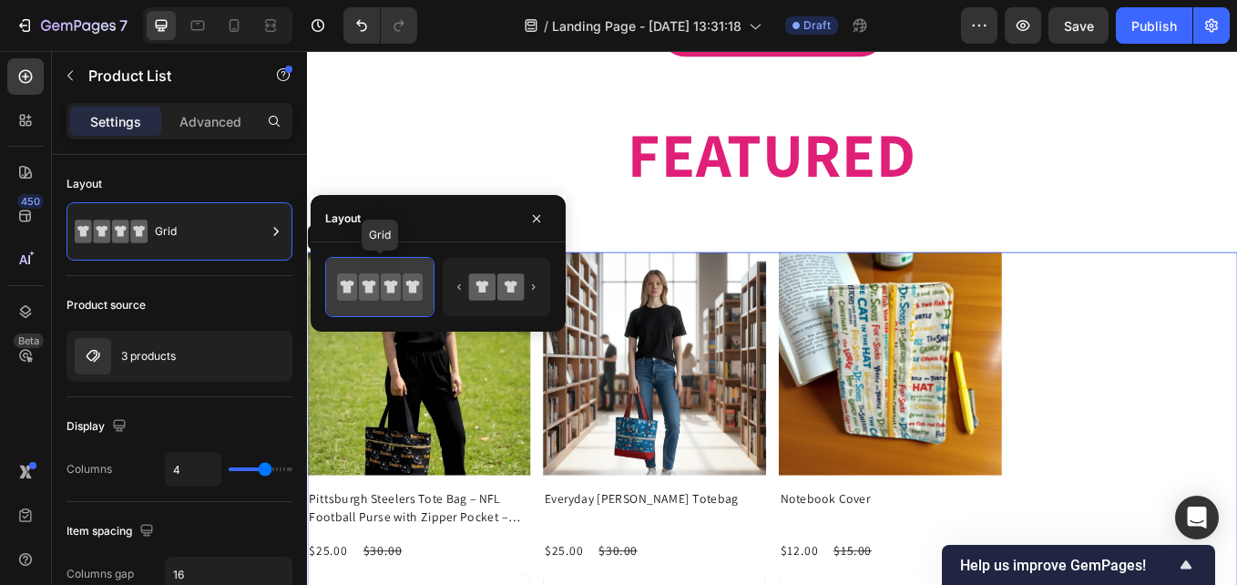
click at [384, 296] on icon at bounding box center [391, 286] width 20 height 27
drag, startPoint x: 691, startPoint y: 347, endPoint x: 460, endPoint y: 459, distance: 257.1
click at [398, 281] on icon at bounding box center [391, 286] width 20 height 27
drag, startPoint x: 398, startPoint y: 281, endPoint x: 373, endPoint y: 283, distance: 24.7
click at [373, 283] on icon at bounding box center [370, 287] width 14 height 13
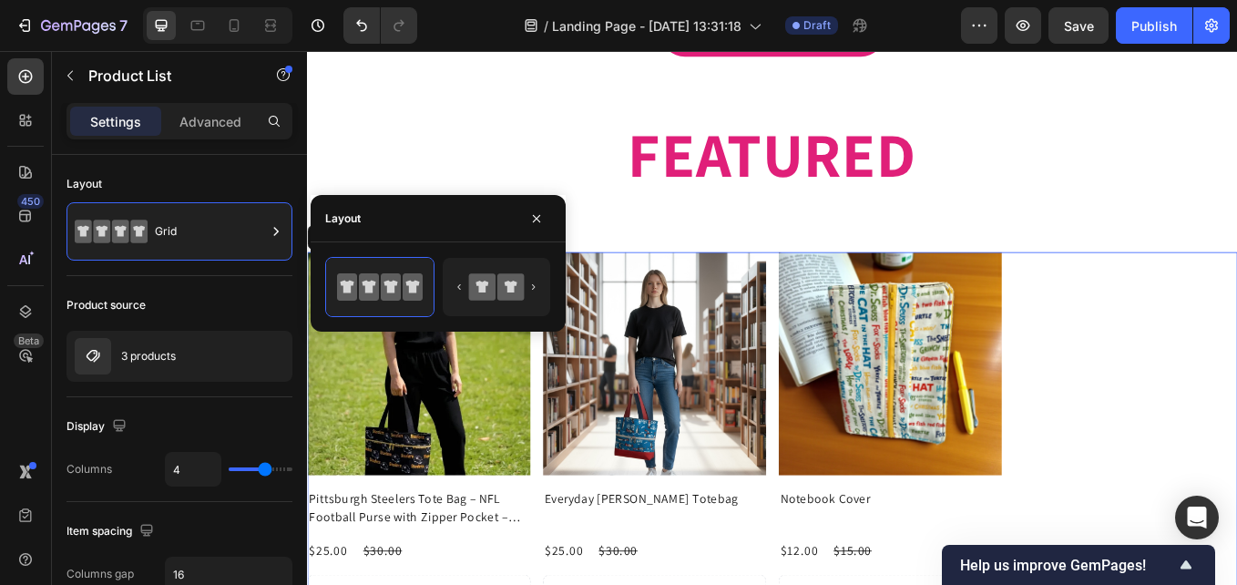
drag, startPoint x: 669, startPoint y: 327, endPoint x: 843, endPoint y: 461, distance: 219.6
click at [1236, 461] on div "Product Images Pittsburgh Steelers Tote Bag – NFL Football Purse with Zipper Po…" at bounding box center [853, 556] width 1093 height 539
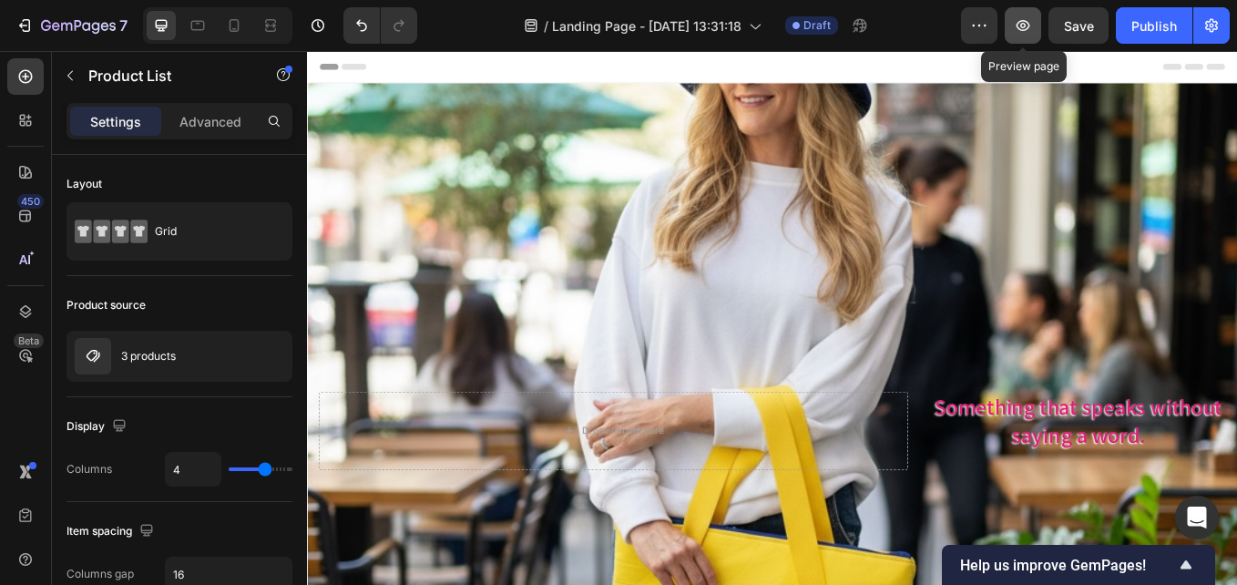
click at [1023, 23] on icon "button" at bounding box center [1023, 25] width 18 height 18
click at [1028, 26] on icon "button" at bounding box center [1023, 25] width 18 height 18
click at [158, 23] on icon at bounding box center [161, 25] width 18 height 18
click at [981, 27] on icon "button" at bounding box center [979, 25] width 18 height 18
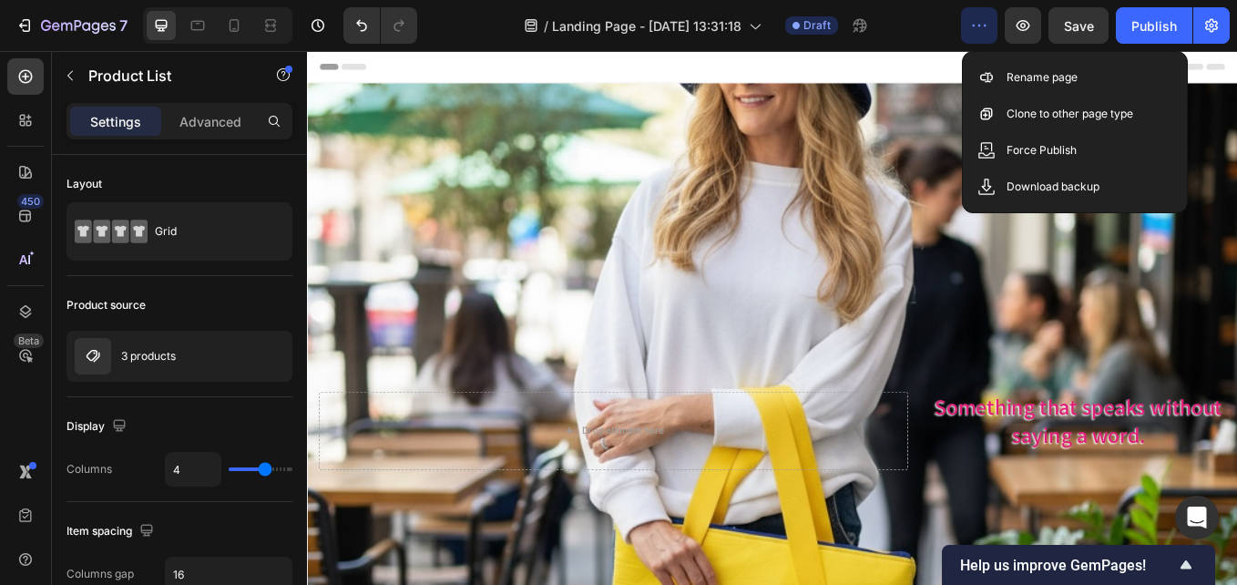
click at [922, 34] on div "/ Landing Page - [DATE] 13:31:18 Draft" at bounding box center [696, 25] width 529 height 36
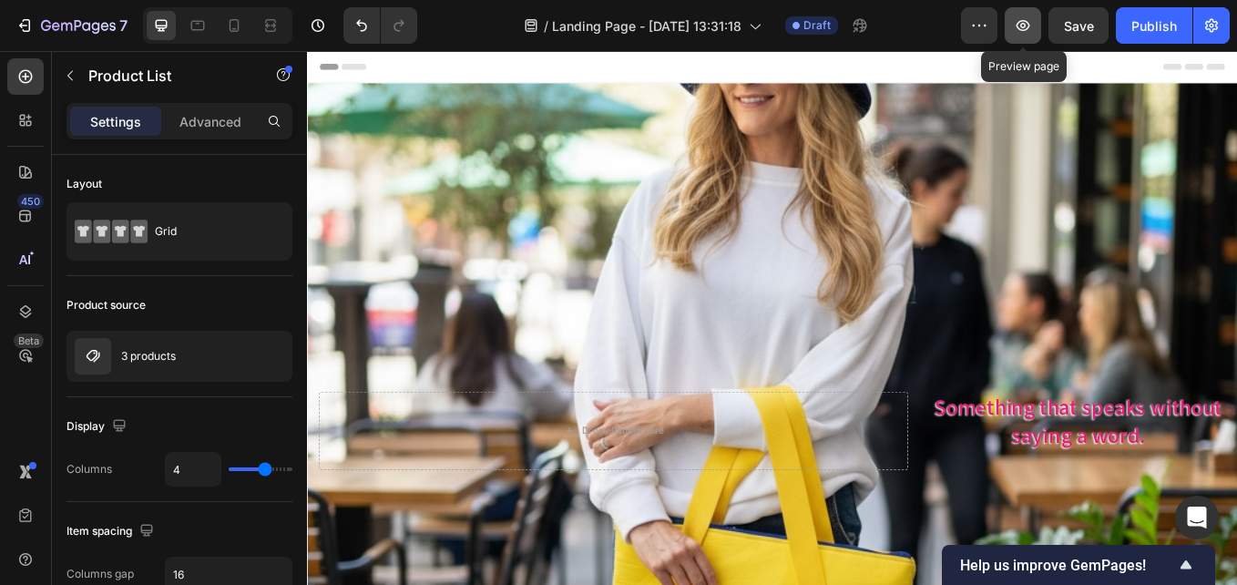
click at [1020, 25] on icon "button" at bounding box center [1023, 25] width 18 height 18
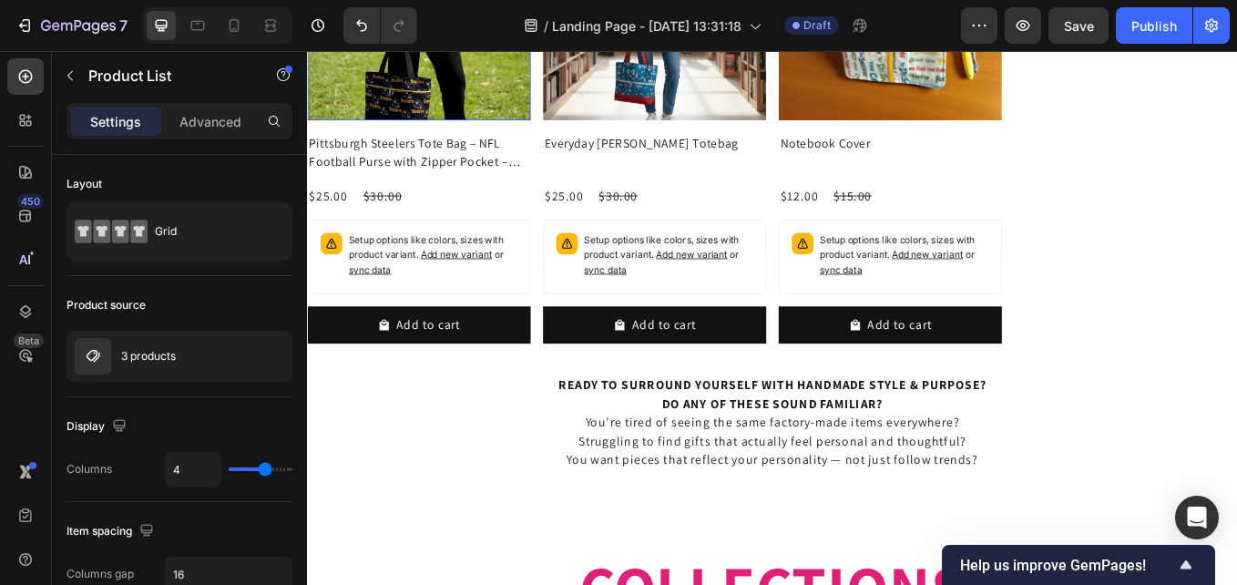
scroll to position [2079, 0]
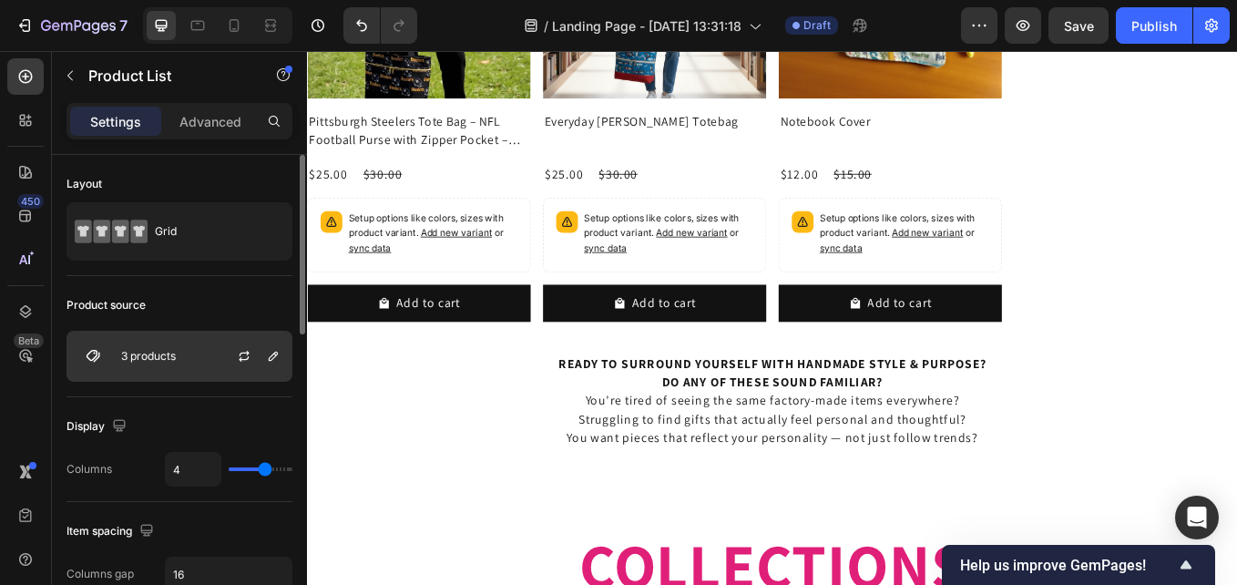
click at [216, 357] on div at bounding box center [251, 356] width 80 height 49
click at [272, 361] on icon "button" at bounding box center [273, 356] width 15 height 15
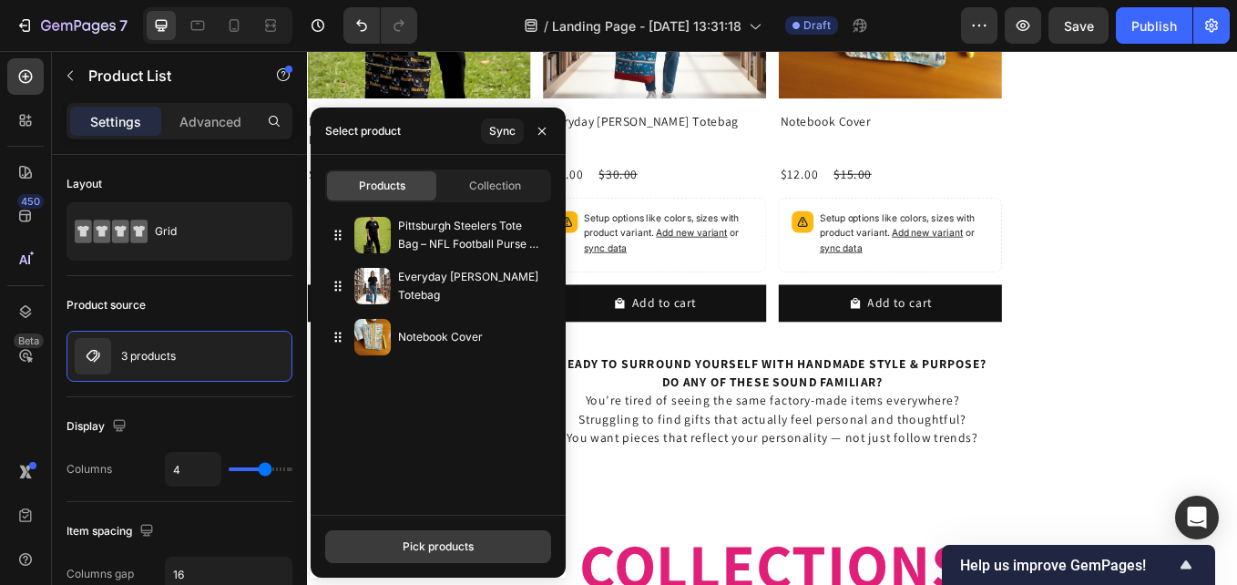
click at [414, 554] on div "Pick products" at bounding box center [438, 546] width 71 height 16
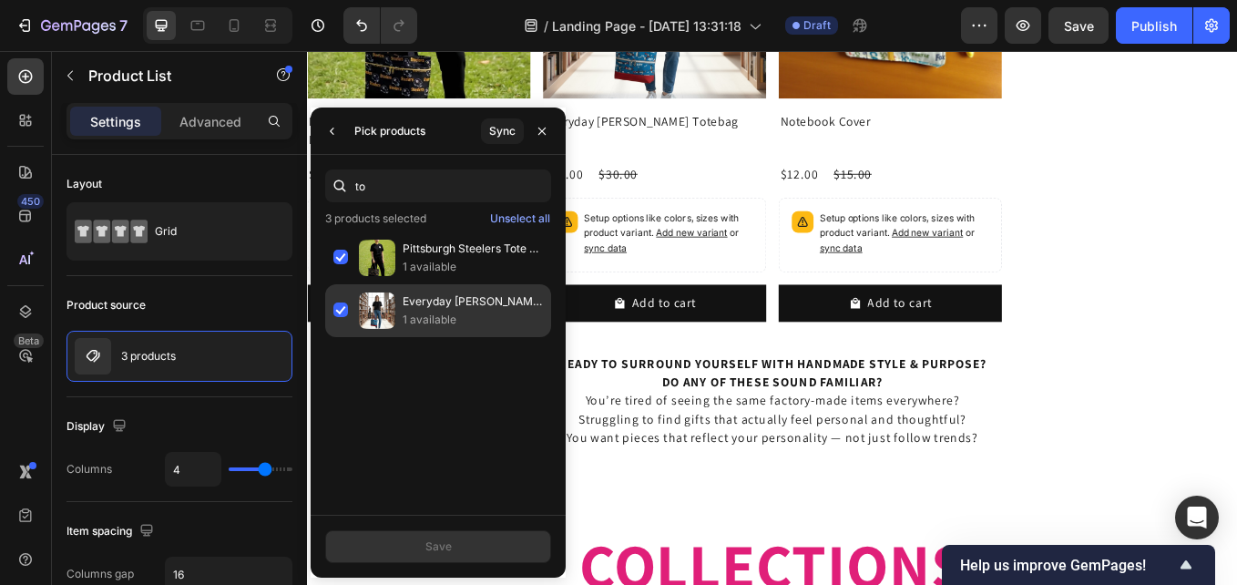
type input "t"
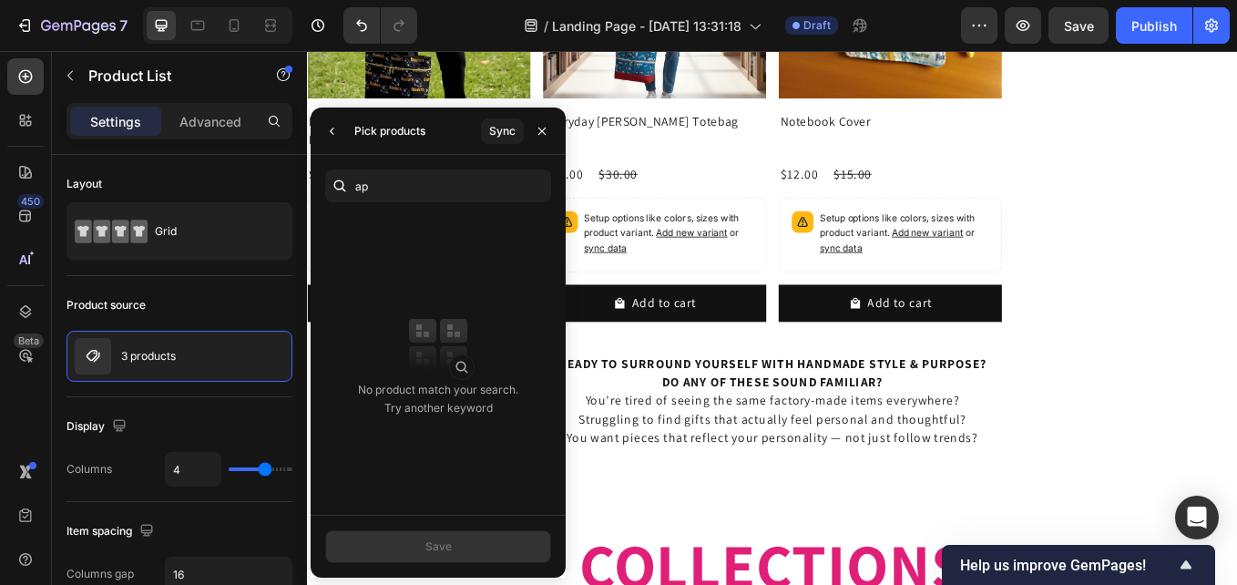
type input "a"
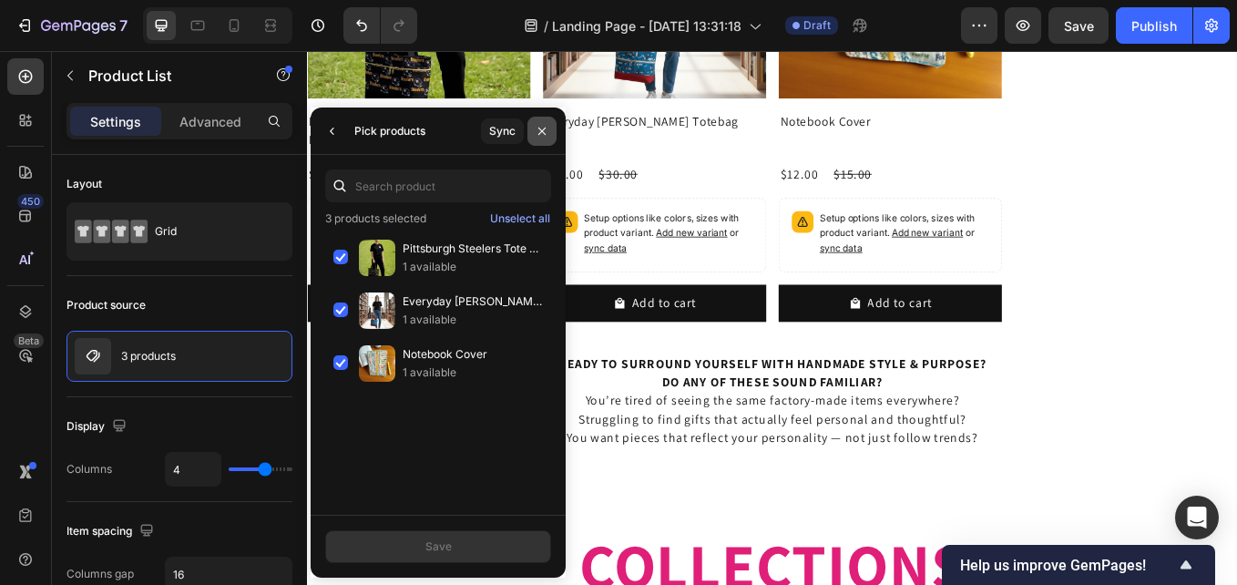
click at [541, 135] on icon "button" at bounding box center [542, 131] width 15 height 15
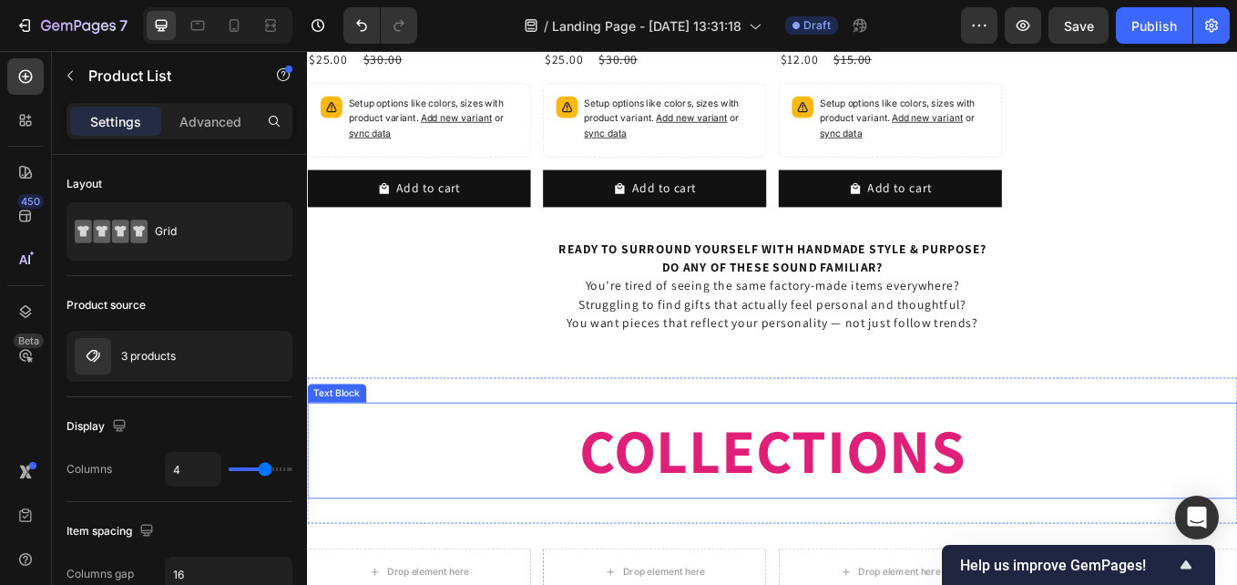
scroll to position [2261, 0]
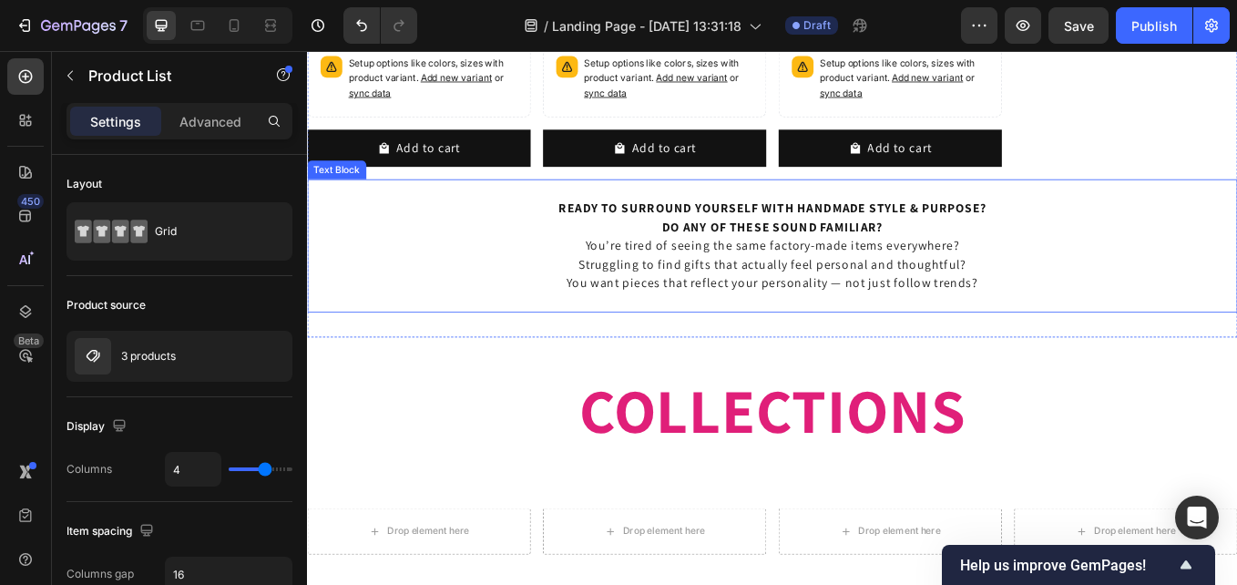
click at [532, 371] on div "Product Images Pittsburgh Steelers Tote Bag – NFL Football Purse with Zipper Po…" at bounding box center [853, 10] width 1093 height 754
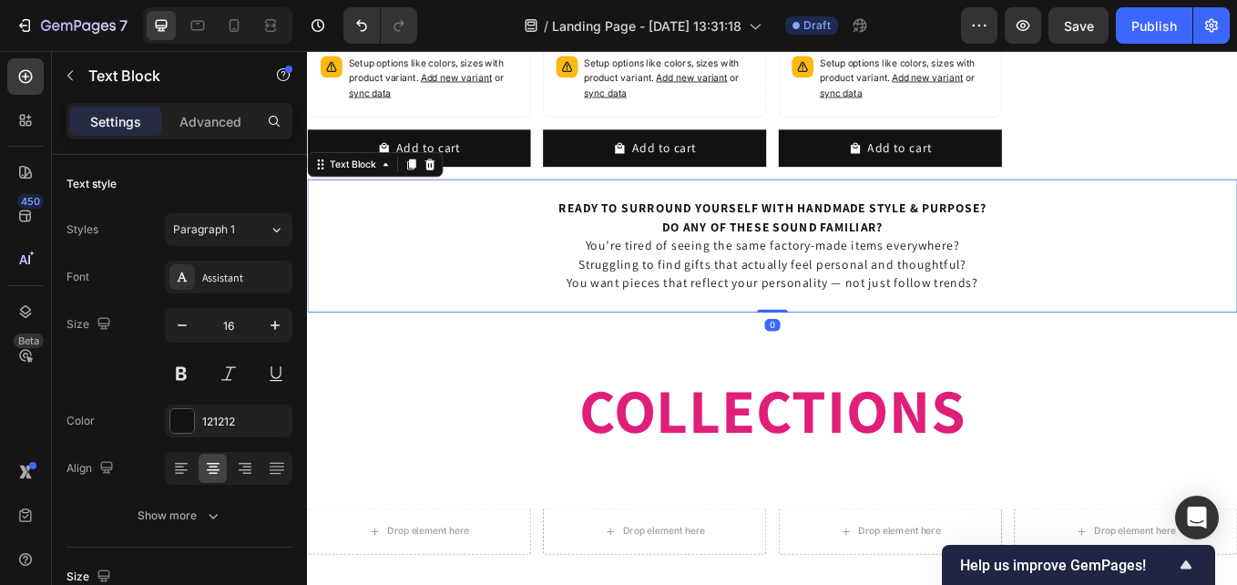
click at [629, 309] on p "You’re tired of seeing the same factory-made items everywhere? Struggling to fi…" at bounding box center [854, 312] width 1090 height 87
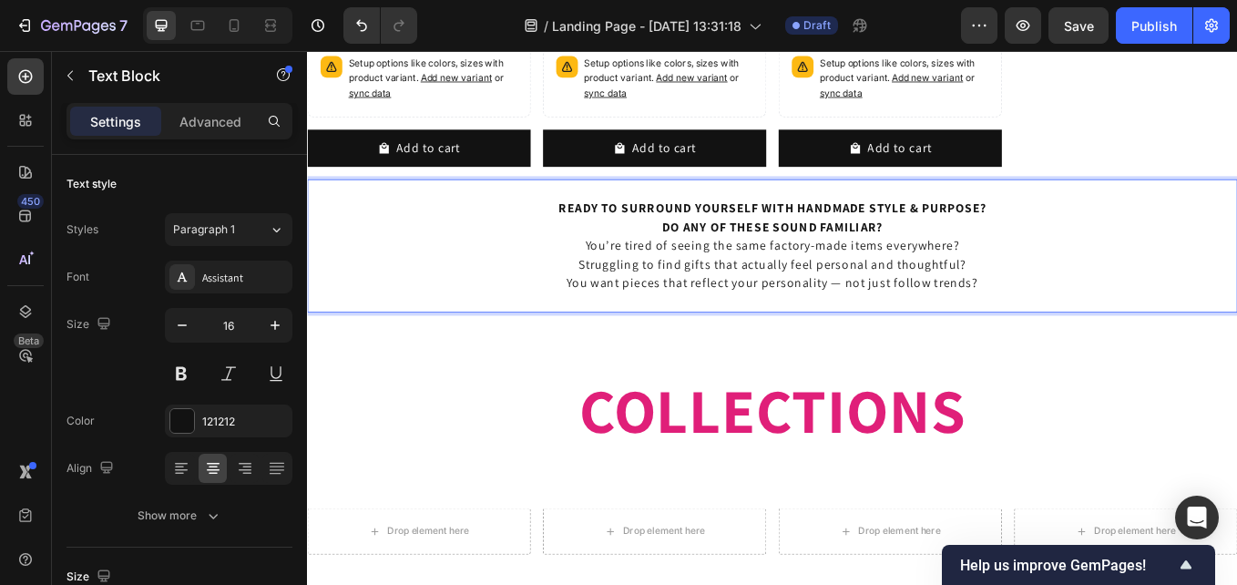
click at [628, 281] on p "You’re tired of seeing the same factory-made items everywhere? Struggling to fi…" at bounding box center [854, 312] width 1090 height 87
click at [1103, 270] on p "I know youare tired of seeing the same factory-made items everywhere? Strugglin…" at bounding box center [854, 312] width 1090 height 87
click at [631, 292] on p "I know youare tired of seeing the same factory-made items everywhere and Strugg…" at bounding box center [854, 312] width 1090 height 87
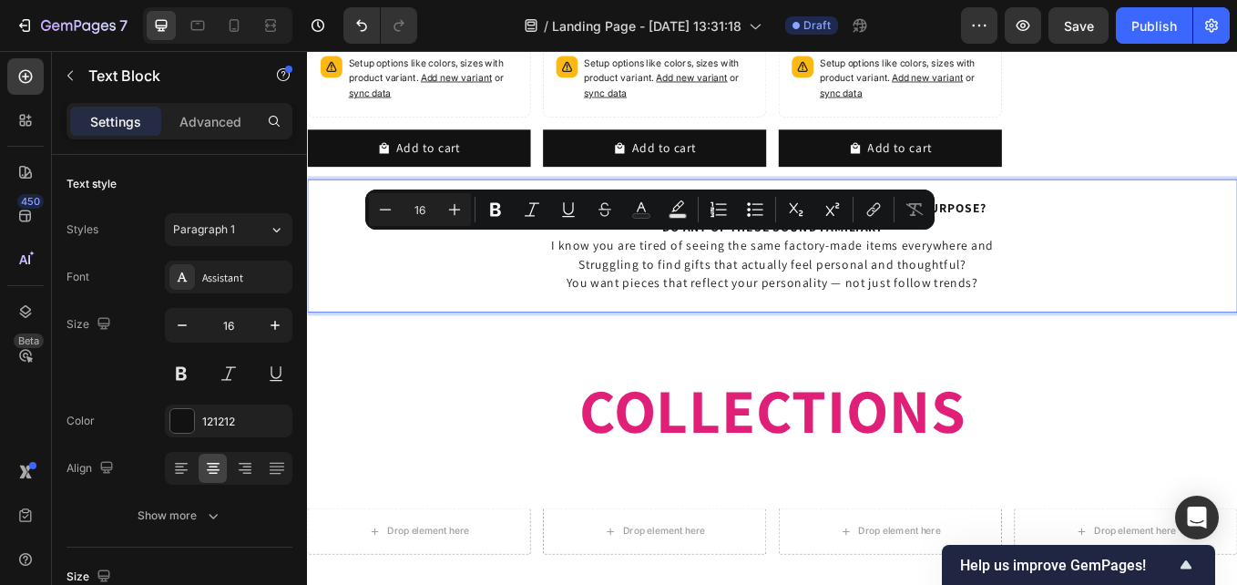
click at [634, 300] on p "I know you are tired of seeing the same factory-made items everywhere and Strug…" at bounding box center [854, 312] width 1090 height 87
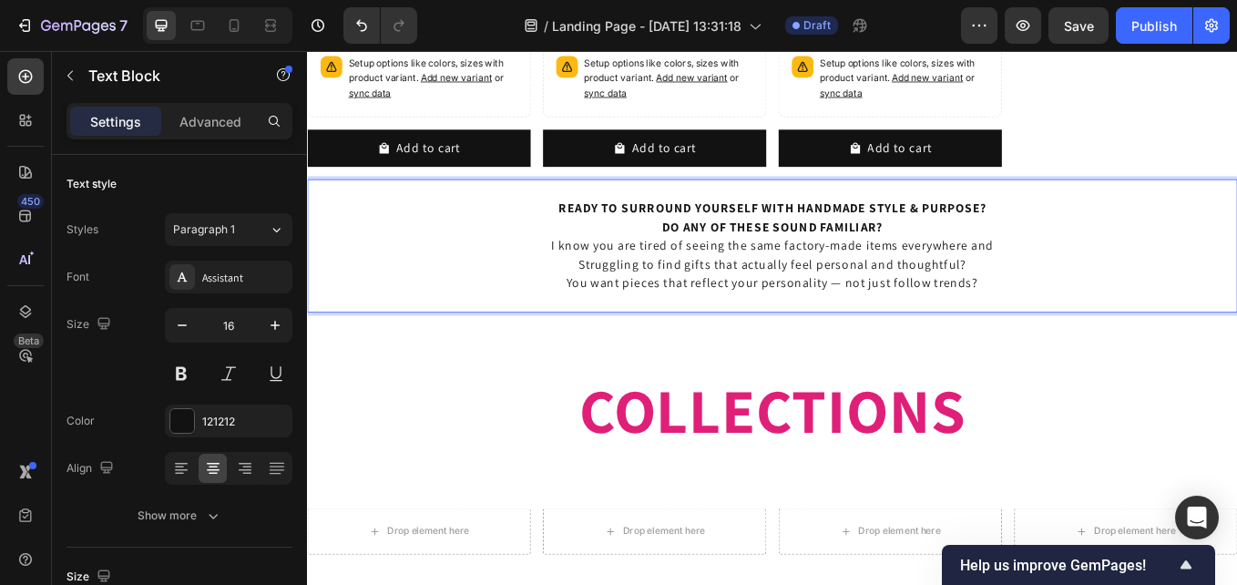
drag, startPoint x: 628, startPoint y: 298, endPoint x: 639, endPoint y: 309, distance: 15.5
click at [628, 299] on p "I know you are tired of seeing the same factory-made items everywhere and Strug…" at bounding box center [854, 312] width 1090 height 87
click at [1081, 302] on p "I know you are tired of seeing the same factory-made items everywhere and strug…" at bounding box center [854, 312] width 1090 height 87
click at [1090, 322] on p "I know you are tired of seeing the same factory-made items everywhere and strug…" at bounding box center [854, 312] width 1090 height 87
click at [1041, 327] on p "I know you are tired of seeing the same factory-made items everywhere and strug…" at bounding box center [854, 312] width 1090 height 87
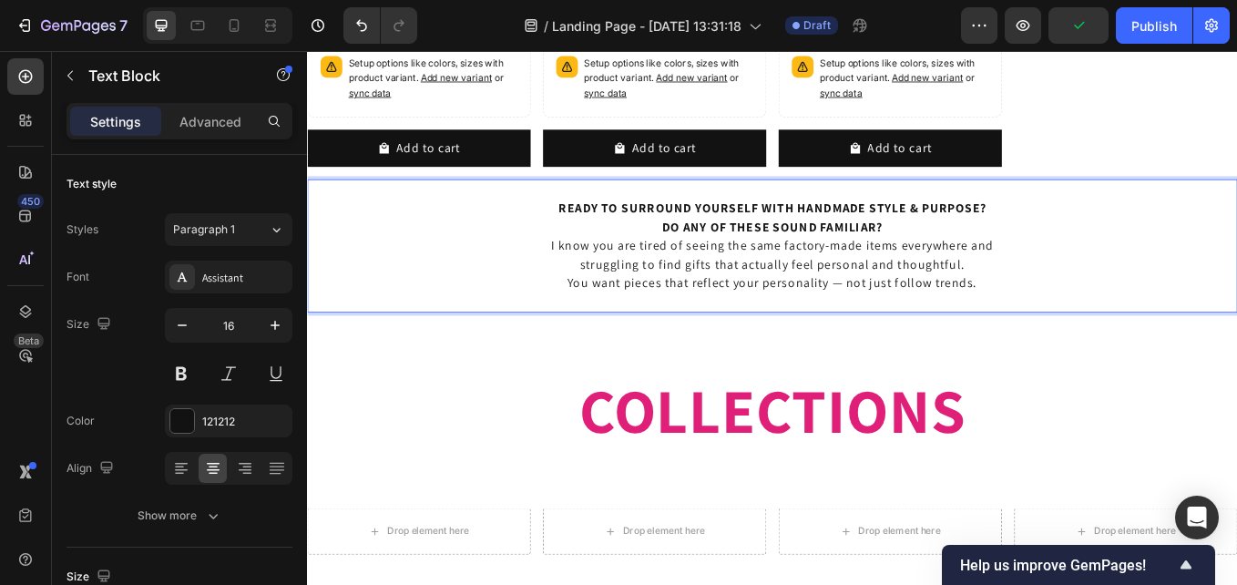
click at [1036, 324] on p "I know you are tired of seeing the same factory-made items everywhere and strug…" at bounding box center [854, 312] width 1090 height 87
click at [1085, 330] on p "I know you are tired of seeing the same factory-made items everywhere and strug…" at bounding box center [854, 312] width 1090 height 87
click at [1103, 316] on p "I know you are tired of seeing the same factory-made items everywhere and strug…" at bounding box center [854, 312] width 1090 height 87
click at [628, 285] on p "I know you are tired of seeing the same factory-made items everywhere and strug…" at bounding box center [854, 312] width 1090 height 87
click at [621, 272] on p "you are tired of seeing the same factory-made items everywhere and struggling t…" at bounding box center [854, 312] width 1090 height 87
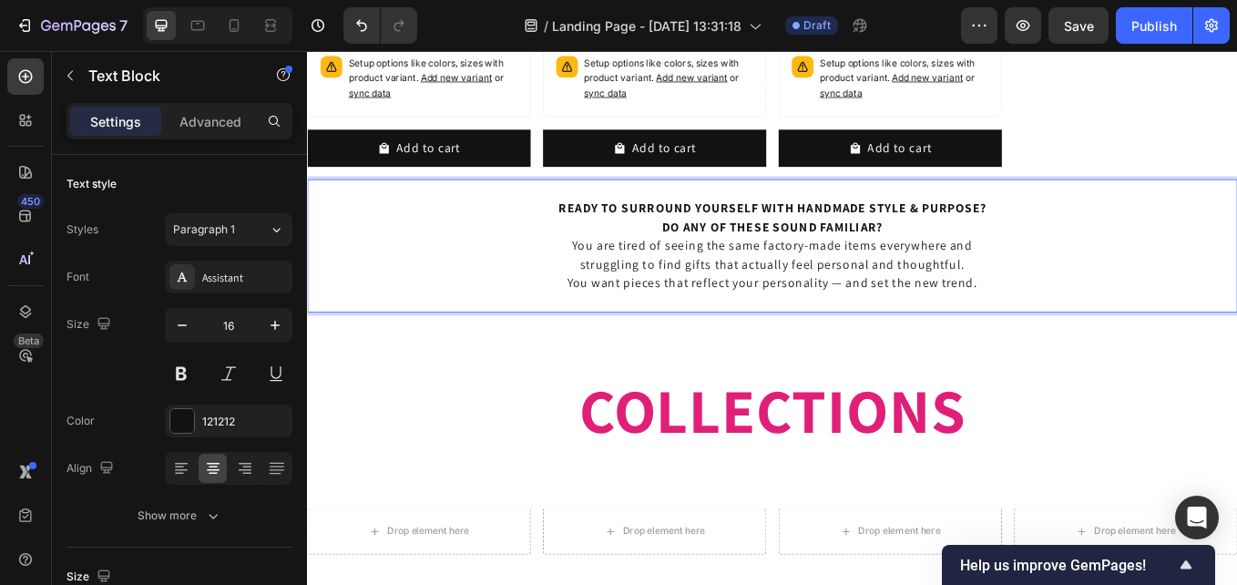
click at [927, 322] on p "You are tired of seeing the same factory-made items everywhere and struggling t…" at bounding box center [854, 312] width 1090 height 87
